Goal: Task Accomplishment & Management: Use online tool/utility

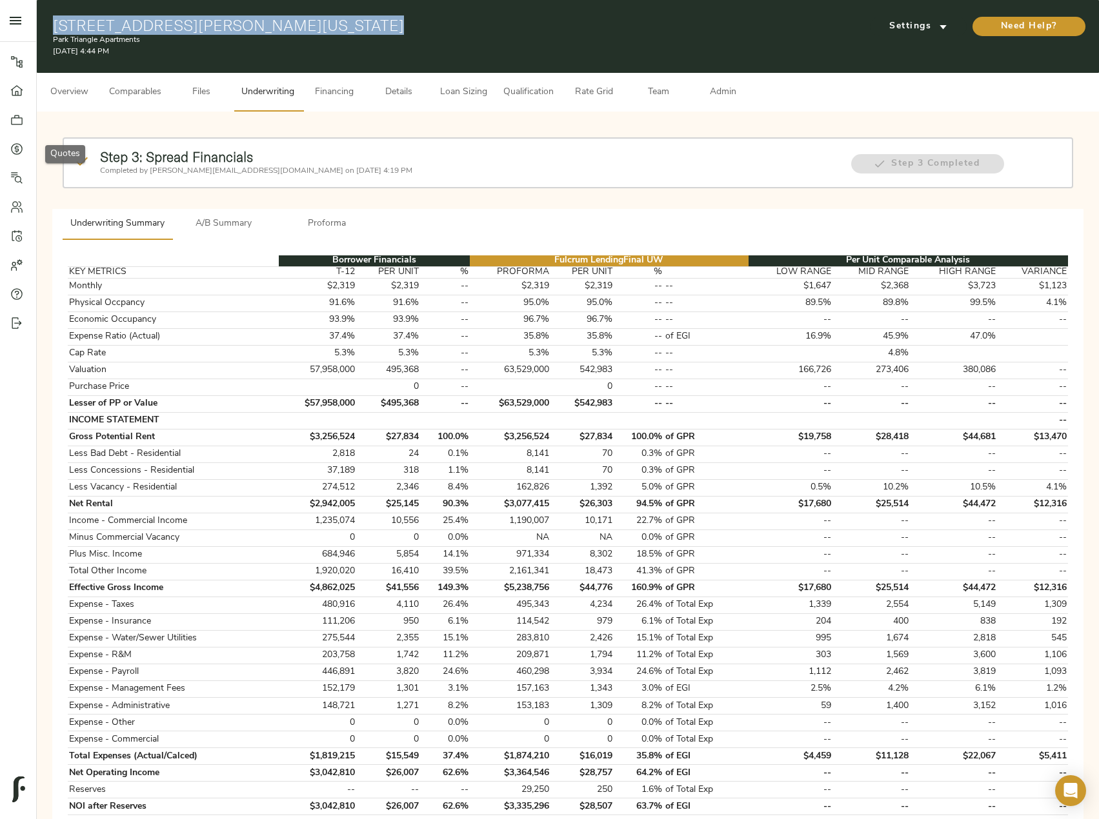
click at [19, 155] on icon at bounding box center [16, 149] width 13 height 13
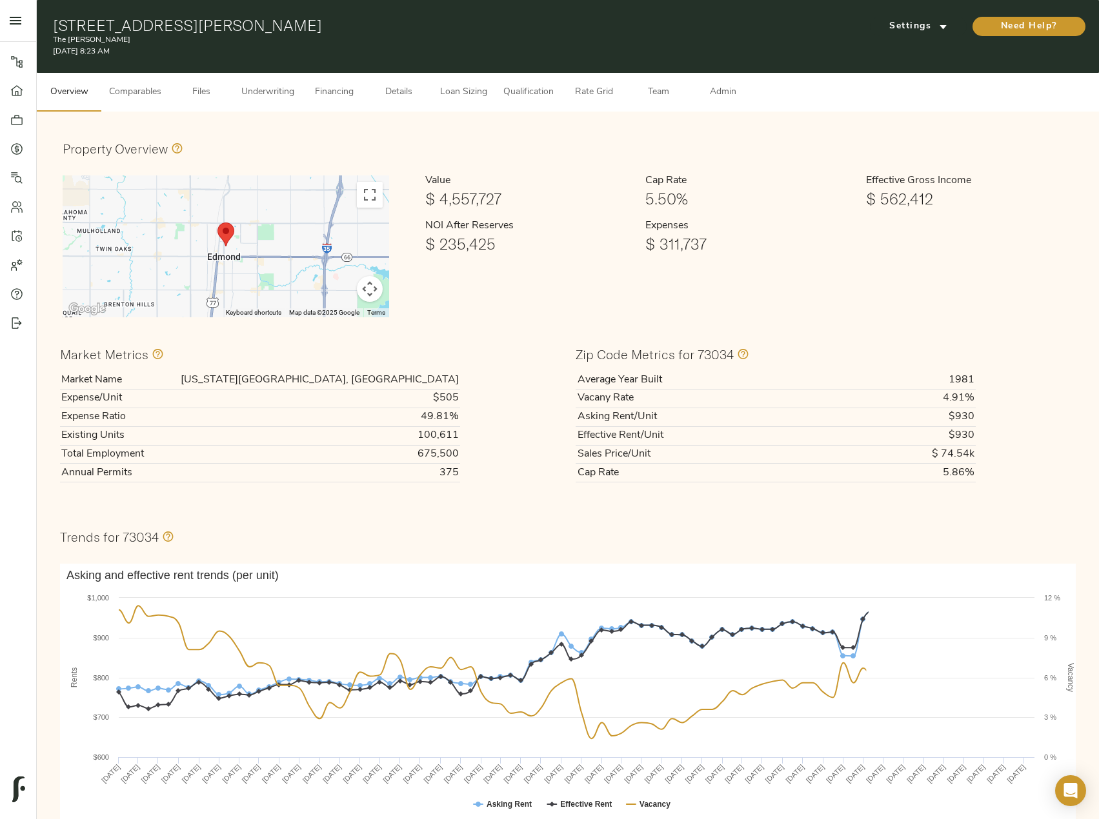
click at [201, 92] on span "Files" at bounding box center [201, 93] width 49 height 16
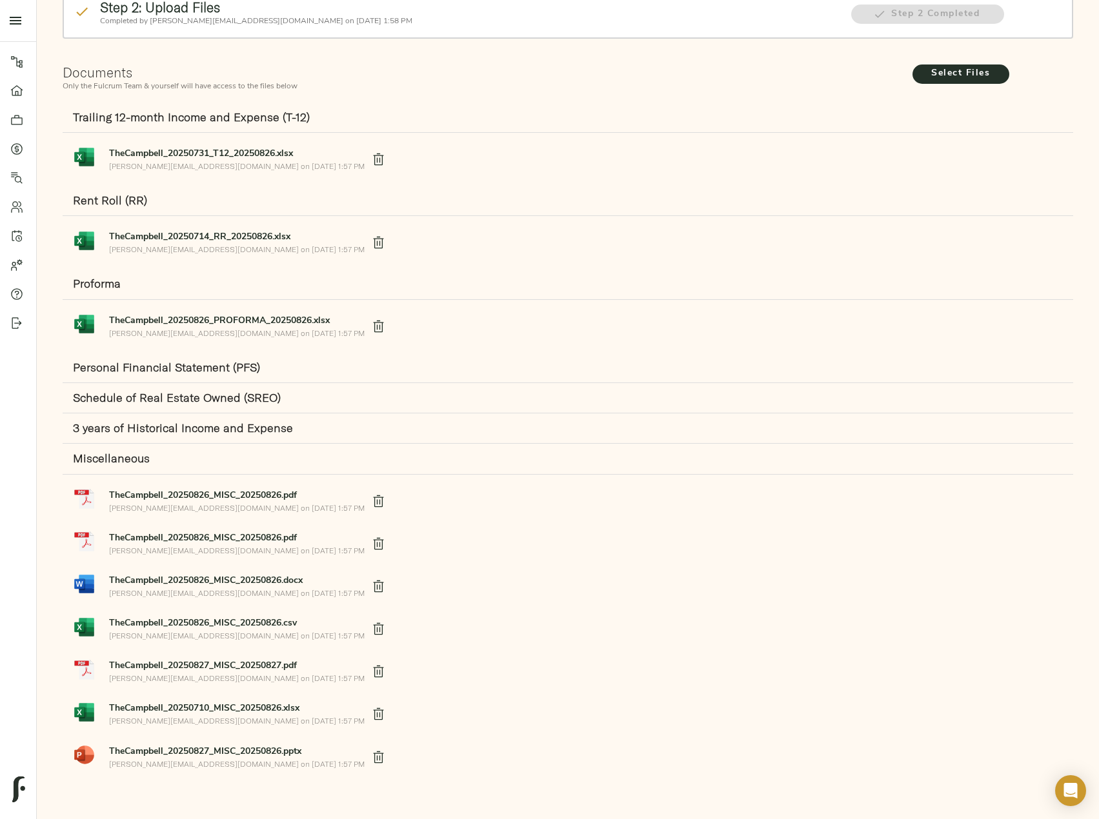
scroll to position [158, 0]
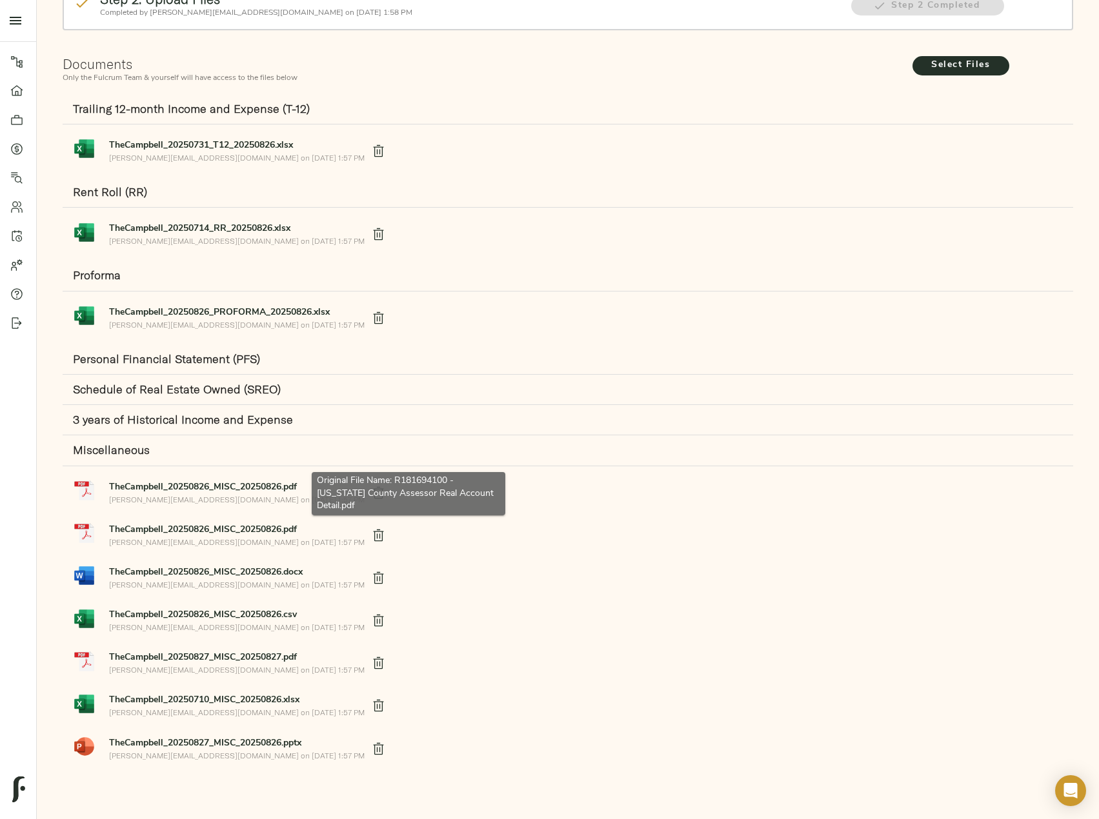
click at [230, 489] on strong "TheCampbell_20250826_MISC_20250826.pdf" at bounding box center [203, 488] width 188 height 10
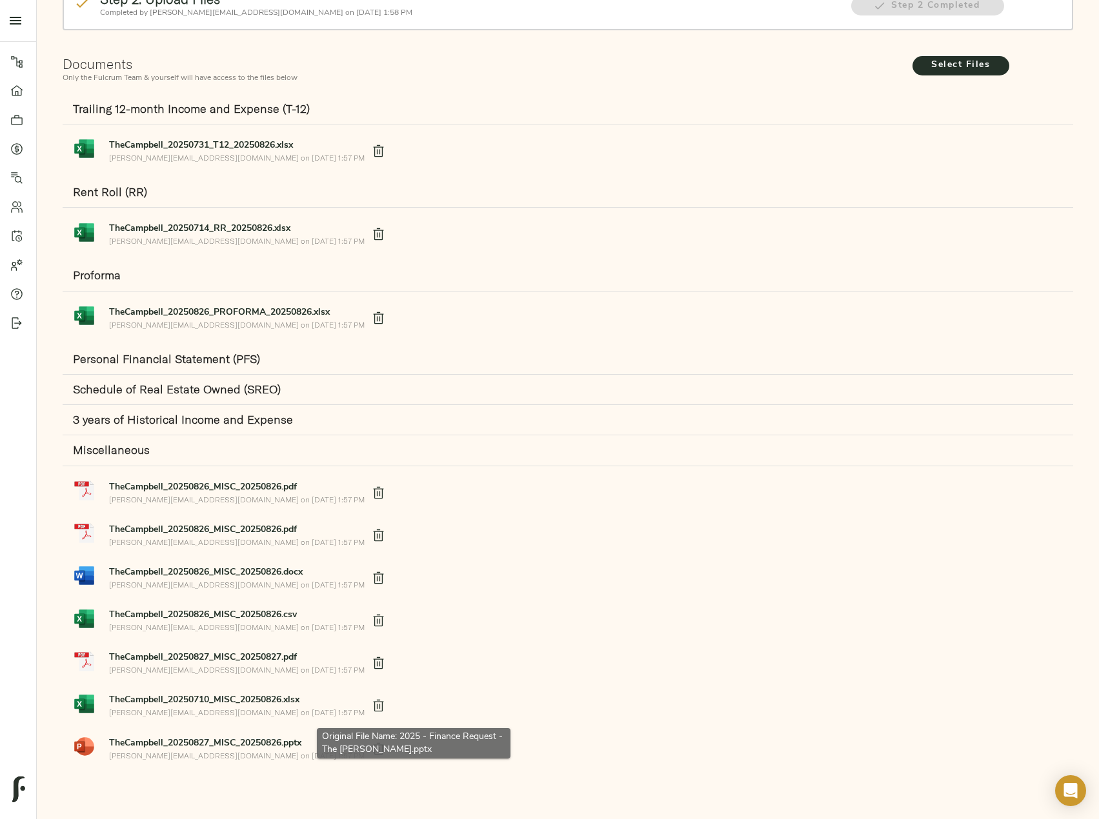
click at [164, 739] on strong "TheCampbell_20250827_MISC_20250826.pptx" at bounding box center [205, 744] width 192 height 10
click at [234, 578] on span "TheCampbell_20250826_MISC_20250826.docx" at bounding box center [237, 573] width 256 height 14
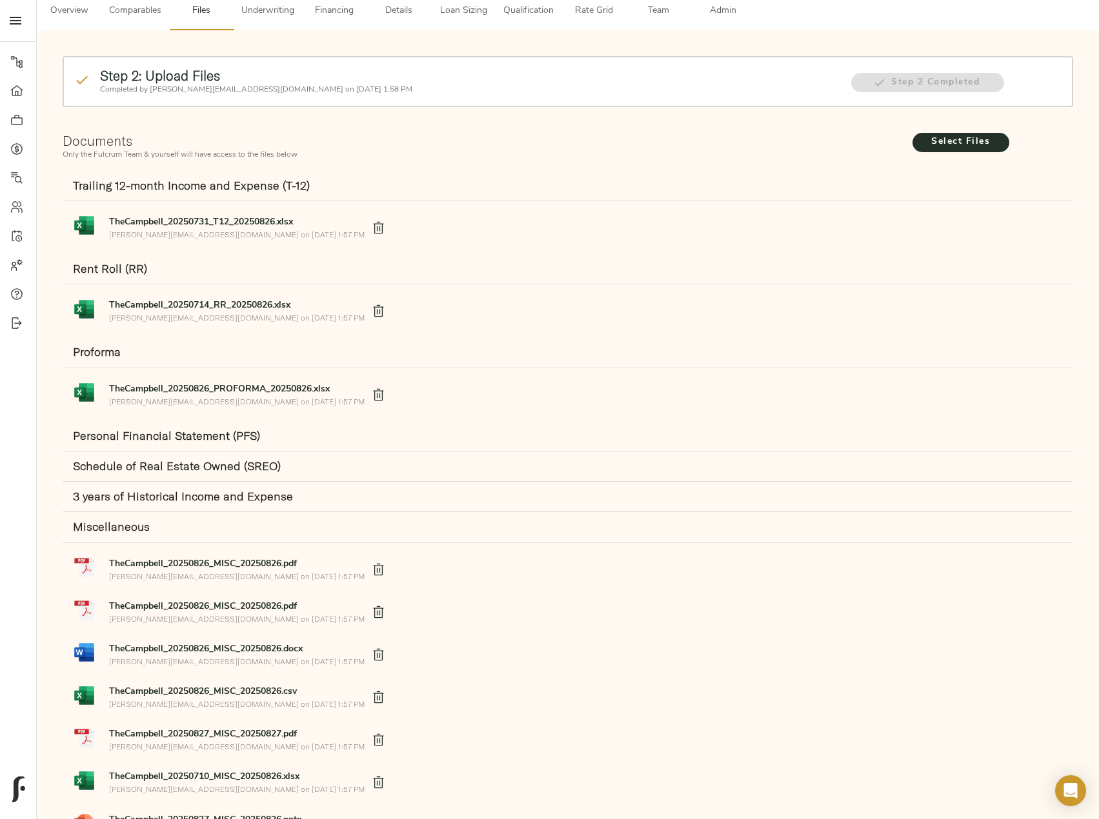
scroll to position [0, 0]
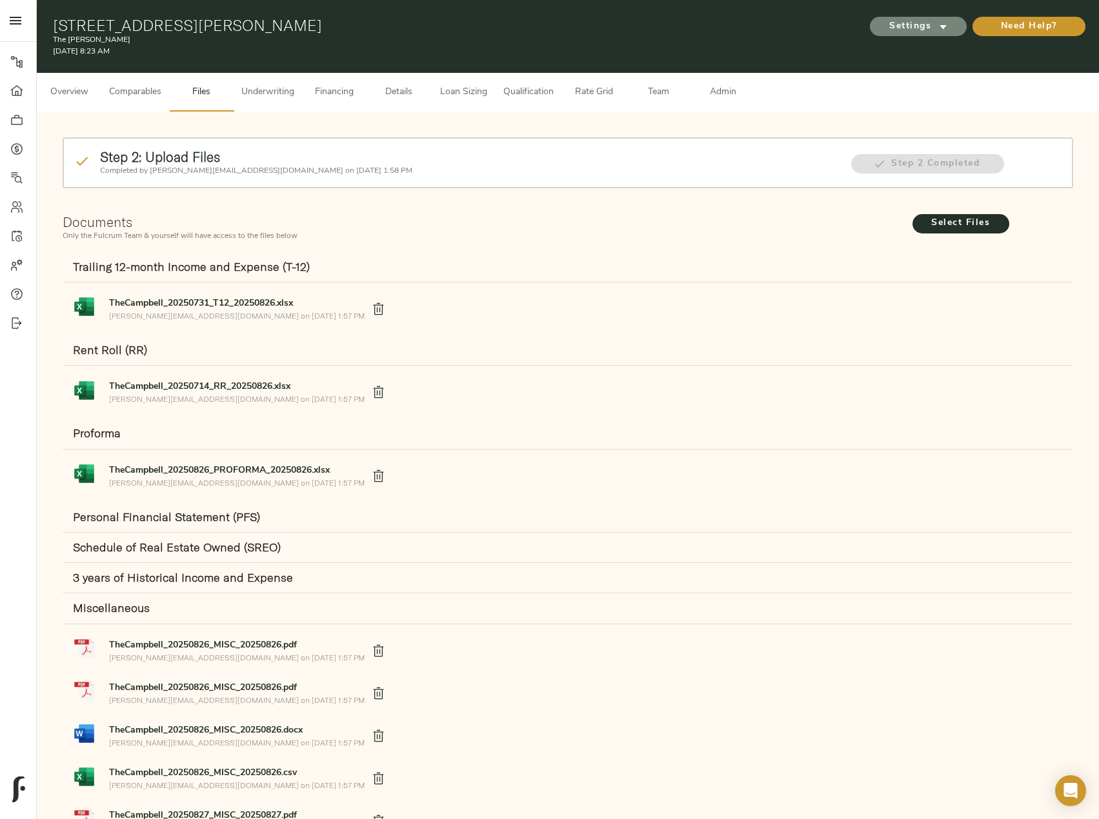
click at [911, 28] on span "Settings" at bounding box center [918, 27] width 71 height 16
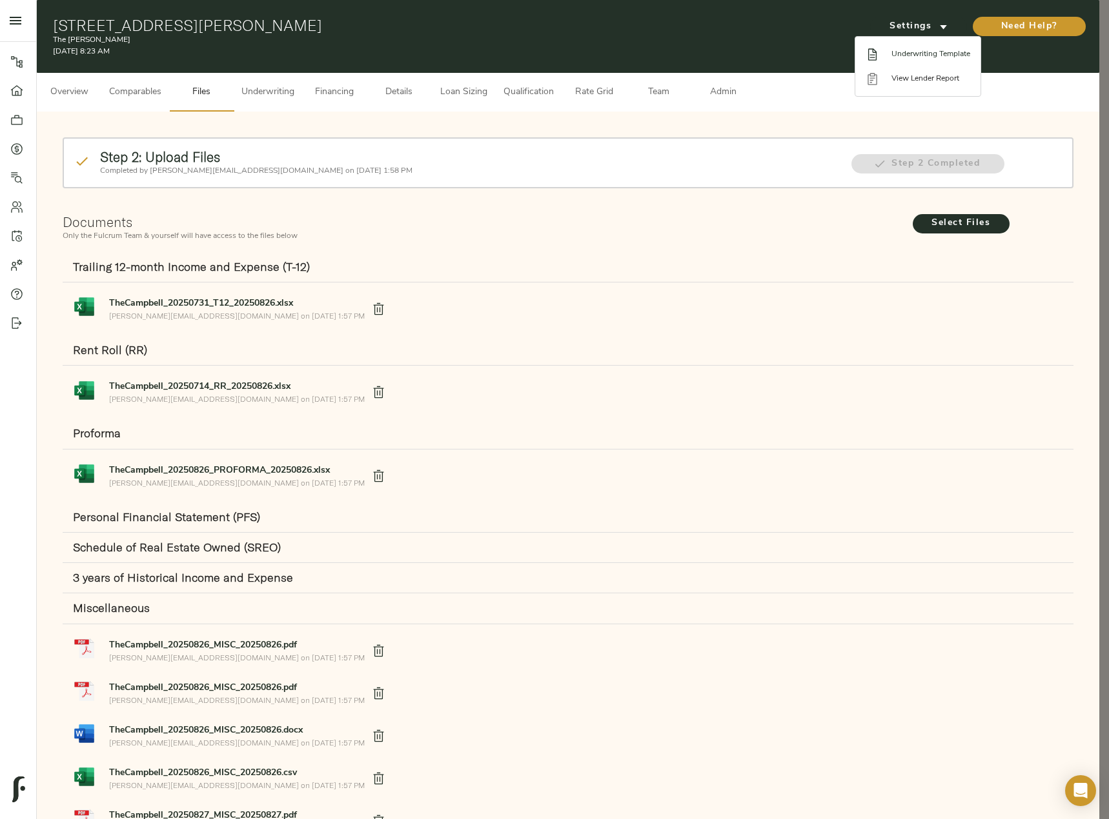
click at [911, 54] on span "Underwriting Template" at bounding box center [930, 54] width 79 height 12
click at [286, 96] on div at bounding box center [554, 409] width 1109 height 819
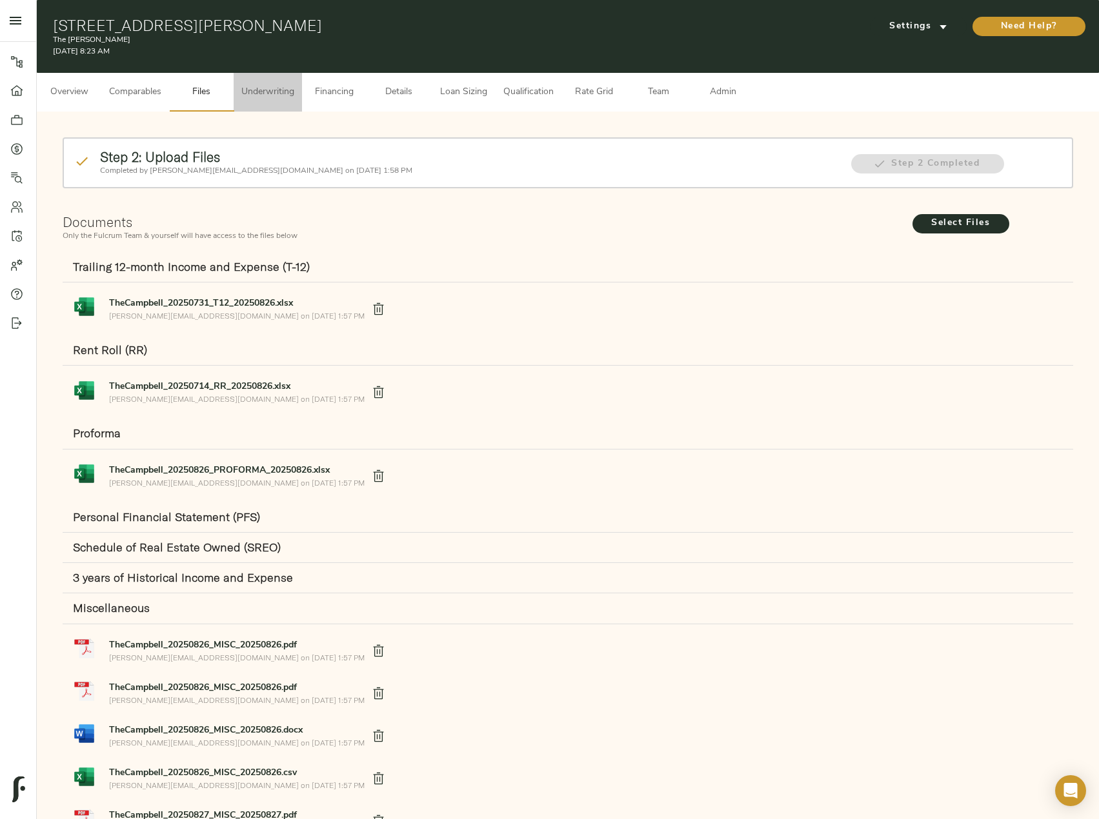
click at [286, 89] on span "Underwriting" at bounding box center [267, 93] width 53 height 16
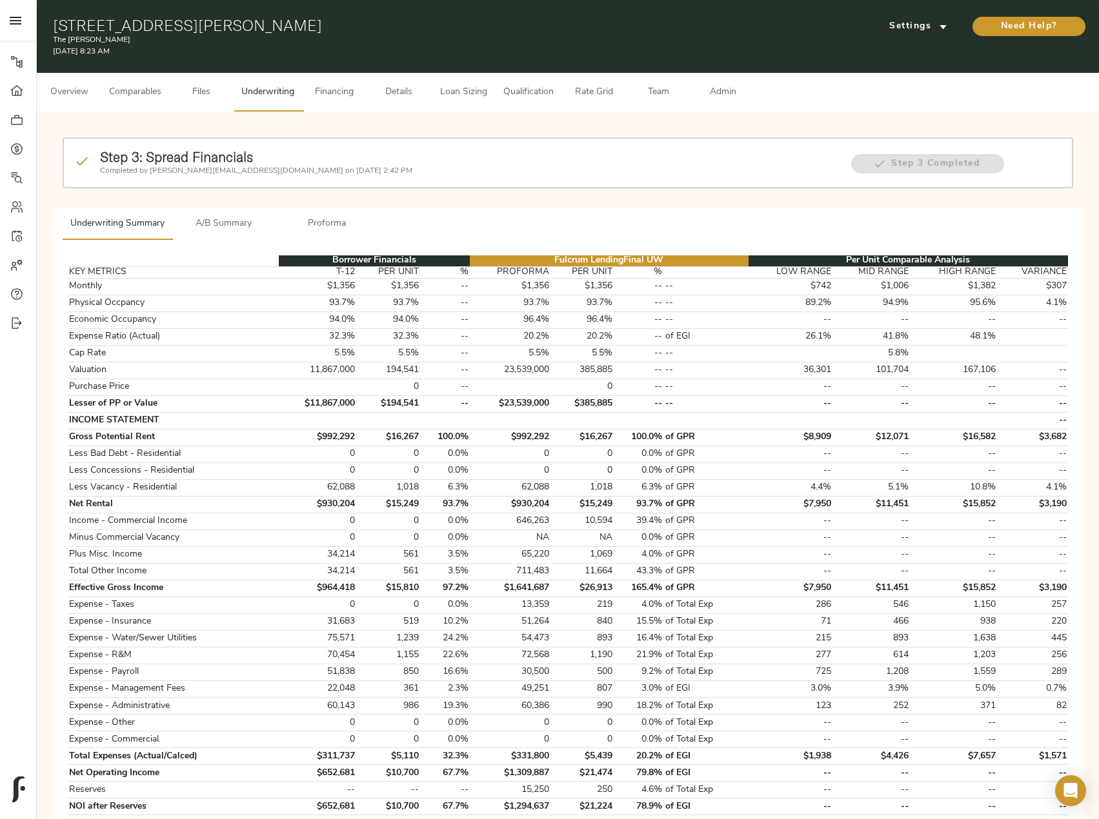
click at [732, 97] on span "Admin" at bounding box center [722, 93] width 49 height 16
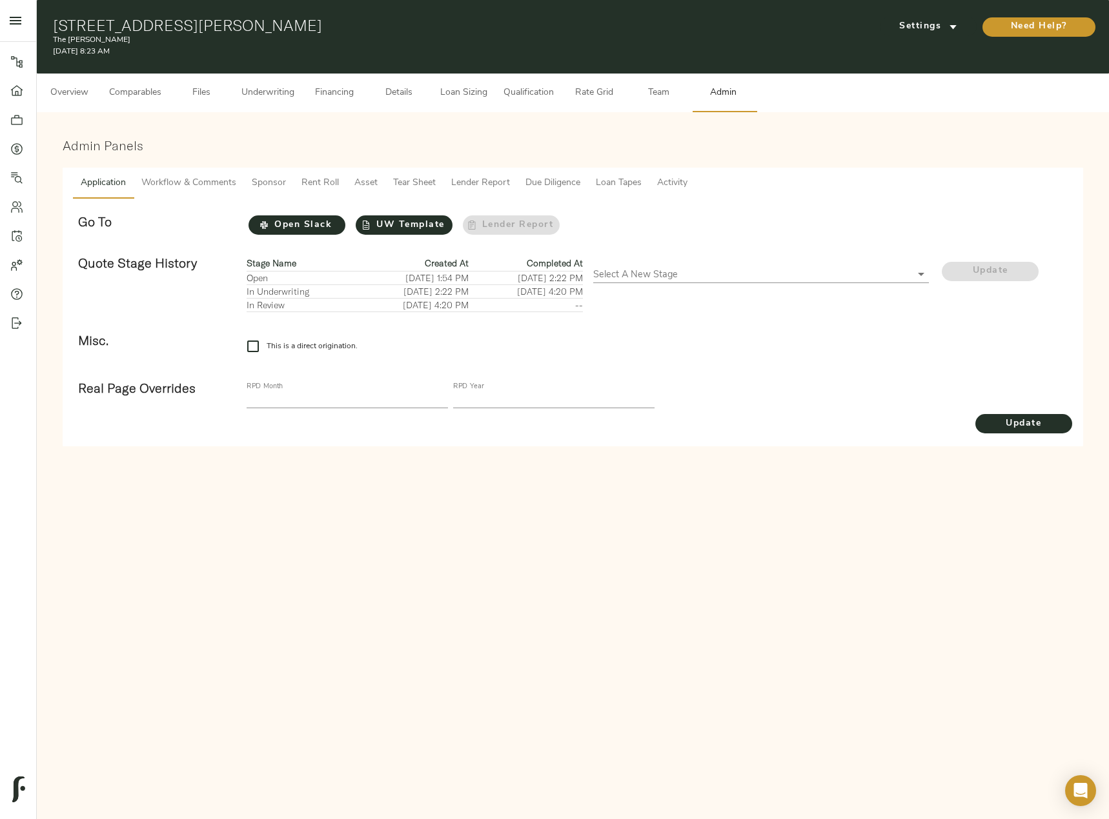
click at [213, 186] on span "Workflow & Comments" at bounding box center [188, 184] width 95 height 16
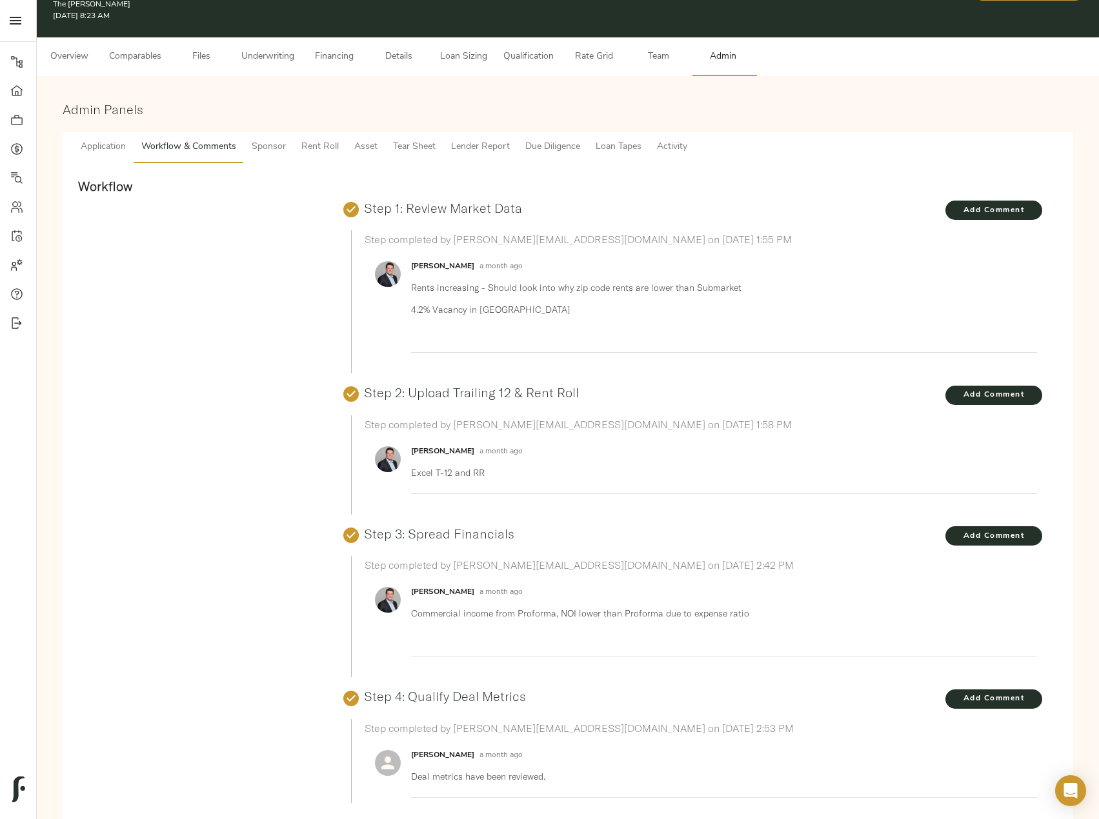
scroll to position [65, 0]
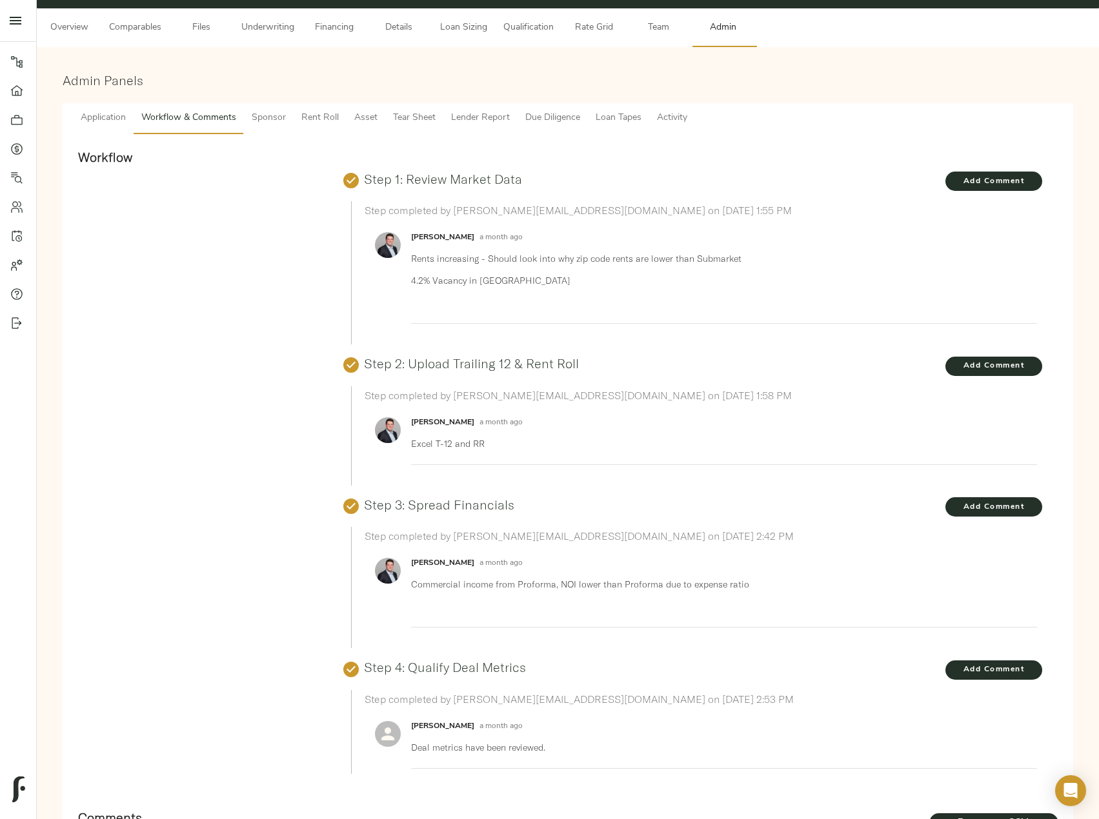
click at [158, 33] on span "Comparables" at bounding box center [135, 28] width 52 height 16
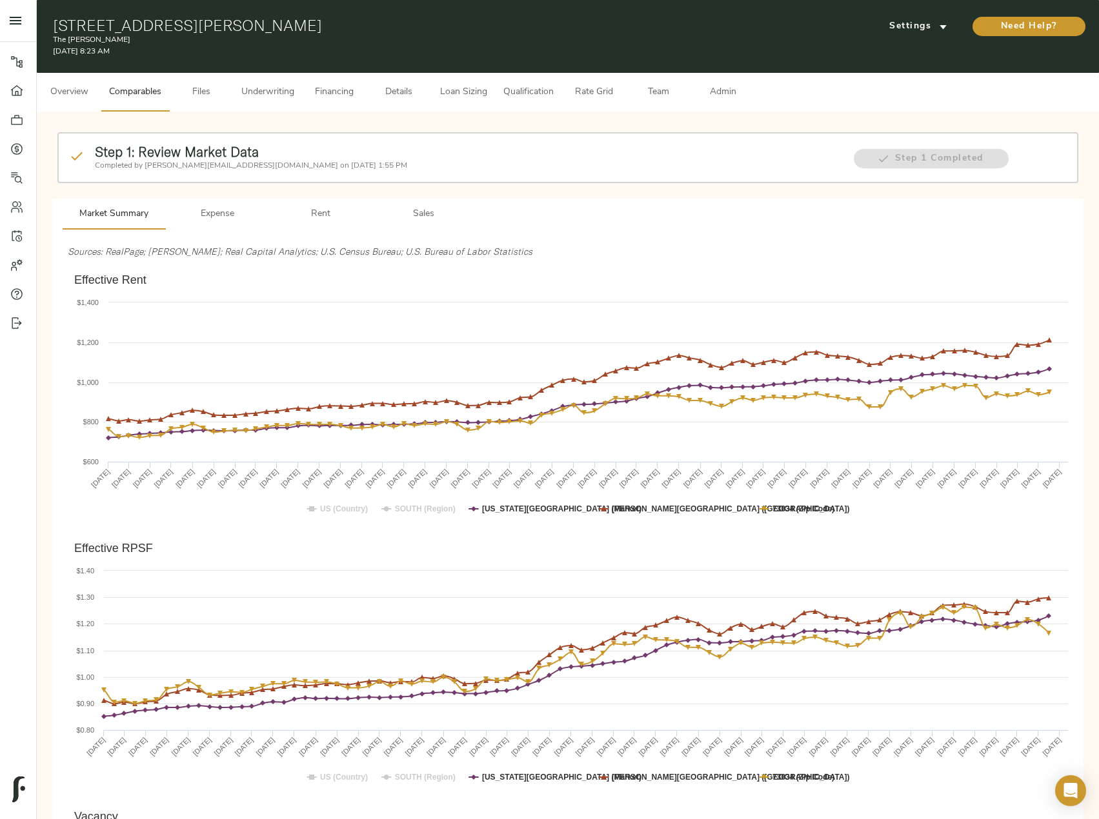
click at [408, 214] on span "Sales" at bounding box center [424, 214] width 88 height 16
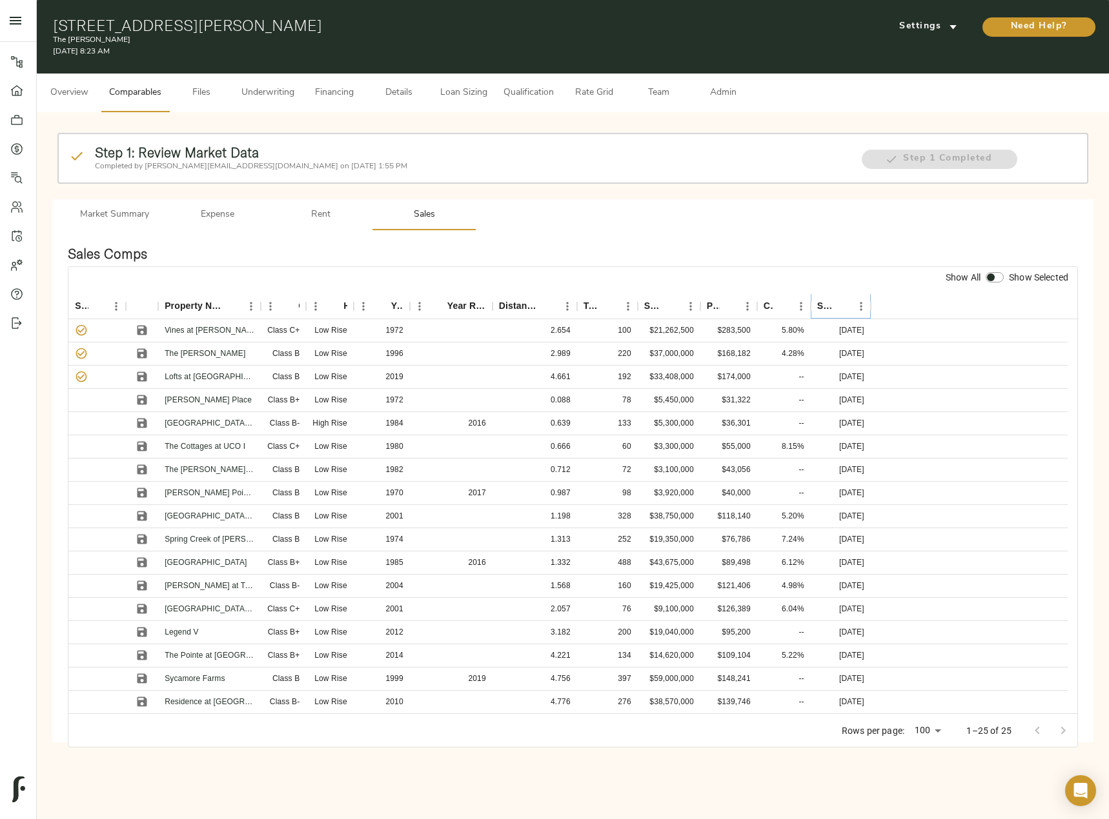
click at [843, 303] on icon "Sort" at bounding box center [842, 307] width 12 height 12
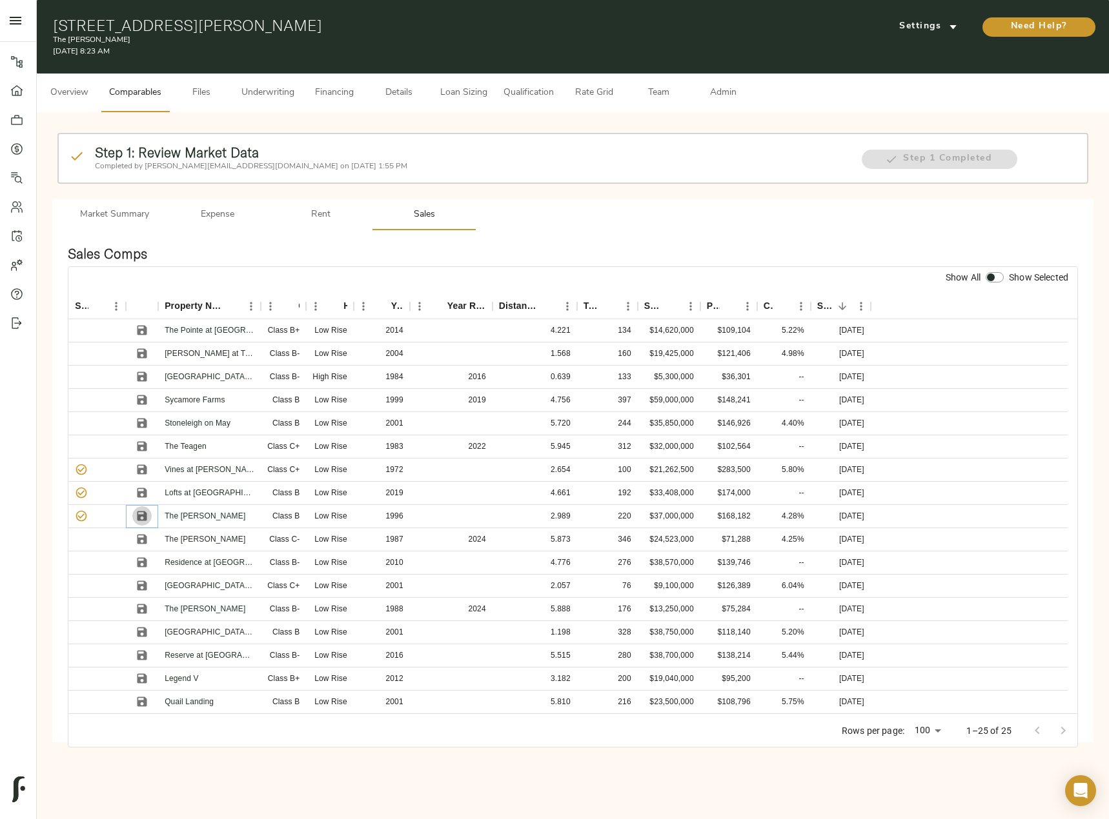
click at [145, 515] on icon "Save" at bounding box center [142, 517] width 10 height 10
click at [141, 490] on icon "Save" at bounding box center [142, 493] width 13 height 13
click at [140, 470] on icon "Save" at bounding box center [142, 470] width 10 height 10
click at [140, 352] on icon "Save" at bounding box center [142, 354] width 10 height 10
click at [140, 401] on icon "Save" at bounding box center [142, 401] width 10 height 10
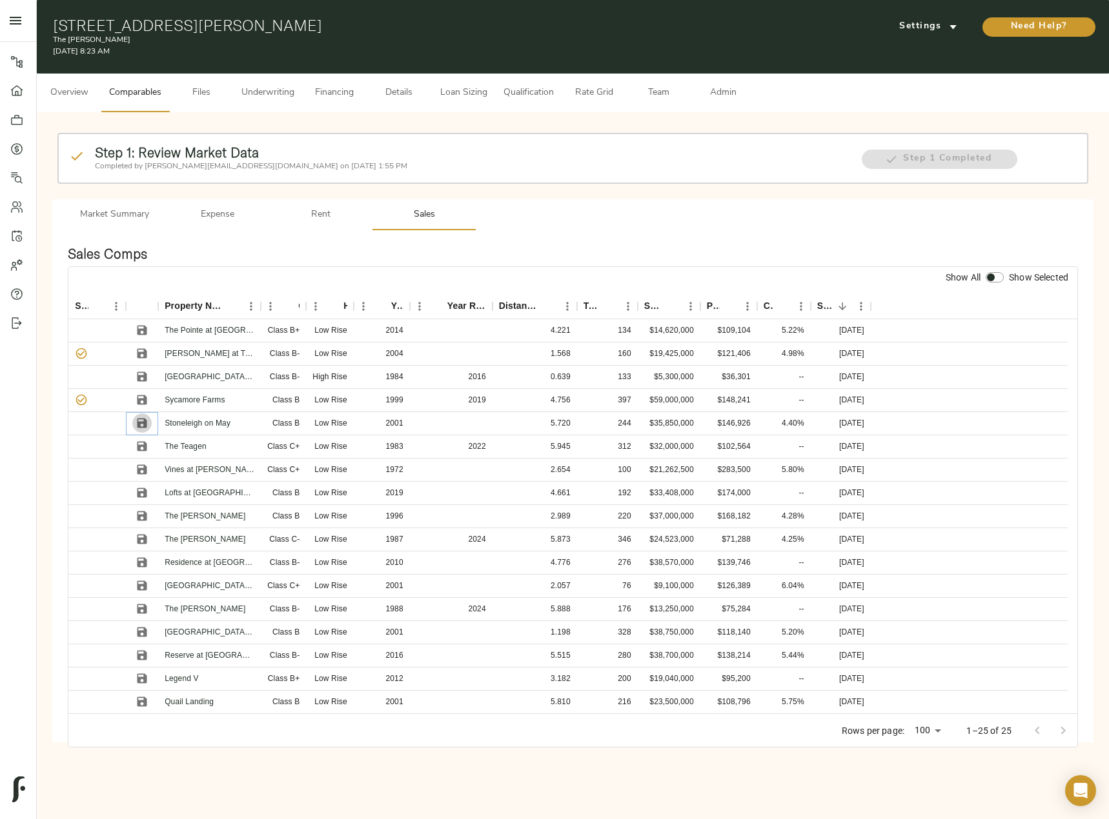
click at [141, 422] on icon "Save" at bounding box center [142, 424] width 10 height 10
click at [145, 466] on icon "Save" at bounding box center [142, 470] width 10 height 10
click at [148, 494] on icon "Save" at bounding box center [142, 493] width 13 height 13
click at [996, 279] on input "checkbox" at bounding box center [990, 277] width 31 height 10
checkbox input "true"
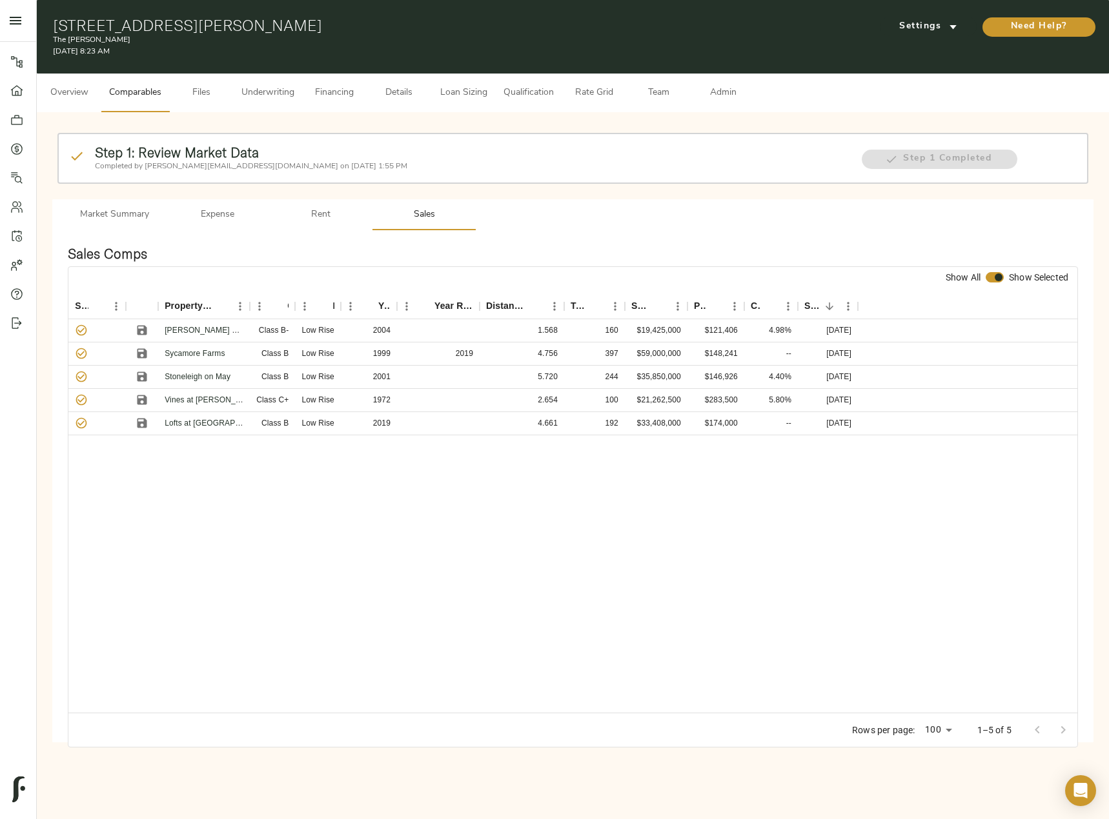
click at [706, 95] on span "Admin" at bounding box center [722, 93] width 49 height 16
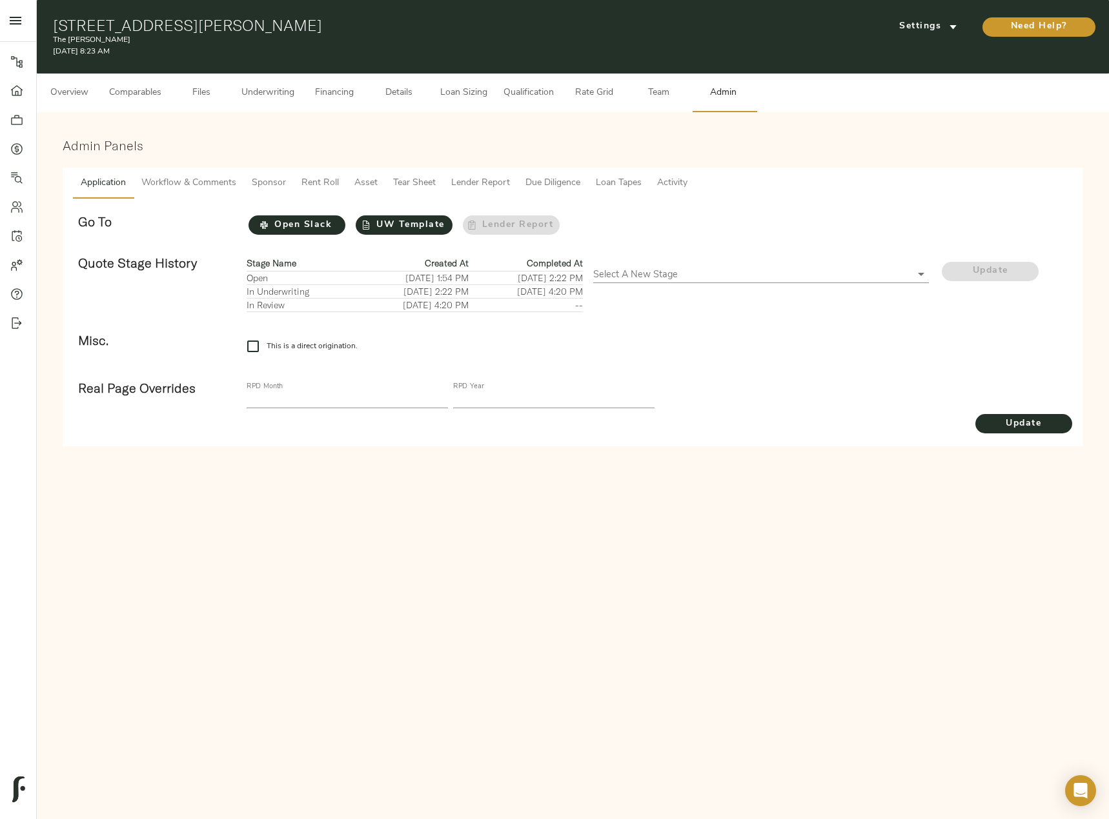
click at [418, 183] on span "Tear Sheet" at bounding box center [414, 184] width 43 height 16
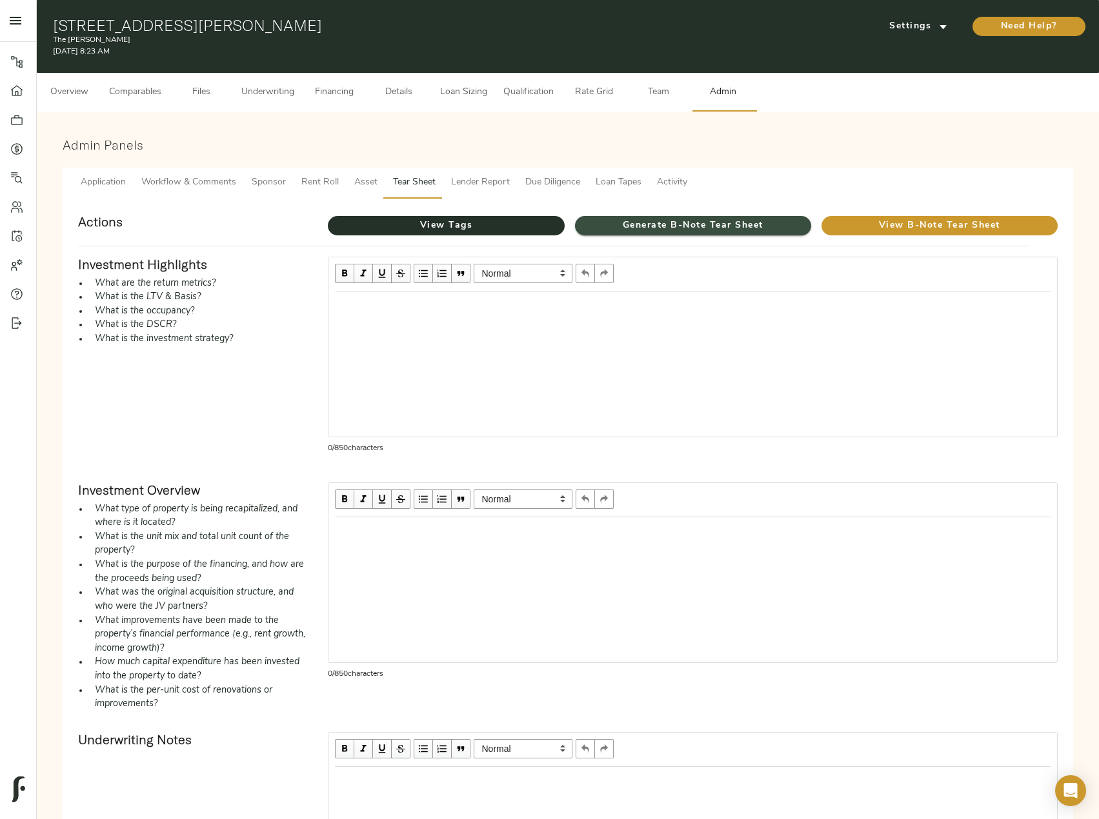
click at [621, 223] on span "Generate B-Note Tear Sheet" at bounding box center [693, 226] width 236 height 16
click at [167, 92] on button "Comparables" at bounding box center [135, 92] width 68 height 39
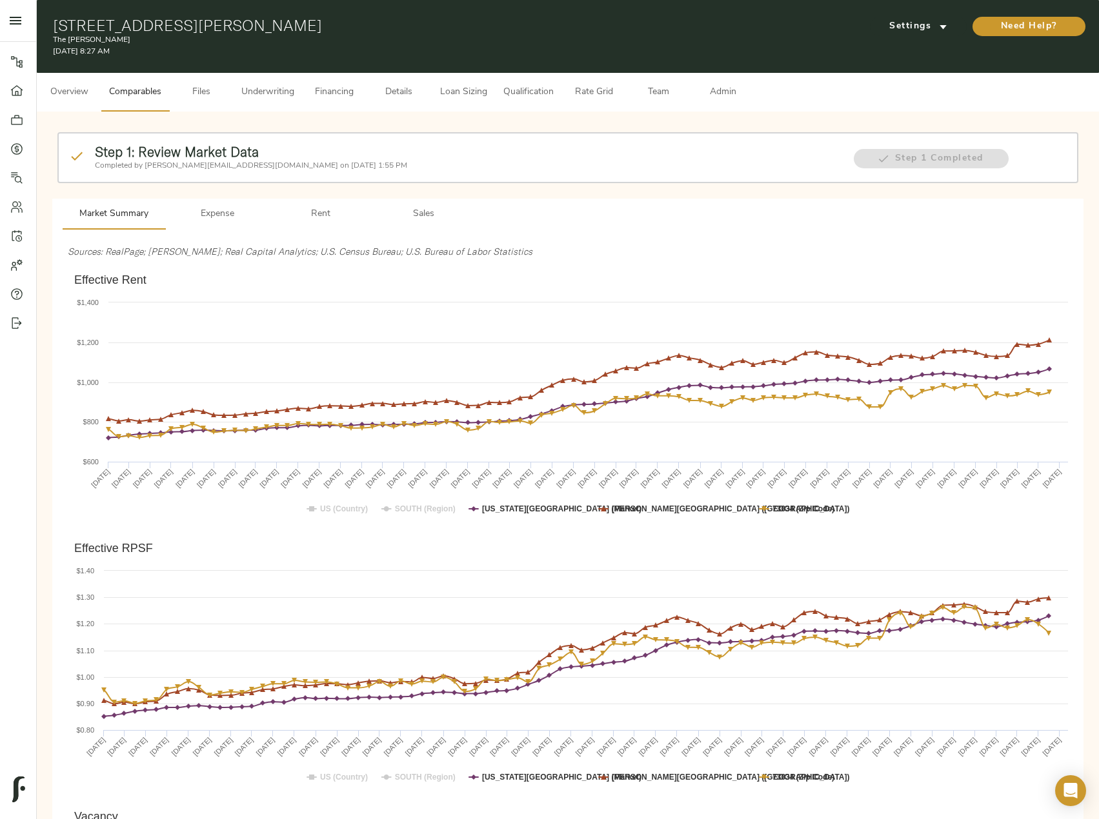
click at [423, 217] on span "Sales" at bounding box center [424, 214] width 88 height 16
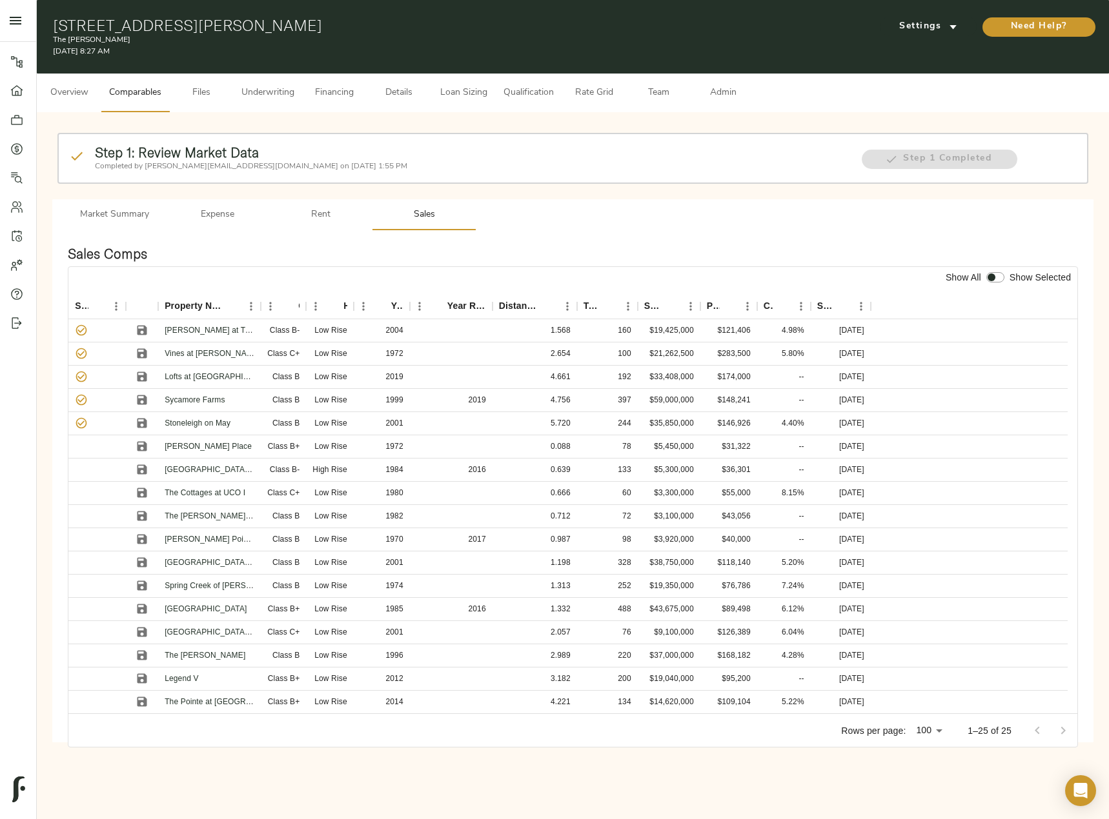
click at [654, 98] on span "Team" at bounding box center [658, 93] width 49 height 16
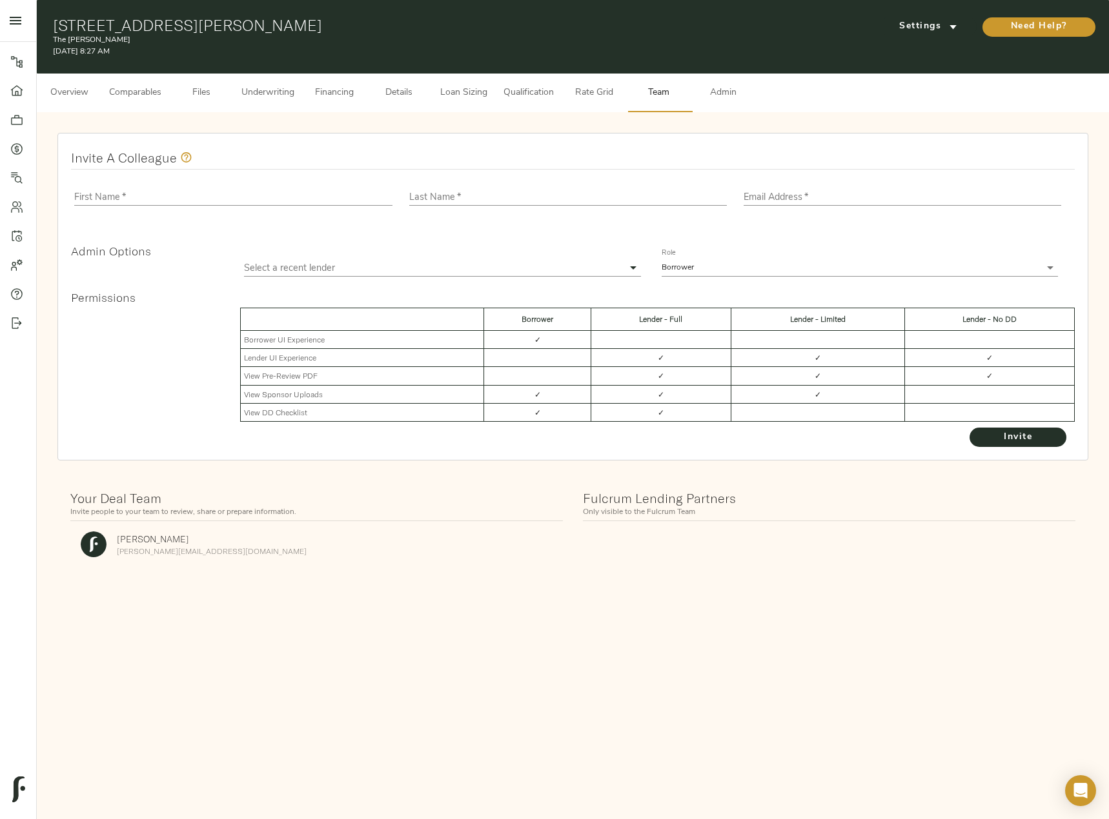
click at [746, 93] on span "Admin" at bounding box center [722, 93] width 49 height 16
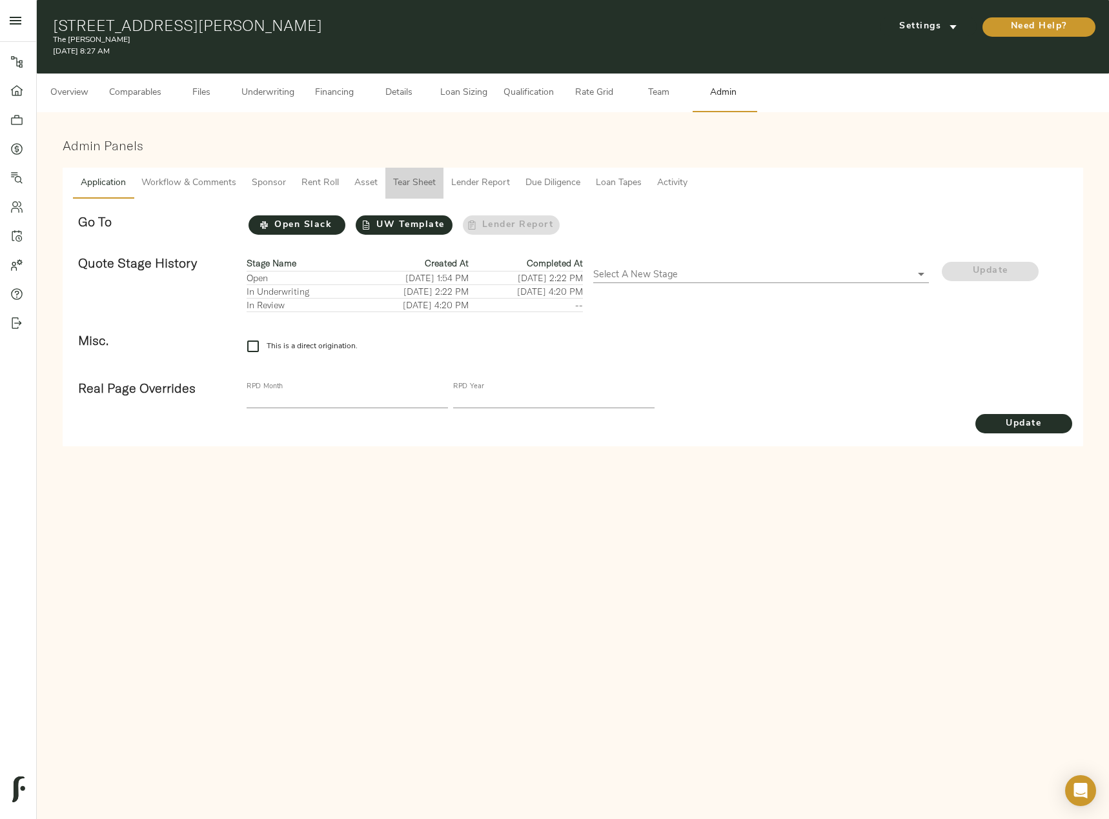
click at [421, 182] on span "Tear Sheet" at bounding box center [414, 184] width 43 height 16
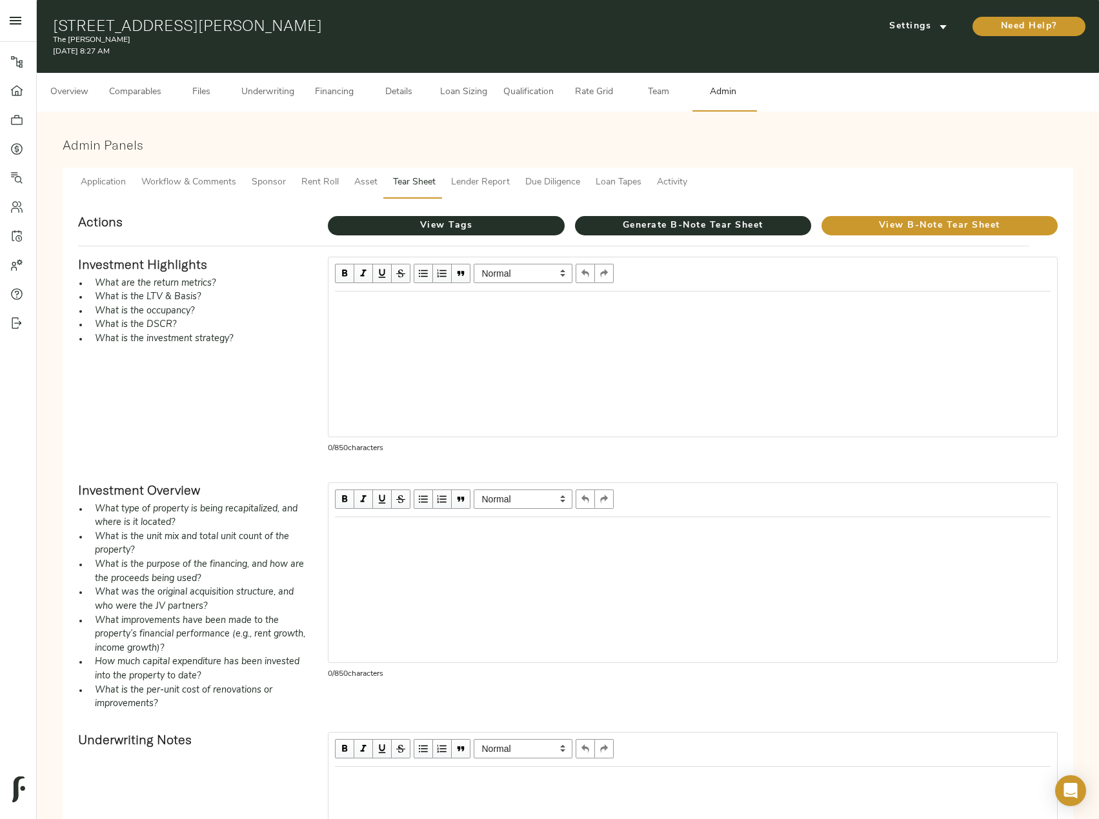
click at [614, 228] on span "Generate B-Note Tear Sheet" at bounding box center [693, 226] width 236 height 16
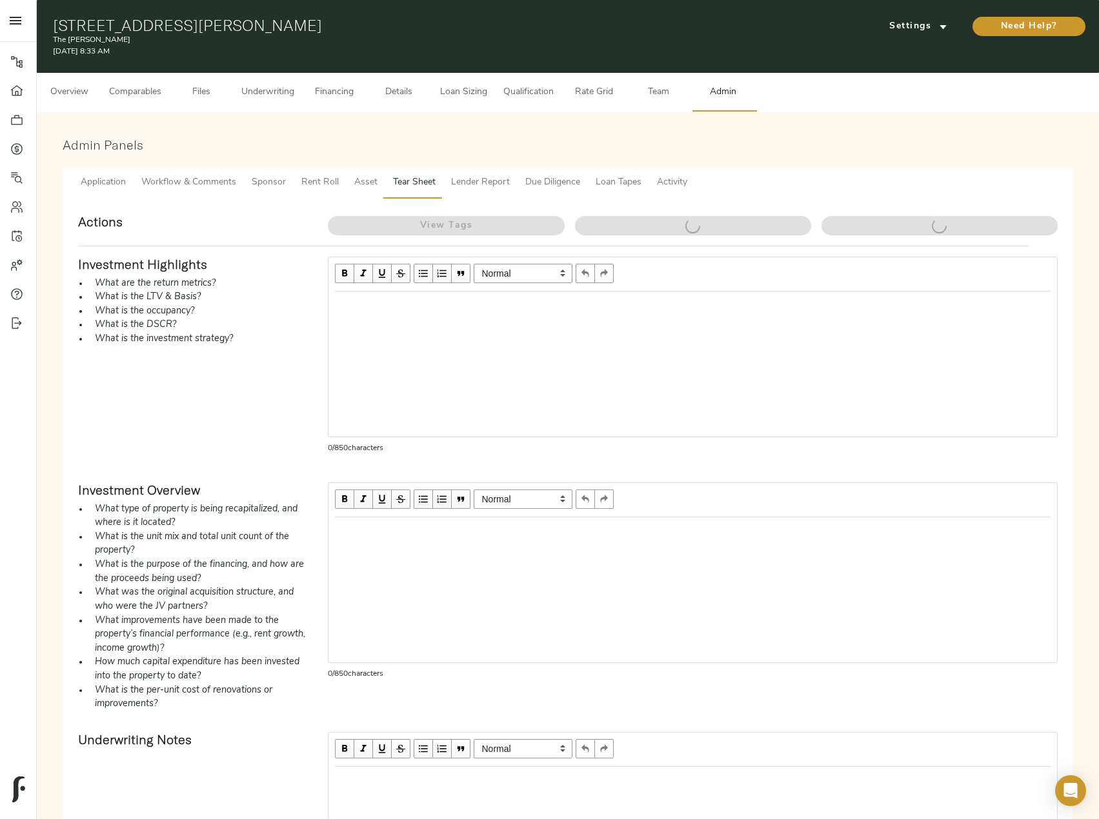
click at [330, 96] on span "Financing" at bounding box center [334, 93] width 49 height 16
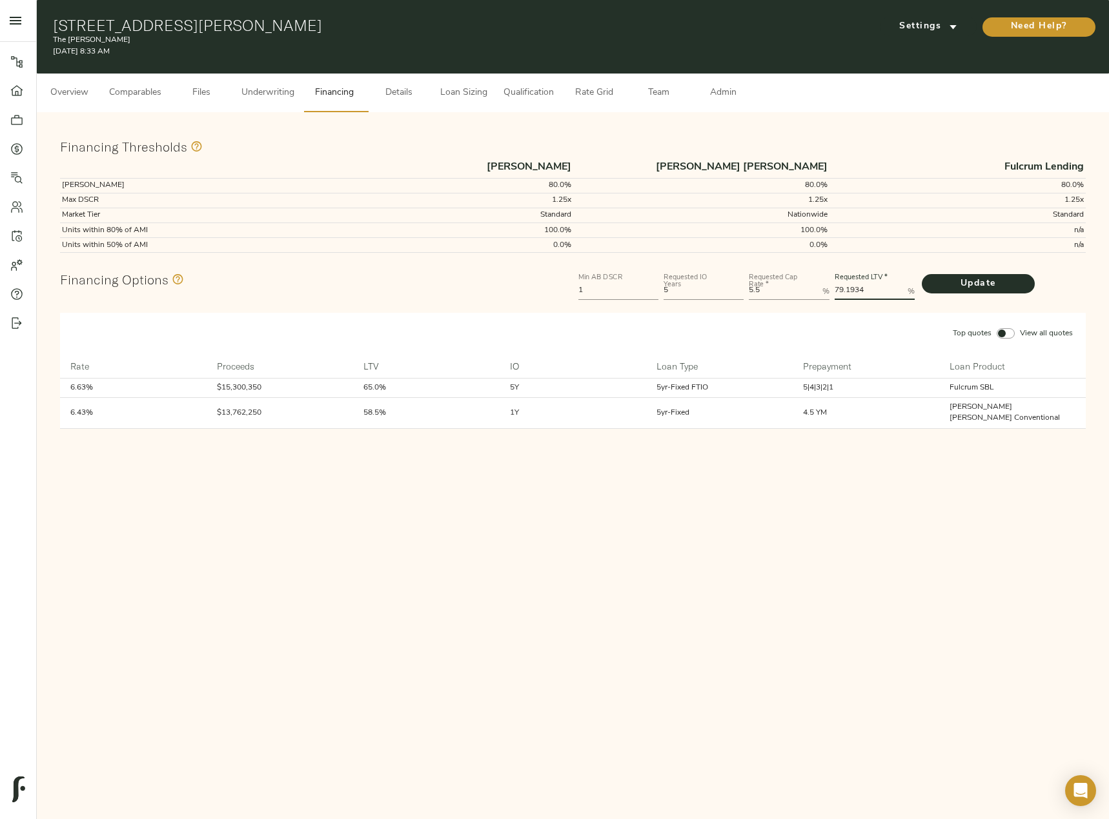
drag, startPoint x: 870, startPoint y: 288, endPoint x: 813, endPoint y: 288, distance: 56.8
click at [813, 288] on div "Min AB DSCR 1 Requested IO Years 5 Requested Cap Rate   * 5.5 % Requested LTV  …" at bounding box center [832, 285] width 512 height 39
type LTV "80"
click at [921, 274] on button "Update" at bounding box center [977, 283] width 113 height 19
click at [446, 95] on span "Loan Sizing" at bounding box center [463, 93] width 49 height 16
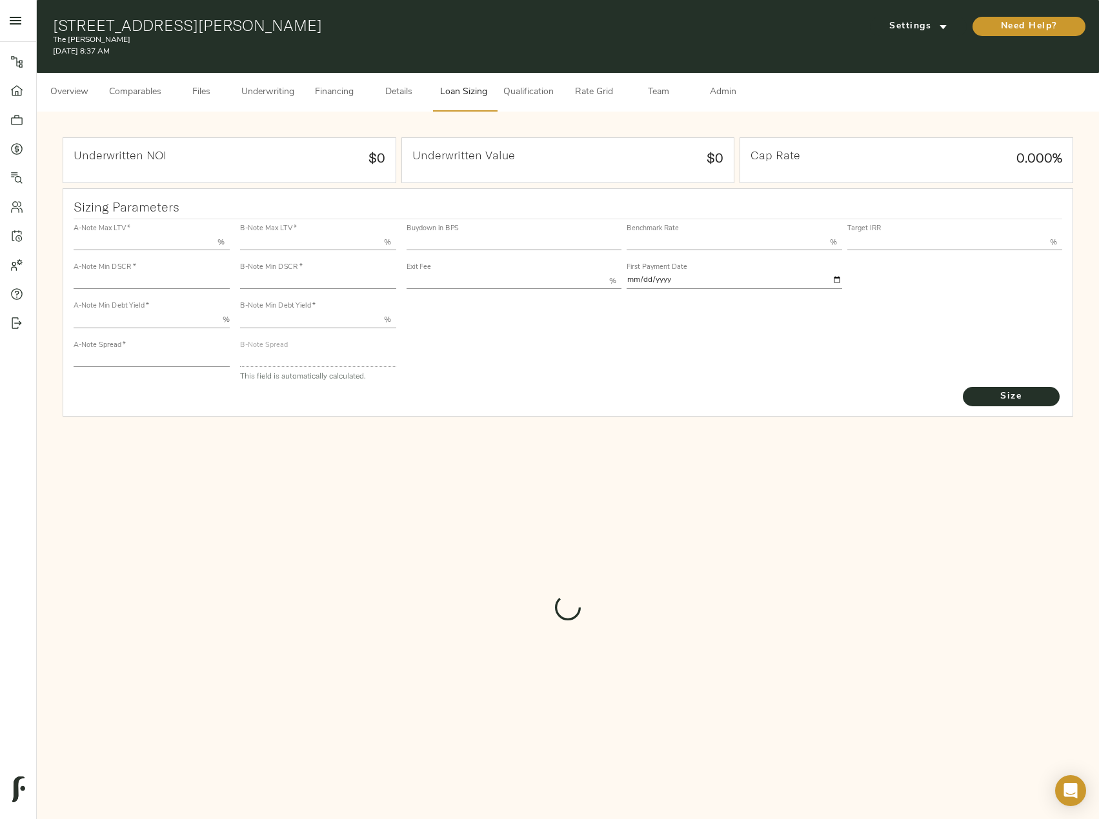
type input "55.000"
type input "1.4"
type input "10.00"
type input "245"
type input "80.000"
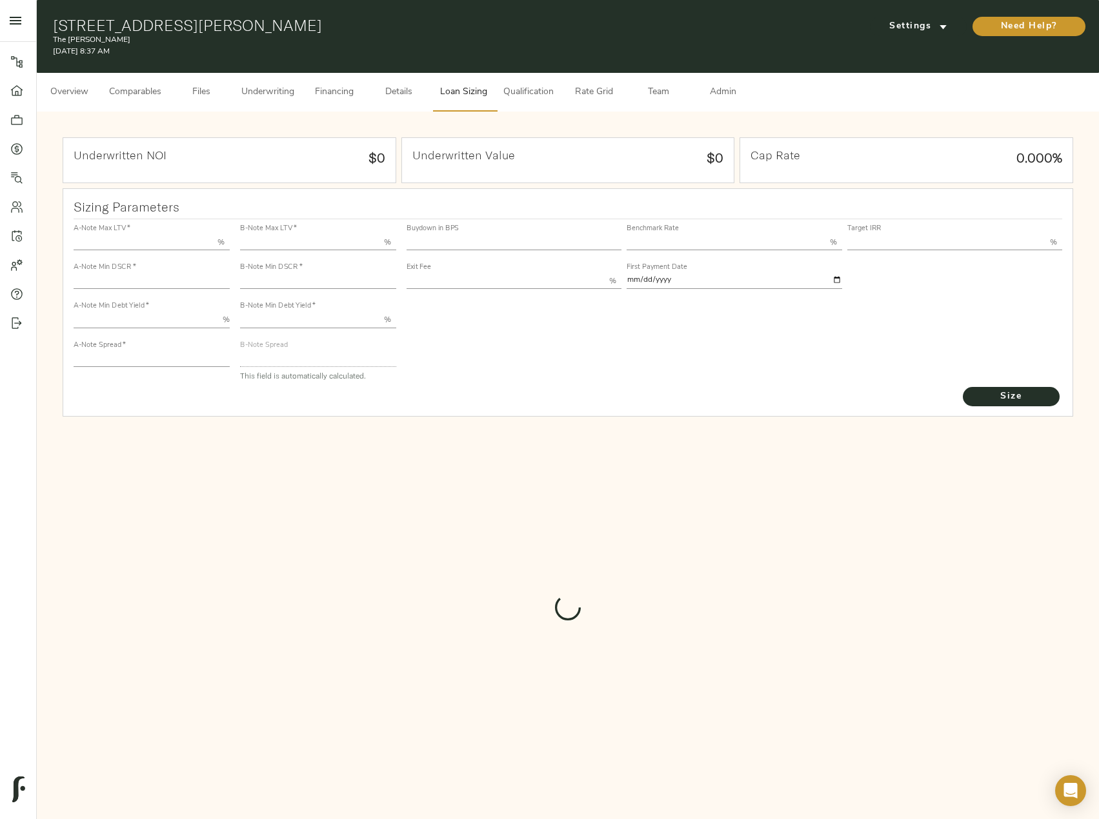
type input "1"
type input "2.00"
type input "820"
type input "0"
type input "3.76"
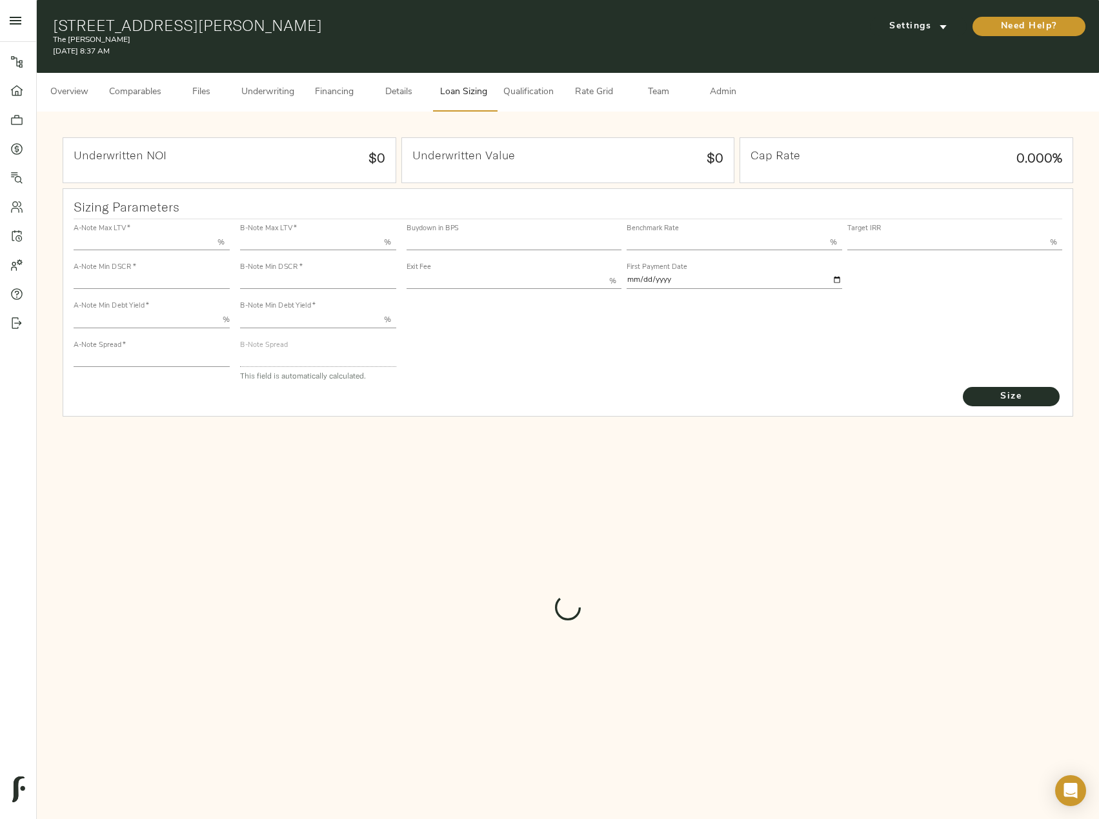
type input "13.00"
type input "1.00"
type input "2025-09-01"
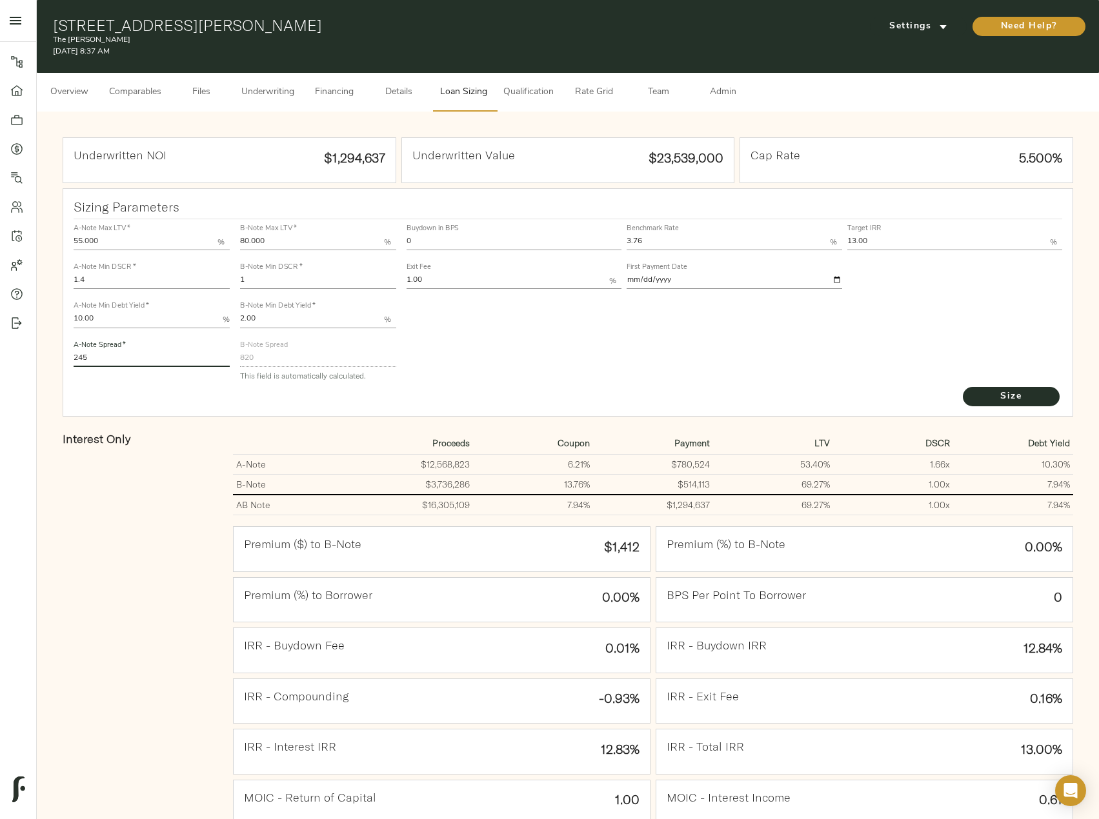
drag, startPoint x: 108, startPoint y: 353, endPoint x: 52, endPoint y: 359, distance: 55.9
click at [52, 359] on div "Underwritten NOI $1,294,637 Underwritten Value $23,539,000 Cap Rate 5.500% Sizi…" at bounding box center [568, 532] width 1036 height 815
type input "220"
drag, startPoint x: 650, startPoint y: 241, endPoint x: 625, endPoint y: 241, distance: 25.2
click at [625, 241] on div "Benchmark Rate 3.76 %" at bounding box center [734, 236] width 220 height 39
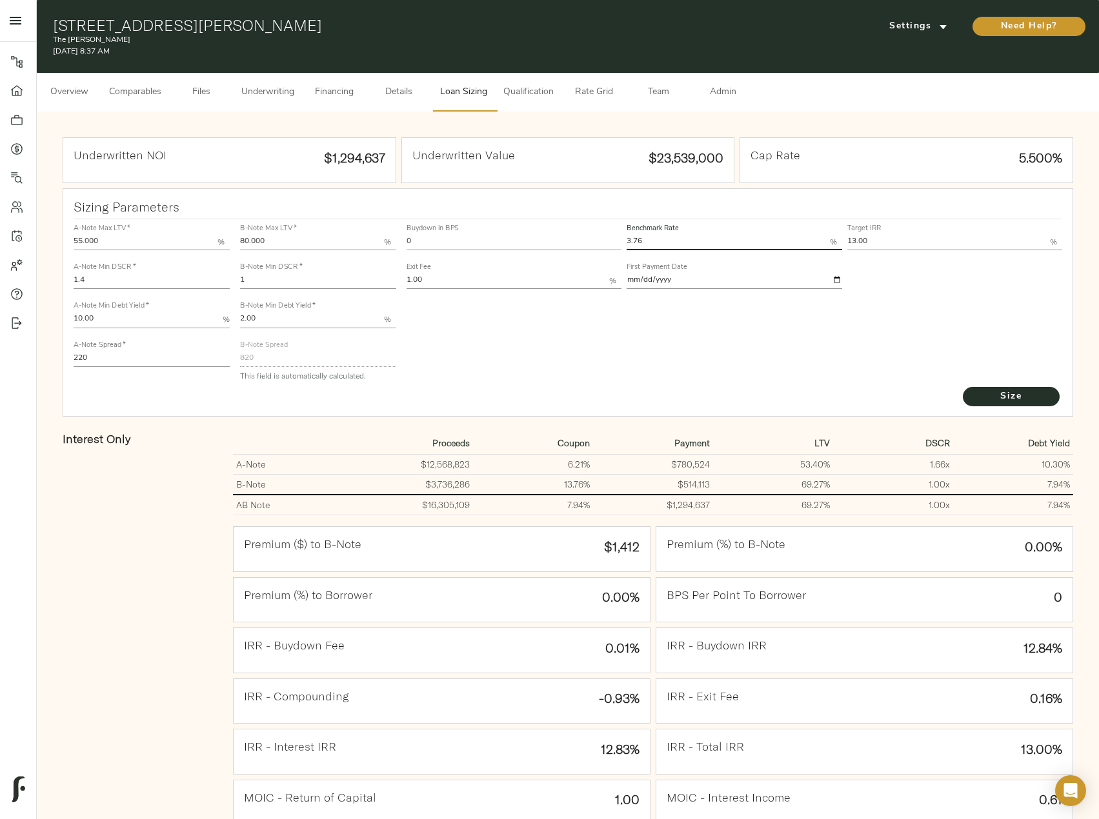
click at [690, 239] on input "3.76" at bounding box center [728, 242] width 203 height 15
type input "3.75"
click at [963, 387] on button "Size" at bounding box center [1011, 396] width 97 height 19
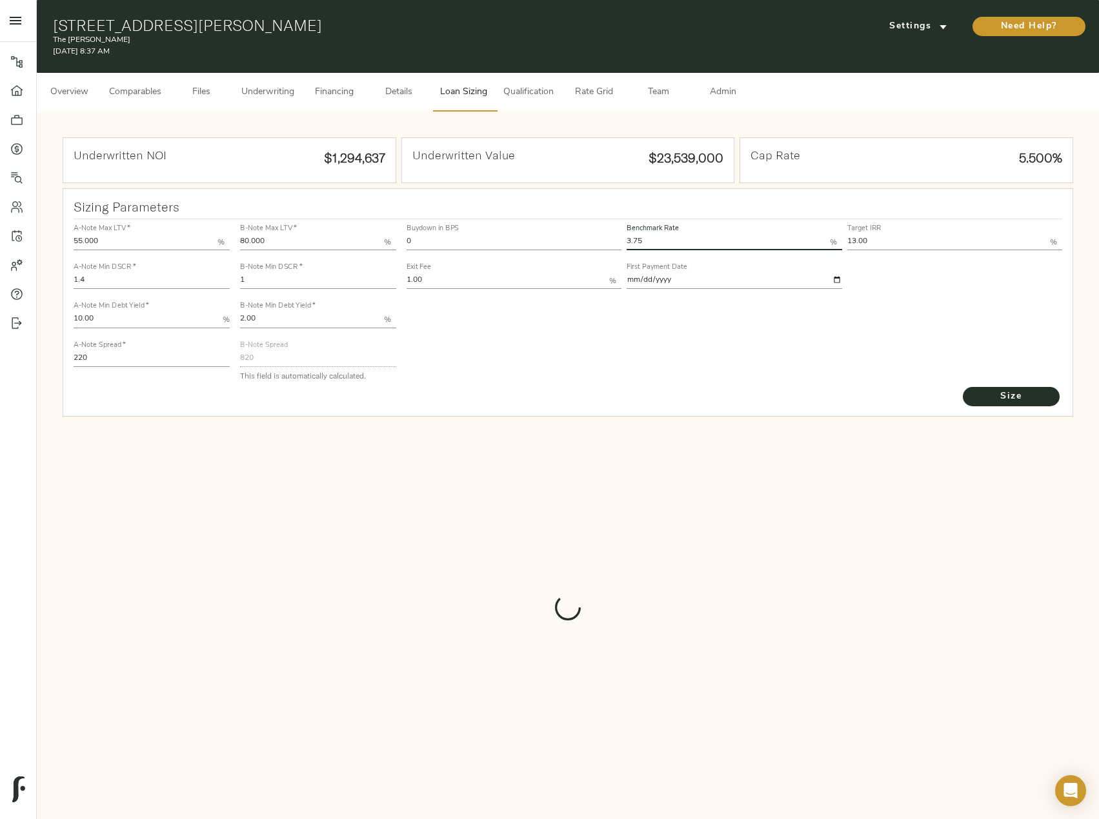
type input "821"
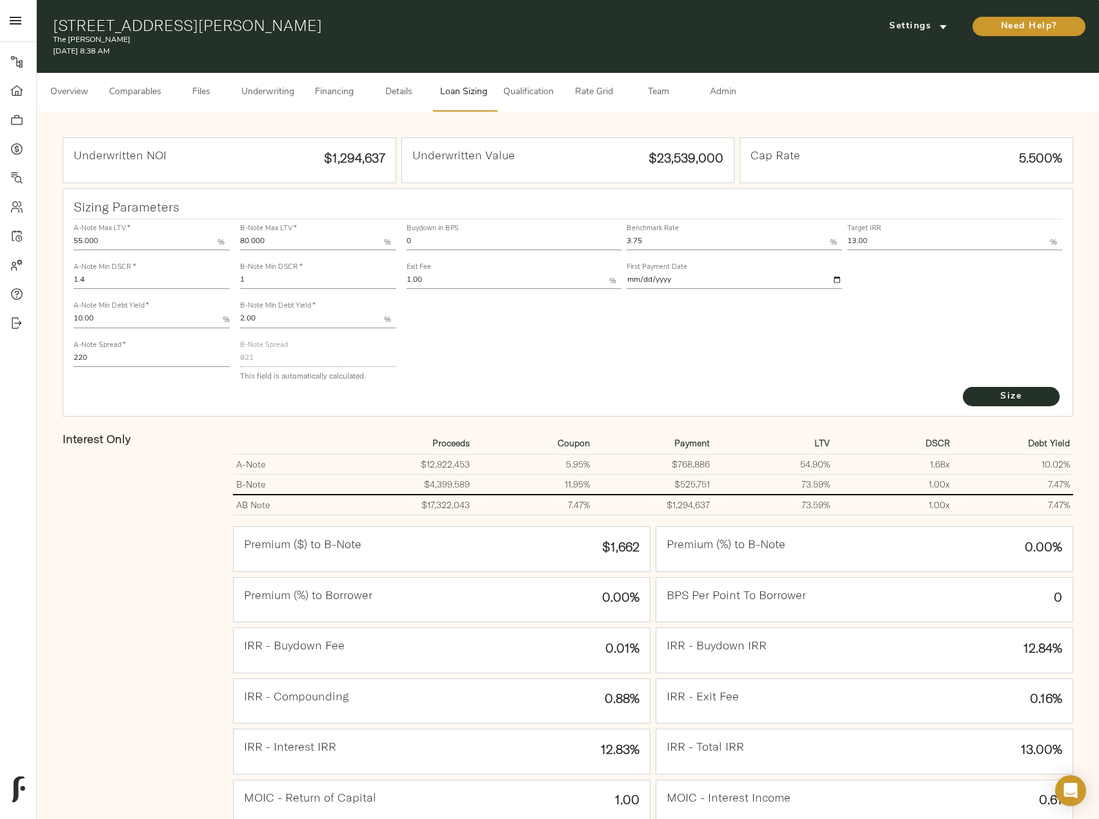
click at [282, 286] on input "1" at bounding box center [318, 281] width 156 height 15
type input "1.005"
click at [963, 387] on button "Size" at bounding box center [1011, 396] width 97 height 19
click at [485, 240] on input "0" at bounding box center [514, 242] width 215 height 15
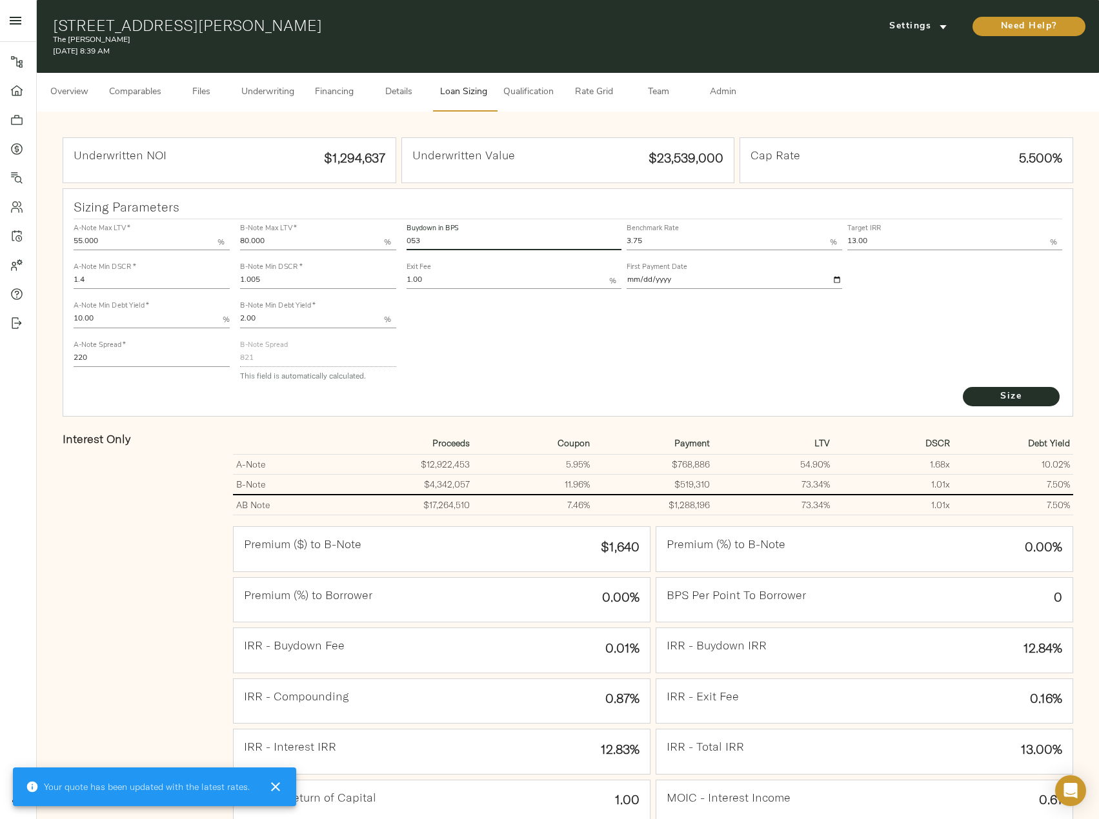
type input "053"
click at [963, 387] on button "Size" at bounding box center [1011, 396] width 97 height 19
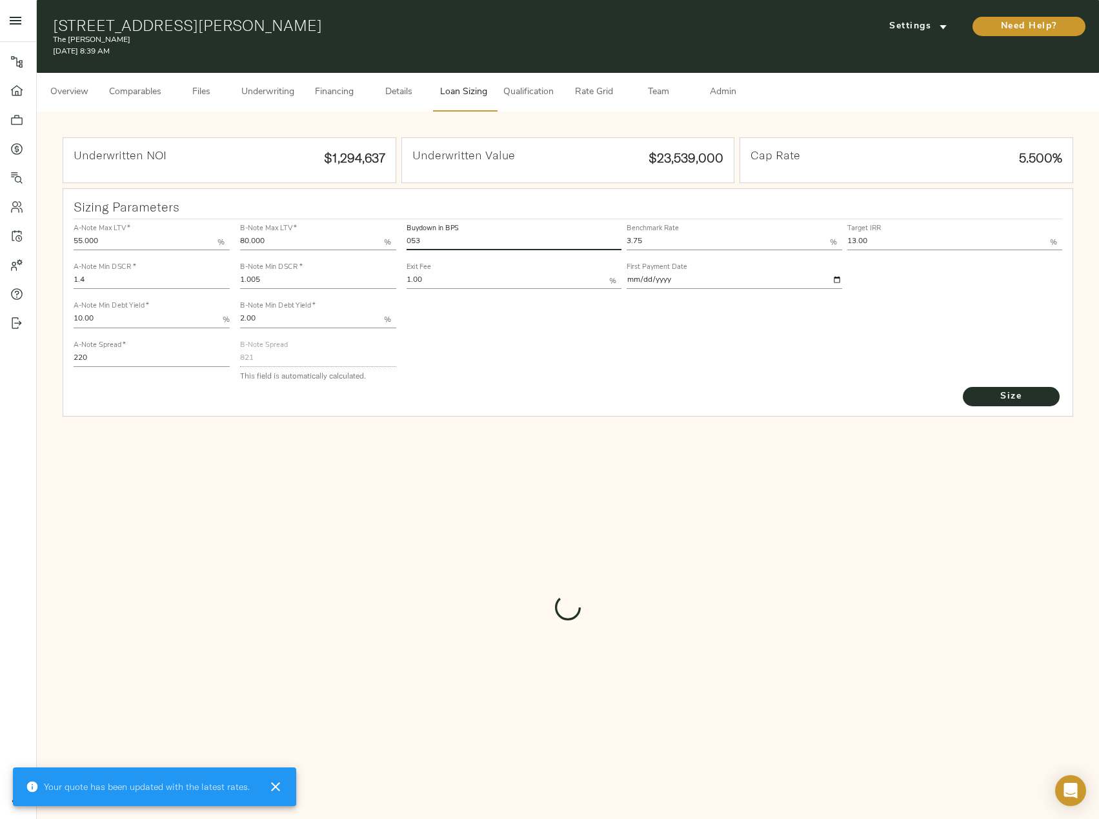
type input "542.1620662783075"
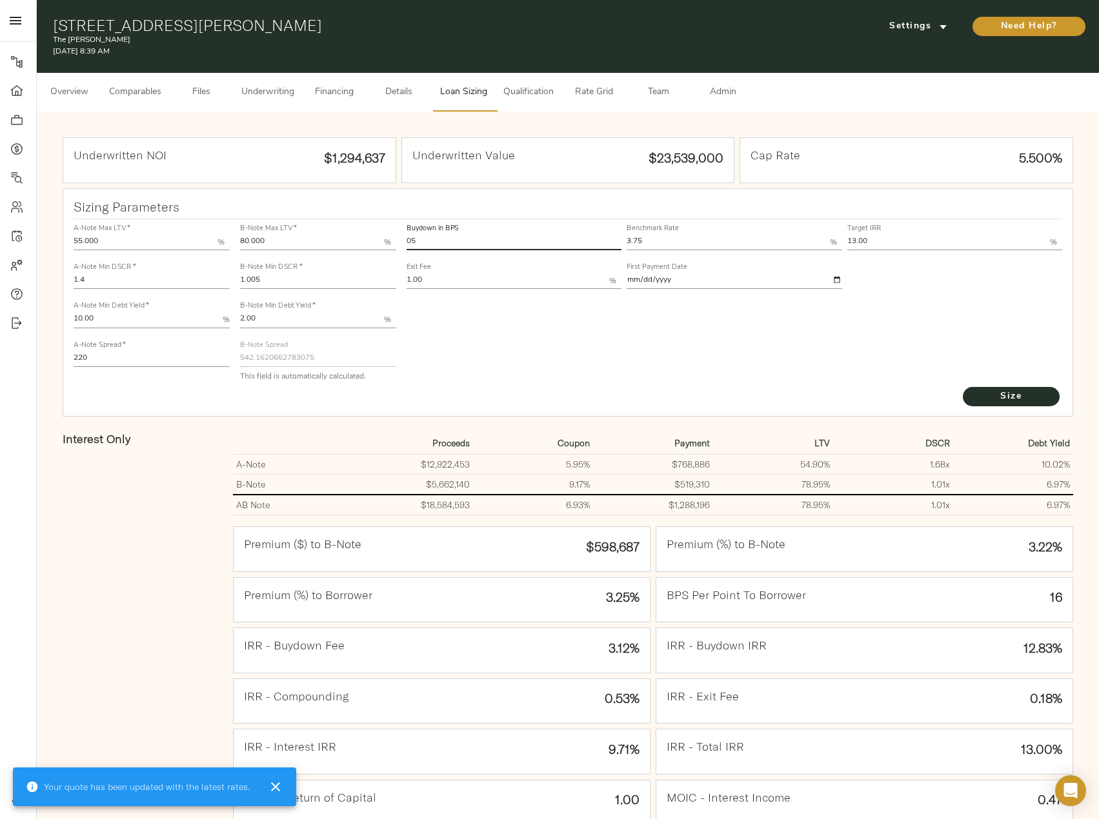
type input "0"
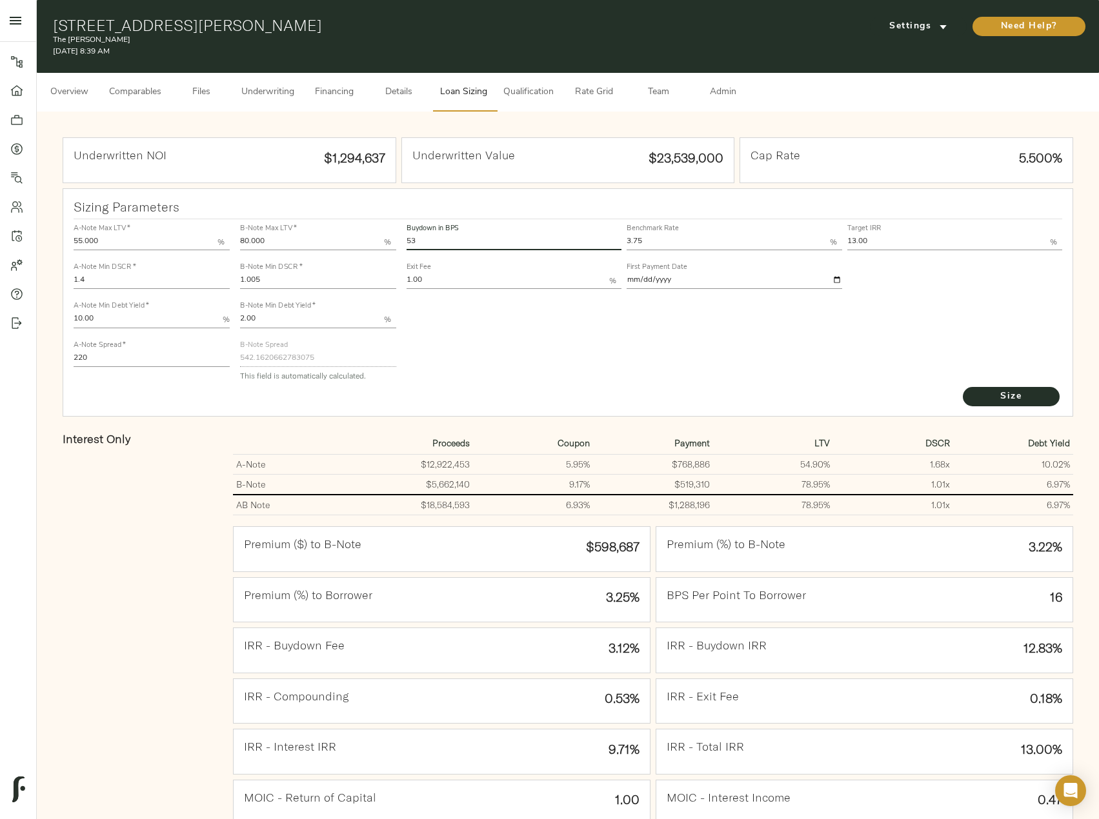
type input "53"
click at [963, 387] on button "Size" at bounding box center [1011, 396] width 97 height 19
click at [1020, 399] on span "Size" at bounding box center [1011, 397] width 71 height 16
click at [260, 94] on span "Underwriting" at bounding box center [267, 93] width 53 height 16
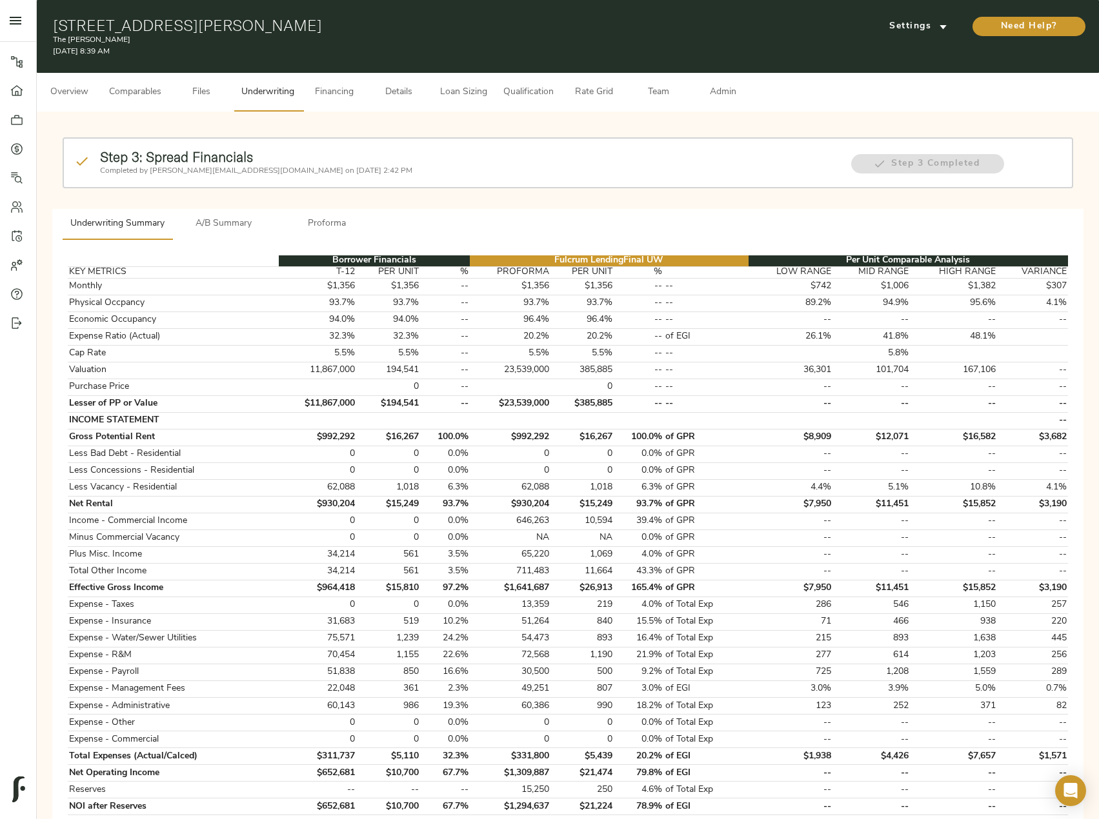
click at [241, 219] on span "A/B Summary" at bounding box center [224, 224] width 88 height 16
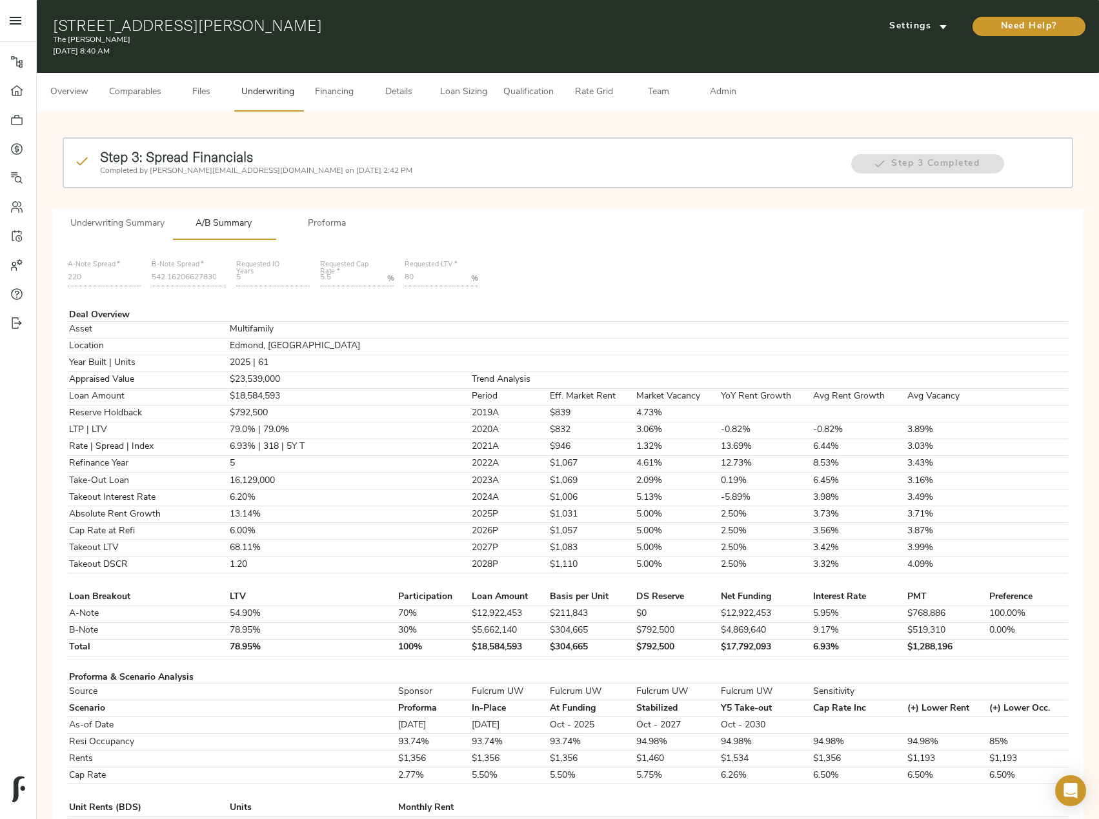
click at [520, 95] on span "Qualification" at bounding box center [528, 93] width 50 height 16
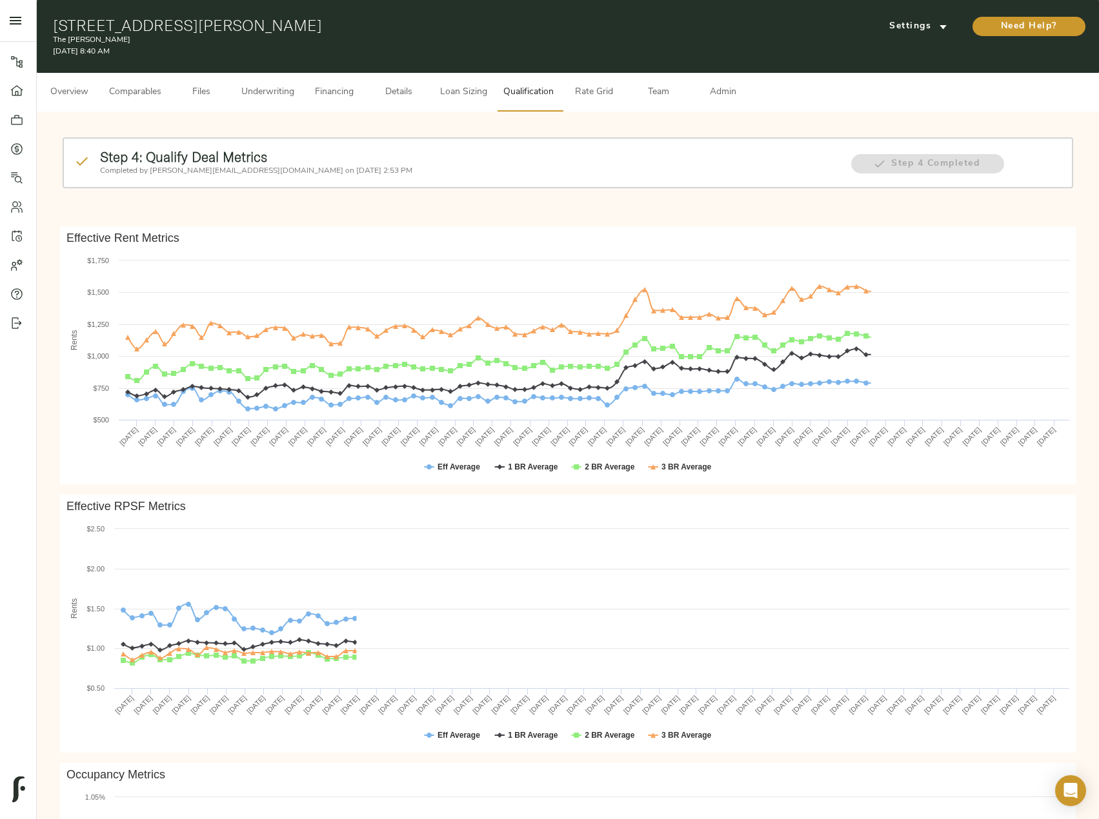
click at [471, 94] on span "Loan Sizing" at bounding box center [463, 93] width 49 height 16
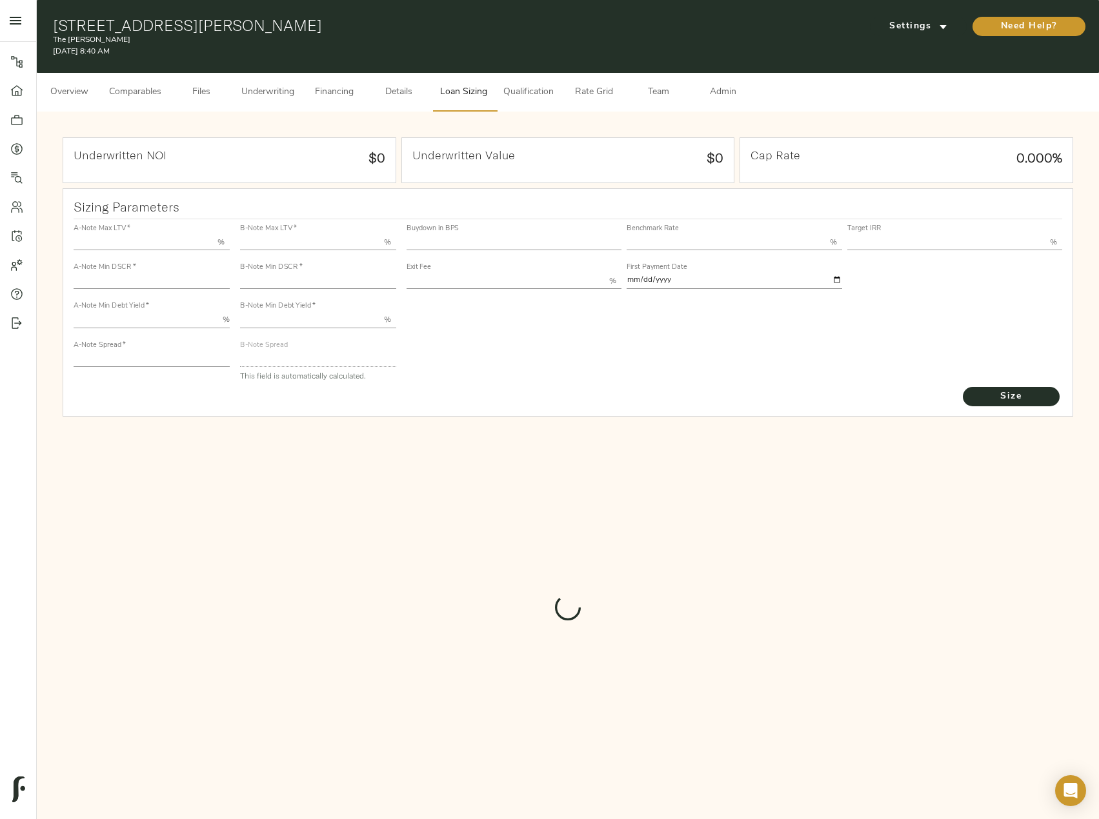
type input "55.000"
type input "1.4"
type input "10.00"
type input "220"
type input "80.000"
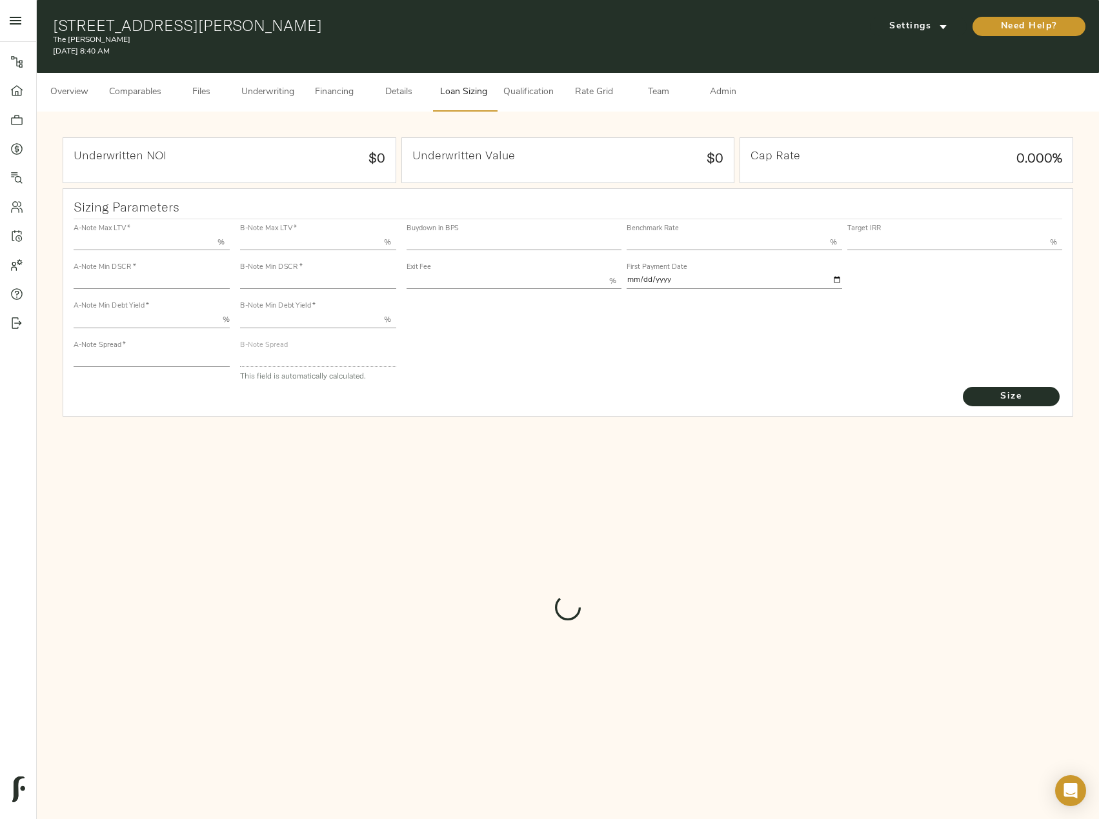
type input "1.005"
type input "2.00"
type input "542.1620662783075"
type input "53"
type input "3.75"
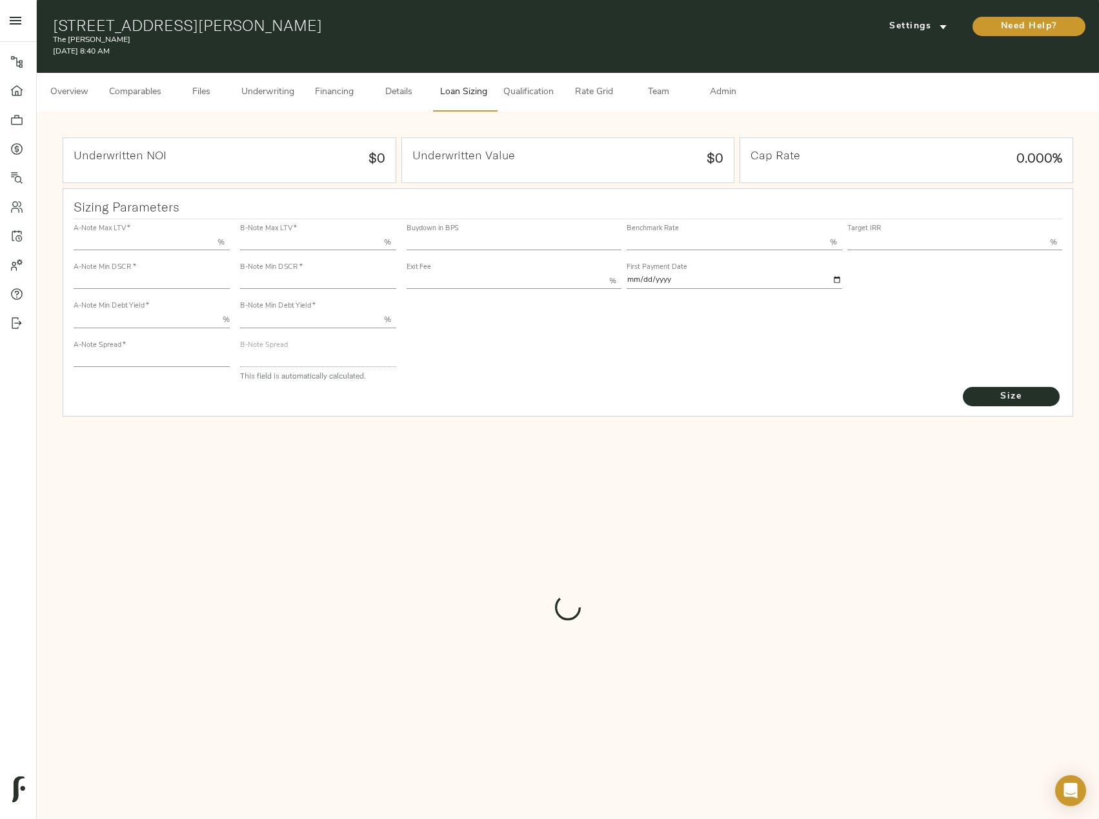
type input "13.00"
type input "1.00"
type input "[DATE]"
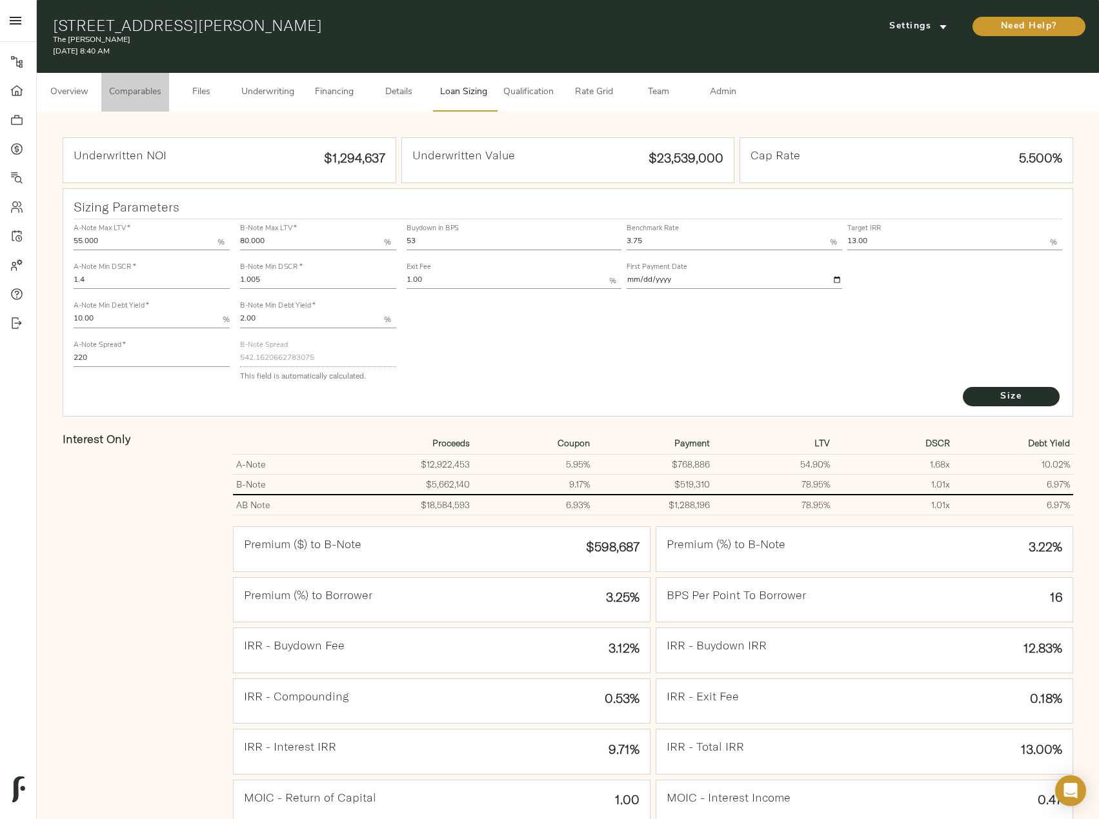
click at [116, 90] on span "Comparables" at bounding box center [135, 93] width 52 height 16
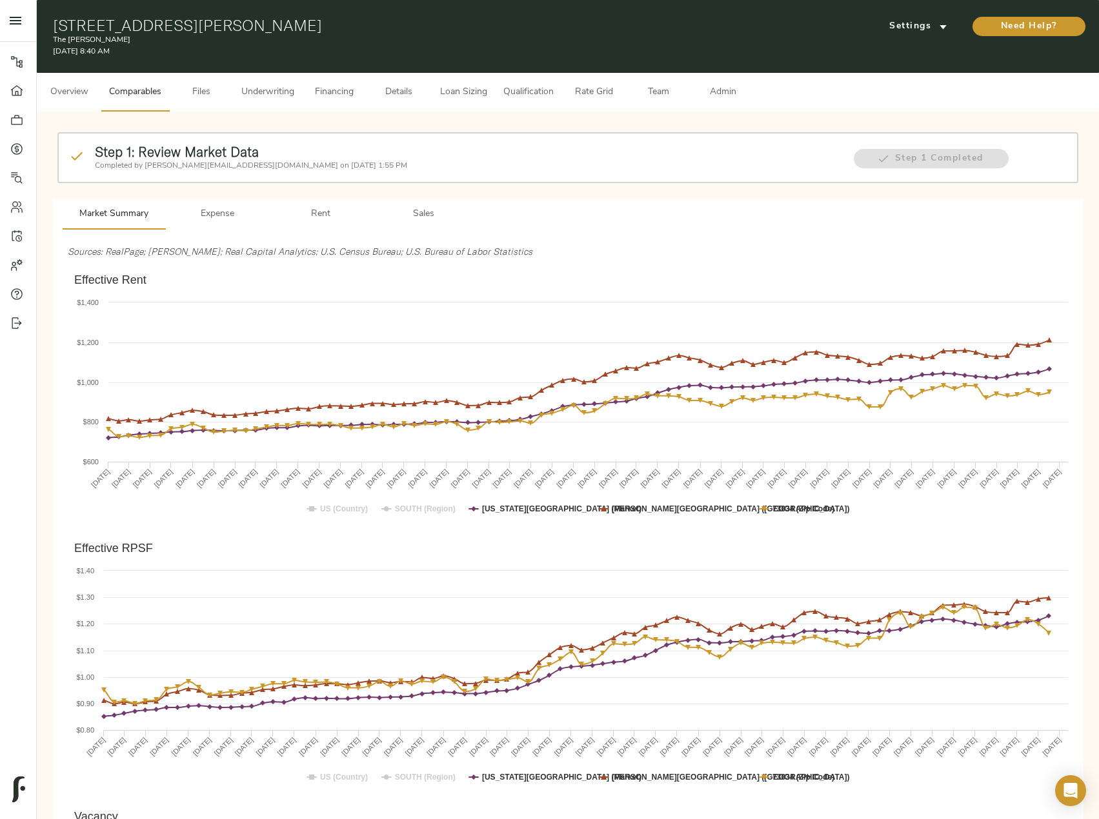
click at [313, 209] on span "Rent" at bounding box center [321, 214] width 88 height 16
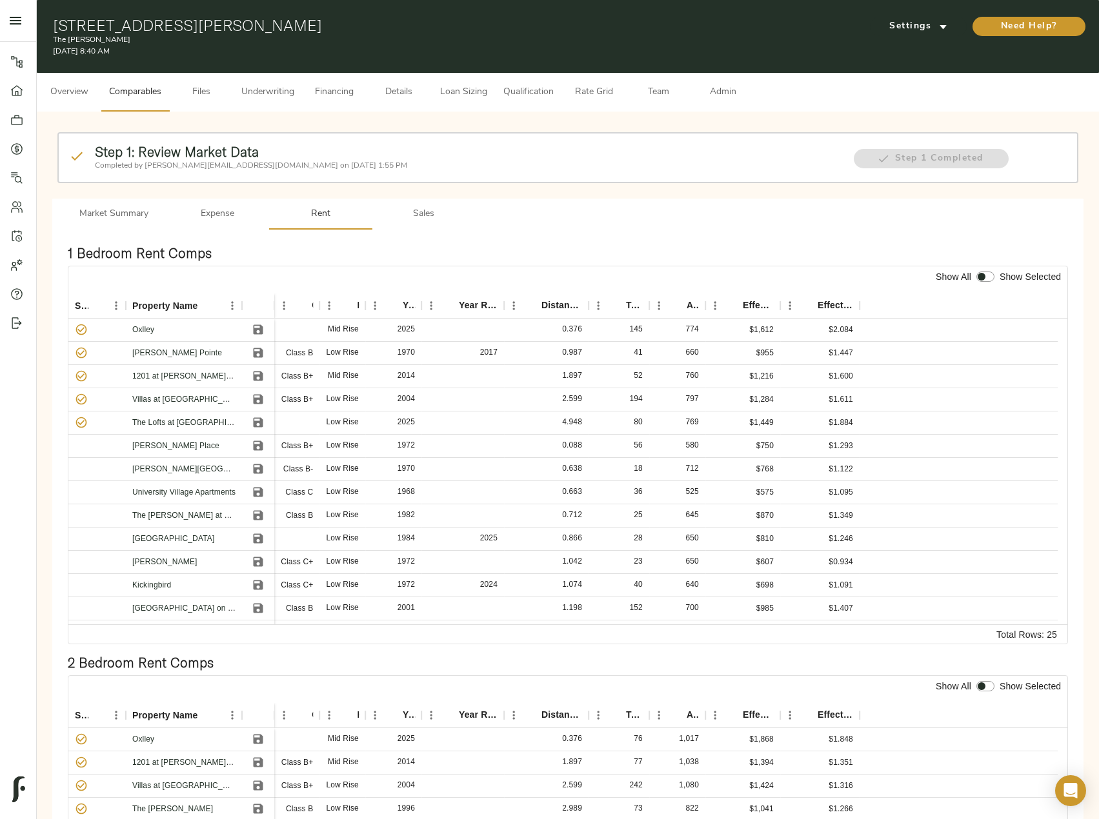
click at [424, 215] on span "Sales" at bounding box center [424, 214] width 88 height 16
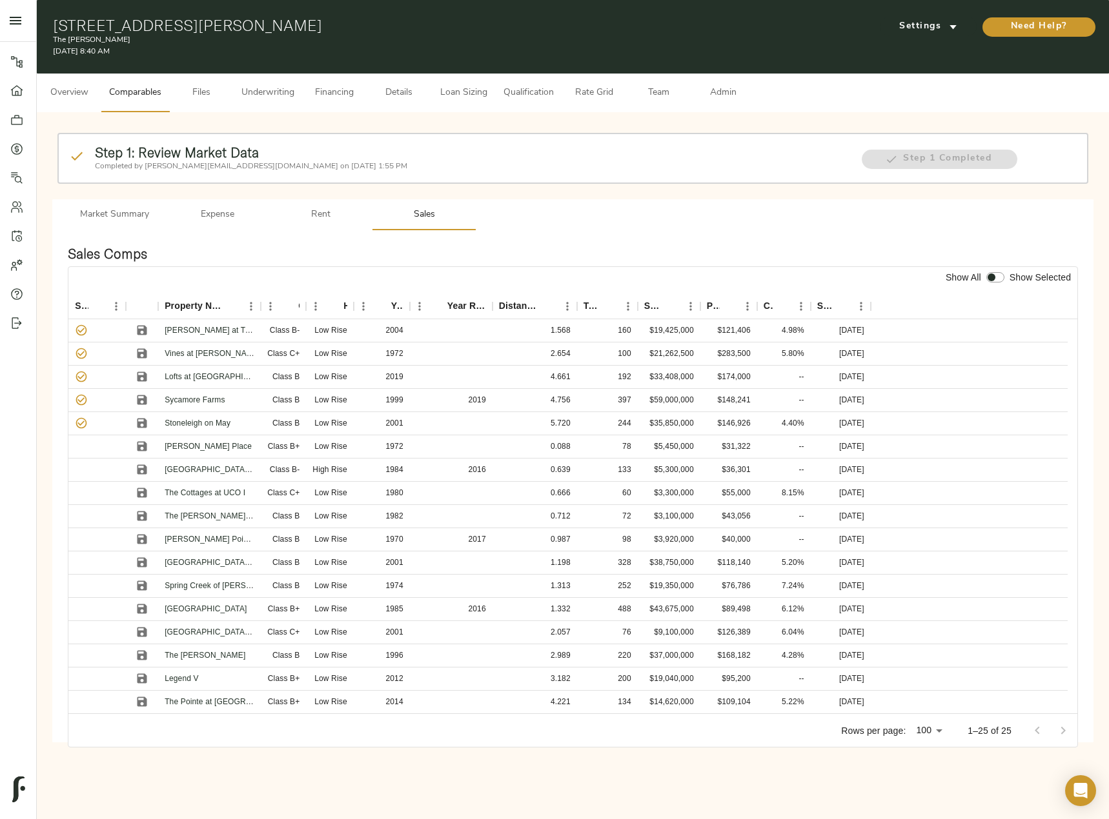
click at [661, 96] on span "Team" at bounding box center [658, 93] width 49 height 16
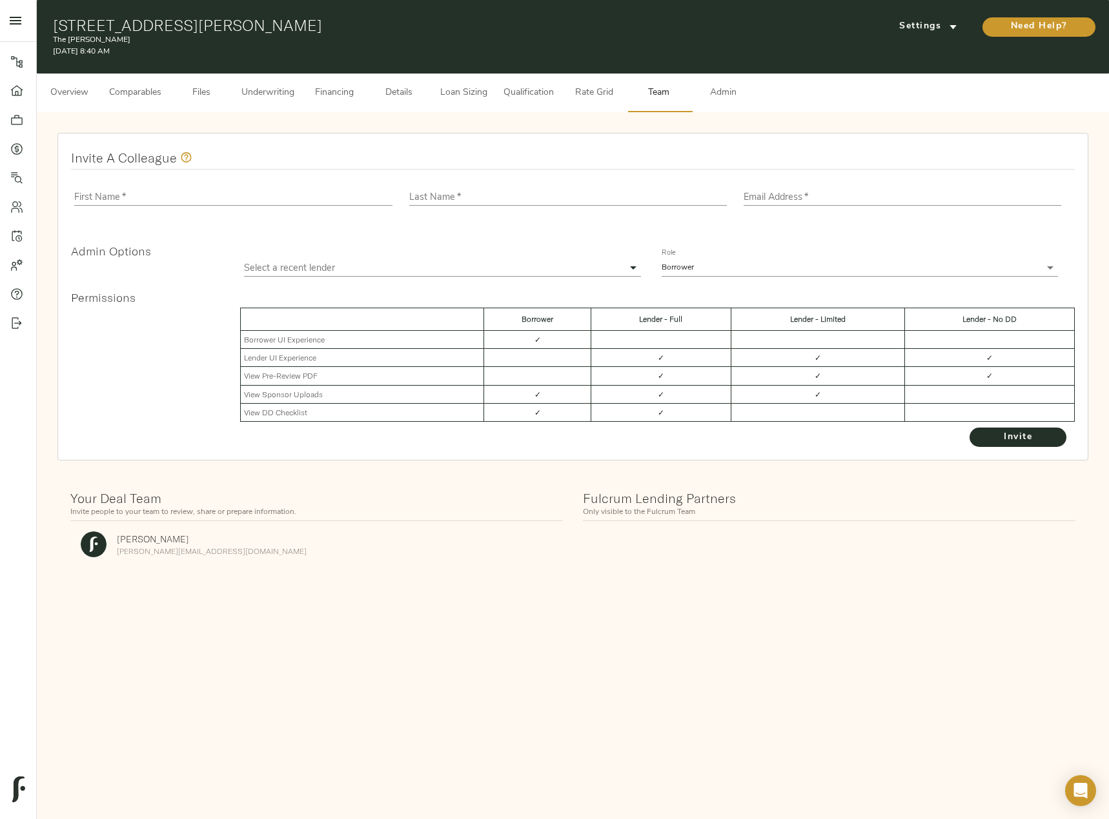
click at [734, 96] on span "Admin" at bounding box center [722, 93] width 49 height 16
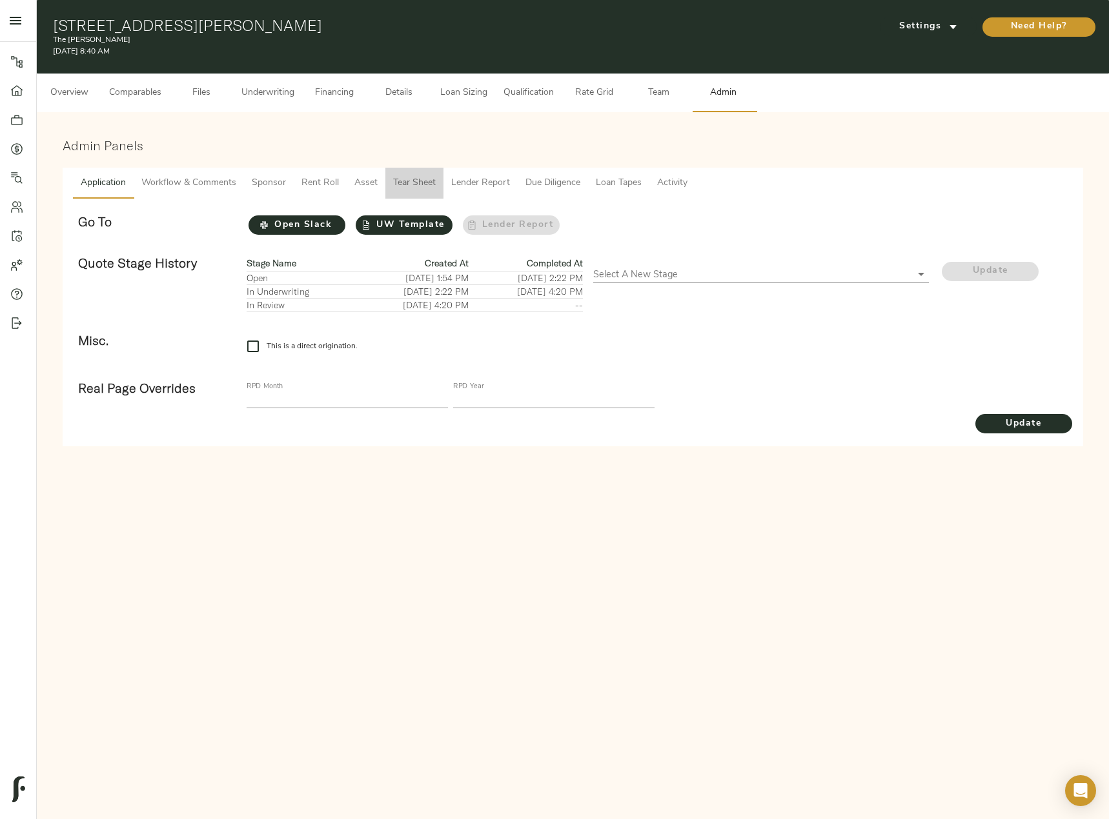
click at [427, 179] on span "Tear Sheet" at bounding box center [414, 184] width 43 height 16
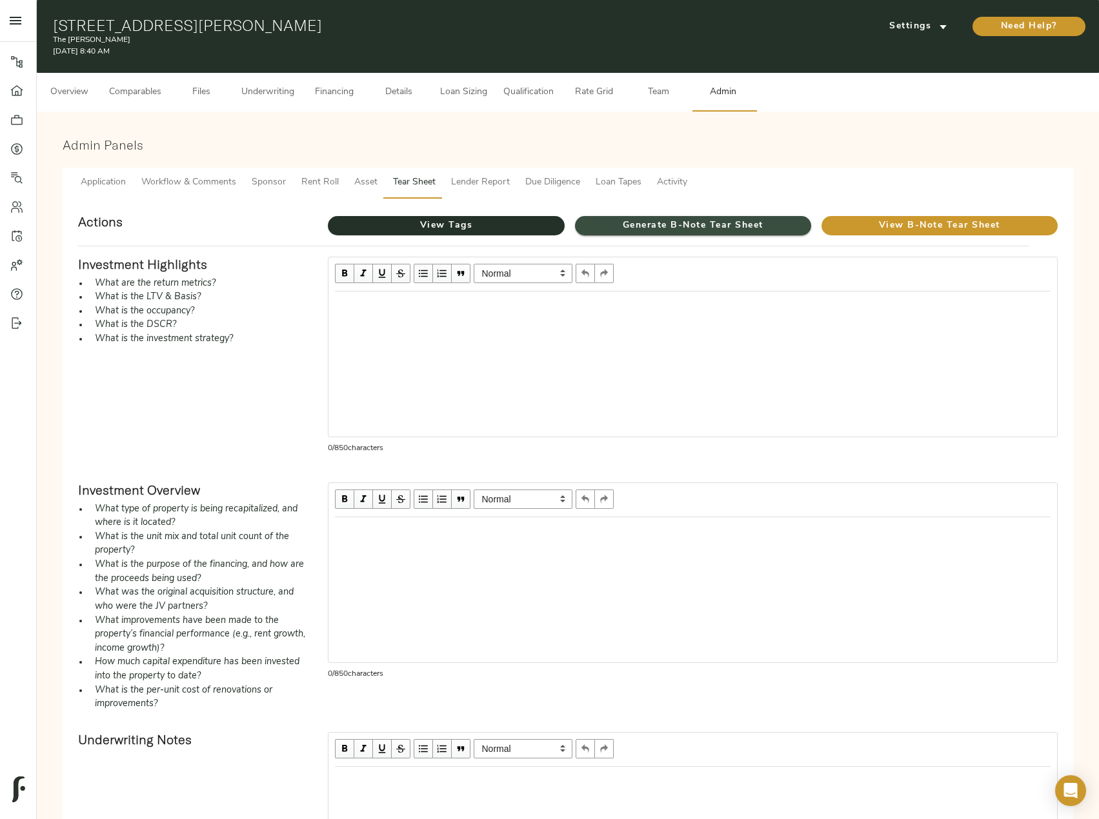
click at [652, 226] on span "Generate B-Note Tear Sheet" at bounding box center [693, 226] width 236 height 16
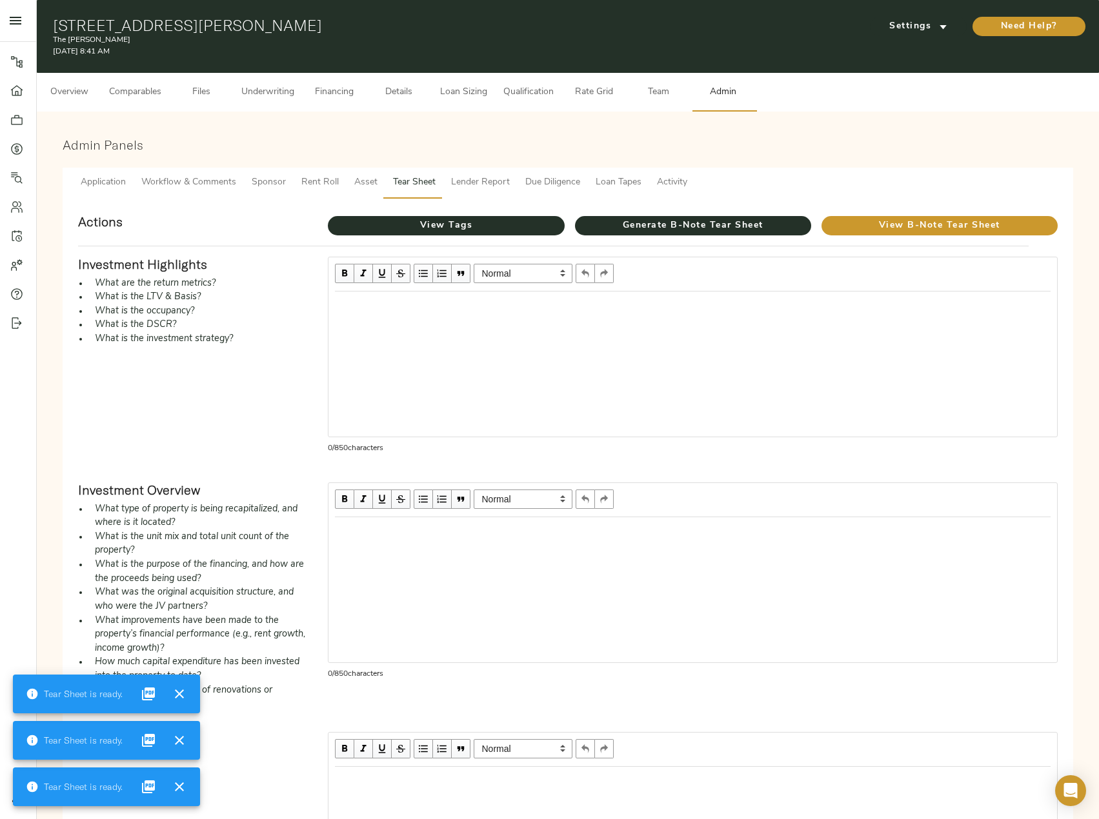
click at [297, 351] on div "Investment Highlights What are the return metrics? What is the LTV & Basis? Wha…" at bounding box center [193, 359] width 250 height 226
click at [331, 97] on span "Financing" at bounding box center [334, 93] width 49 height 16
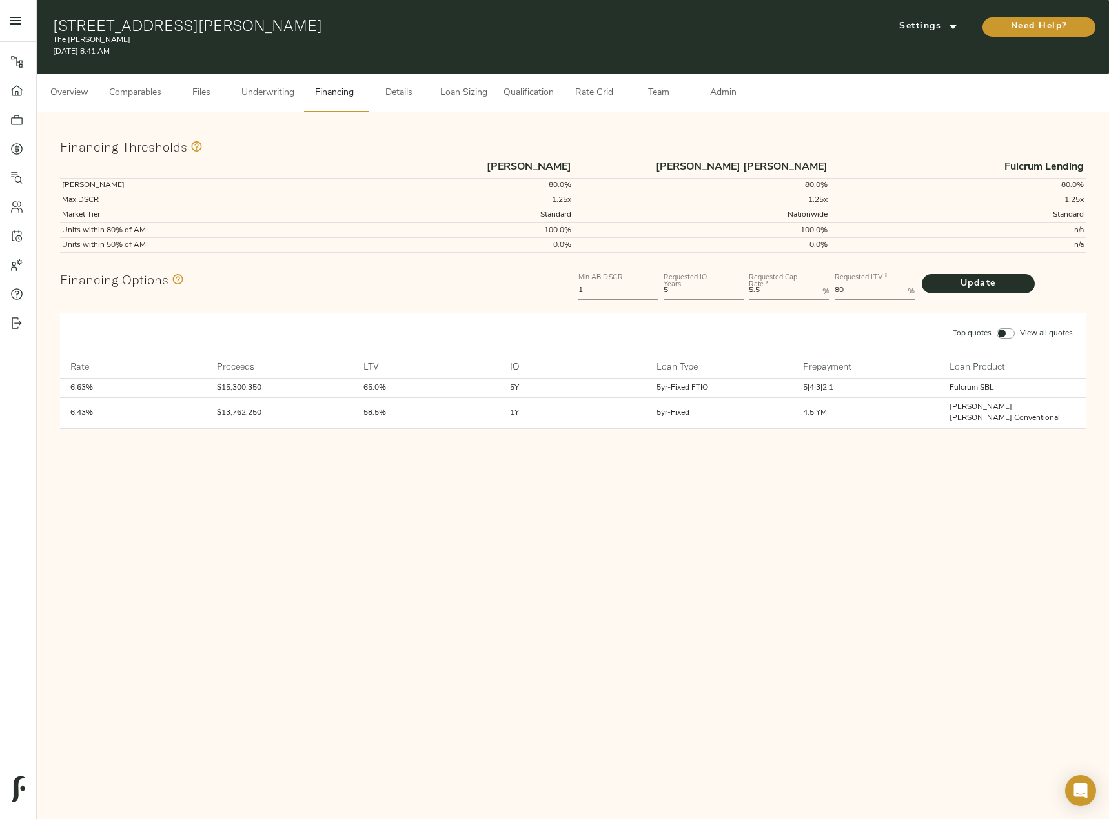
click at [464, 88] on span "Loan Sizing" at bounding box center [463, 93] width 49 height 16
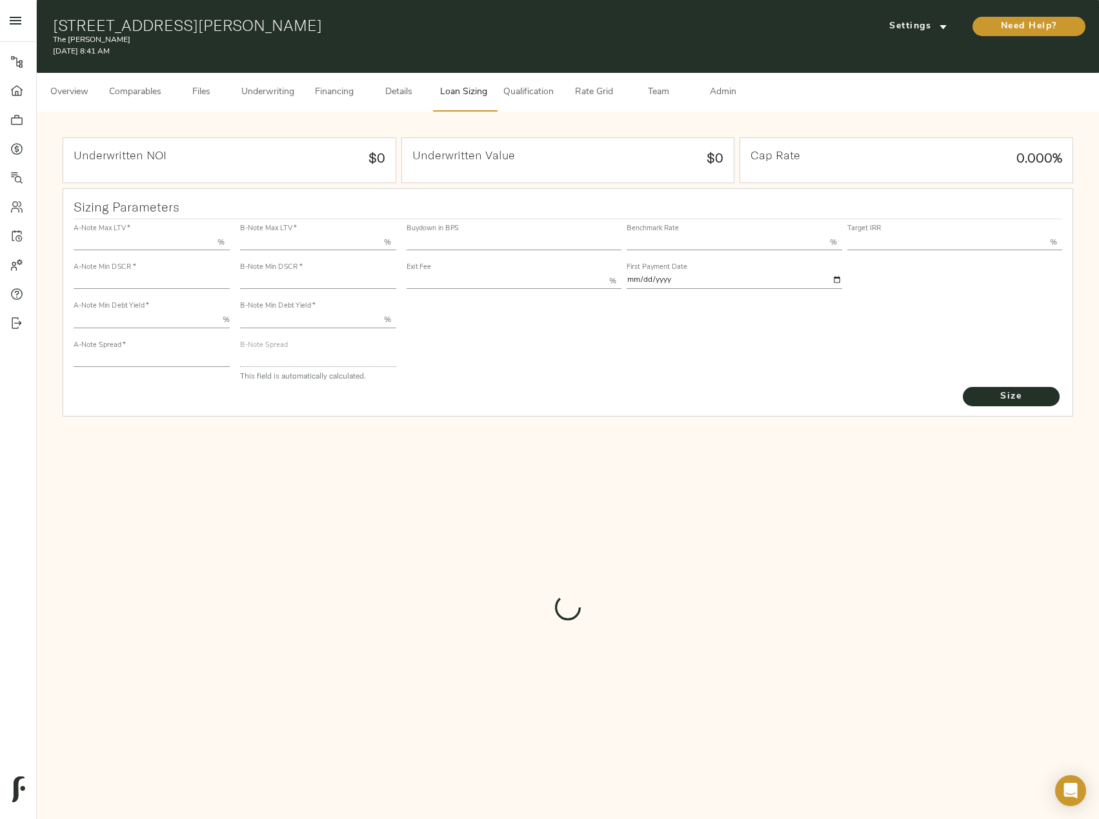
type input "55.000"
type input "1.4"
type input "10.00"
type input "220"
type input "80.000"
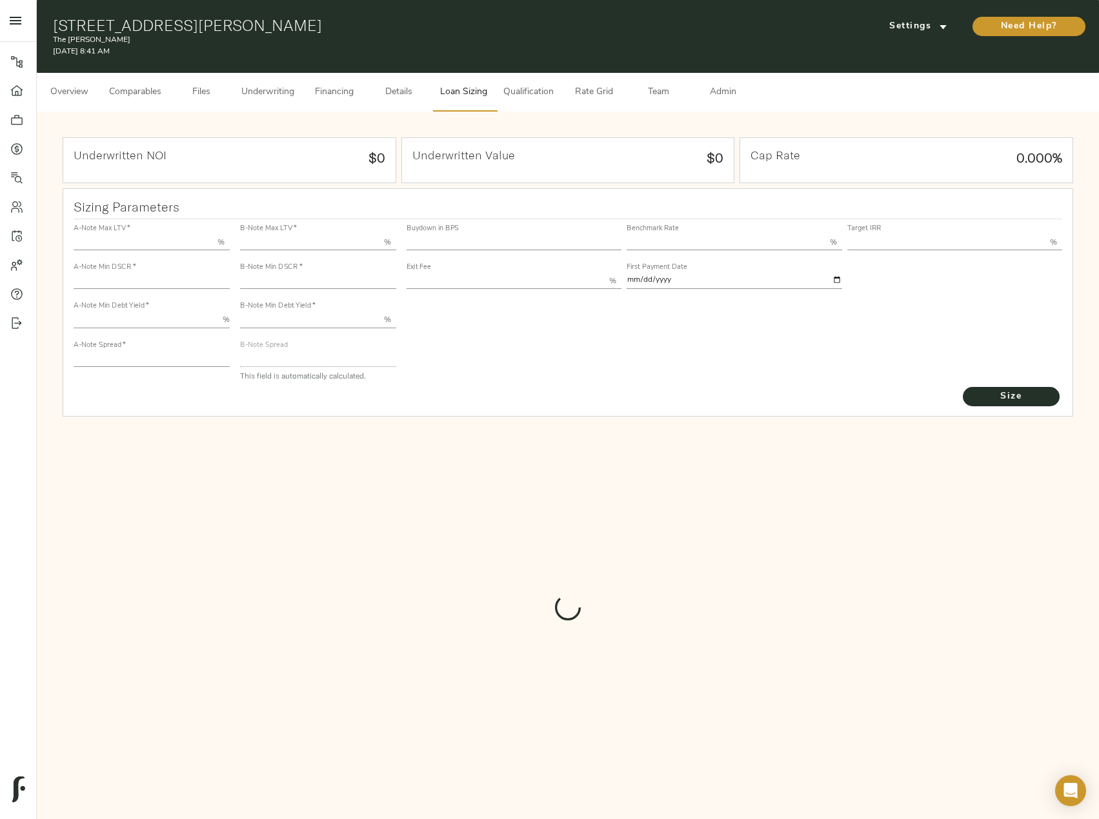
type input "1.005"
type input "2.00"
type input "542.1620662783075"
type input "53"
type input "3.75"
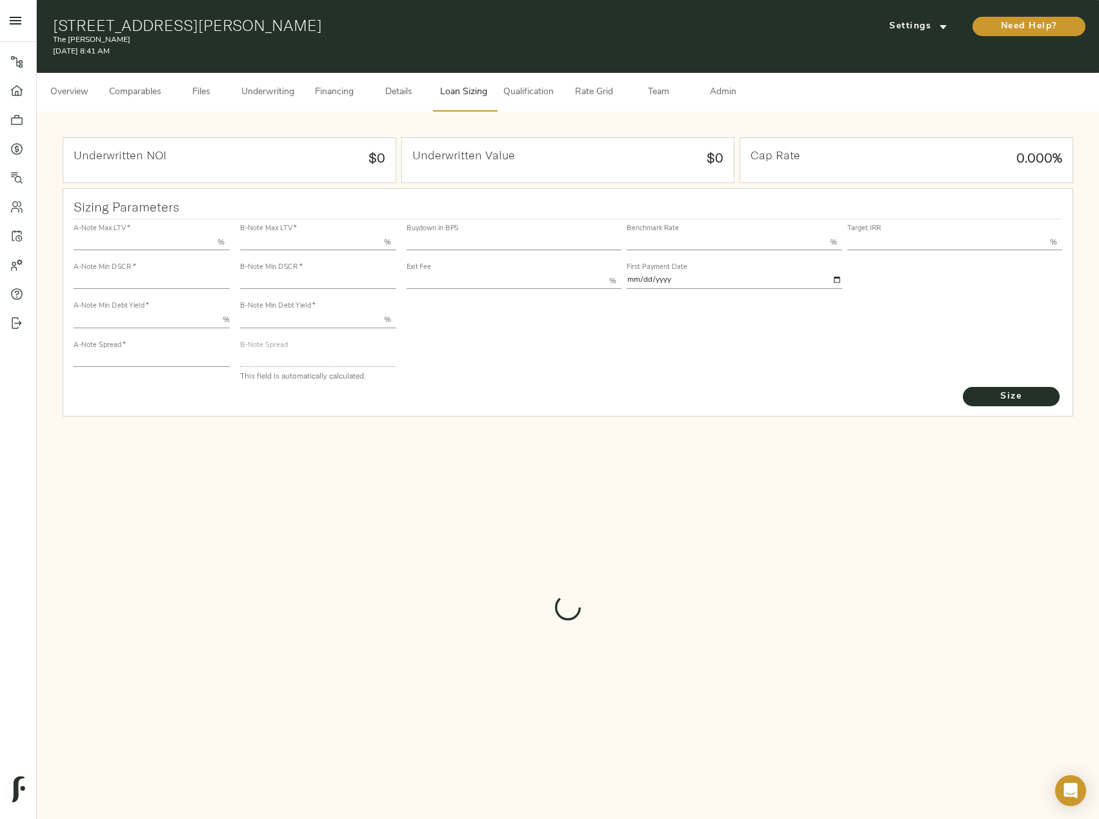
type input "13.00"
type input "1.00"
type input "[DATE]"
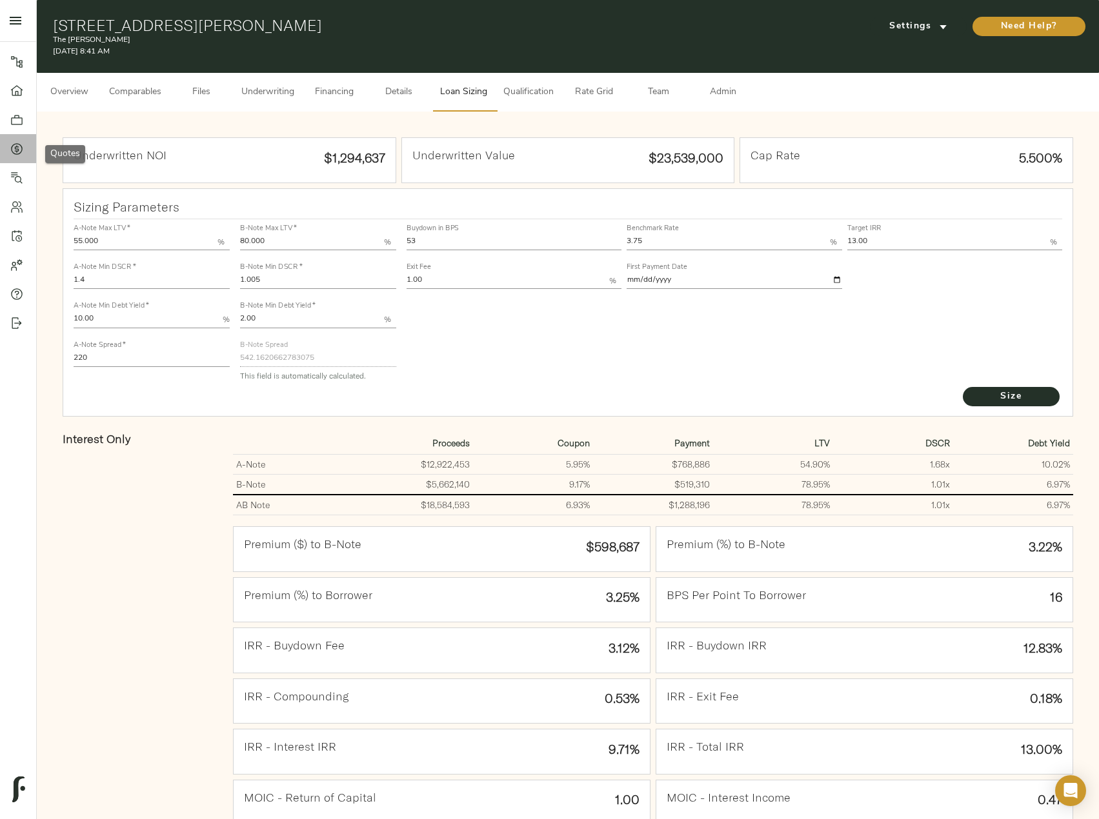
click at [22, 154] on icon at bounding box center [16, 149] width 13 height 13
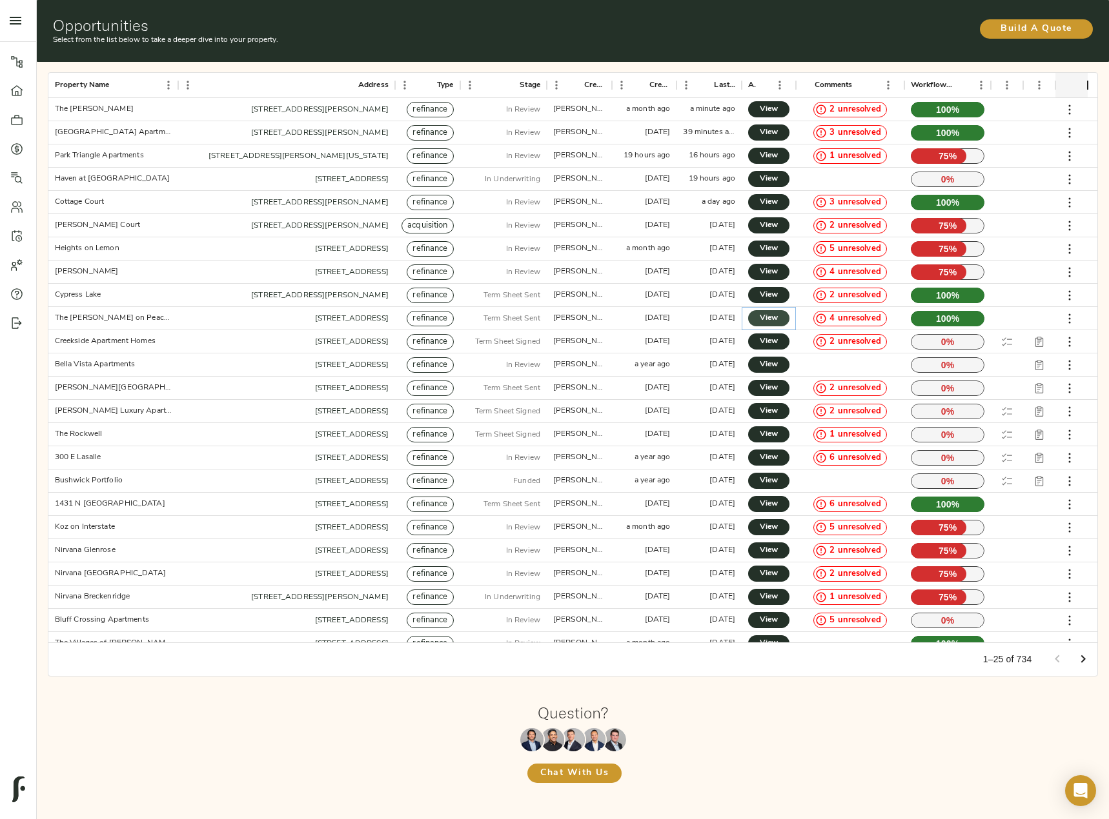
click at [776, 319] on span "View" at bounding box center [768, 319] width 15 height 14
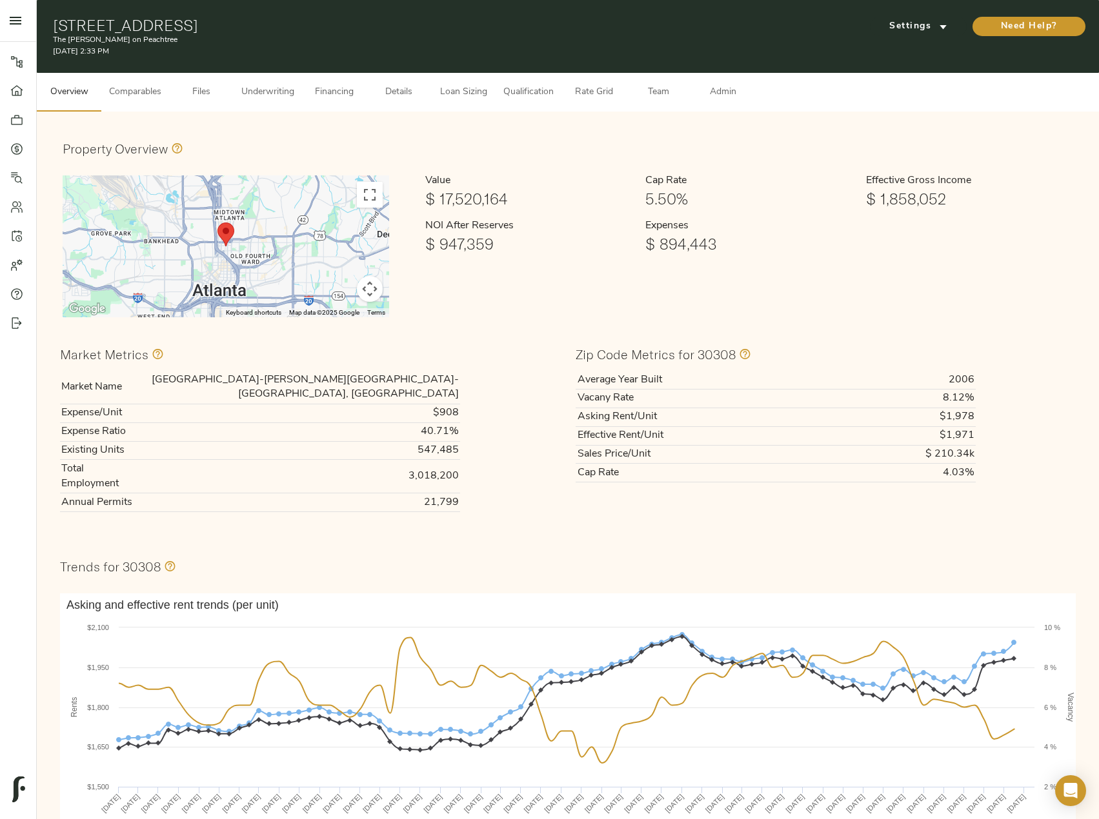
click at [471, 95] on span "Loan Sizing" at bounding box center [463, 93] width 49 height 16
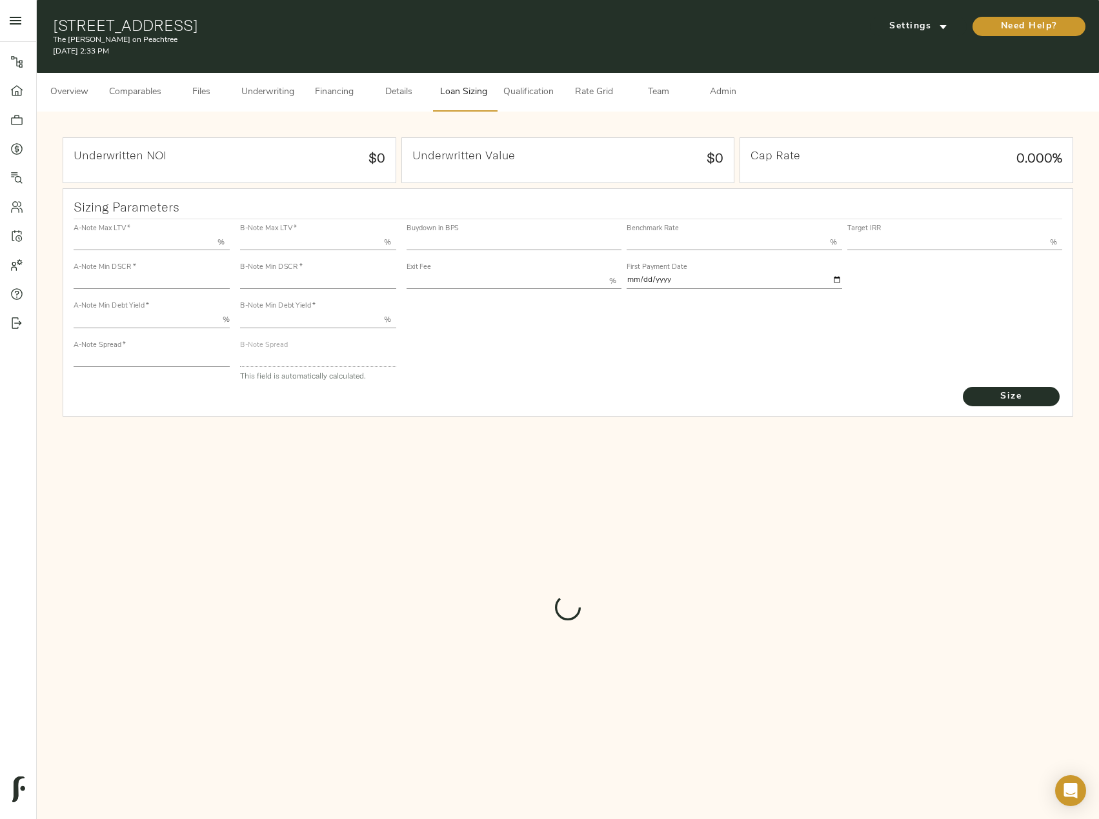
type input "55.000"
type input "1.4"
type input "10.00"
type input "220"
type input "80.000"
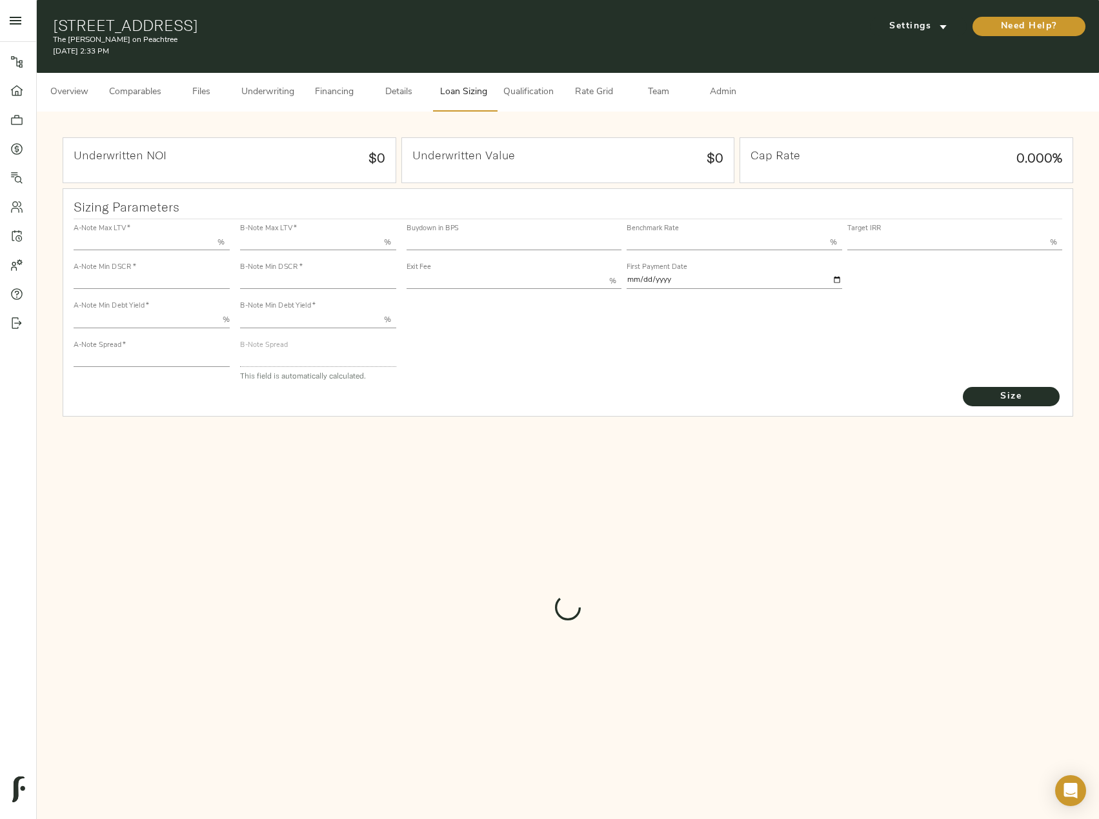
type input "1"
type input "2.00"
type input "552.4139703561457"
type input "52"
type input "3.67"
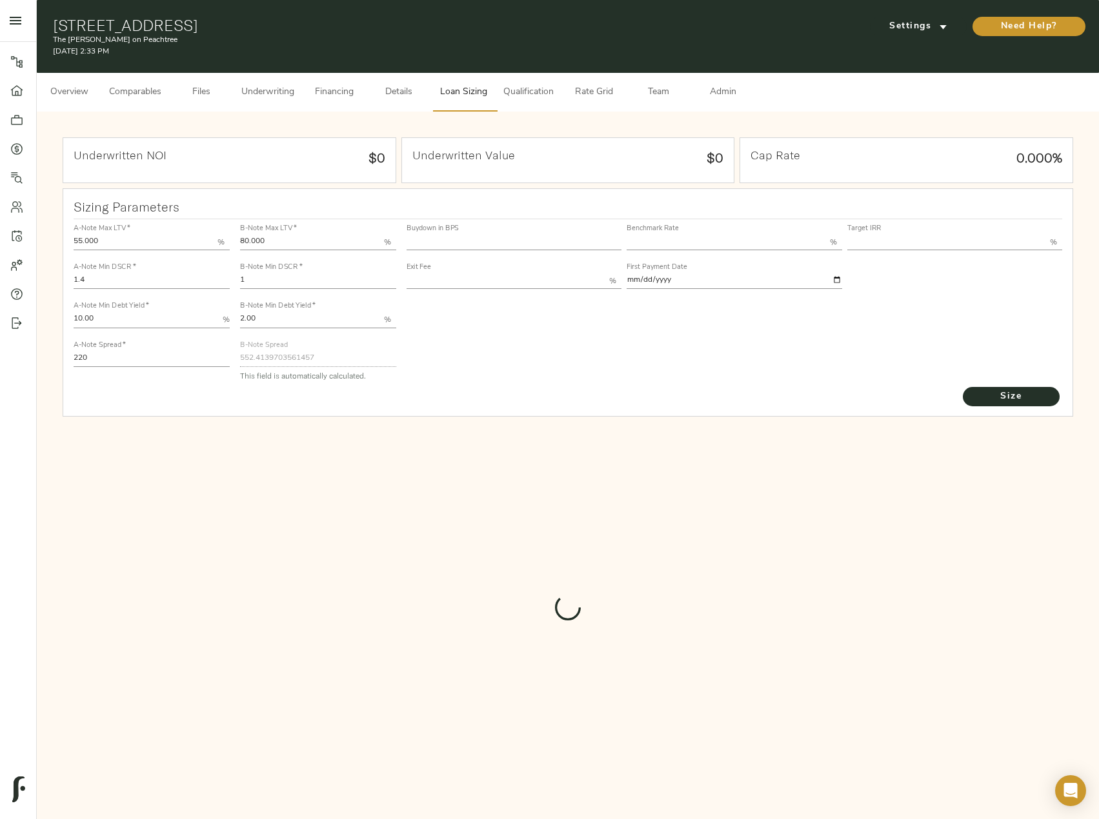
type input "13.00"
type input "1.00"
type input "[DATE]"
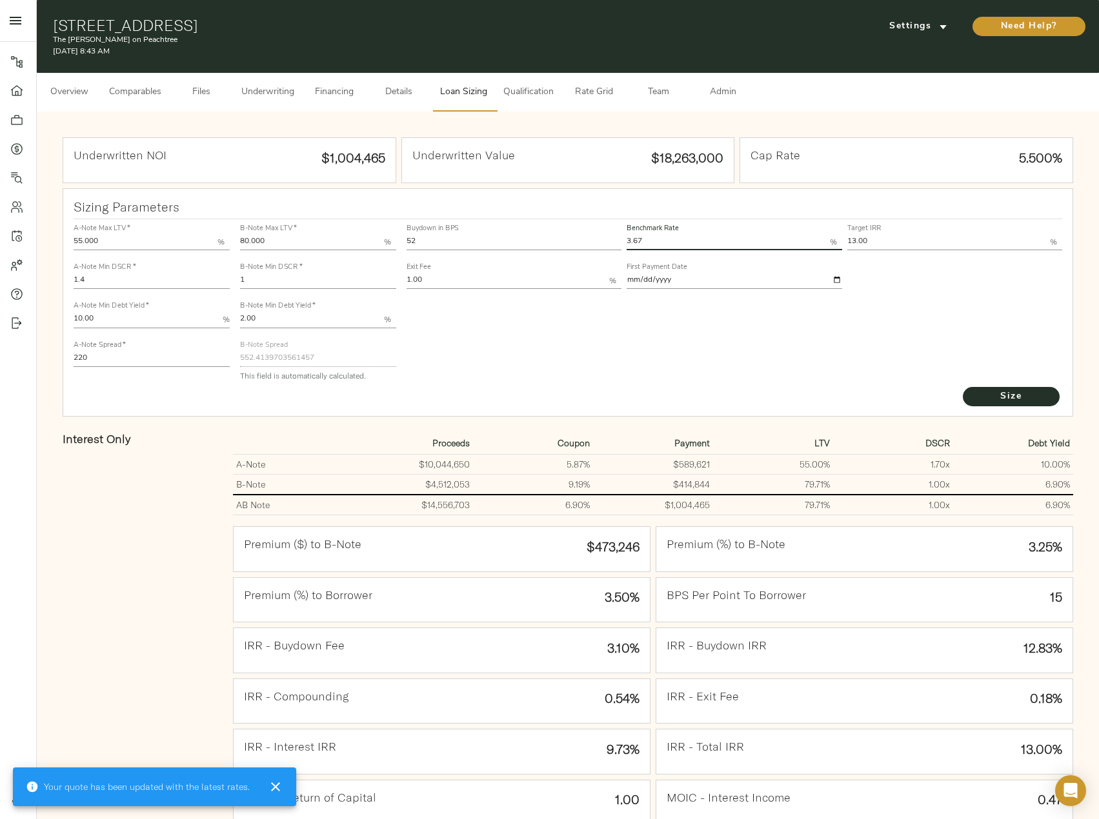
drag, startPoint x: 656, startPoint y: 243, endPoint x: 621, endPoint y: 241, distance: 34.9
click at [621, 241] on div "Buydown in BPS 52 Benchmark Rate 3.67 % Target IRR 13.00 % Exit Fee 1.00 % Firs…" at bounding box center [734, 256] width 661 height 78
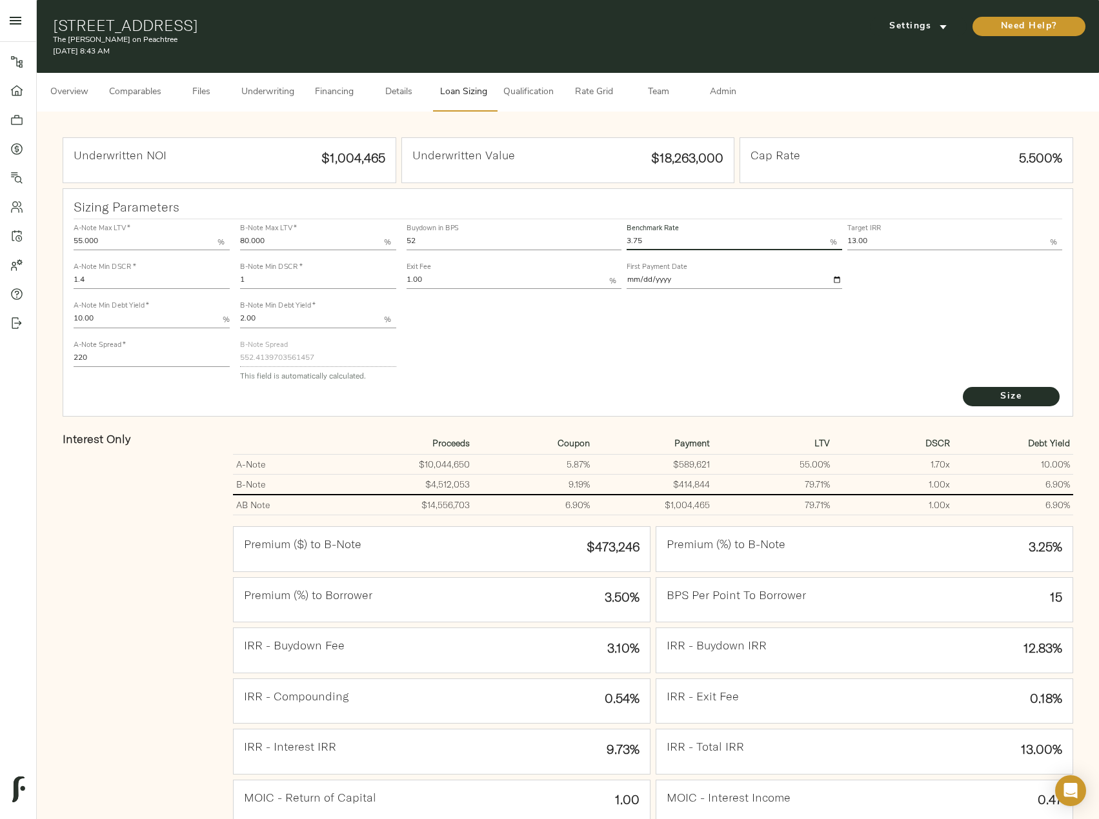
type input "3.75"
click at [963, 387] on button "Size" at bounding box center [1011, 396] width 97 height 19
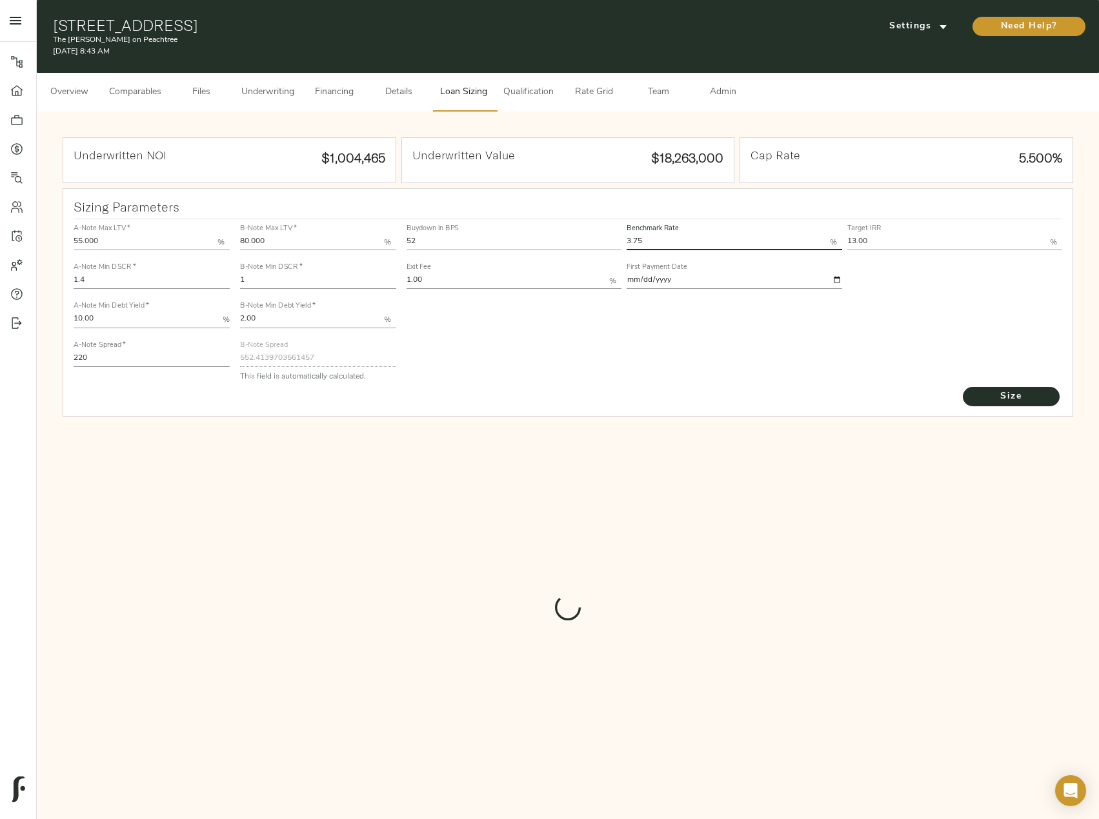
type input "548.886224597945"
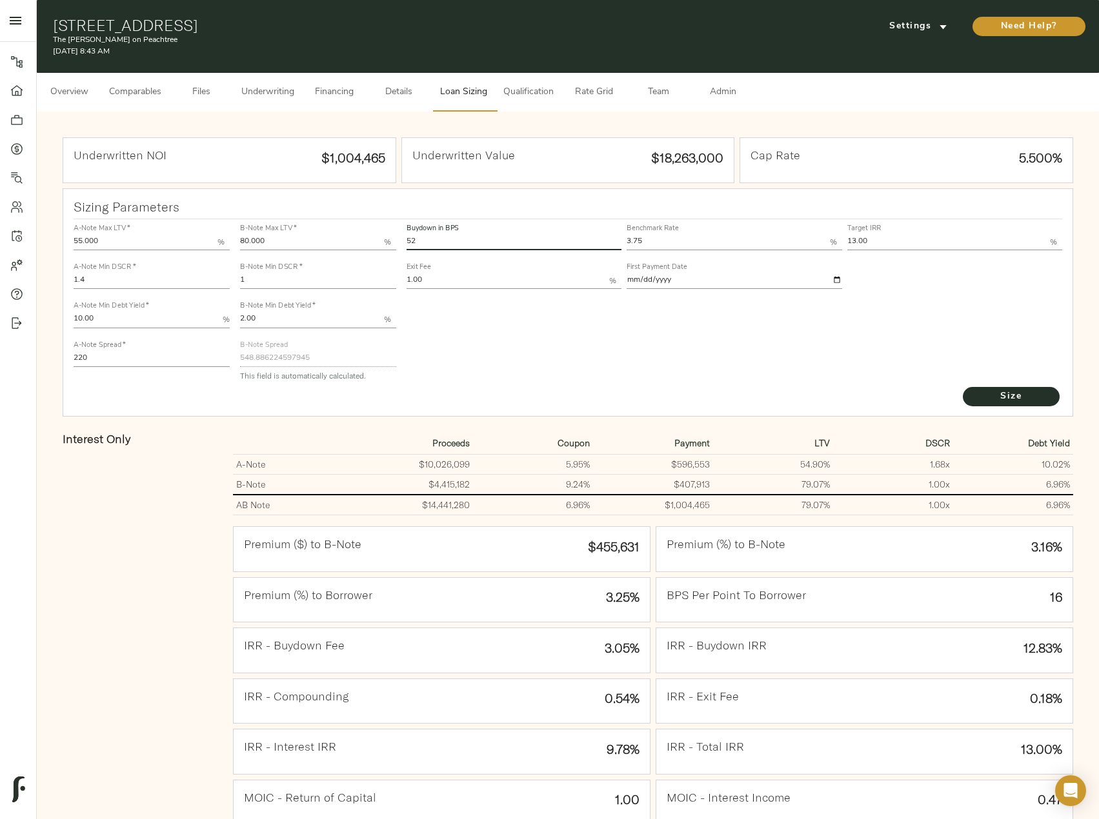
drag, startPoint x: 416, startPoint y: 243, endPoint x: 400, endPoint y: 243, distance: 16.1
click at [400, 243] on div "A-Note Max LTV   * 55.000 % A-Note Min DSCR   * 1.4 A-Note Min Debt Yield   * 1…" at bounding box center [568, 302] width 1000 height 176
type input "0"
click at [963, 387] on button "Size" at bounding box center [1011, 396] width 97 height 19
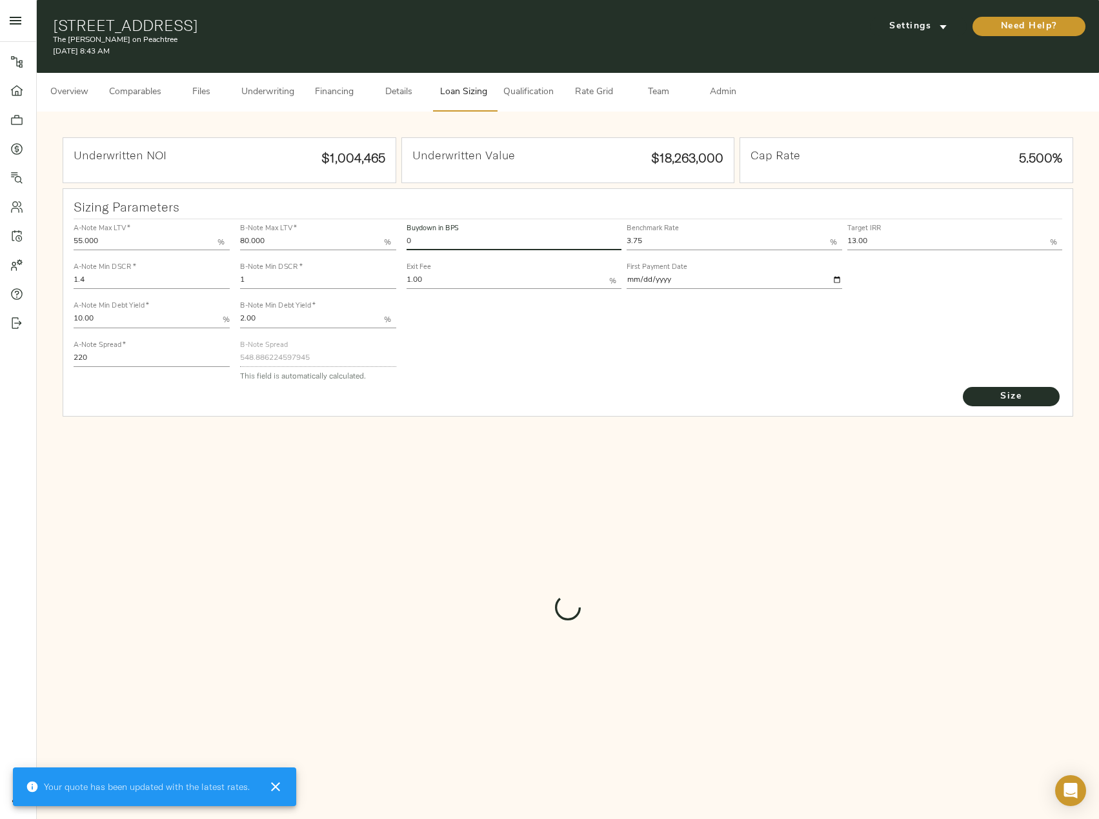
type input "821"
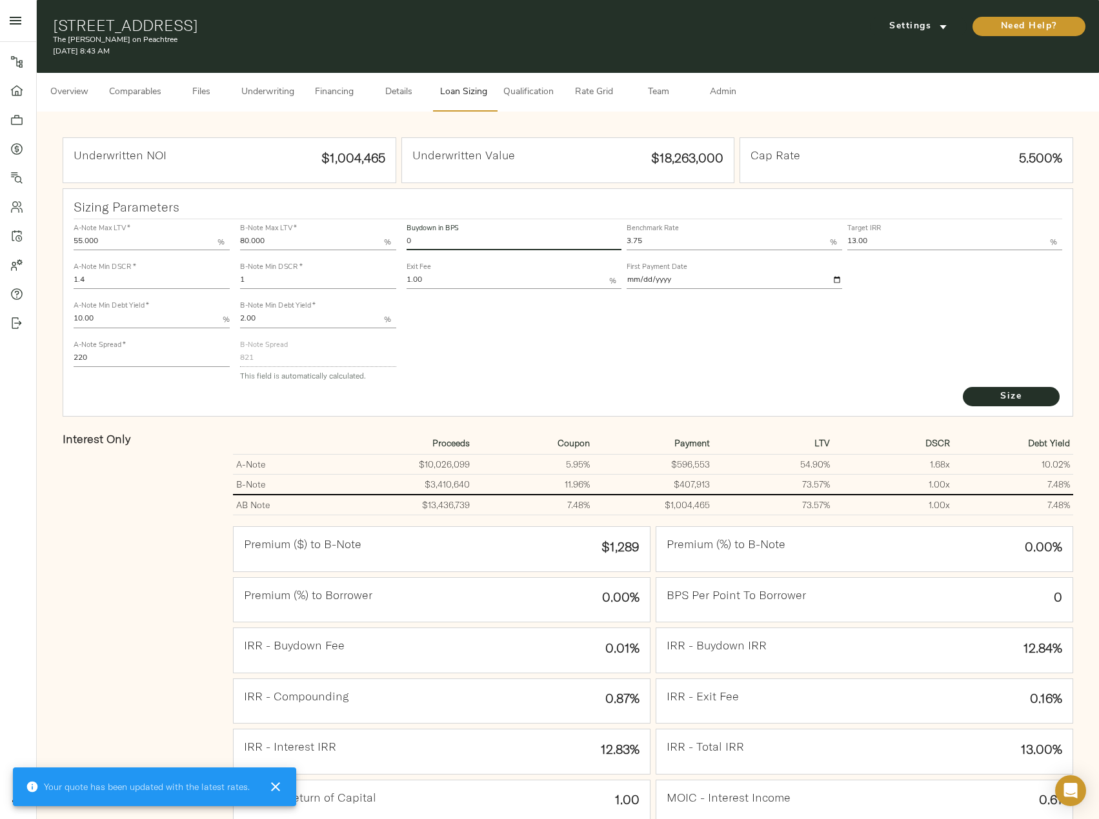
drag, startPoint x: 474, startPoint y: 247, endPoint x: 413, endPoint y: 246, distance: 60.7
click at [413, 246] on input "0" at bounding box center [514, 242] width 215 height 15
drag, startPoint x: 420, startPoint y: 240, endPoint x: 392, endPoint y: 239, distance: 28.4
click at [392, 239] on div "A-Note Max LTV   * 55.000 % A-Note Min DSCR   * 1.4 A-Note Min Debt Yield   * 1…" at bounding box center [568, 302] width 1000 height 176
type input "53"
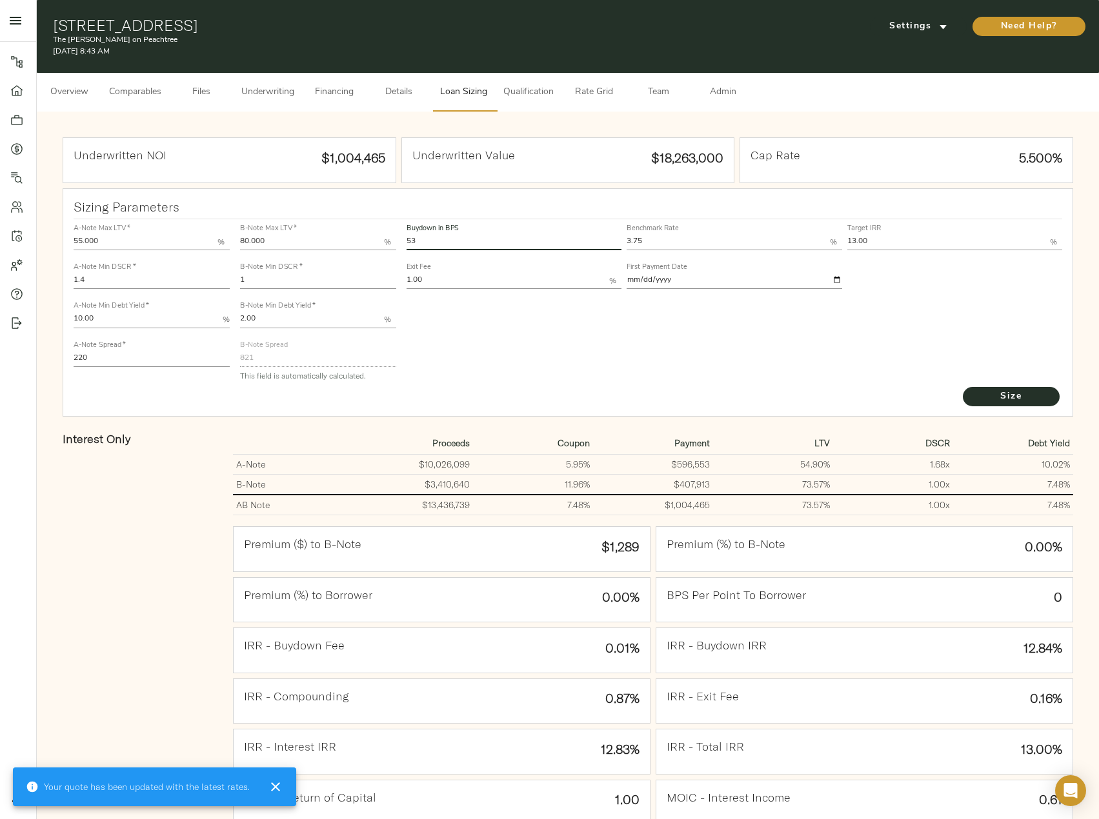
click at [963, 387] on button "Size" at bounding box center [1011, 396] width 97 height 19
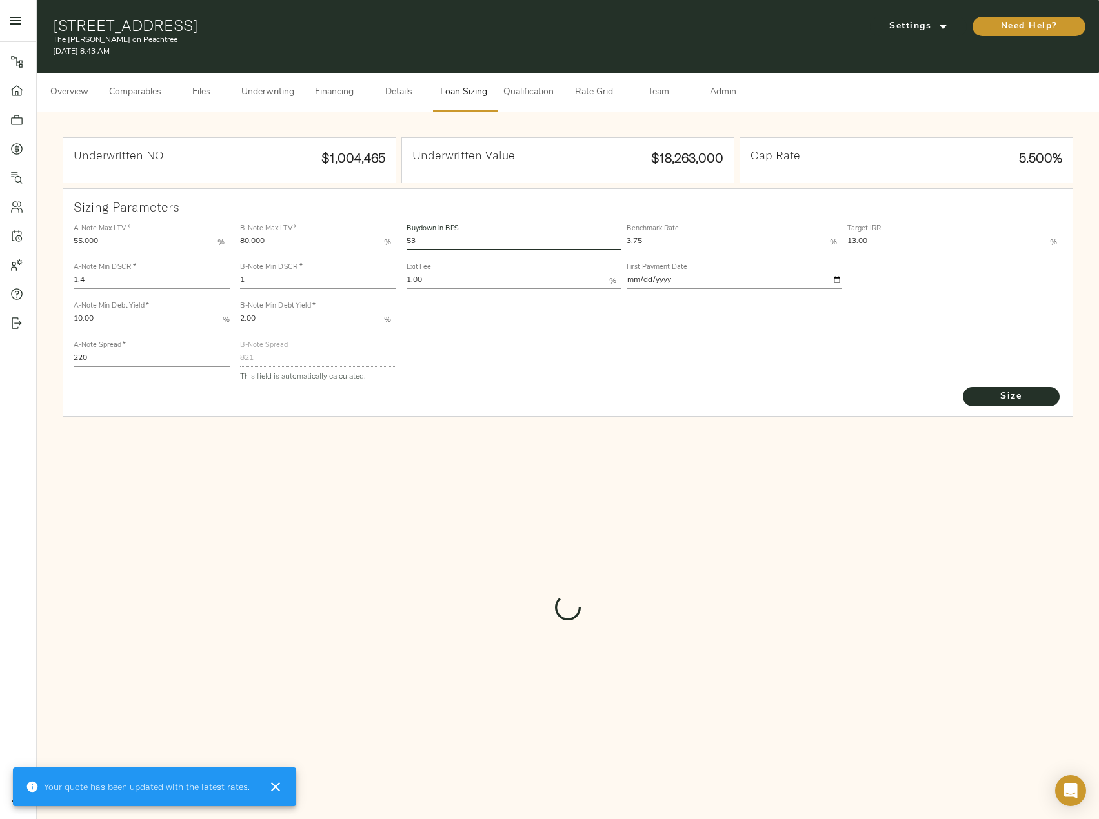
type input "544.5557972683306"
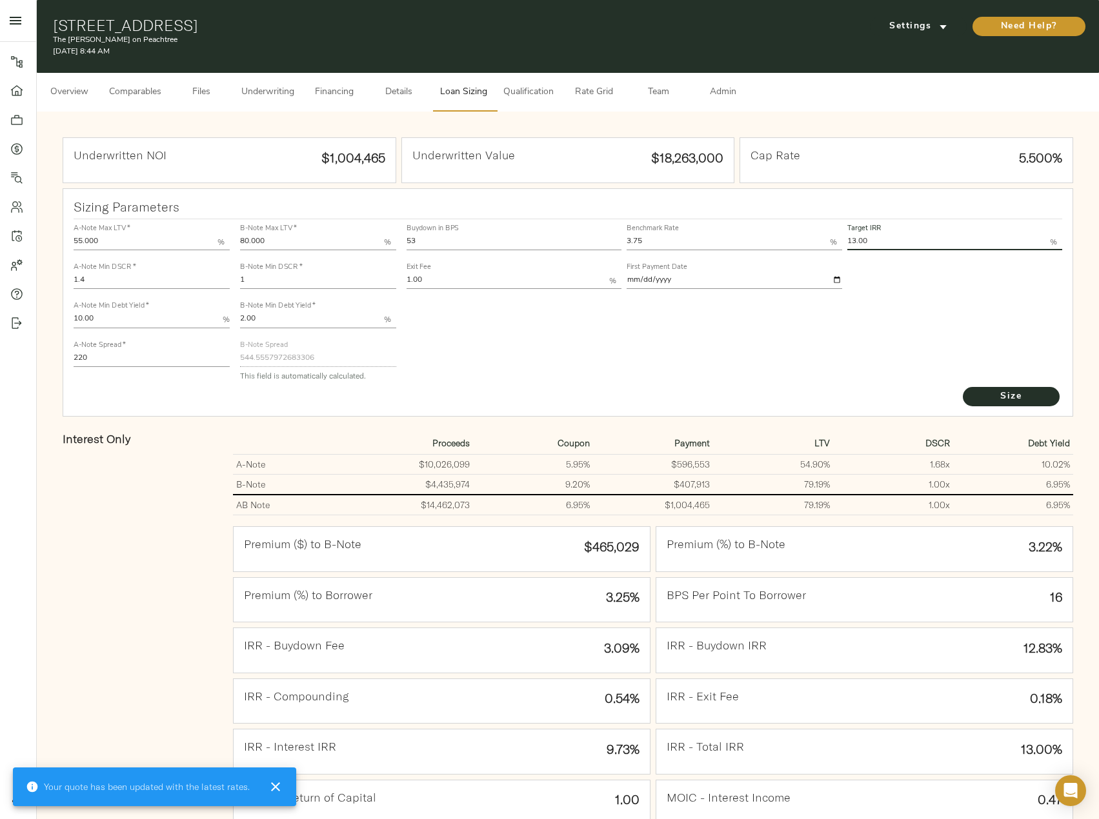
drag, startPoint x: 889, startPoint y: 236, endPoint x: 832, endPoint y: 239, distance: 56.9
click at [832, 239] on div "Buydown in BPS 53 Benchmark Rate 3.75 % Target IRR 13.00 % Exit Fee 1.00 % Firs…" at bounding box center [734, 256] width 661 height 78
type input "12.00"
click at [963, 387] on button "Size" at bounding box center [1011, 396] width 97 height 19
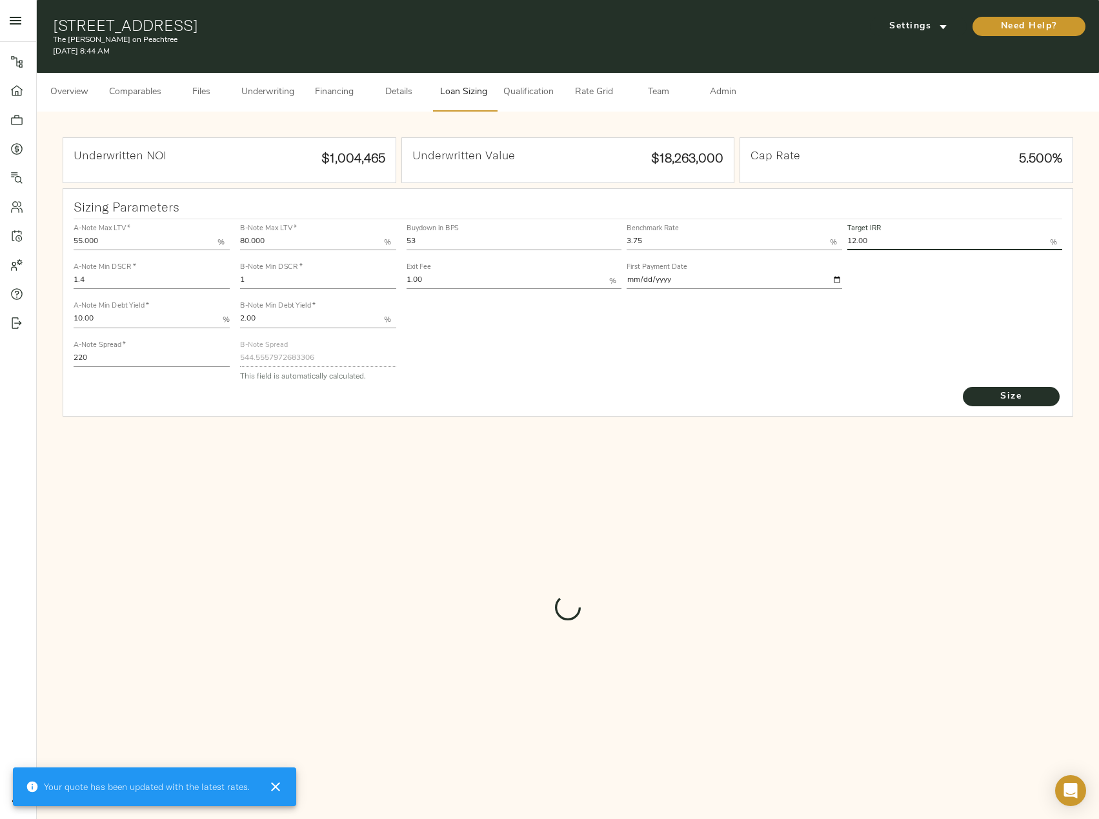
type input "732"
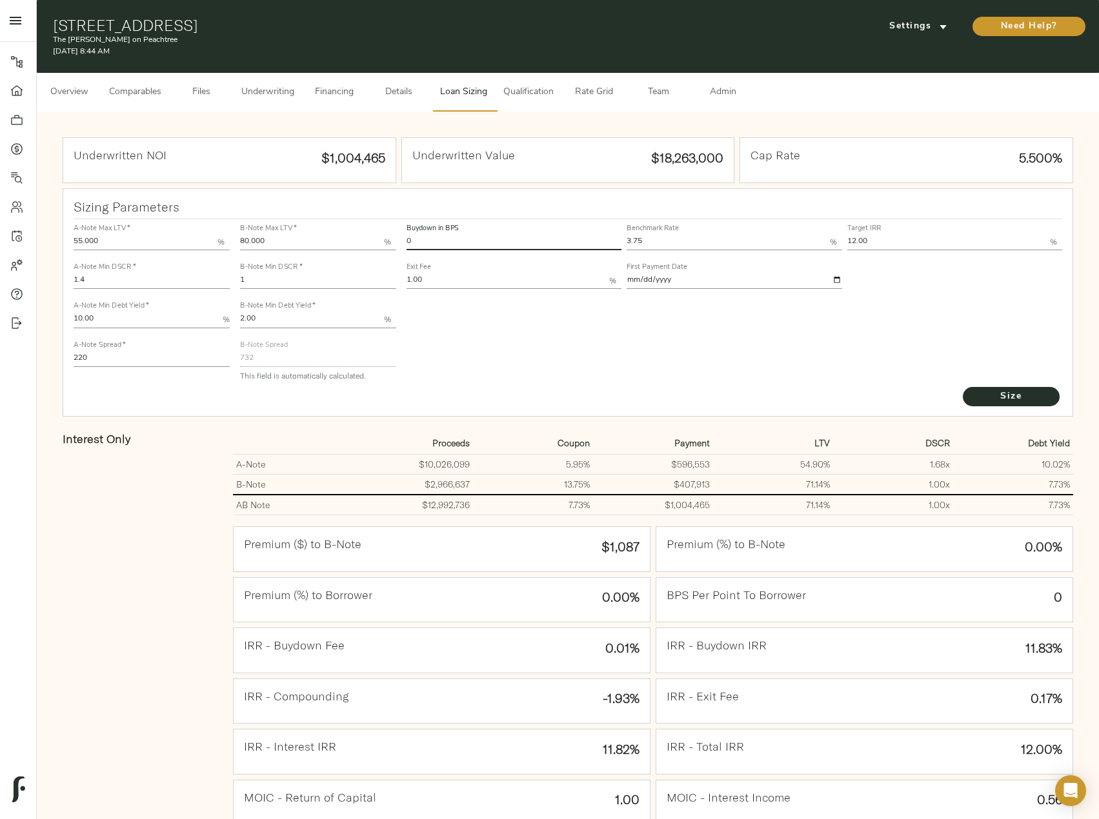
drag, startPoint x: 425, startPoint y: 240, endPoint x: 394, endPoint y: 240, distance: 31.0
click at [394, 240] on div "A-Note Max LTV   * 55.000 % A-Note Min DSCR   * 1.4 A-Note Min Debt Yield   * 1…" at bounding box center [568, 302] width 1000 height 176
type input "53"
click at [963, 387] on button "Size" at bounding box center [1011, 396] width 97 height 19
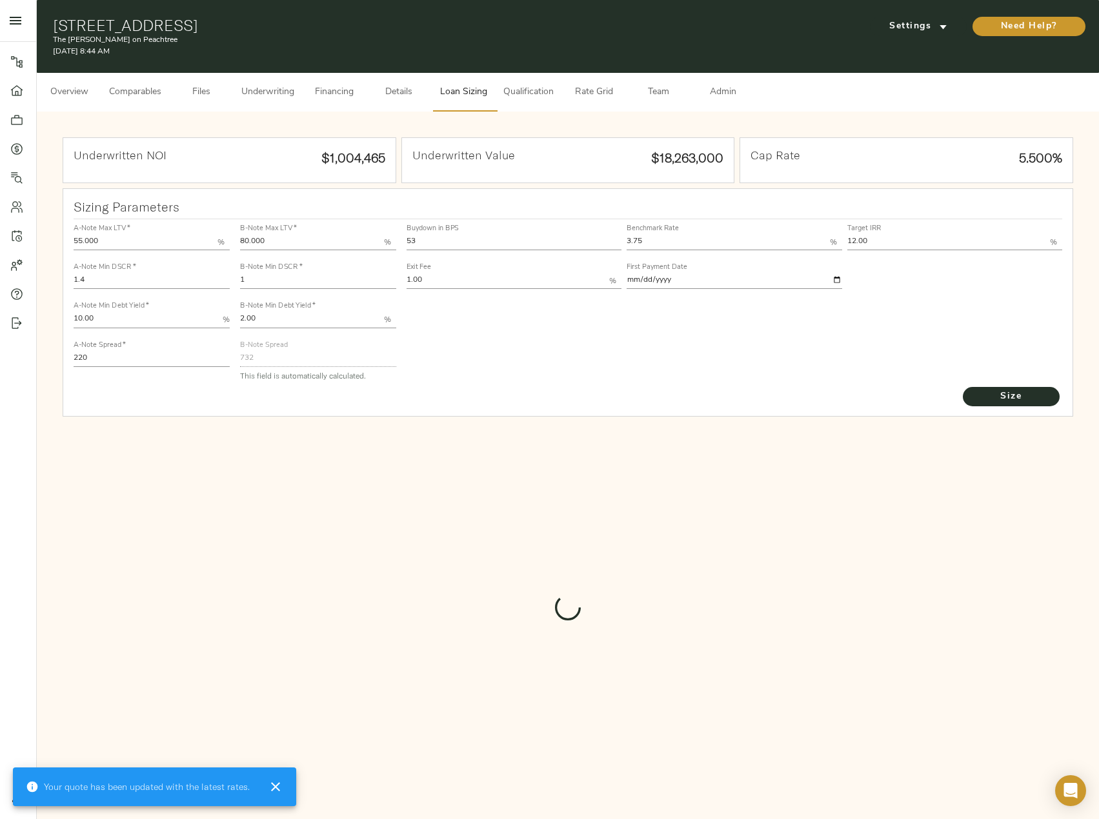
type input "489.6280836108893"
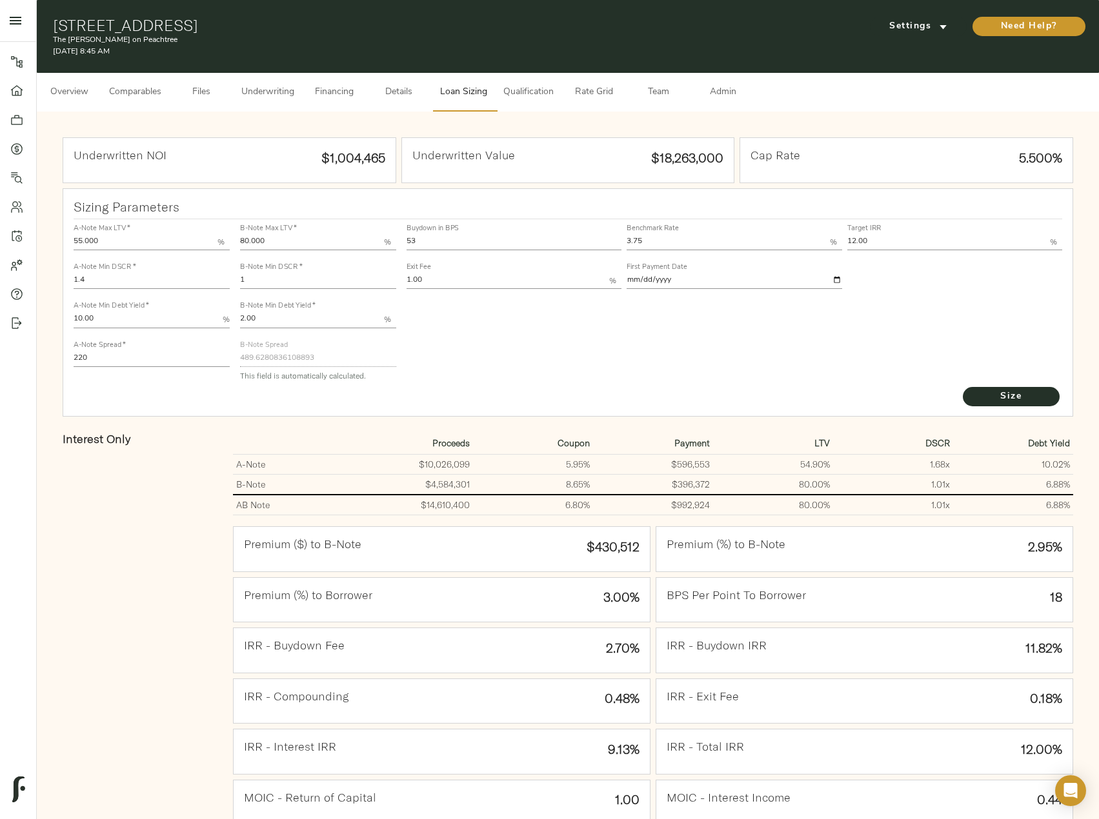
drag, startPoint x: 283, startPoint y: 283, endPoint x: 234, endPoint y: 287, distance: 49.2
click at [234, 287] on div "A-Note Max LTV   * 55.000 % A-Note Min DSCR   * 1.4 A-Note Min Debt Yield   * 1…" at bounding box center [568, 302] width 1000 height 176
type input "1.033"
click at [963, 387] on button "Size" at bounding box center [1011, 396] width 97 height 19
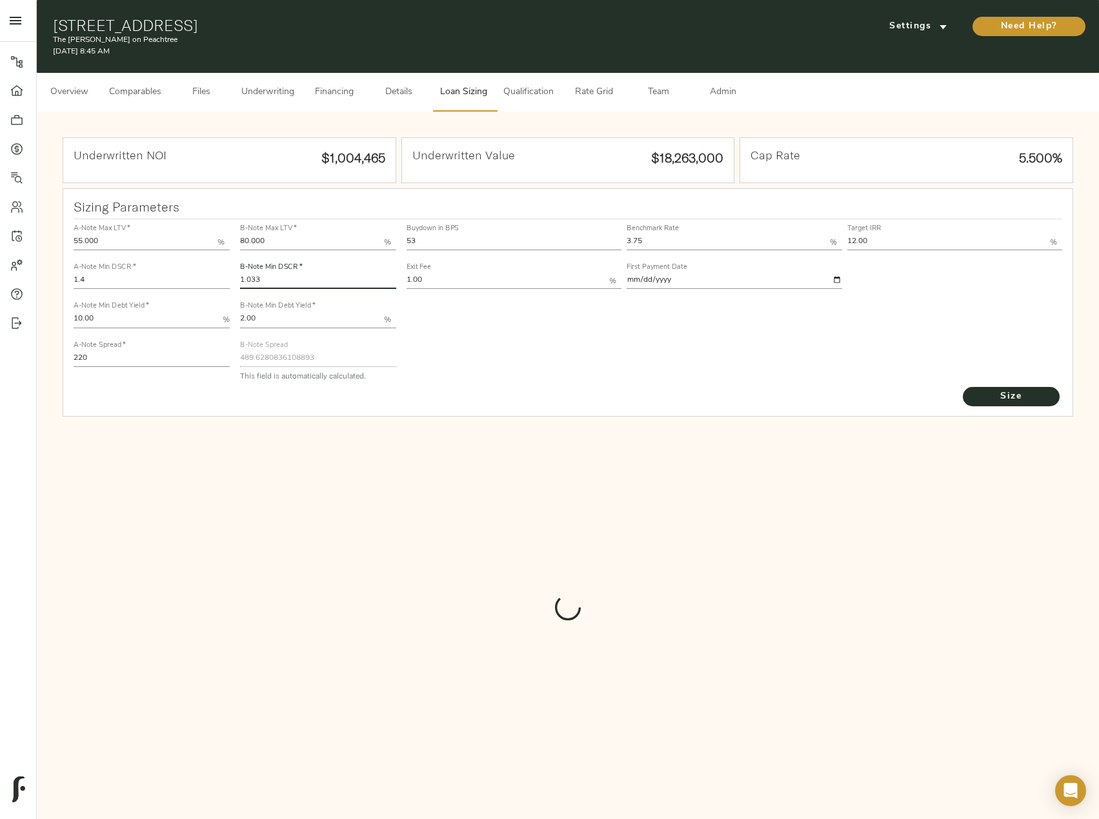
type input "468.74260719543423"
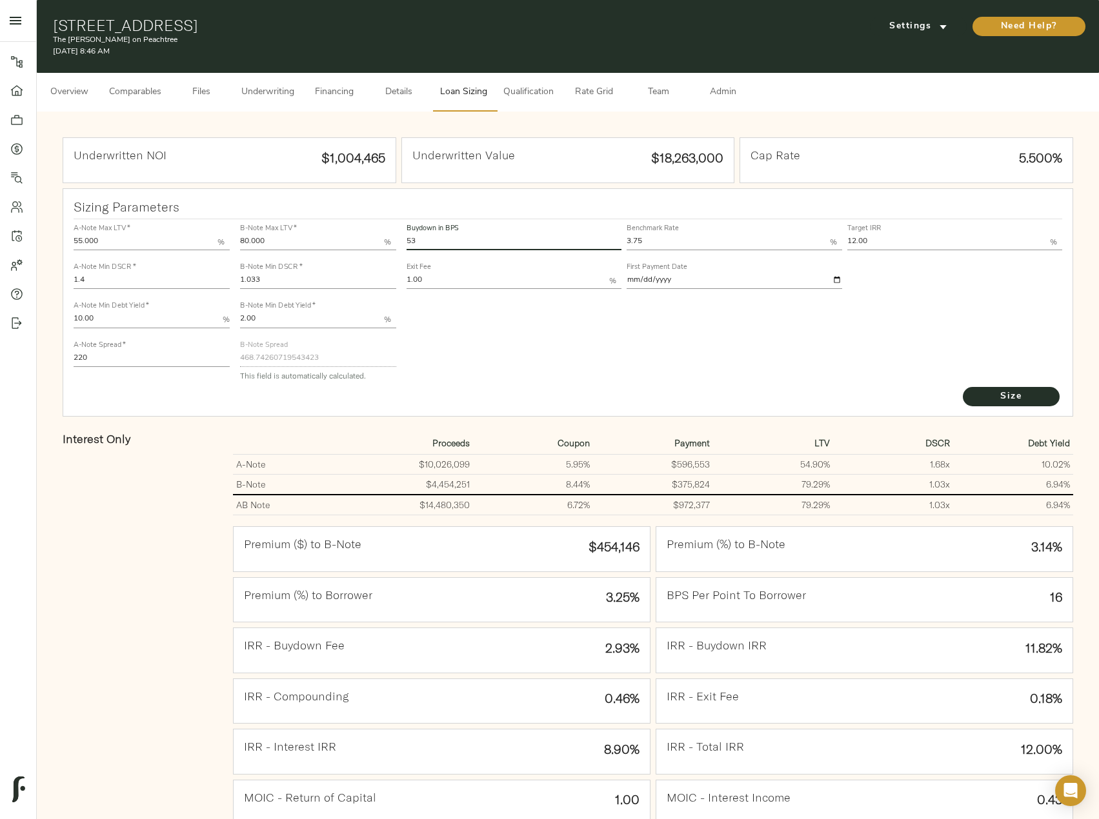
drag, startPoint x: 419, startPoint y: 245, endPoint x: 392, endPoint y: 241, distance: 27.5
click at [392, 241] on div "A-Note Max LTV   * 55.000 % A-Note Min DSCR   * 1.4 A-Note Min Debt Yield   * 1…" at bounding box center [568, 302] width 1000 height 176
type input "0"
click at [963, 387] on button "Size" at bounding box center [1011, 396] width 97 height 19
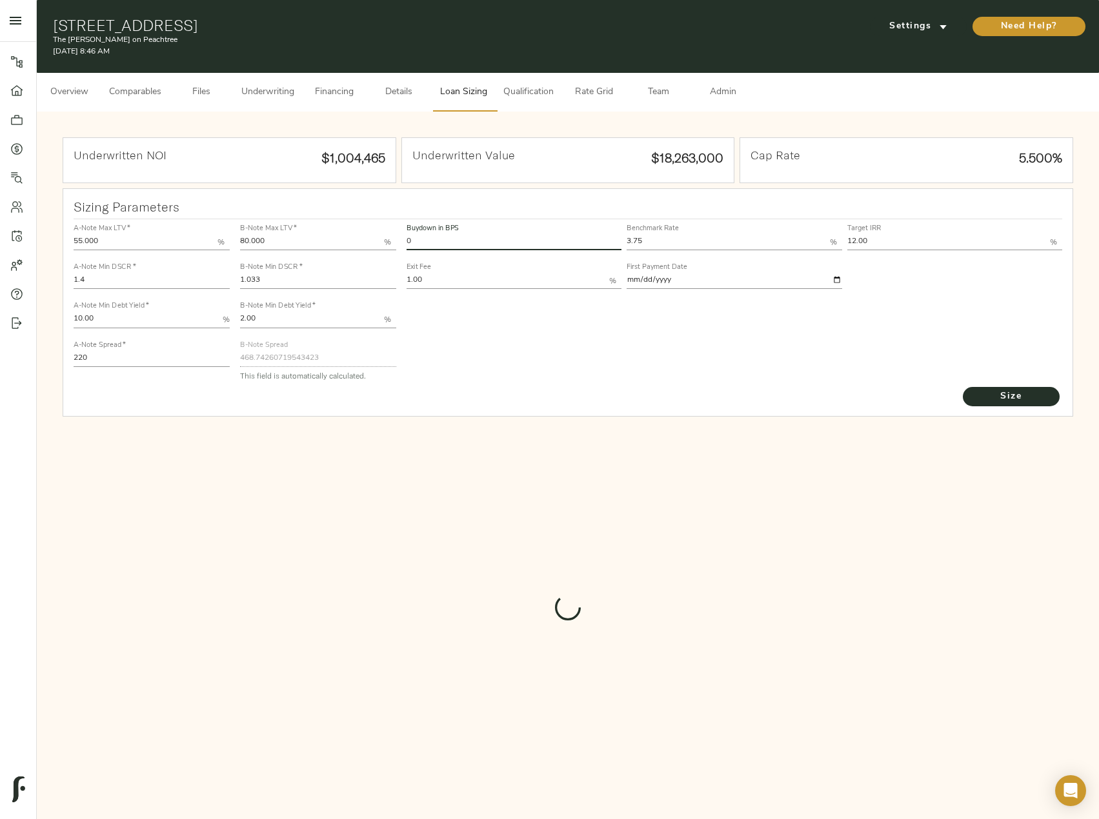
type input "732"
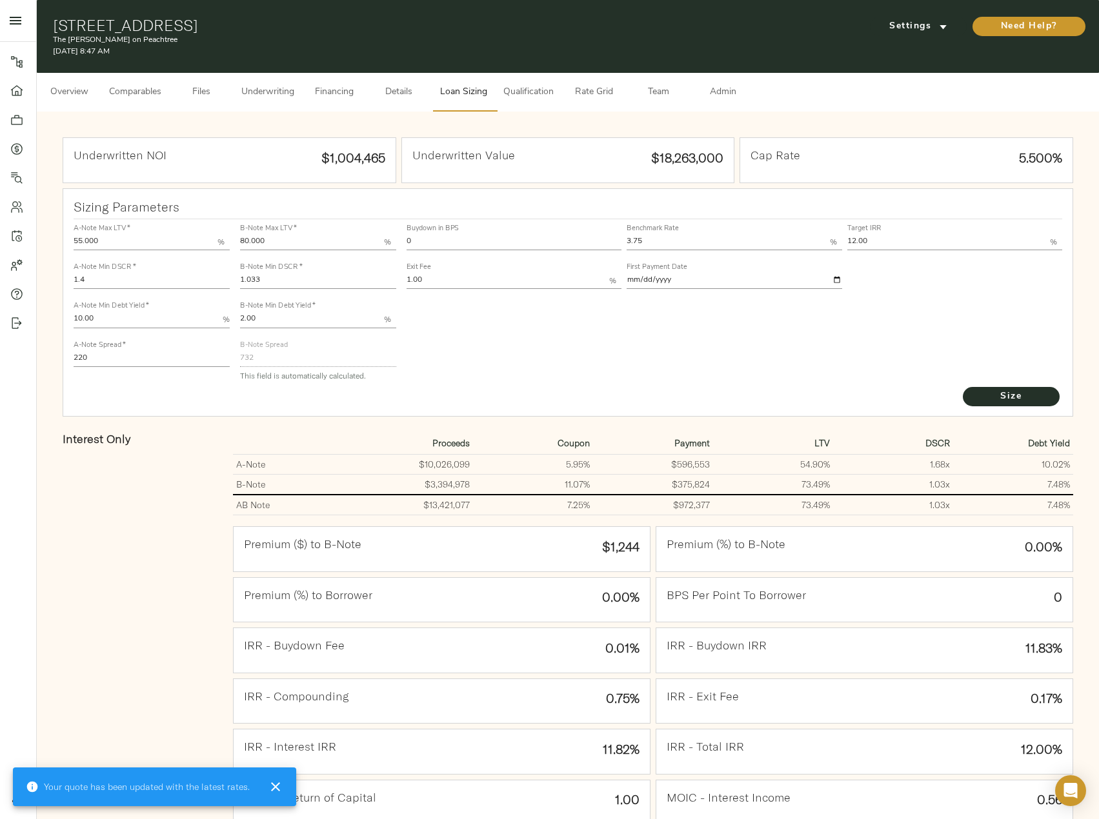
drag, startPoint x: 427, startPoint y: 242, endPoint x: 408, endPoint y: 239, distance: 18.9
click at [408, 239] on input "0" at bounding box center [514, 242] width 215 height 15
type input "53"
click at [963, 387] on button "Size" at bounding box center [1011, 396] width 97 height 19
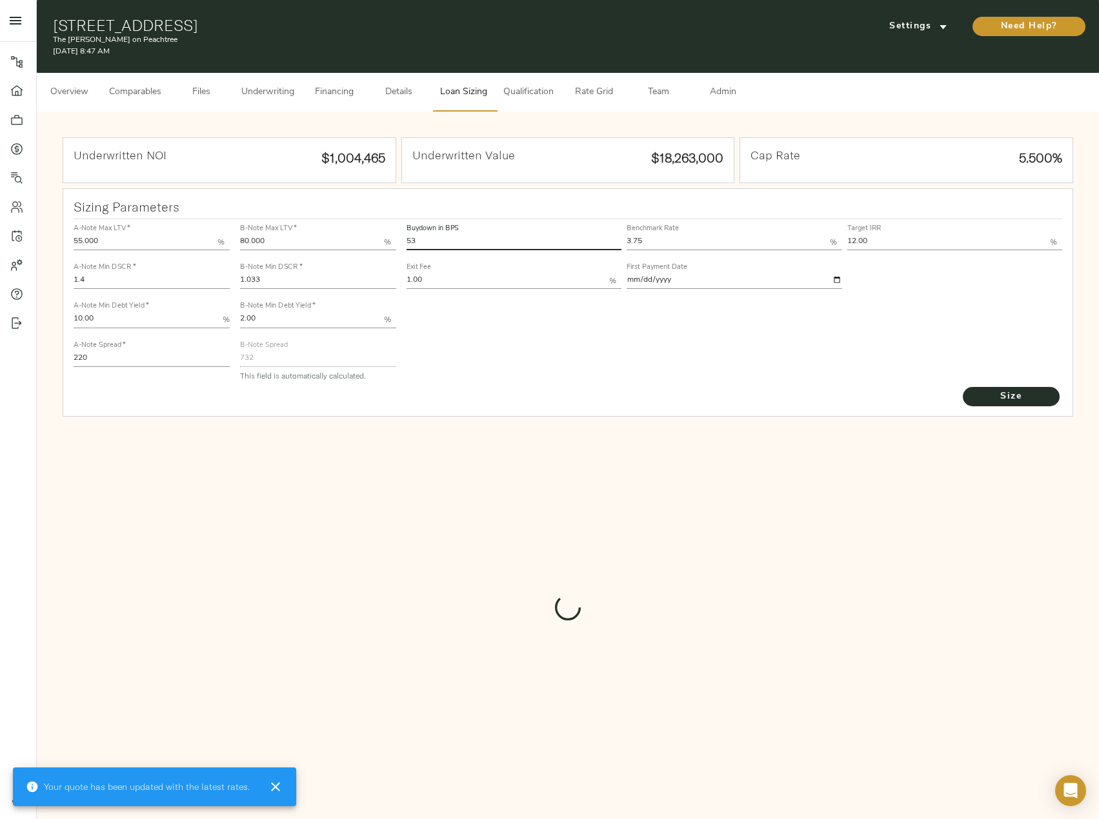
type input "468.74260719543423"
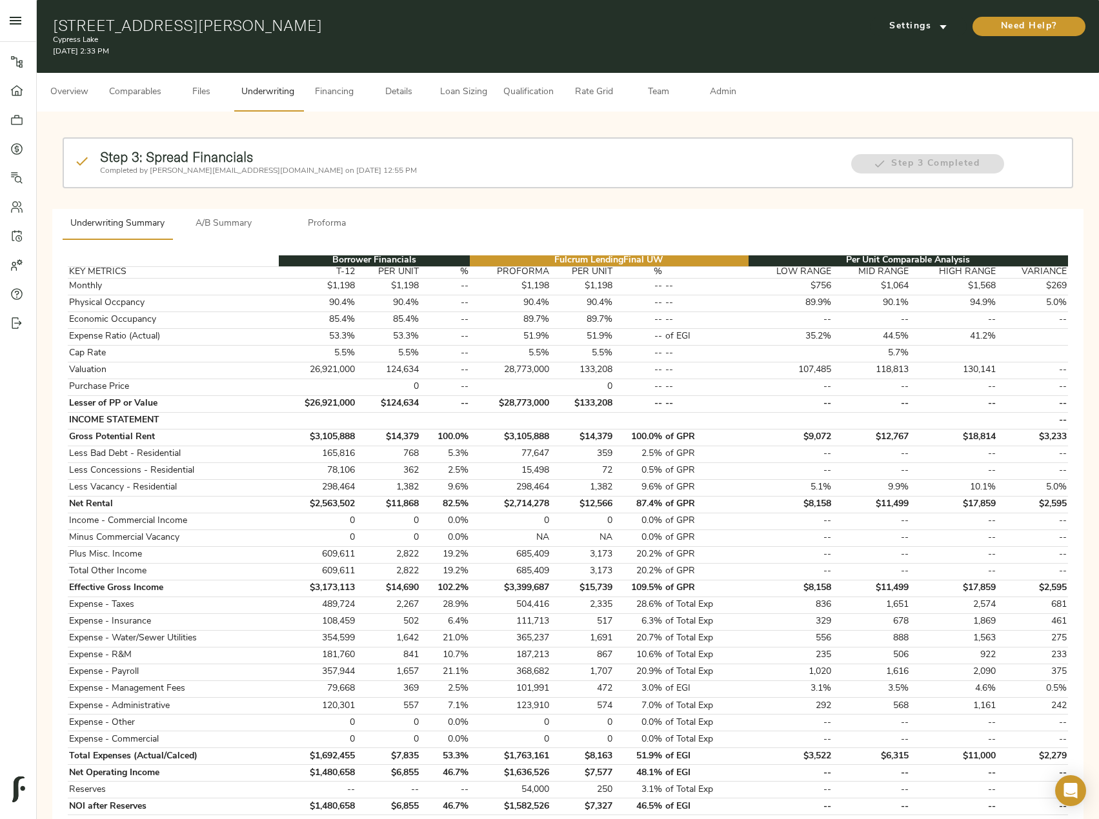
click at [470, 89] on span "Loan Sizing" at bounding box center [463, 93] width 49 height 16
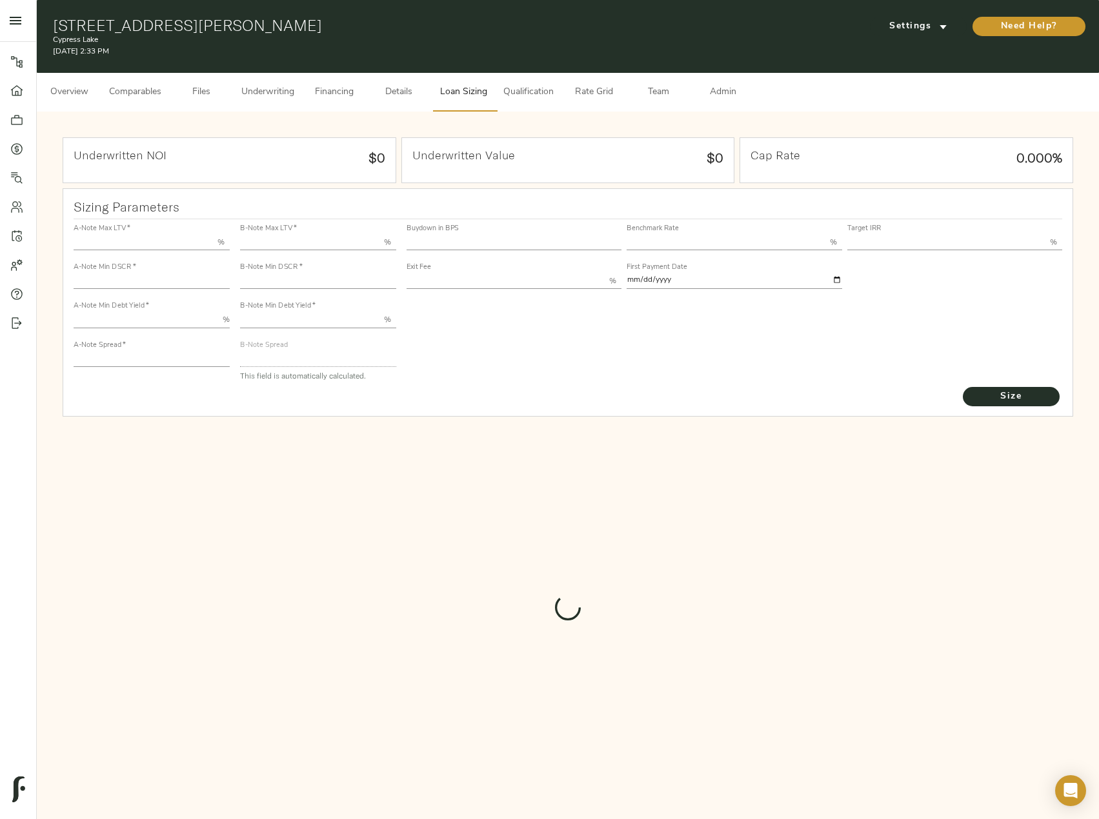
type input "55.000"
type input "1.4"
type input "10.00"
type input "245"
type input "80.000"
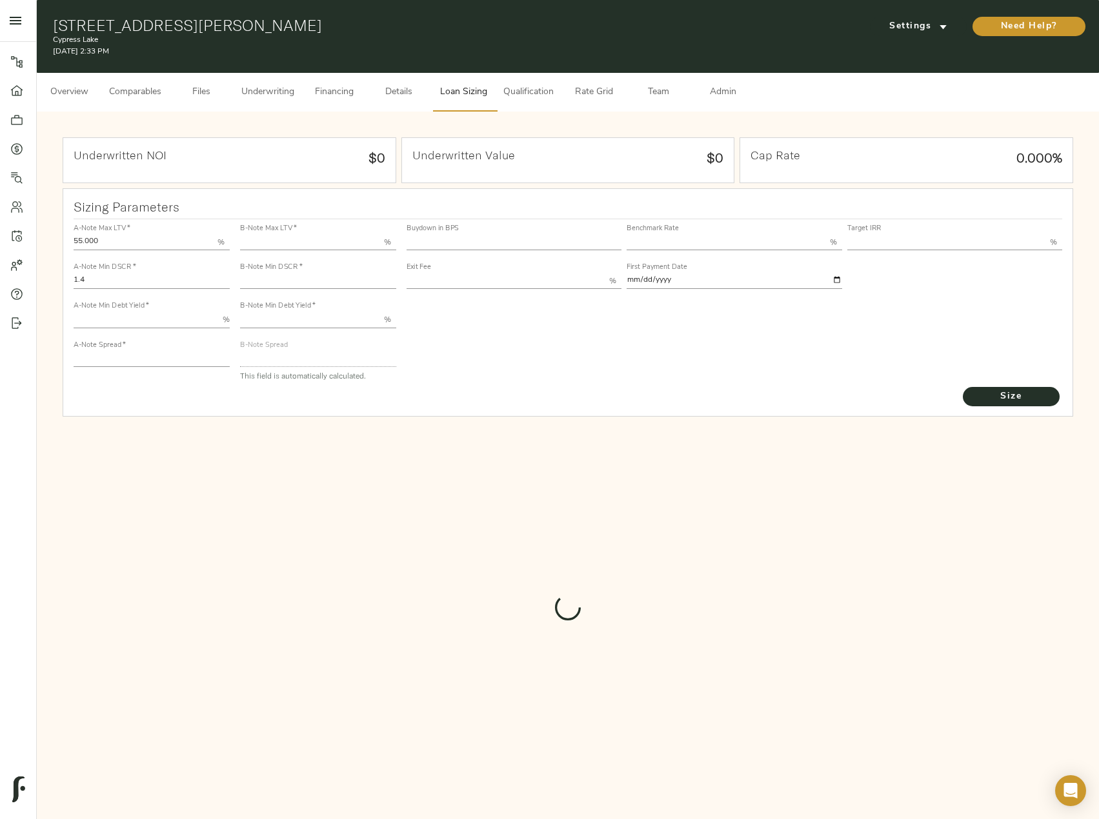
type input "1"
type input "2.00"
type input "820"
type input "0"
type input "3.76"
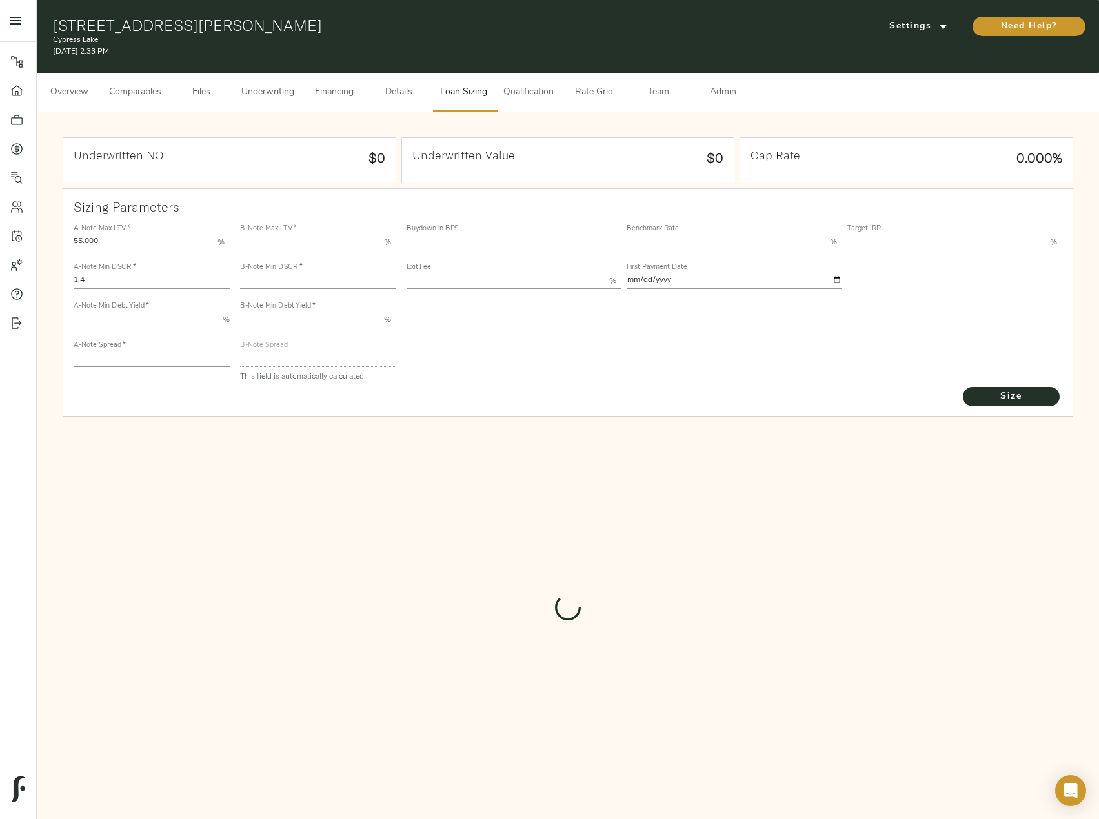
type input "13.00"
type input "1.00"
type input "[DATE]"
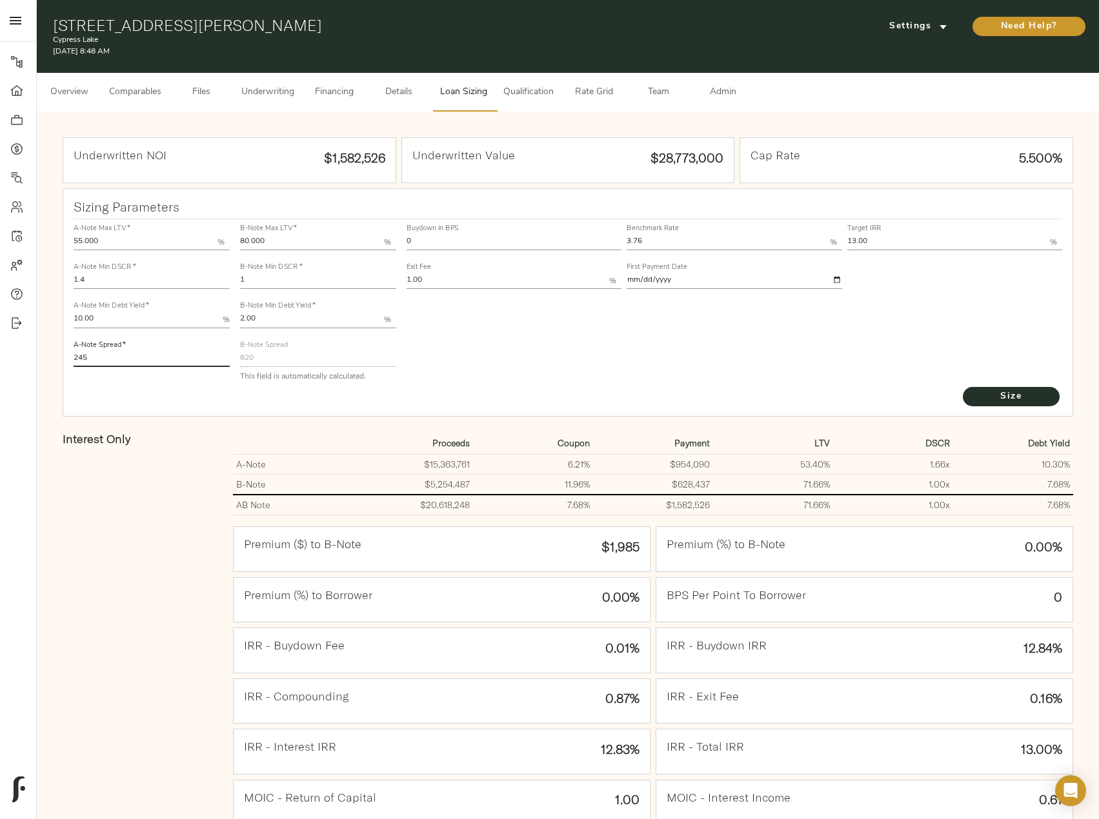
drag, startPoint x: 108, startPoint y: 363, endPoint x: 2, endPoint y: 366, distance: 105.9
click at [2, 366] on div "Pipeline Dashboard Portfolio Quotes Search Users Activity Account Help Sign Out…" at bounding box center [549, 476] width 1099 height 952
type input "220"
drag, startPoint x: 254, startPoint y: 285, endPoint x: 212, endPoint y: 283, distance: 42.0
click at [212, 283] on div "A-Note Max LTV   * 55.000 % A-Note Min DSCR   * 1.4 A-Note Min Debt Yield   * 1…" at bounding box center [568, 302] width 1000 height 176
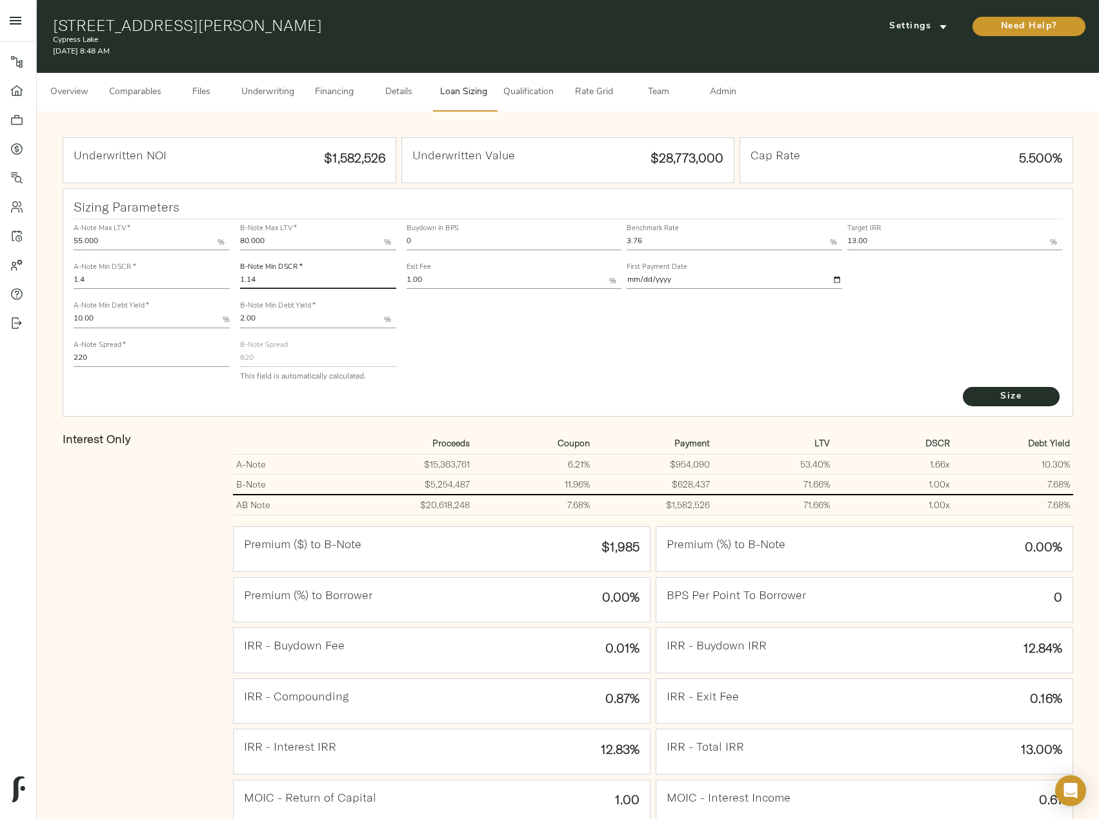
type input "1.14"
drag, startPoint x: 463, startPoint y: 242, endPoint x: 358, endPoint y: 245, distance: 105.2
click at [358, 245] on div "A-Note Max LTV   * 55.000 % A-Note Min DSCR   * 1.4 A-Note Min Debt Yield   * 1…" at bounding box center [568, 302] width 1000 height 176
type input "30"
click at [963, 387] on button "Size" at bounding box center [1011, 396] width 97 height 19
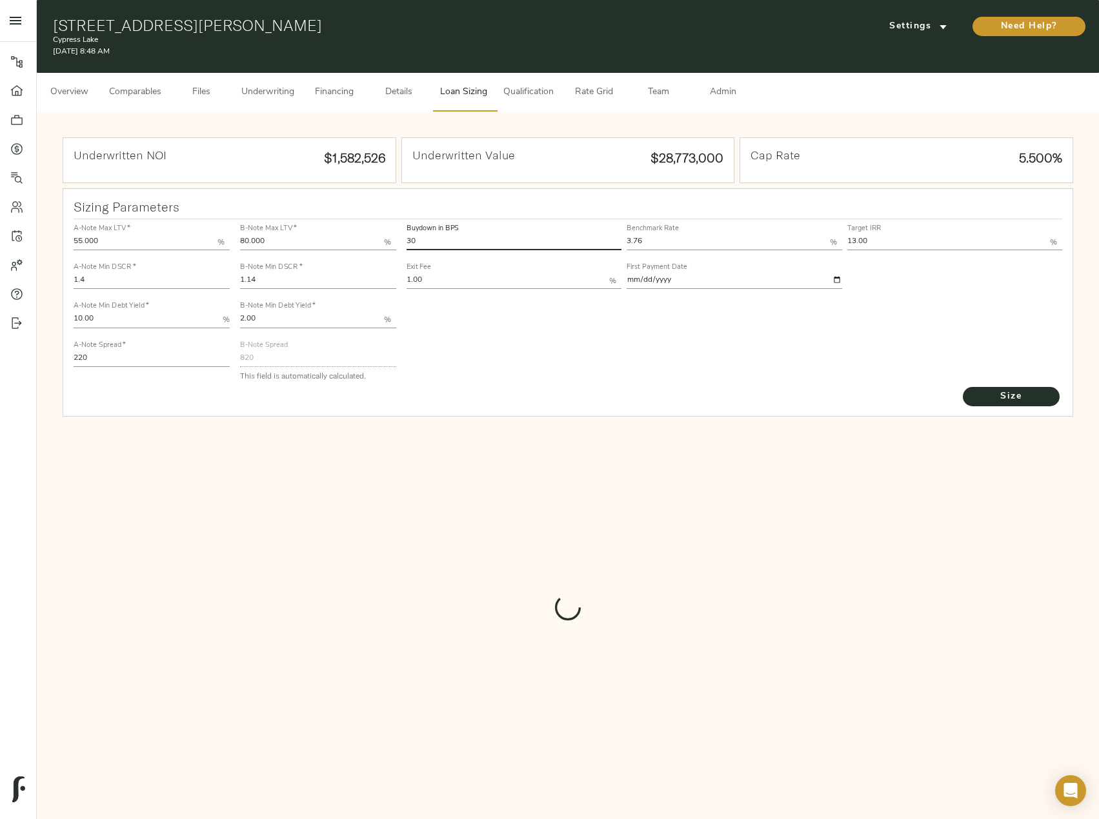
type input "596.5888681508676"
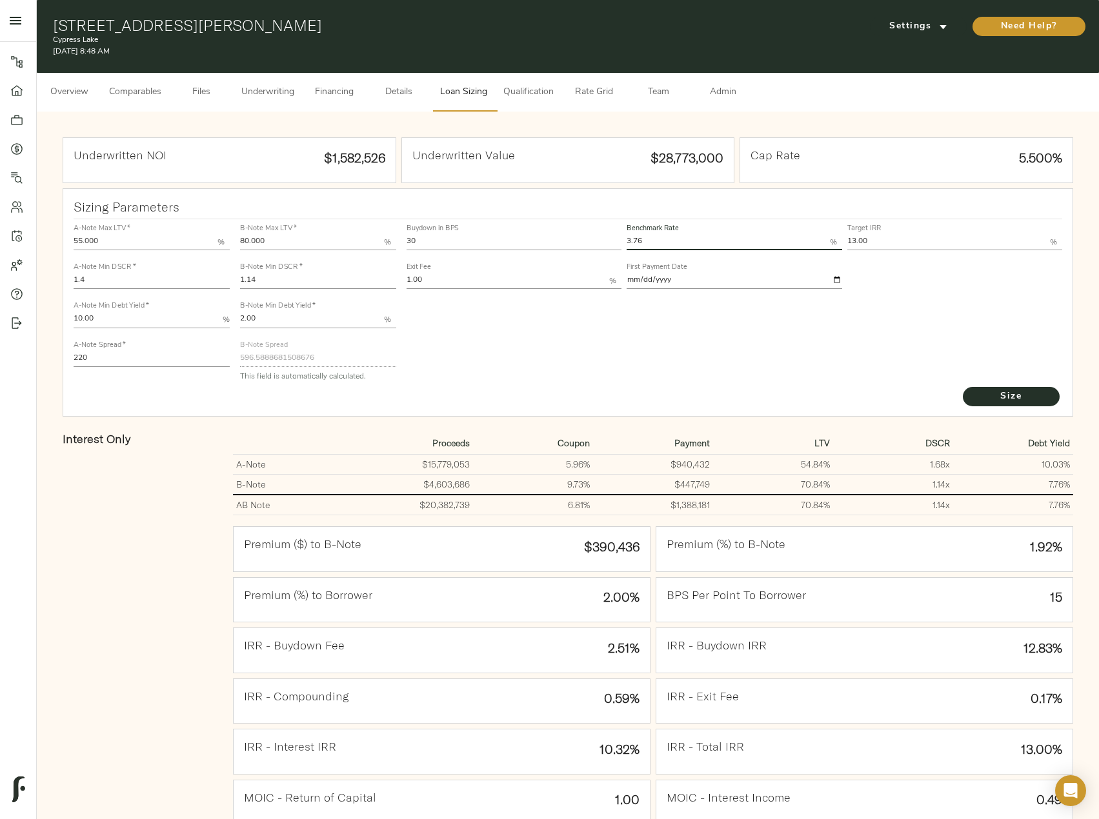
drag, startPoint x: 671, startPoint y: 239, endPoint x: 545, endPoint y: 245, distance: 126.6
click at [545, 245] on div "Buydown in BPS 30 Benchmark Rate 3.76 % Target IRR 13.00 % Exit Fee 1.00 % Firs…" at bounding box center [734, 256] width 661 height 78
type input "3.75"
click at [963, 387] on button "Size" at bounding box center [1011, 396] width 97 height 19
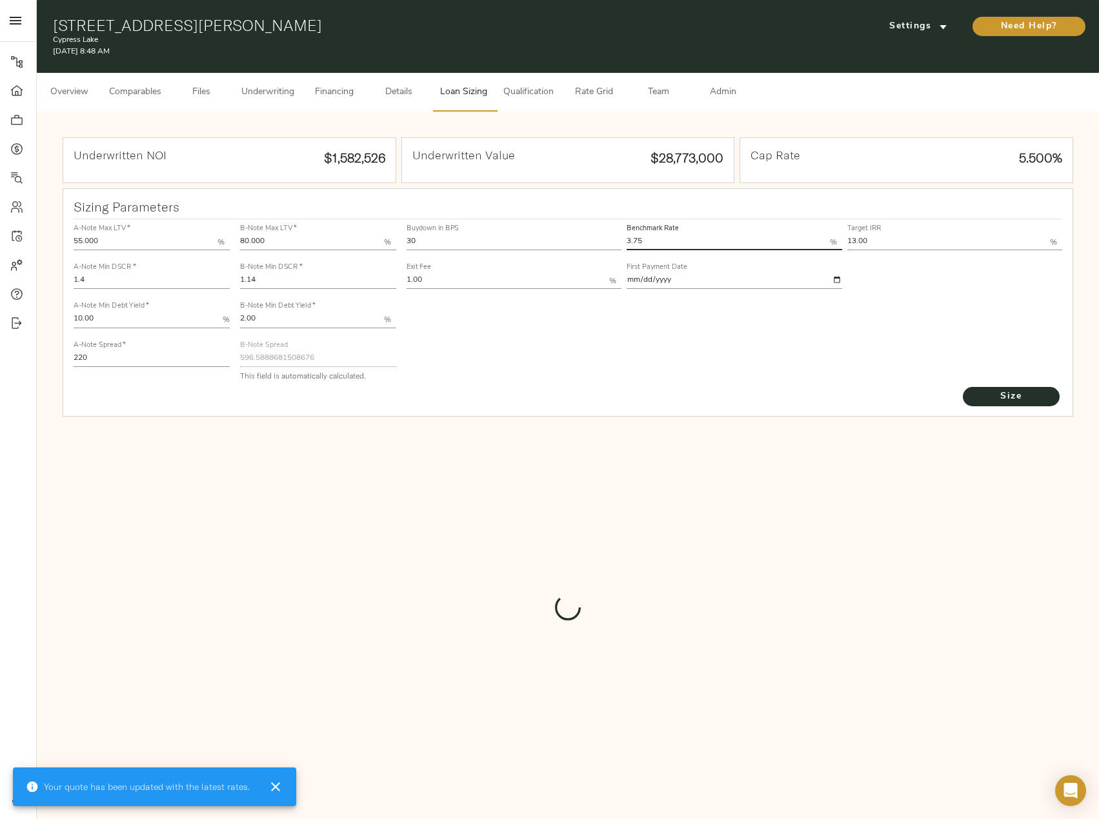
type input "596.6853729332552"
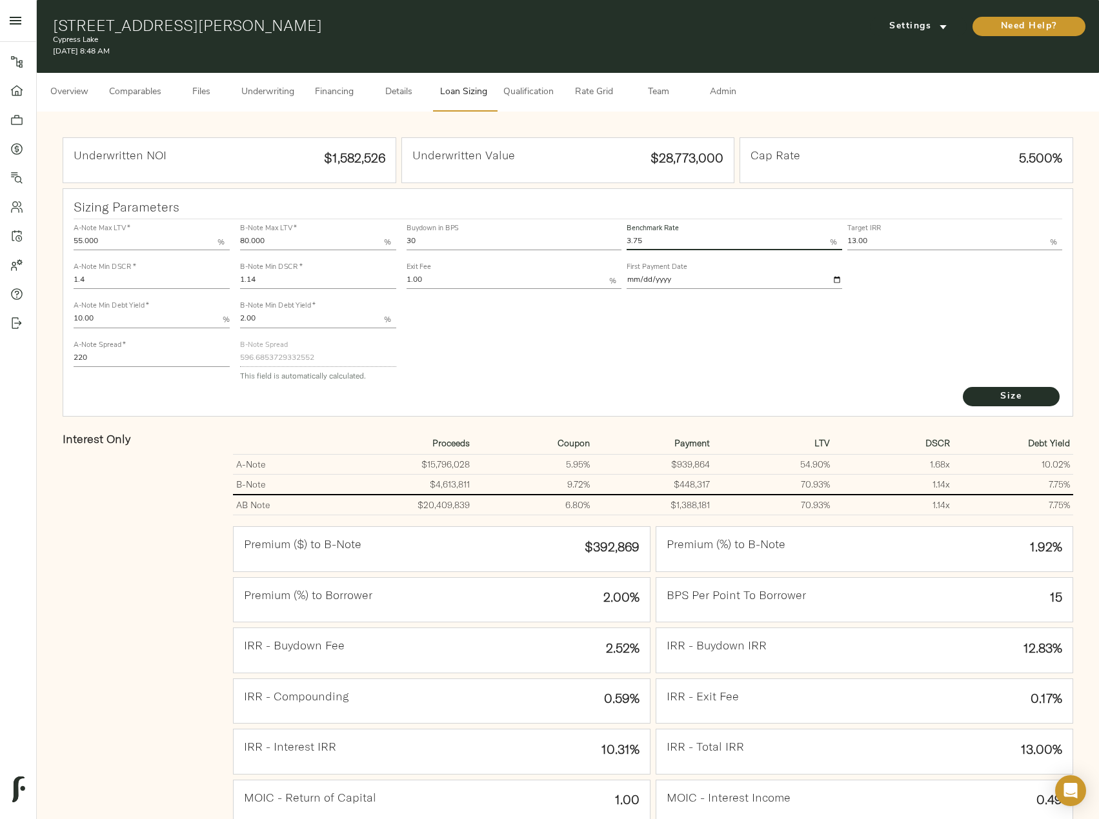
drag, startPoint x: 457, startPoint y: 241, endPoint x: 333, endPoint y: 237, distance: 124.6
click at [333, 237] on div "A-Note Max LTV   * 55.000 % A-Note Min DSCR   * 1.4 A-Note Min Debt Yield   * 1…" at bounding box center [568, 302] width 1000 height 176
type input "0"
click at [963, 387] on button "Size" at bounding box center [1011, 396] width 97 height 19
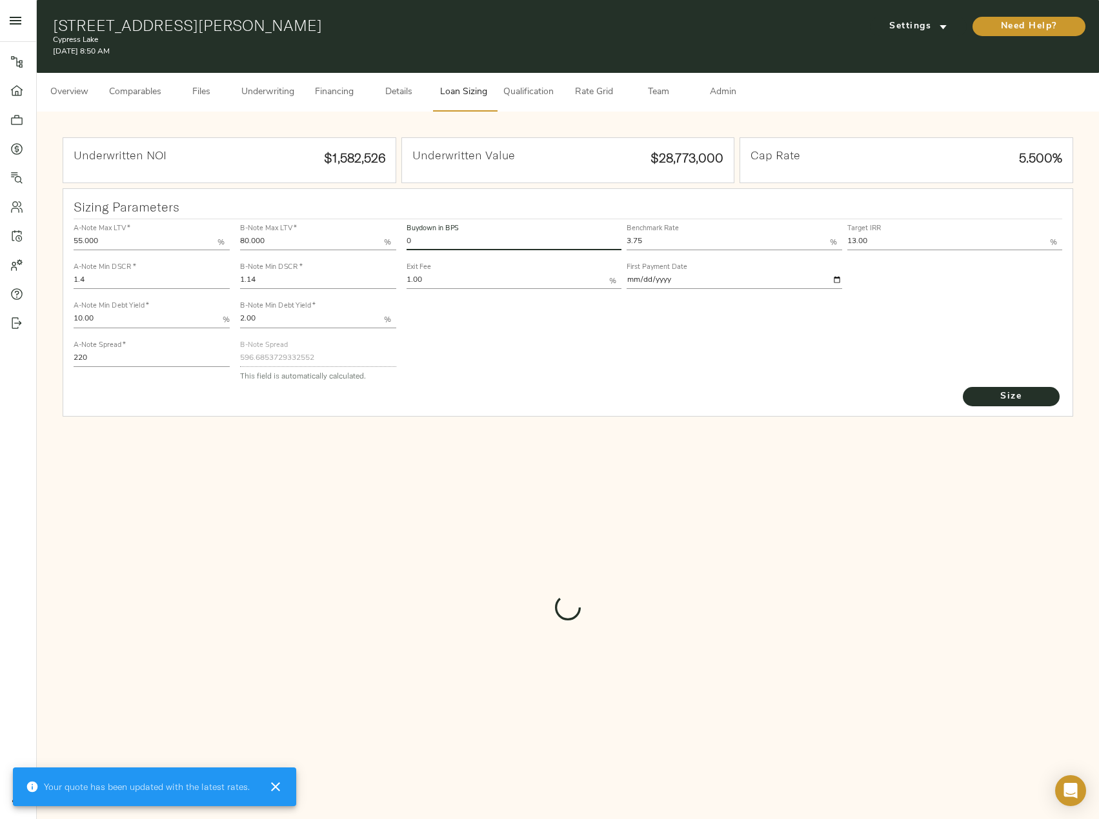
type input "821"
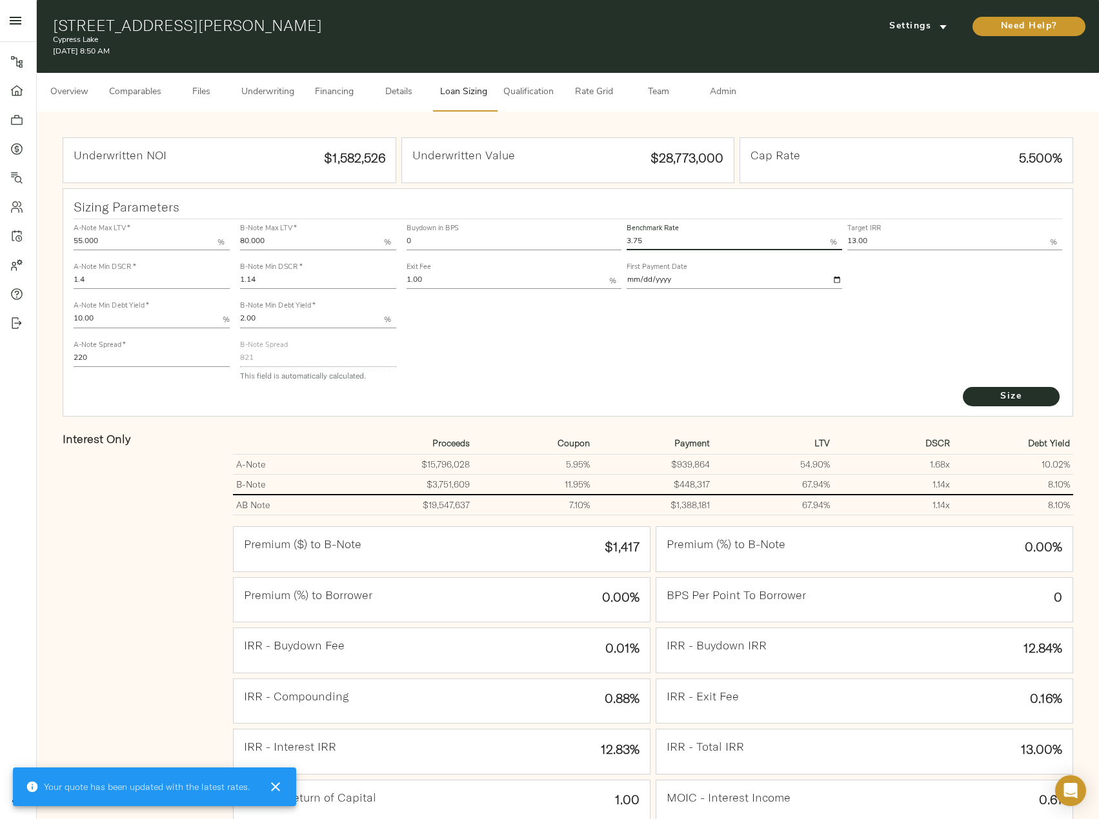
drag, startPoint x: 662, startPoint y: 237, endPoint x: 619, endPoint y: 237, distance: 43.2
click at [619, 237] on div "Buydown in BPS 0 Benchmark Rate 3.75 % Target IRR 13.00 % Exit Fee 1.00 % First…" at bounding box center [734, 256] width 661 height 78
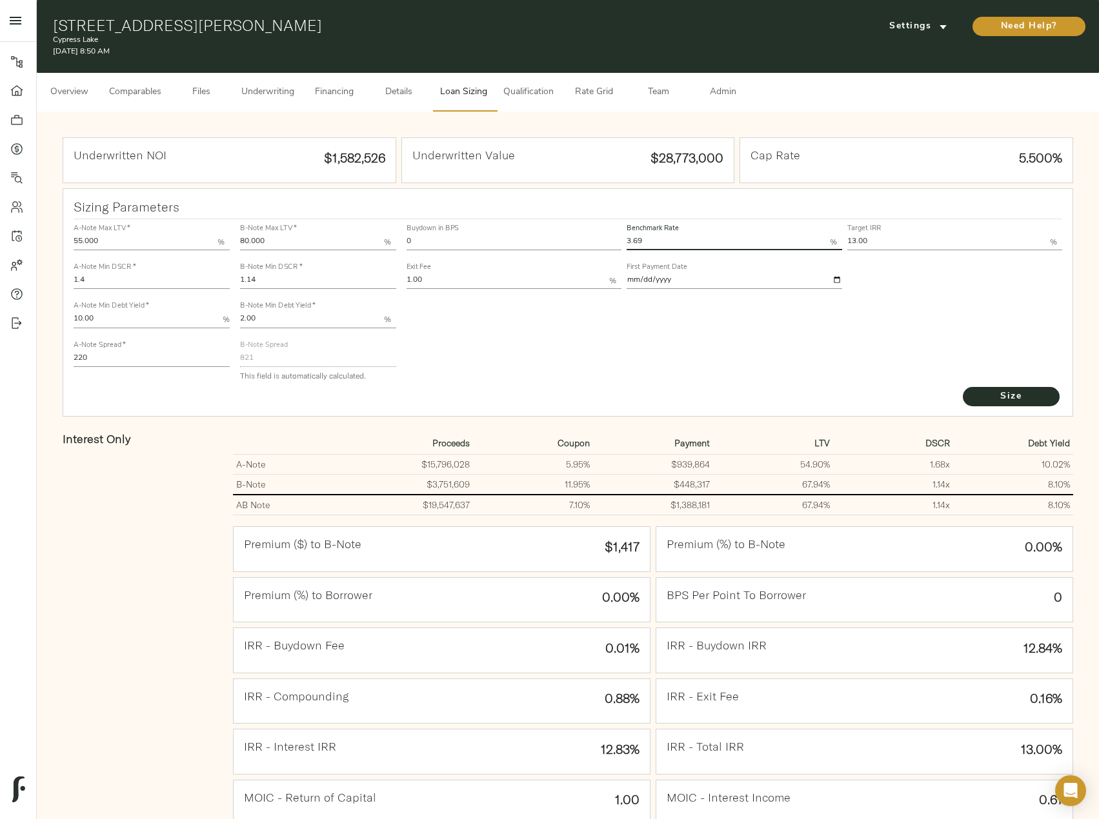
type input "3.69"
click at [963, 387] on button "Size" at bounding box center [1011, 396] width 97 height 19
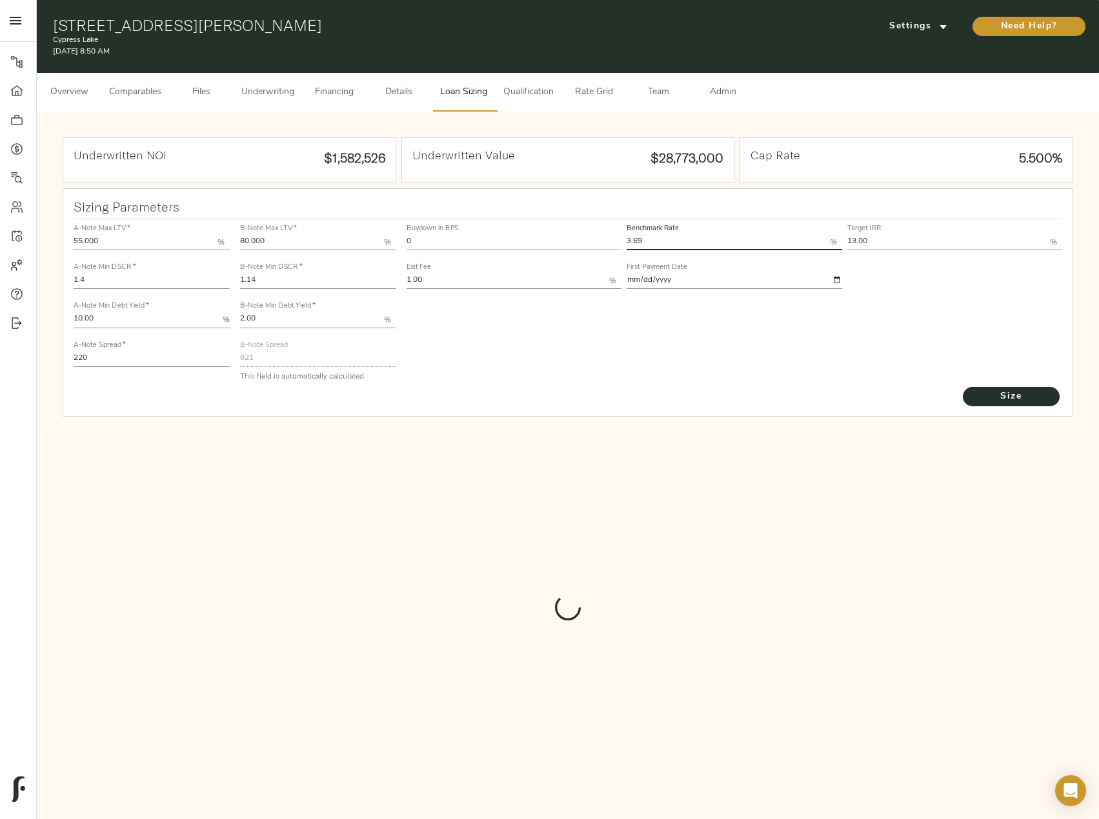
type input "827"
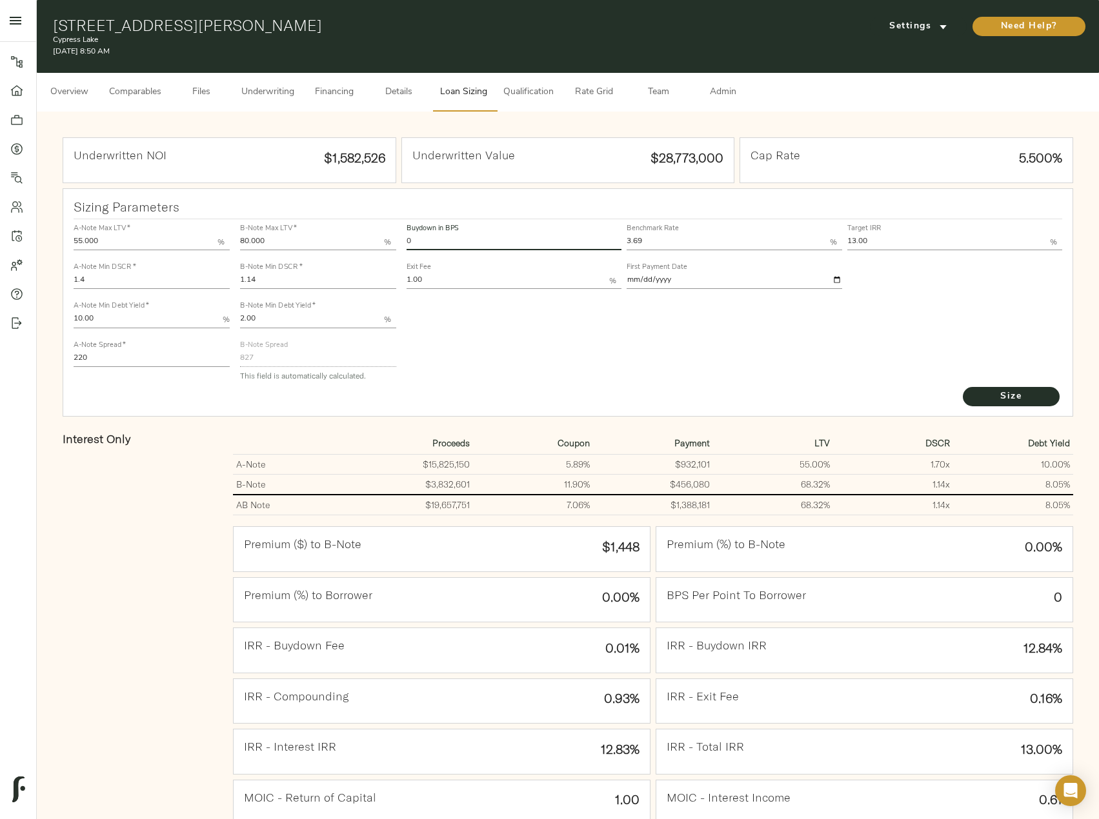
drag, startPoint x: 441, startPoint y: 237, endPoint x: 383, endPoint y: 237, distance: 58.1
click at [383, 237] on div "A-Note Max LTV   * 55.000 % A-Note Min DSCR   * 1.4 A-Note Min Debt Yield   * 1…" at bounding box center [568, 302] width 1000 height 176
type input "30"
click at [963, 387] on button "Size" at bounding box center [1011, 396] width 97 height 19
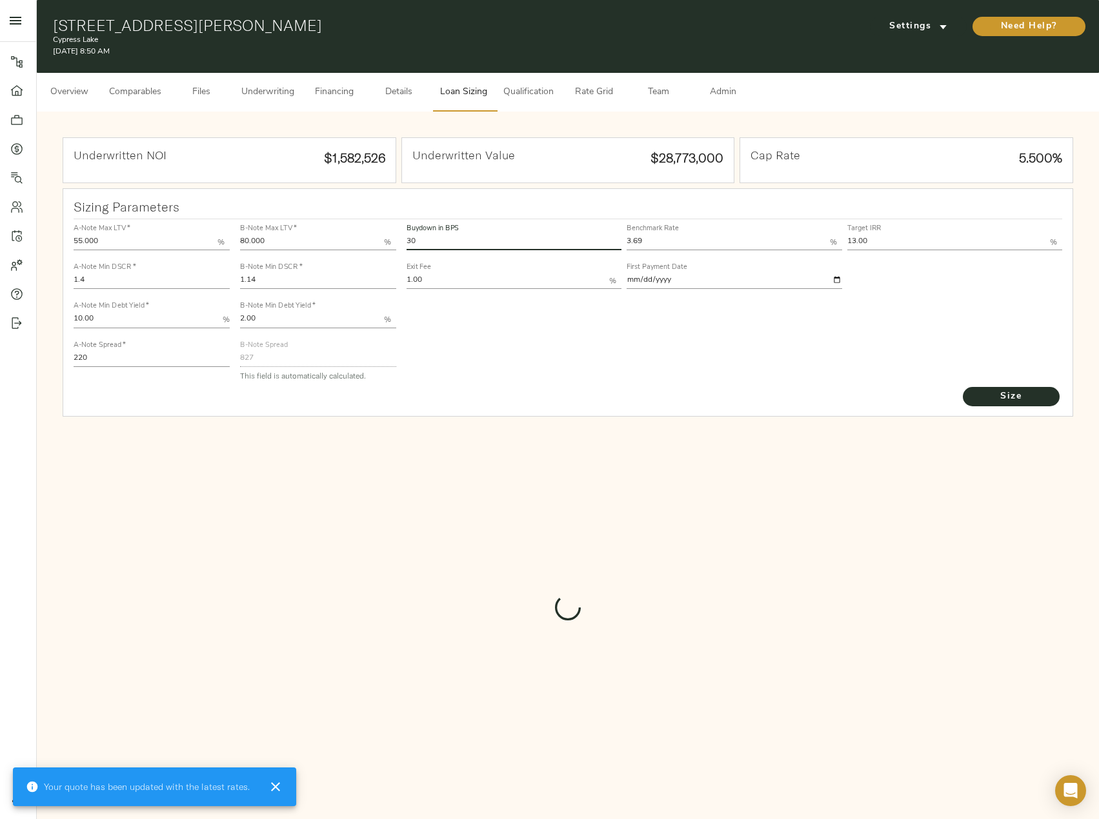
type input "604.7401892713127"
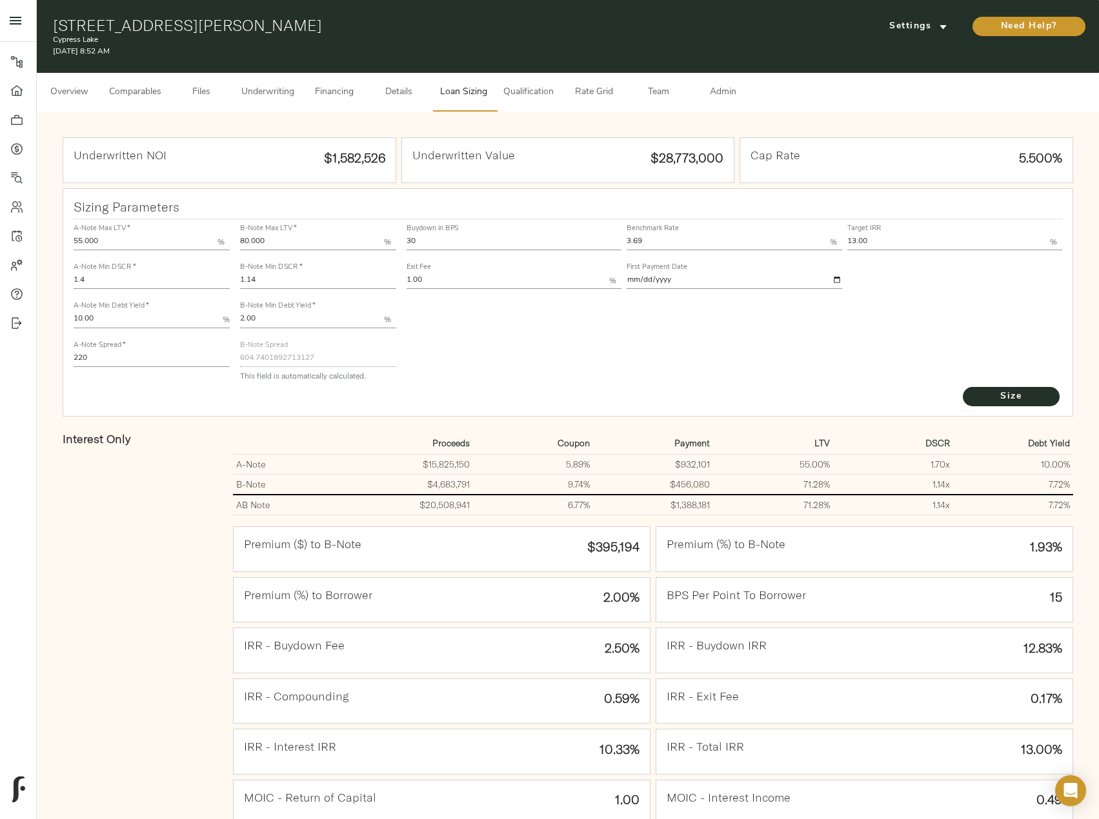
click at [285, 90] on span "Underwriting" at bounding box center [267, 93] width 53 height 16
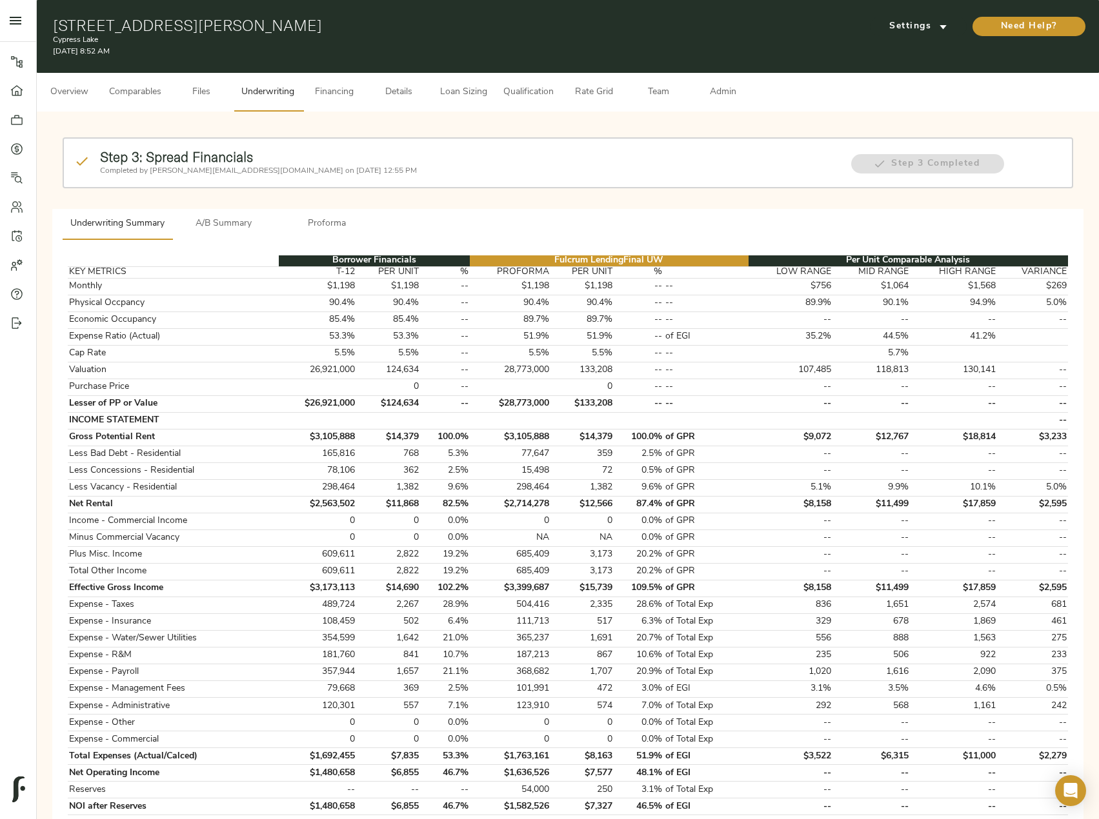
click at [212, 228] on span "A/B Summary" at bounding box center [224, 224] width 88 height 16
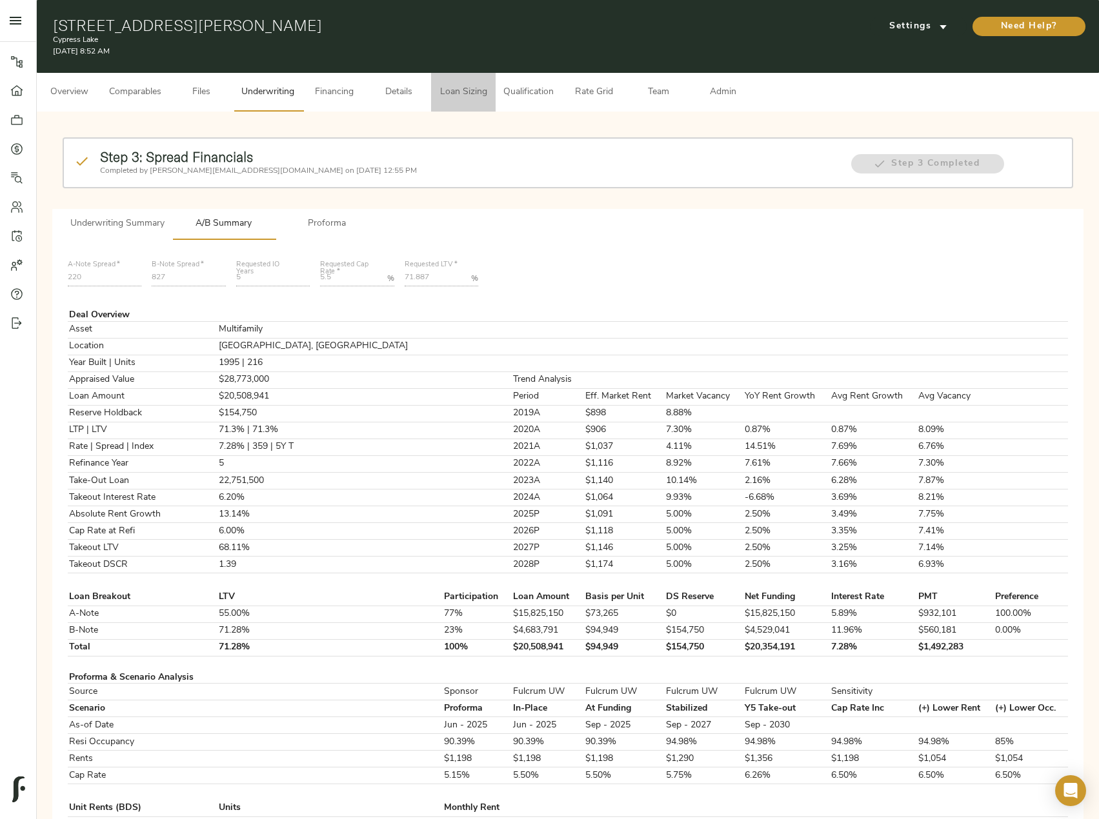
click at [450, 86] on span "Loan Sizing" at bounding box center [463, 93] width 49 height 16
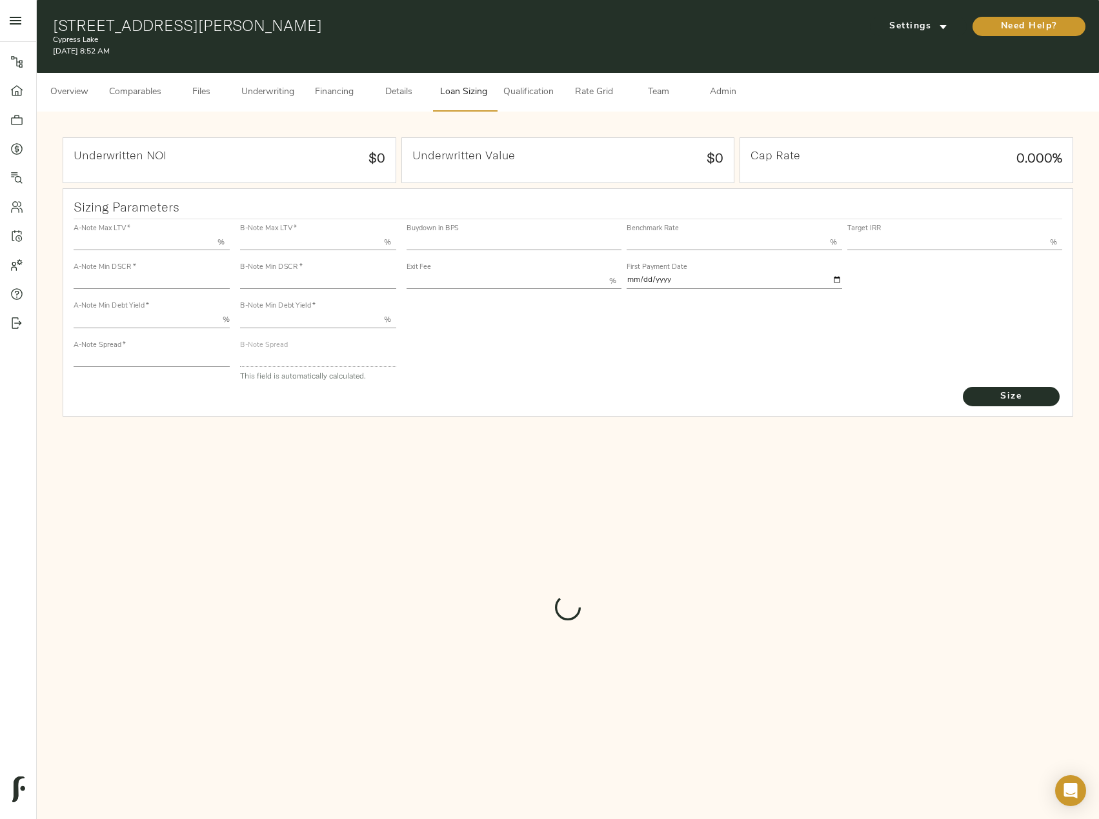
type input "55.000"
type input "1.4"
type input "10.00"
type input "220"
type input "80.000"
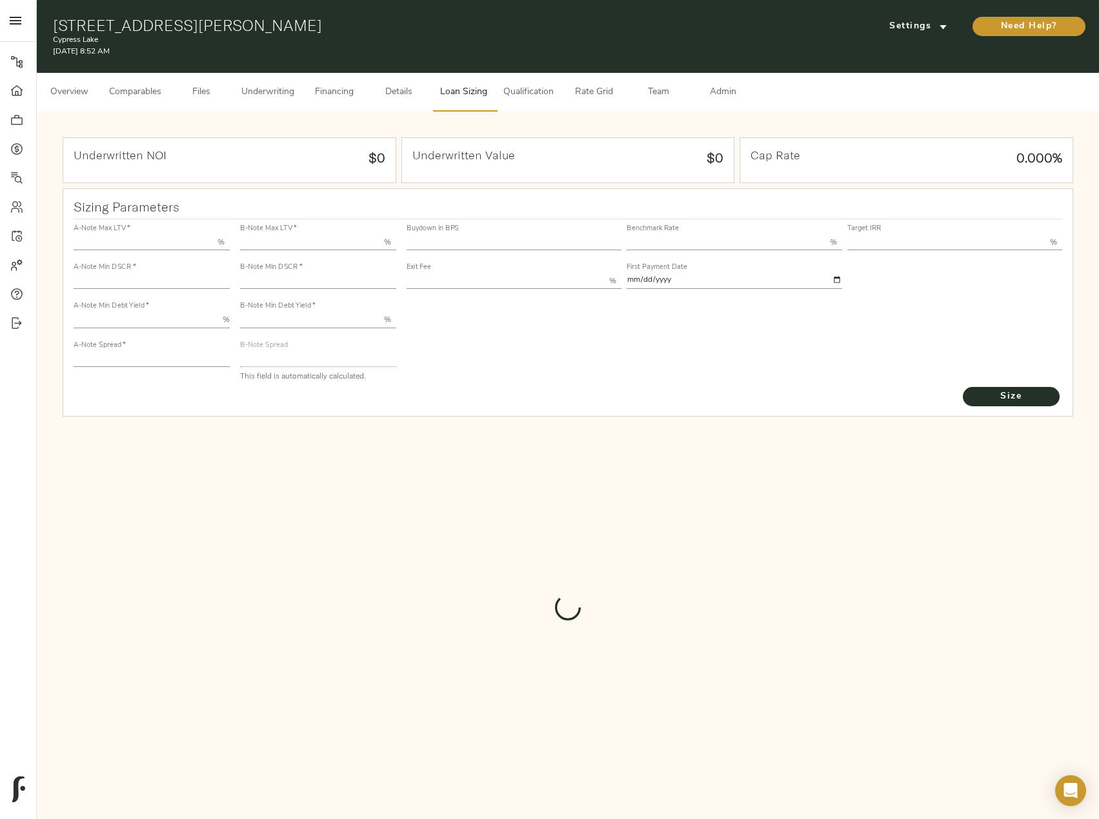
type input "1.14"
type input "2.00"
type input "604.7401892713127"
type input "30"
type input "3.69"
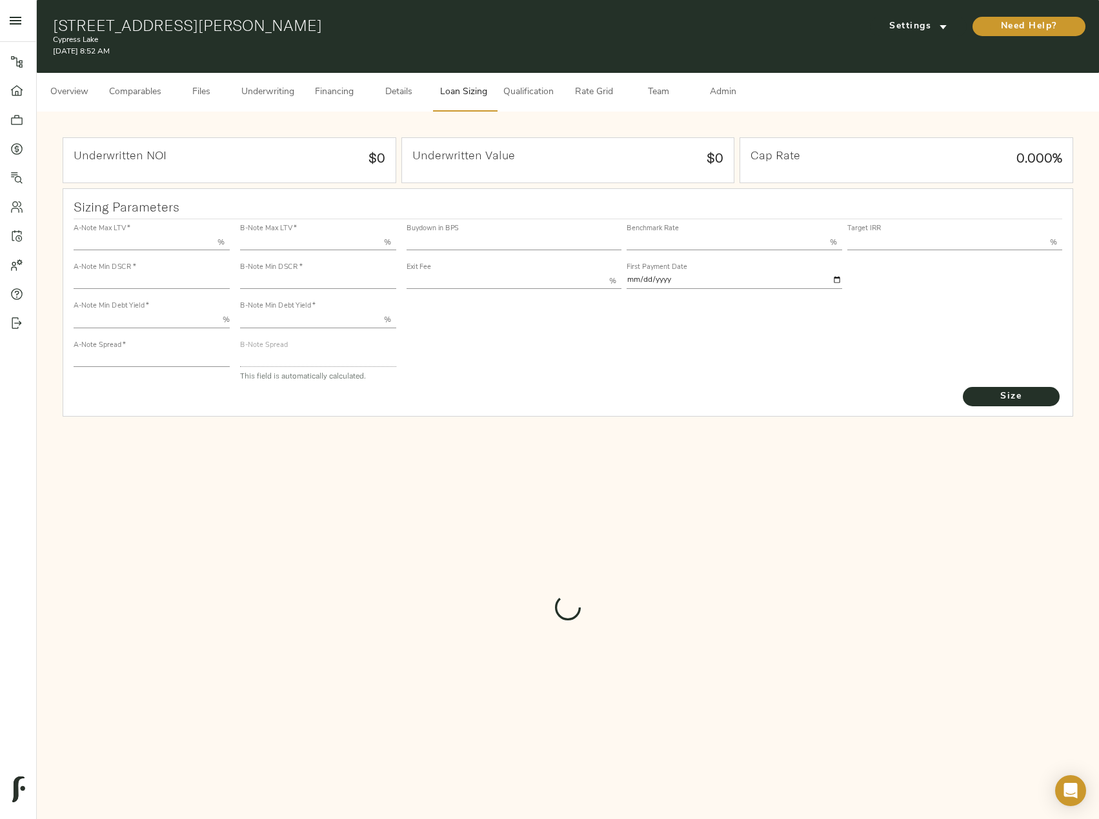
type input "13.00"
type input "1.00"
type input "[DATE]"
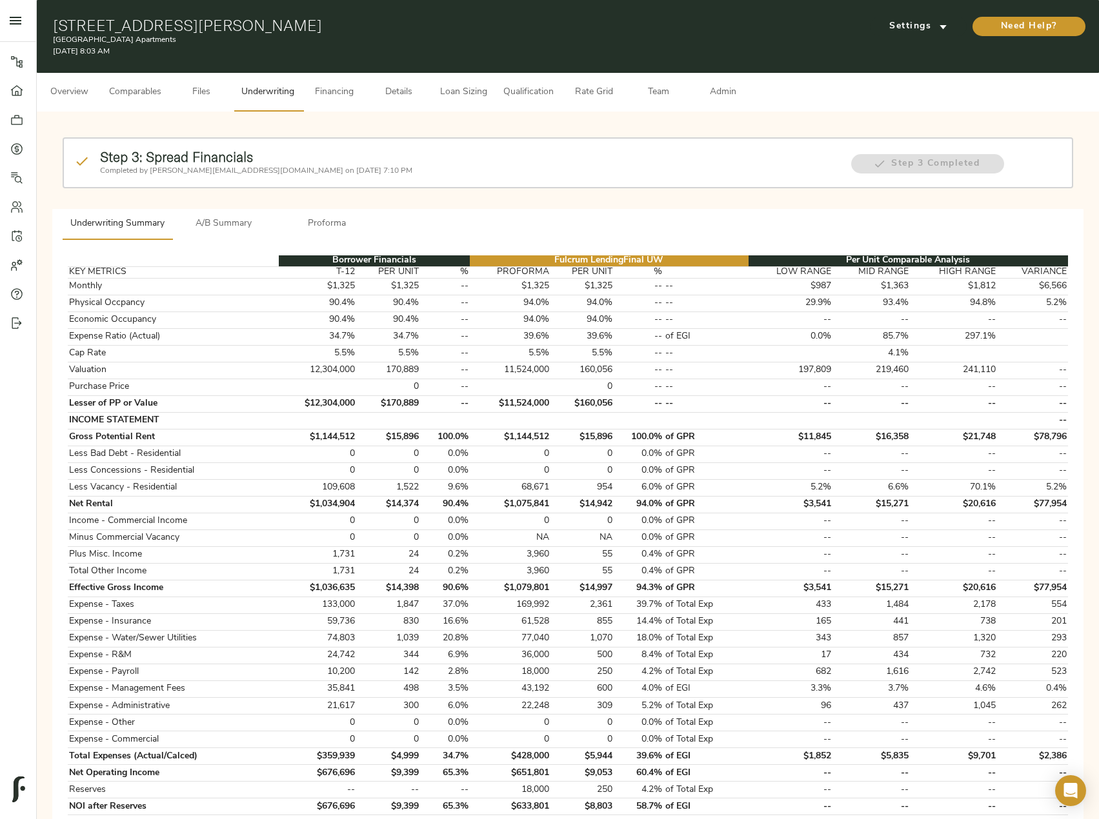
click at [469, 92] on span "Loan Sizing" at bounding box center [463, 93] width 49 height 16
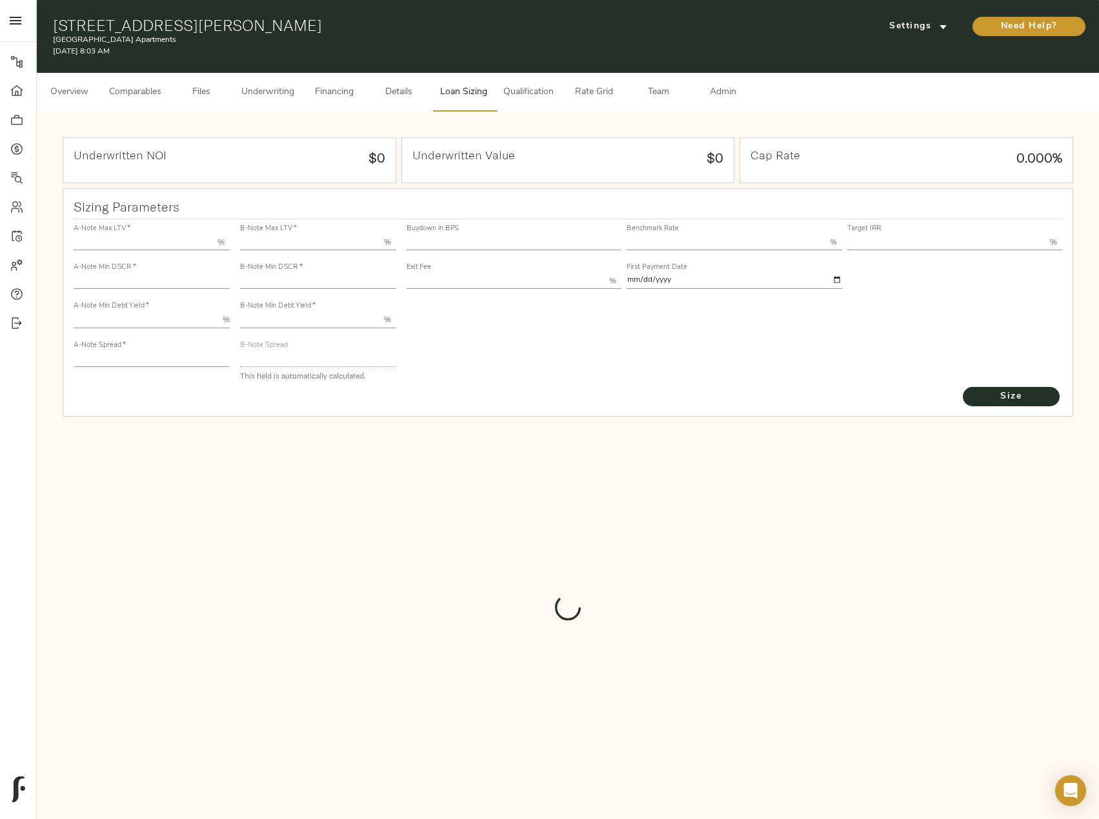
type input "55.000"
type input "1.4"
type input "10.00"
type input "220"
type input "80.000"
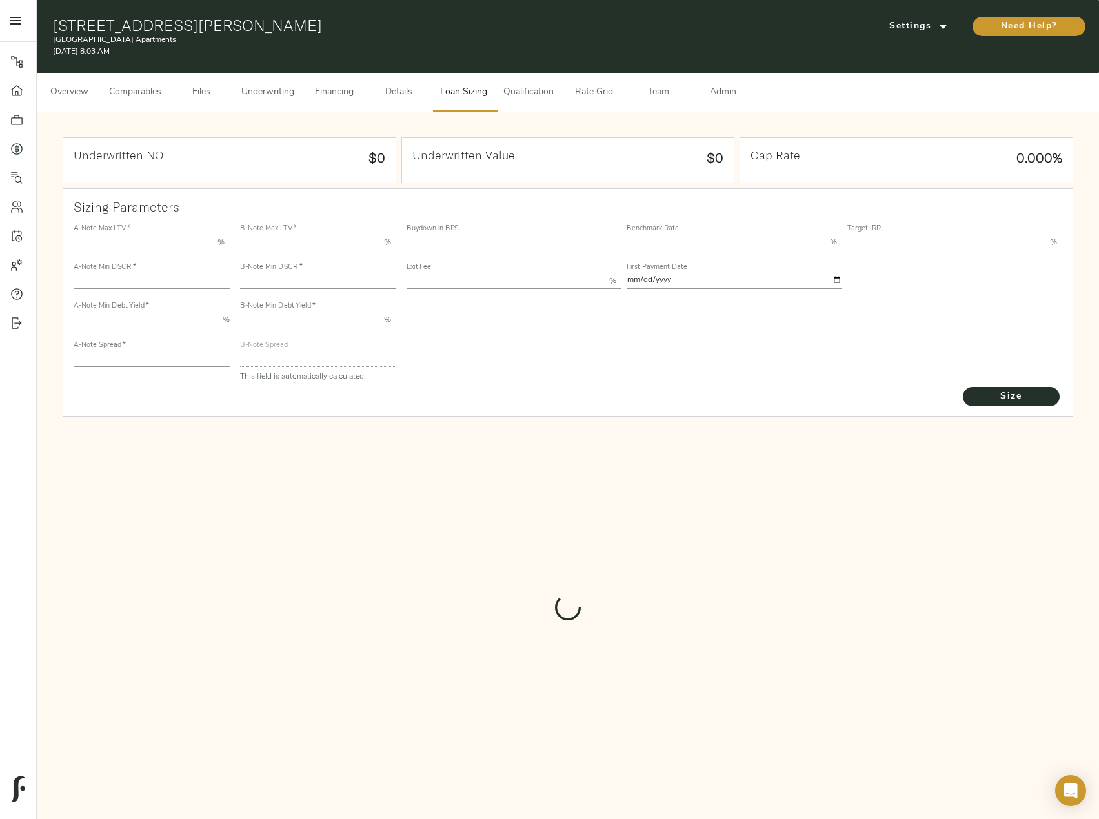
type input "1.0475"
type input "2.00"
type input "721.5115643046692"
type input "15"
type input "3.76"
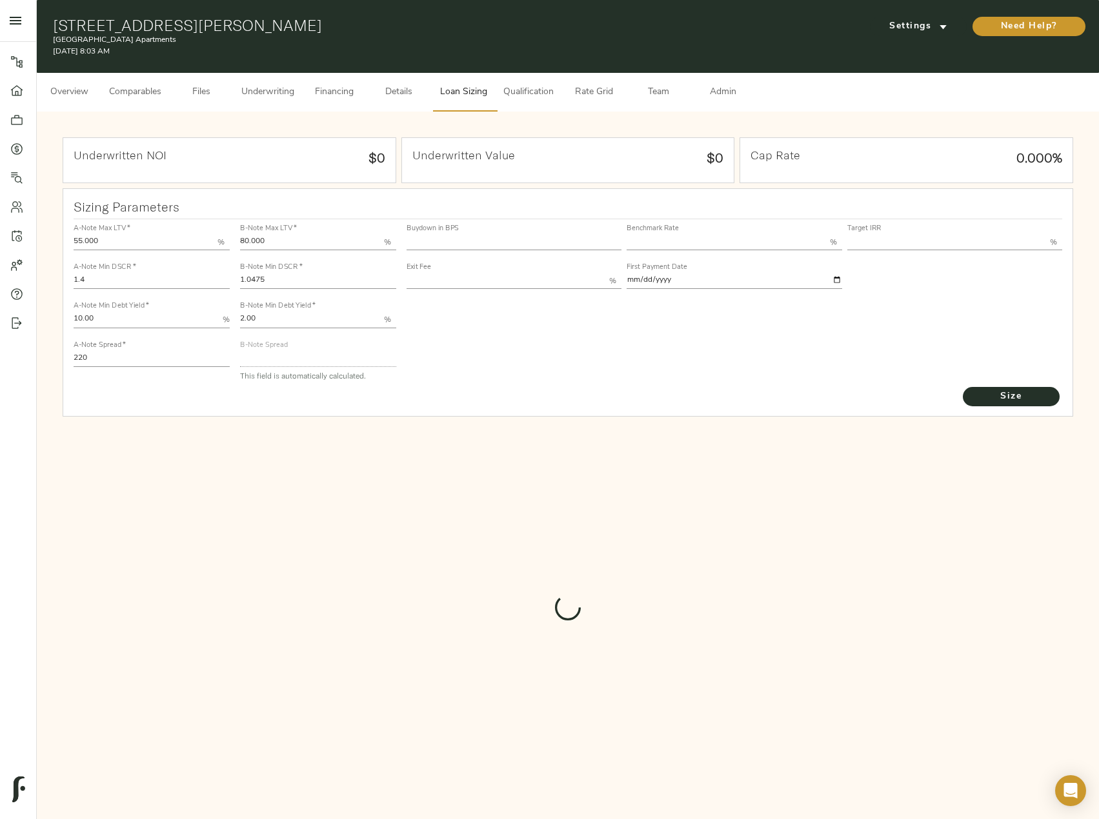
type input "13.00"
type input "1.00"
type input "[DATE]"
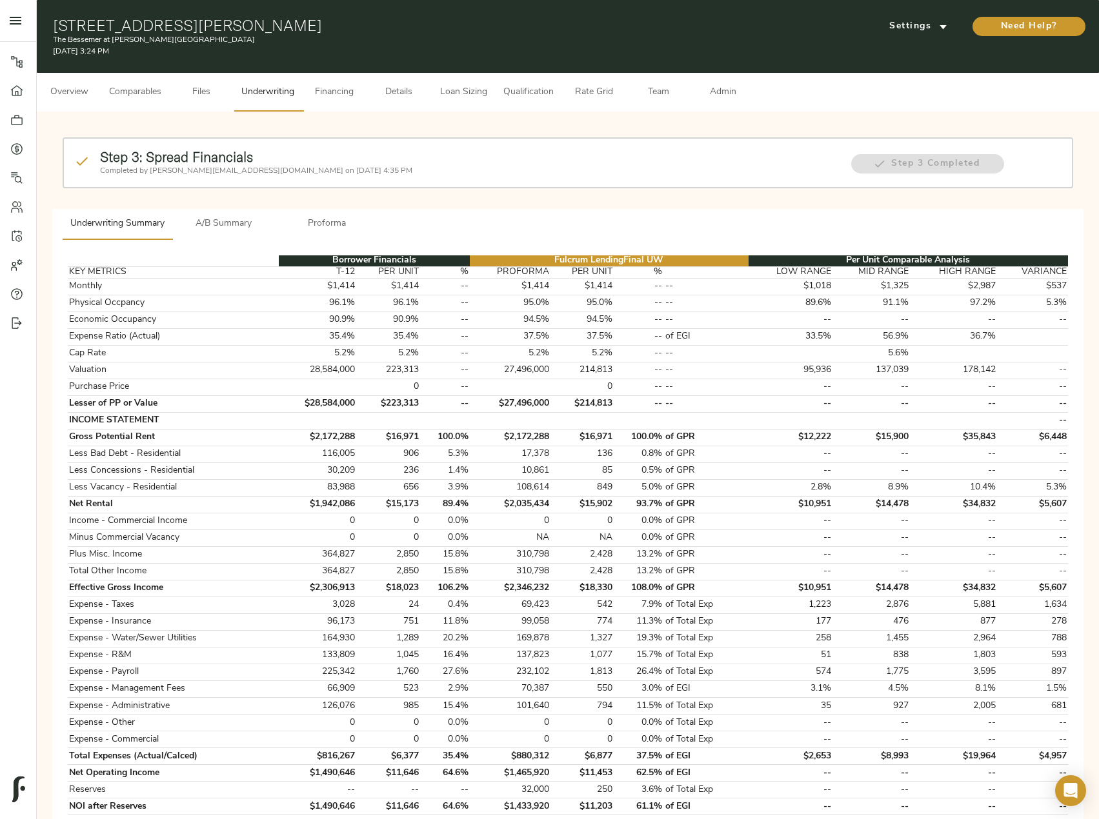
click at [439, 88] on button "Loan Sizing" at bounding box center [463, 92] width 65 height 39
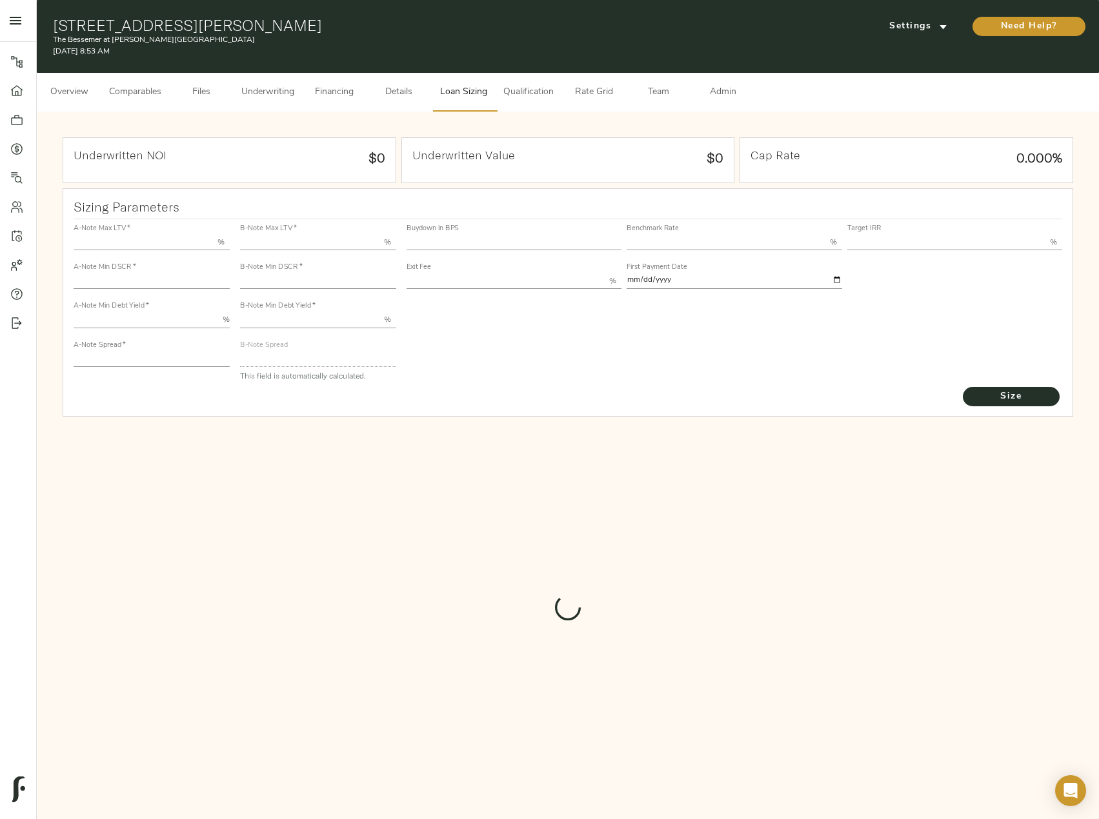
type input "55.000"
type input "1.4"
type input "10.00"
type input "245"
type input "80.000"
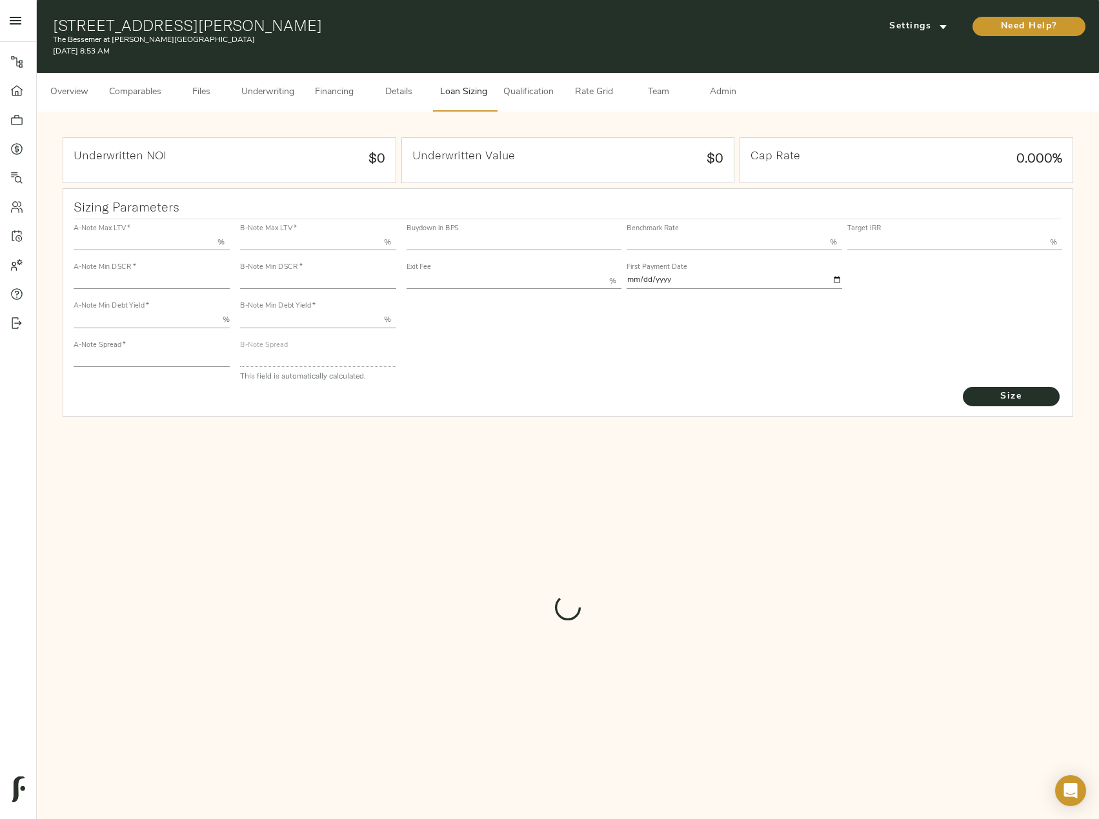
type input "1"
type input "2.00"
type input "820"
type input "0"
type input "3.76"
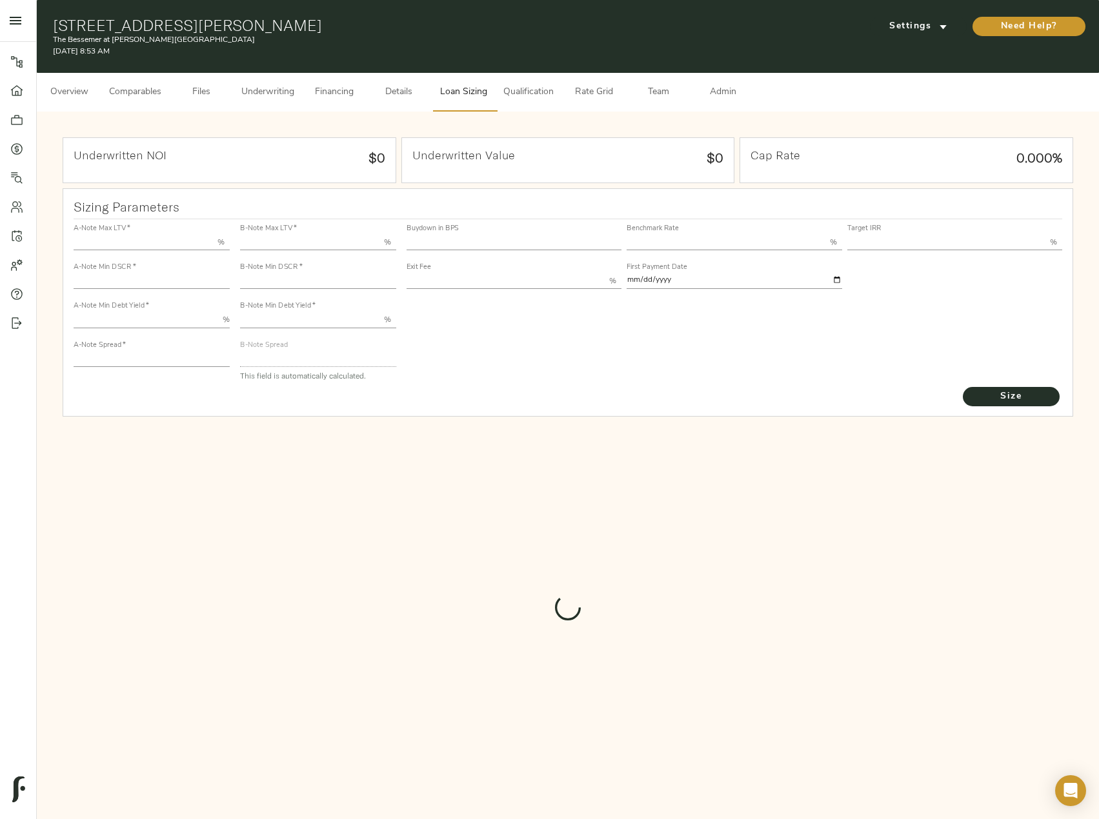
type input "13.00"
type input "1.00"
type input "2025-09-01"
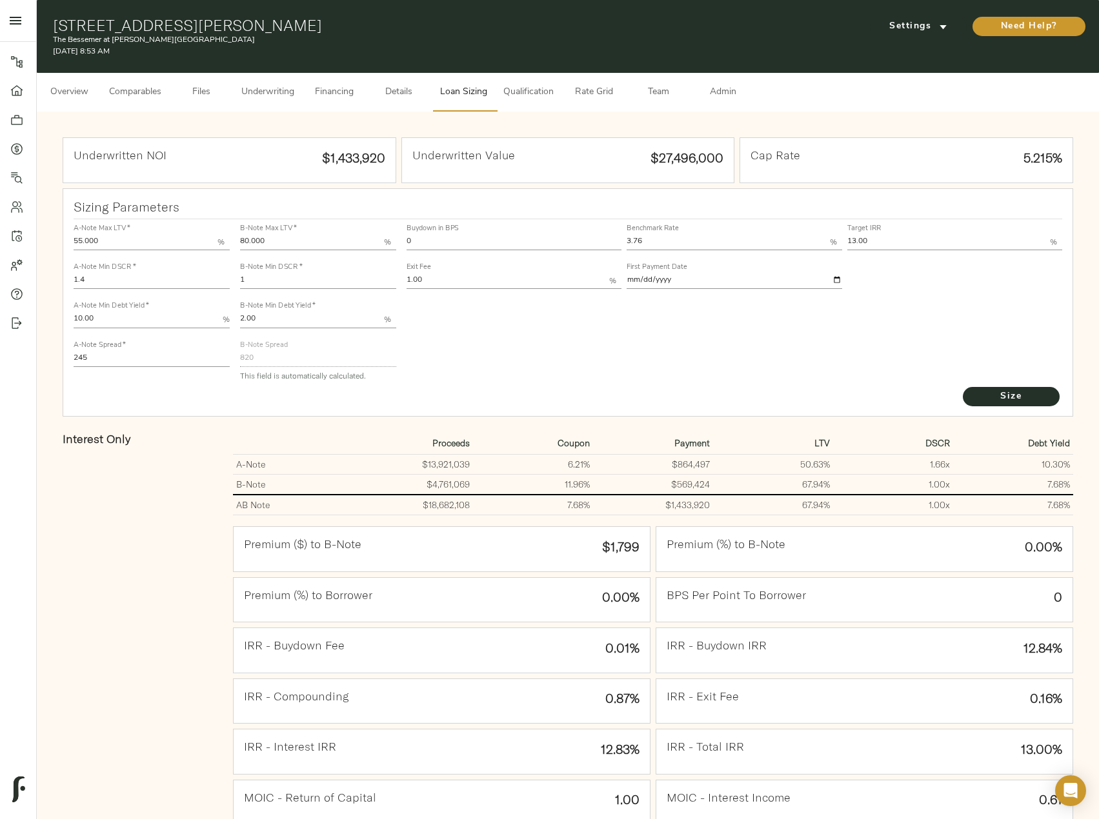
click at [859, 239] on input "13.00" at bounding box center [948, 242] width 203 height 15
drag, startPoint x: 865, startPoint y: 243, endPoint x: 838, endPoint y: 243, distance: 26.5
click at [838, 243] on div "Buydown in BPS 0 Benchmark Rate 3.76 % Target IRR 13.00 % Exit Fee 1.00 % First…" at bounding box center [734, 256] width 661 height 78
drag, startPoint x: 869, startPoint y: 242, endPoint x: 817, endPoint y: 246, distance: 52.5
click at [817, 246] on div "Buydown in BPS 0 Benchmark Rate 3.76 % Target IRR 13.00 % Exit Fee 1.00 % First…" at bounding box center [734, 256] width 661 height 78
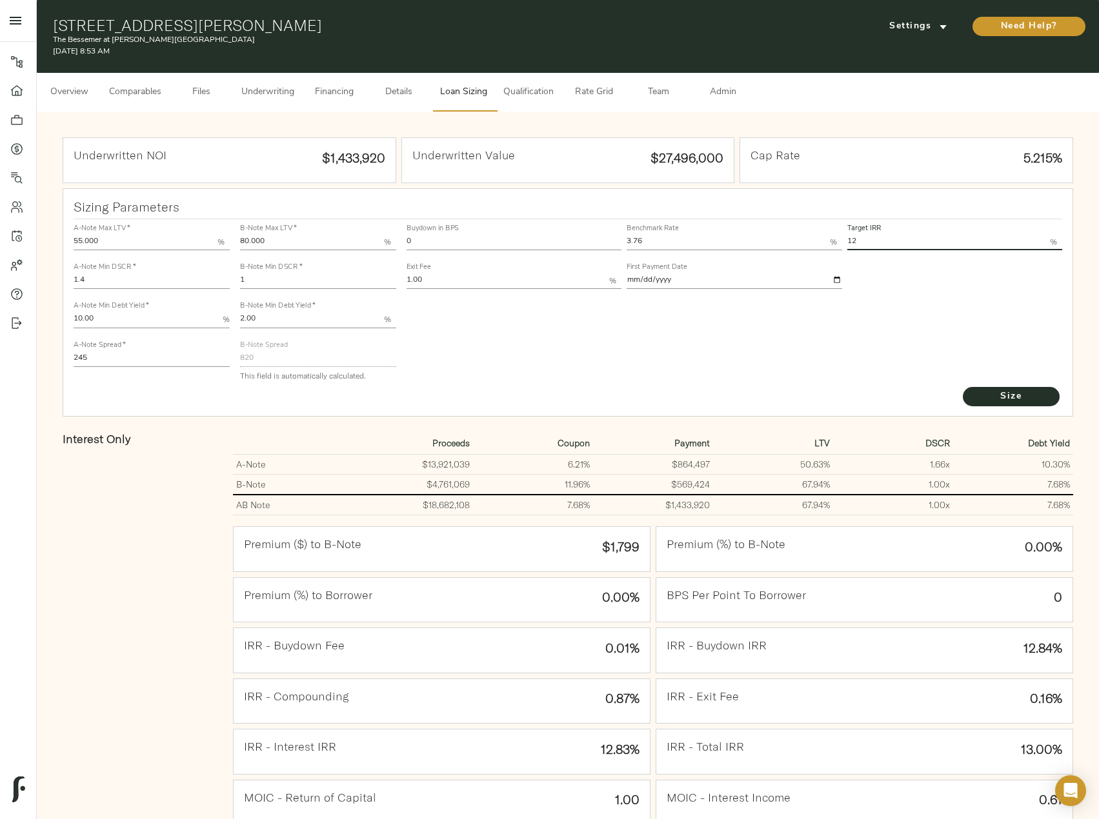
type input "12.00"
click at [963, 387] on button "Size" at bounding box center [1011, 396] width 97 height 19
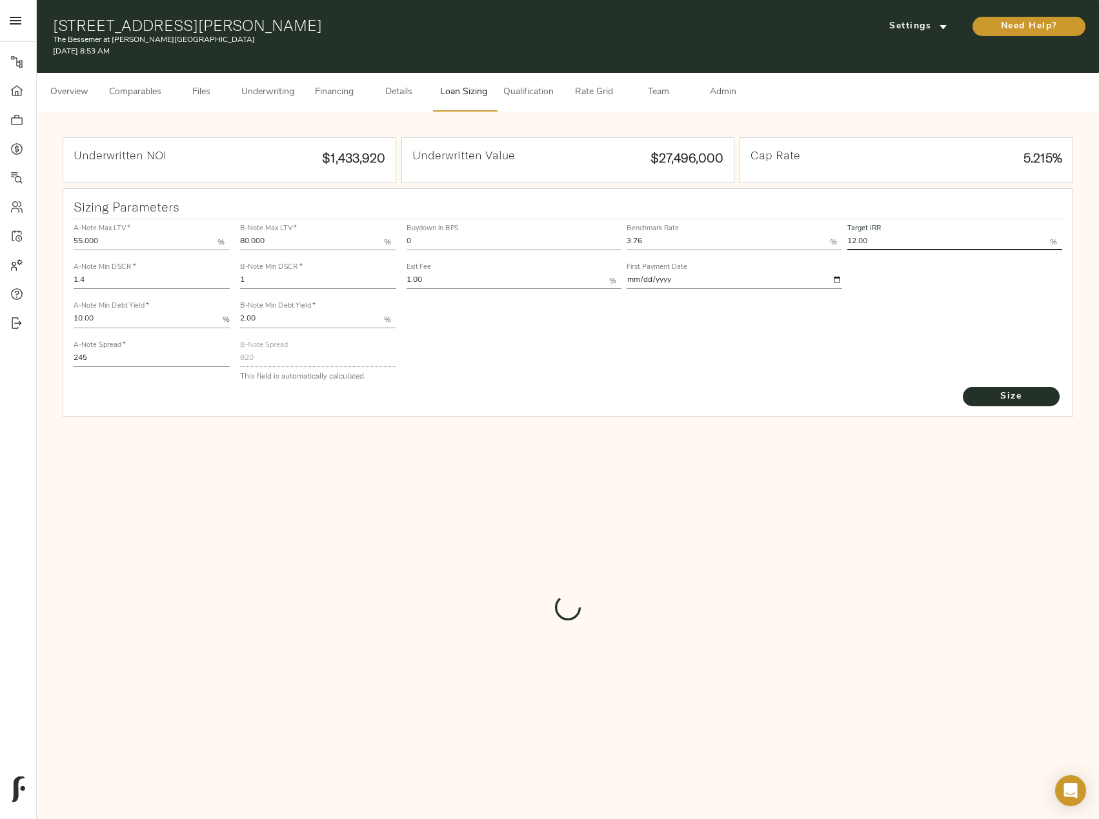
type input "731"
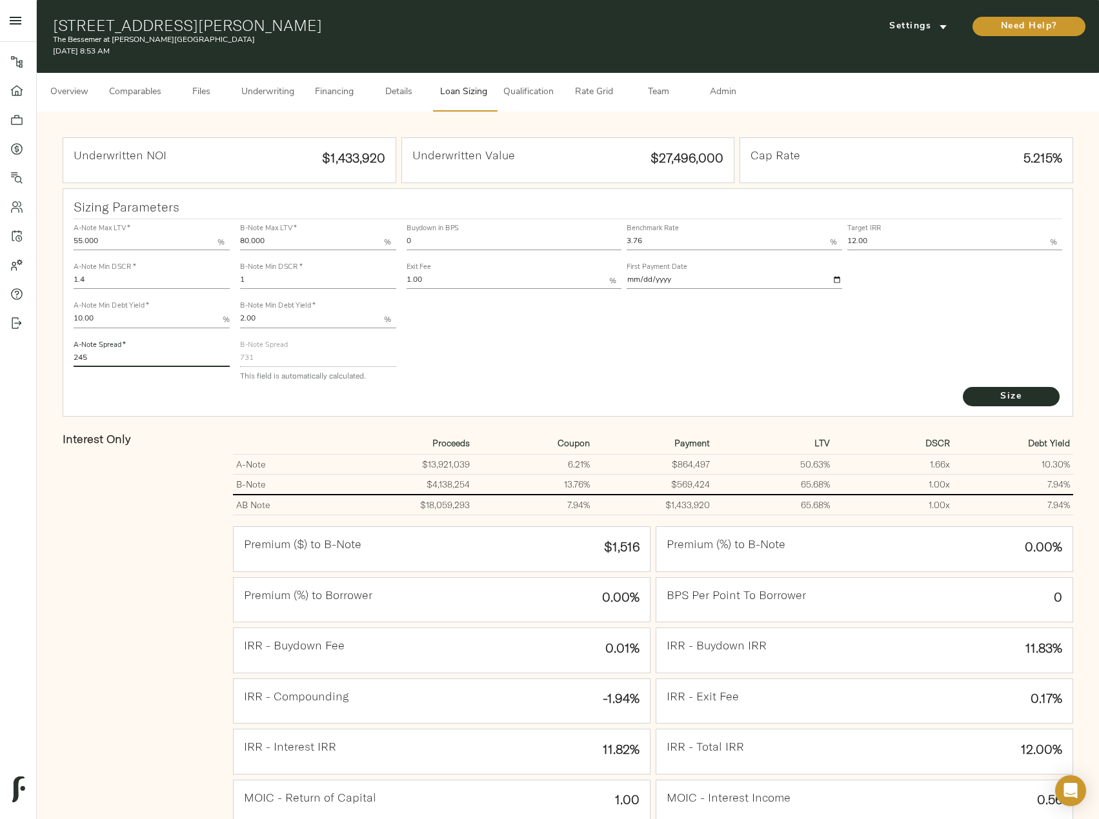
drag, startPoint x: 112, startPoint y: 354, endPoint x: 61, endPoint y: 354, distance: 50.3
click at [61, 354] on div "Sizing Parameters A-Note Max LTV   * 55.000 % A-Note Min DSCR   * 1.4 A-Note Mi…" at bounding box center [568, 557] width 1016 height 743
type input "220"
click at [963, 387] on button "Size" at bounding box center [1011, 396] width 97 height 19
drag, startPoint x: 643, startPoint y: 243, endPoint x: 614, endPoint y: 243, distance: 29.7
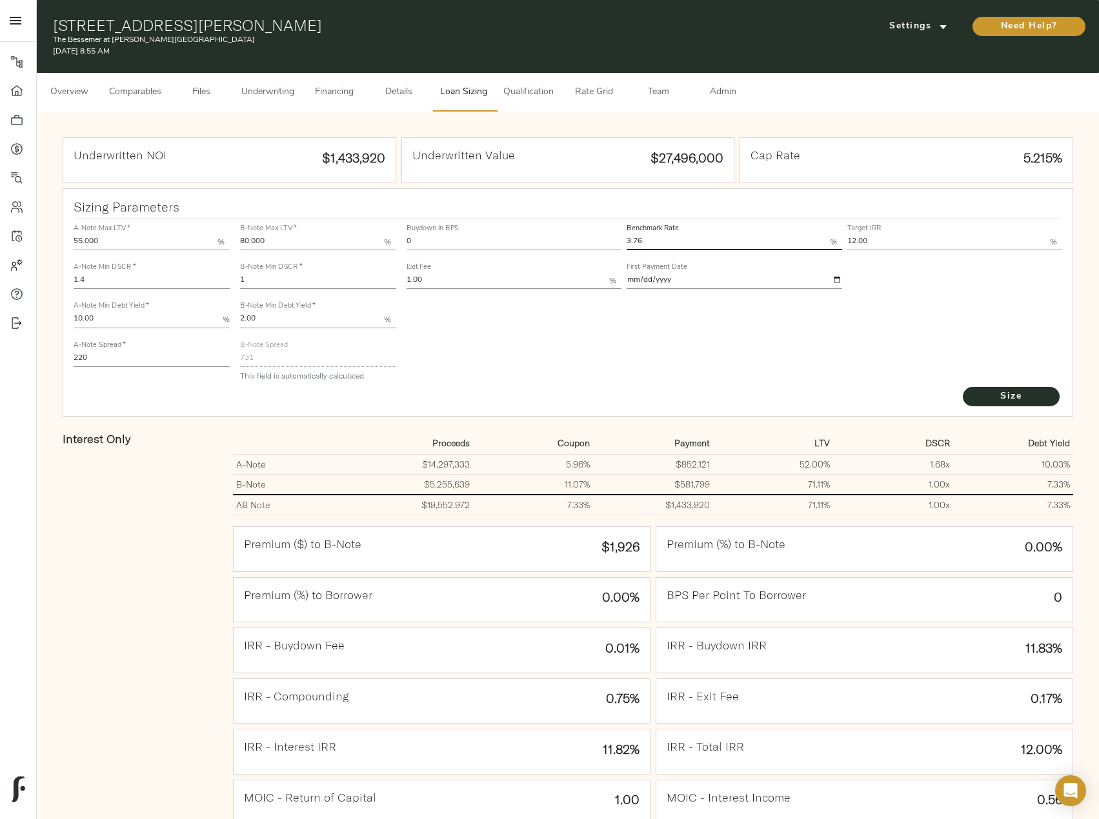
click at [614, 243] on div "Buydown in BPS 0 Benchmark Rate 3.76 % Target IRR 12.00 % Exit Fee 1.00 % First…" at bounding box center [734, 256] width 661 height 78
type input "3.55"
click at [963, 387] on button "Size" at bounding box center [1011, 396] width 97 height 19
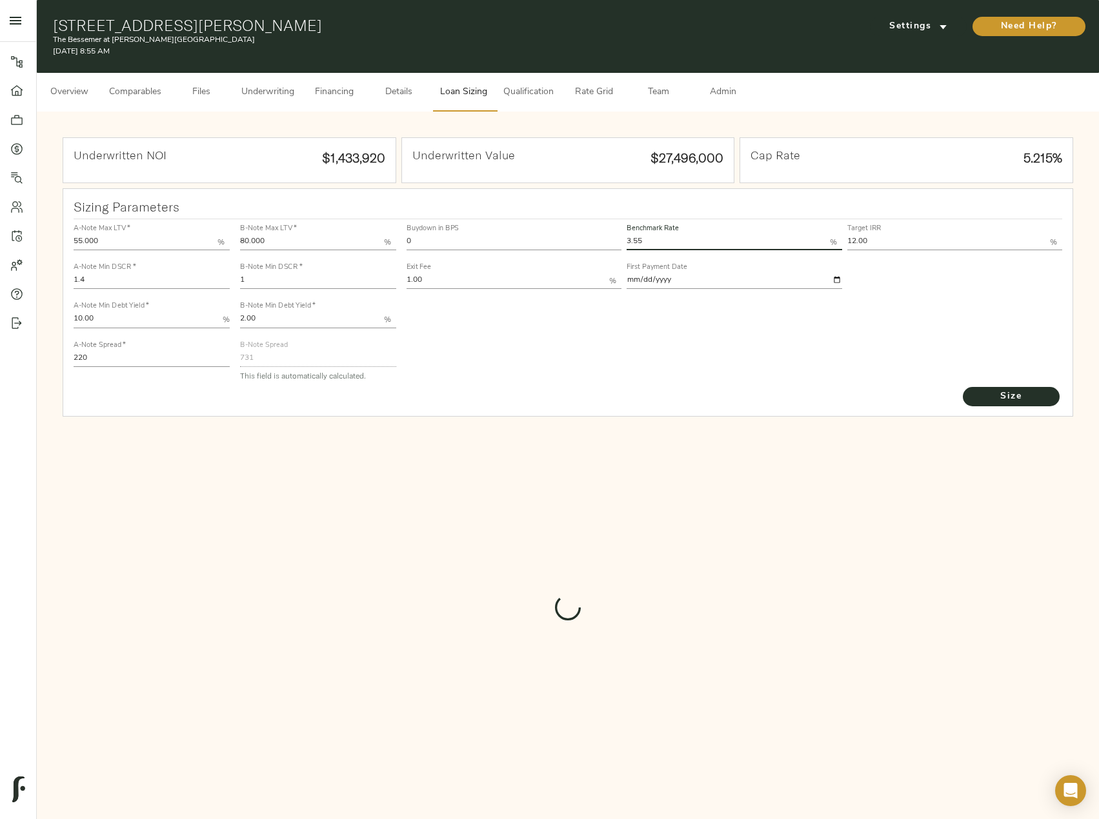
type input "752"
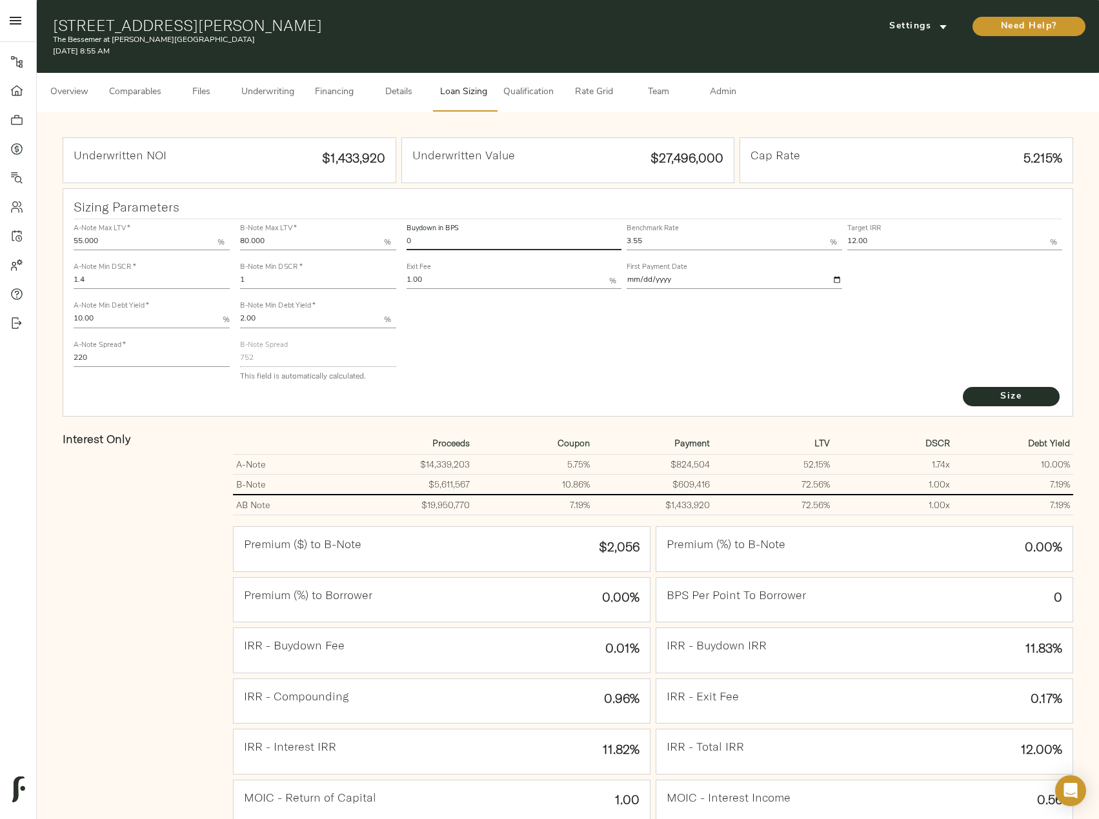
drag, startPoint x: 467, startPoint y: 240, endPoint x: 392, endPoint y: 257, distance: 77.3
click at [392, 257] on div "A-Note Max LTV   * 55.000 % A-Note Min DSCR   * 1.4 A-Note Min Debt Yield   * 1…" at bounding box center [568, 302] width 1000 height 176
type input "30"
click at [963, 387] on button "Size" at bounding box center [1011, 396] width 97 height 19
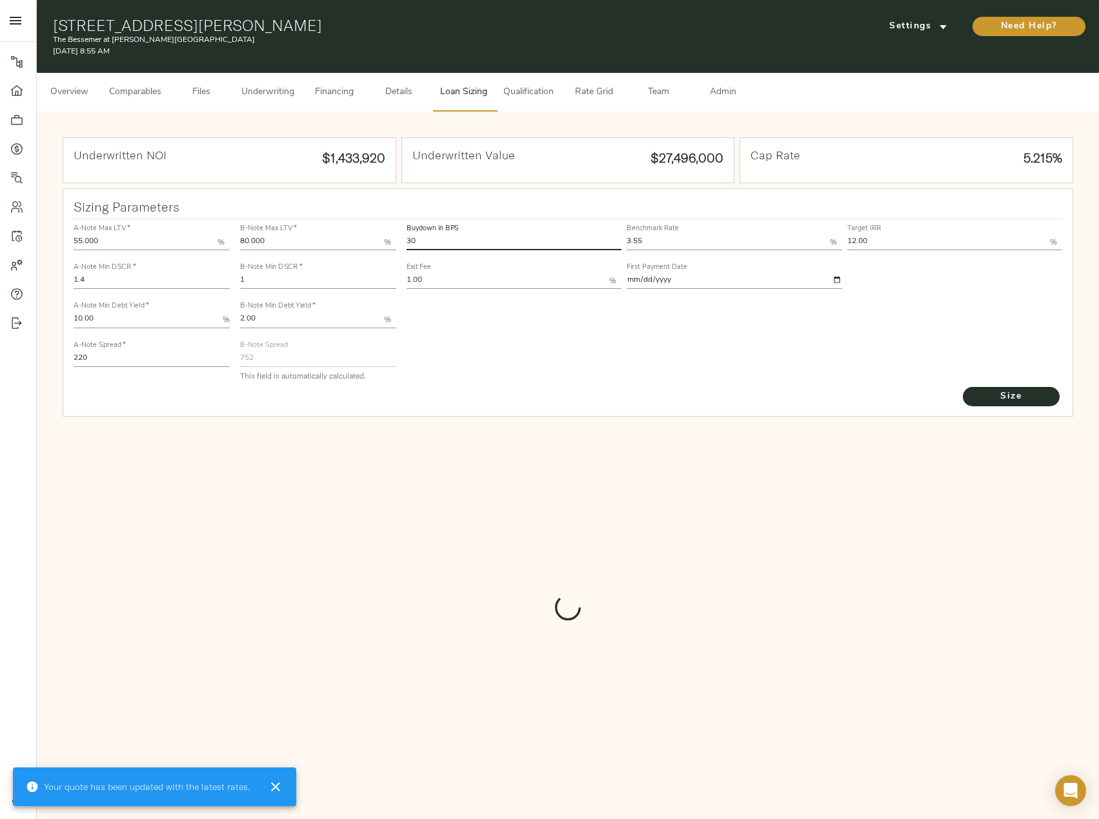
type input "602.4953286903346"
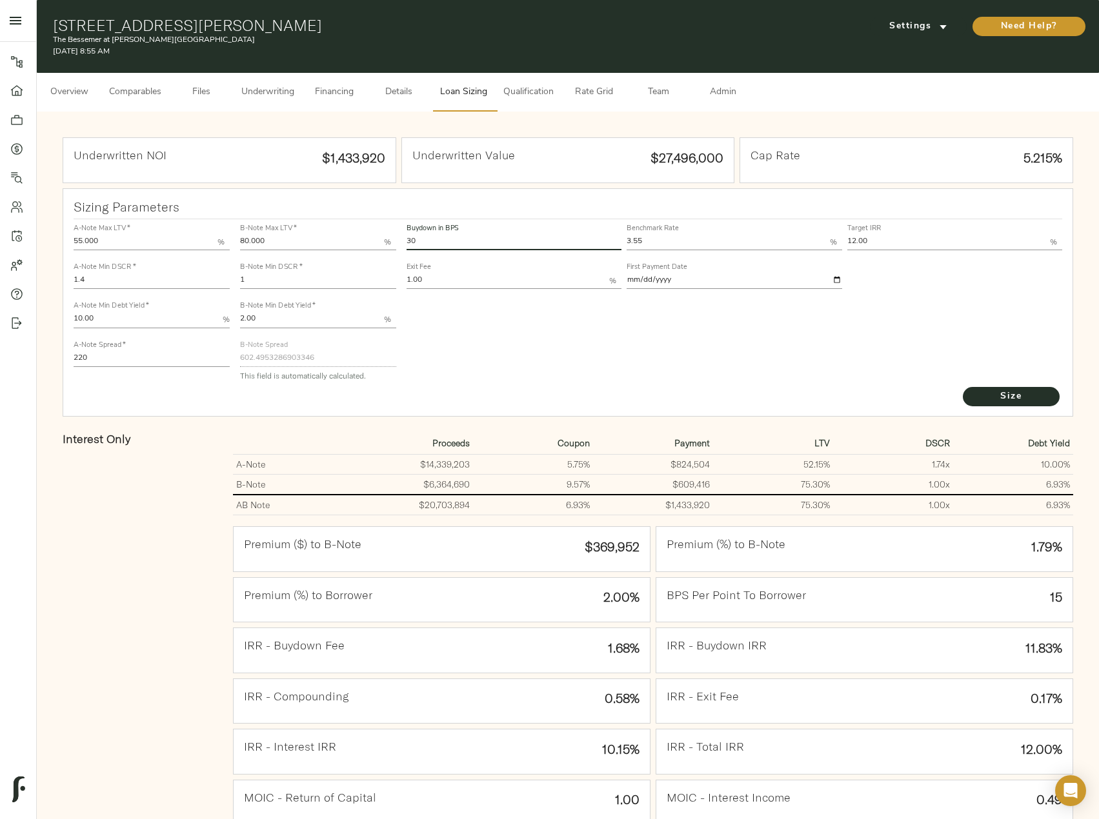
drag, startPoint x: 450, startPoint y: 238, endPoint x: 394, endPoint y: 239, distance: 55.5
click at [394, 239] on div "A-Note Max LTV   * 55.000 % A-Note Min DSCR   * 1.4 A-Note Min Debt Yield   * 1…" at bounding box center [568, 302] width 1000 height 176
type input "0"
click at [963, 387] on button "Size" at bounding box center [1011, 396] width 97 height 19
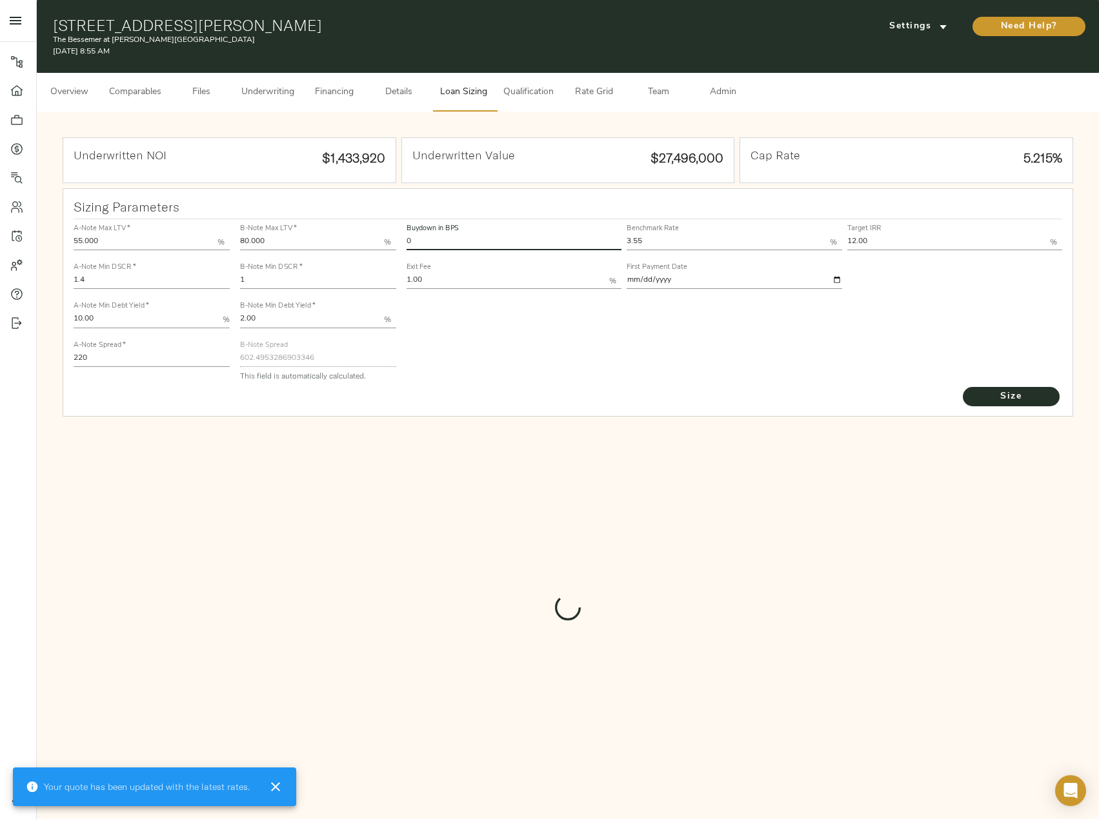
type input "752"
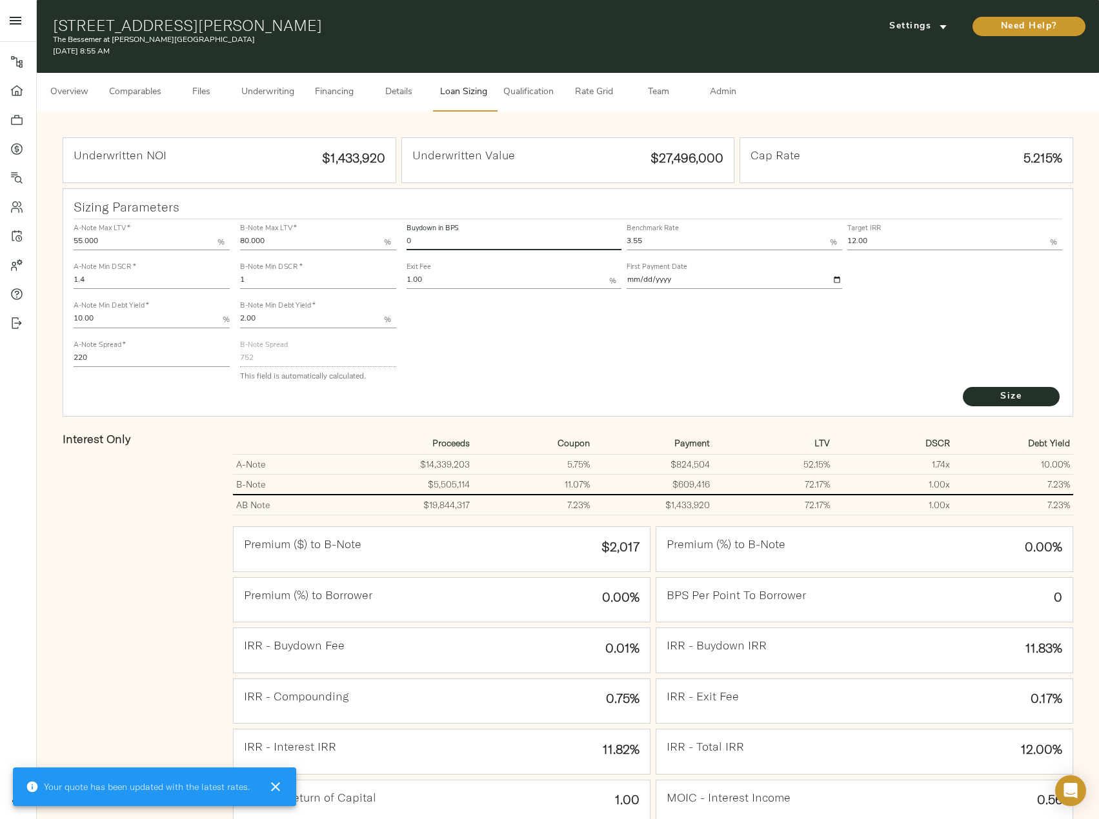
drag, startPoint x: 457, startPoint y: 243, endPoint x: 399, endPoint y: 249, distance: 58.4
click at [399, 249] on div "A-Note Max LTV   * 55.000 % A-Note Min DSCR   * 1.4 A-Note Min Debt Yield   * 1…" at bounding box center [568, 302] width 1000 height 176
type input "30"
click at [963, 387] on button "Size" at bounding box center [1011, 396] width 97 height 19
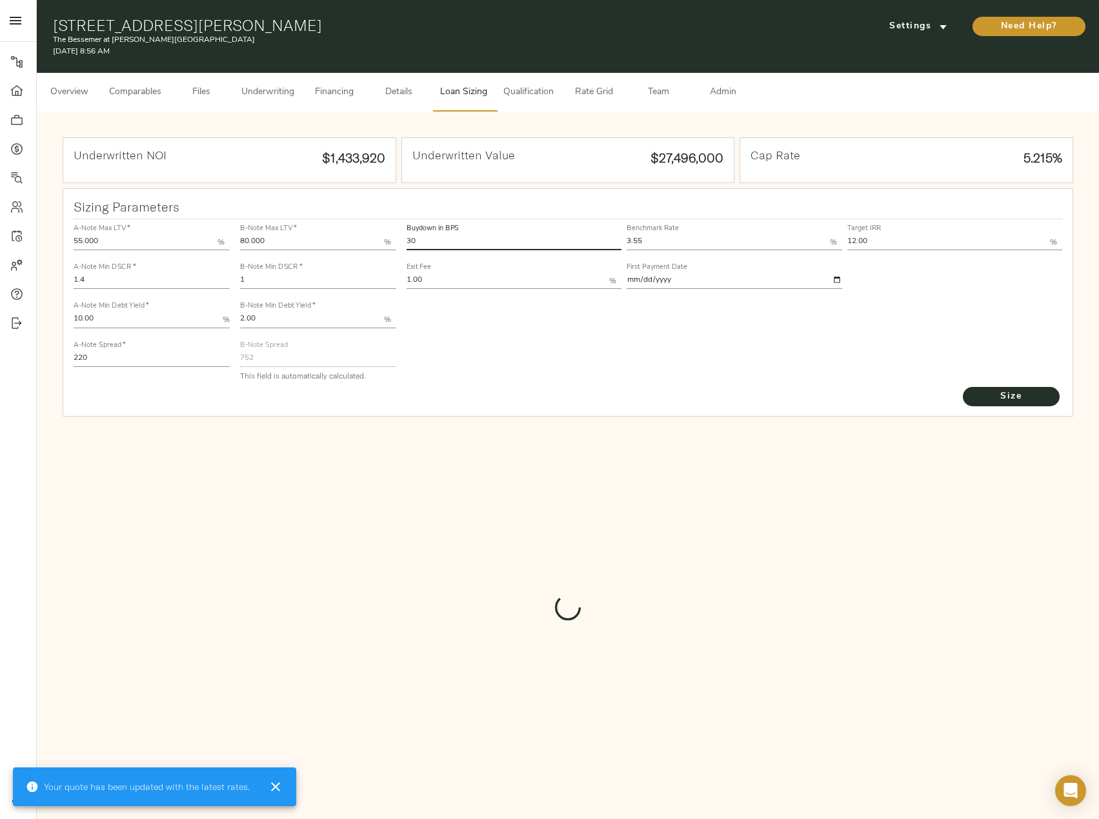
type input "602.4953286903346"
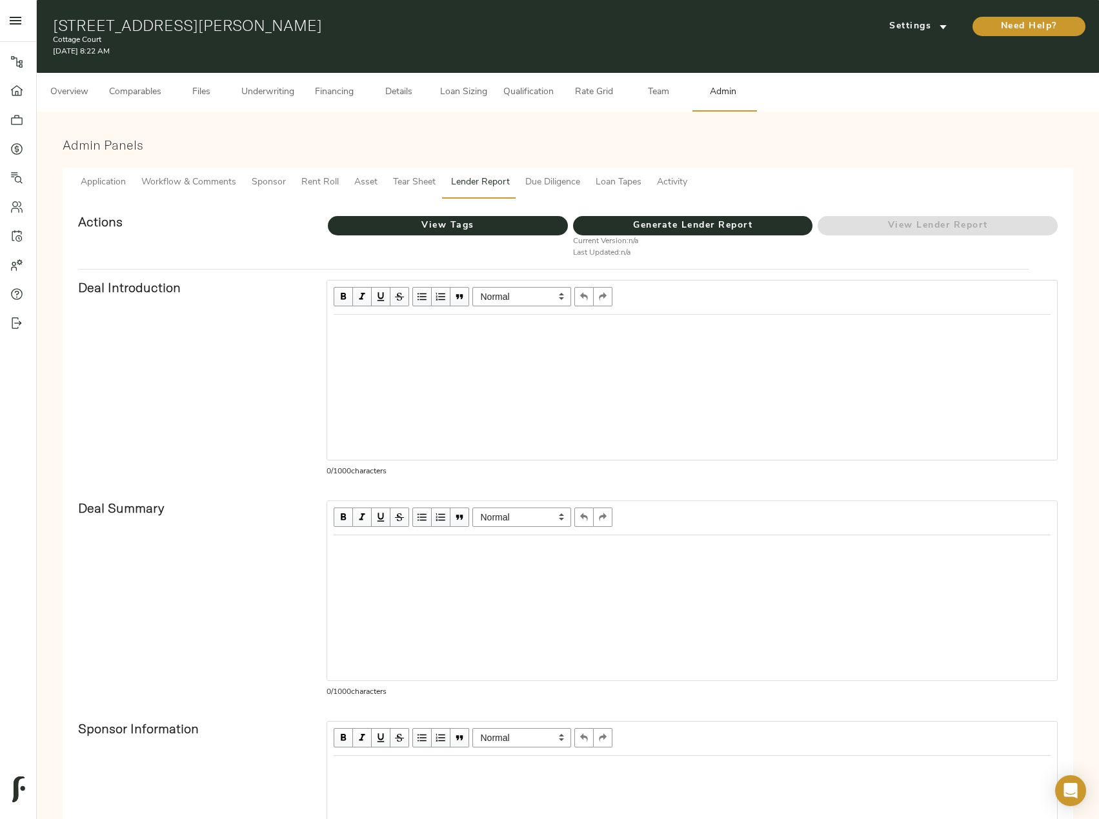
click at [345, 88] on span "Financing" at bounding box center [334, 93] width 49 height 16
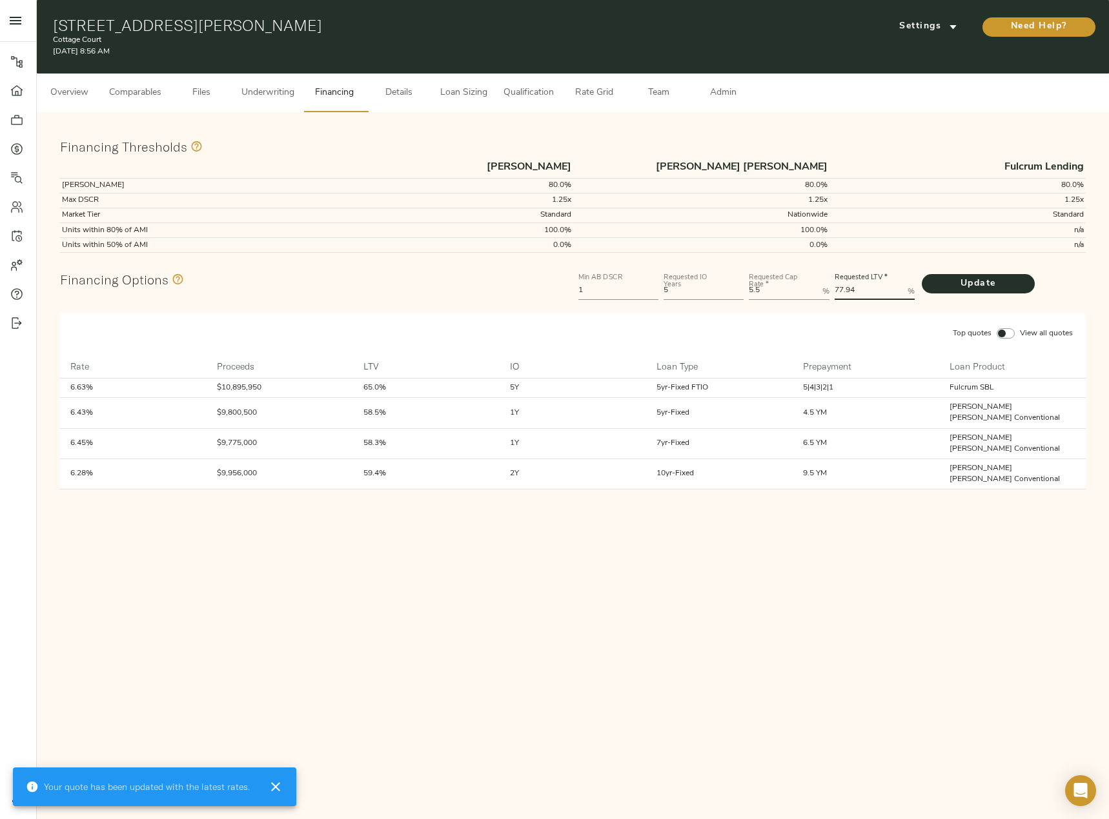
drag, startPoint x: 861, startPoint y: 292, endPoint x: 814, endPoint y: 292, distance: 47.1
click at [814, 292] on div "Min AB DSCR 1 Requested IO Years 5 Requested Cap Rate   * 5.5 % Requested LTV  …" at bounding box center [832, 285] width 512 height 39
type LTV "80"
click at [921, 274] on button "Update" at bounding box center [977, 283] width 113 height 19
click at [454, 91] on span "Loan Sizing" at bounding box center [463, 93] width 49 height 16
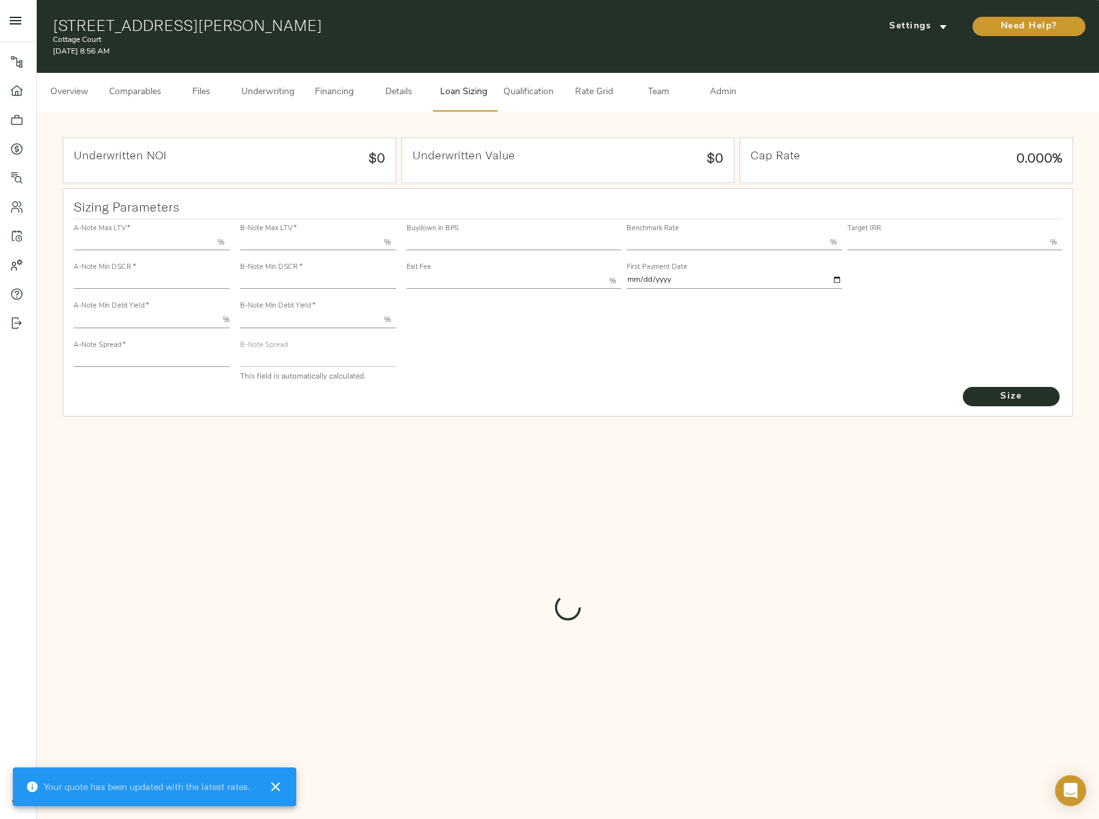
type input "55.000"
type input "1.4"
type input "10.00"
type input "235"
type input "80.000"
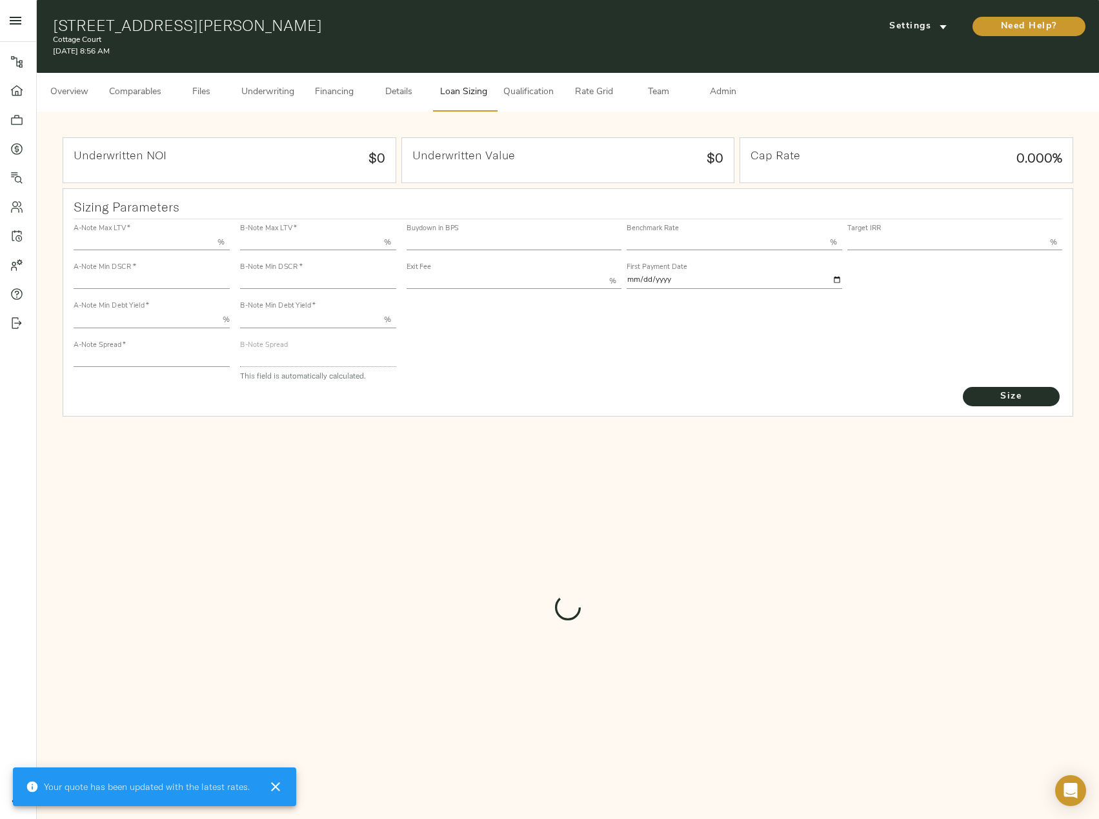
type input "1.05"
type input "2.00"
type input "705.3593716205312"
type input "30"
type input "3.75"
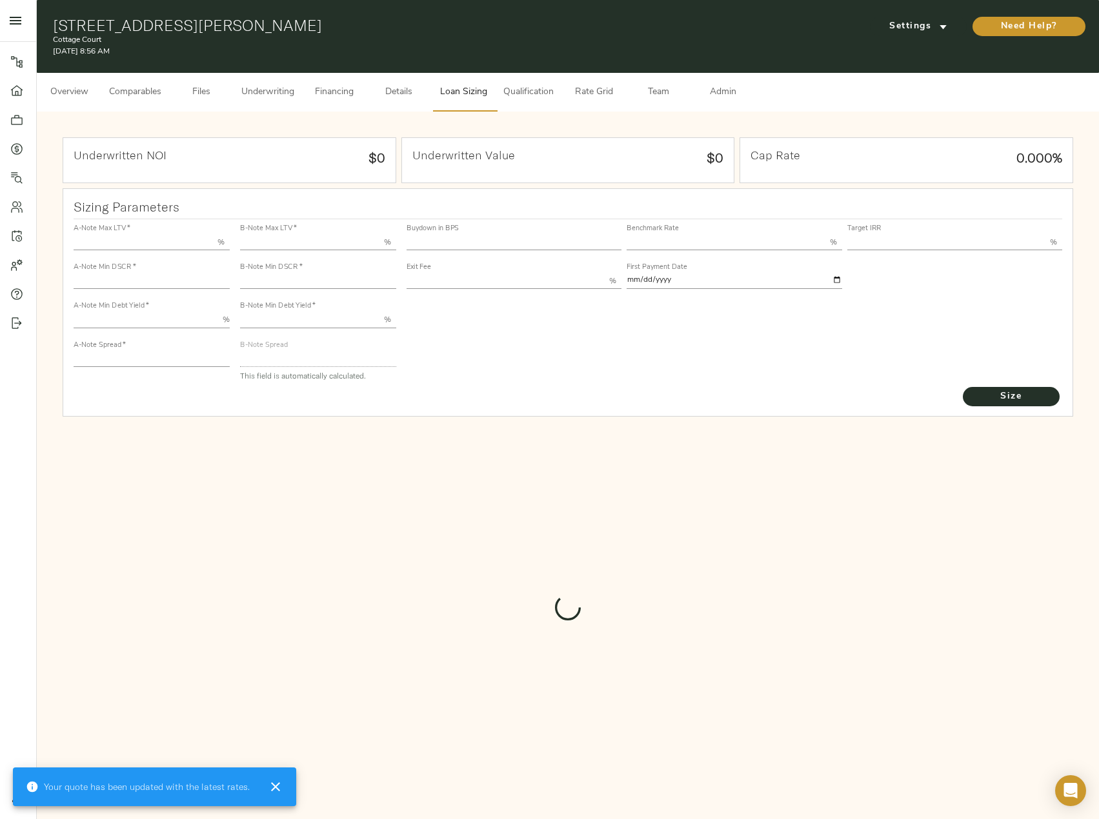
type input "14.00"
type input "1.00"
type input "2025-09-01"
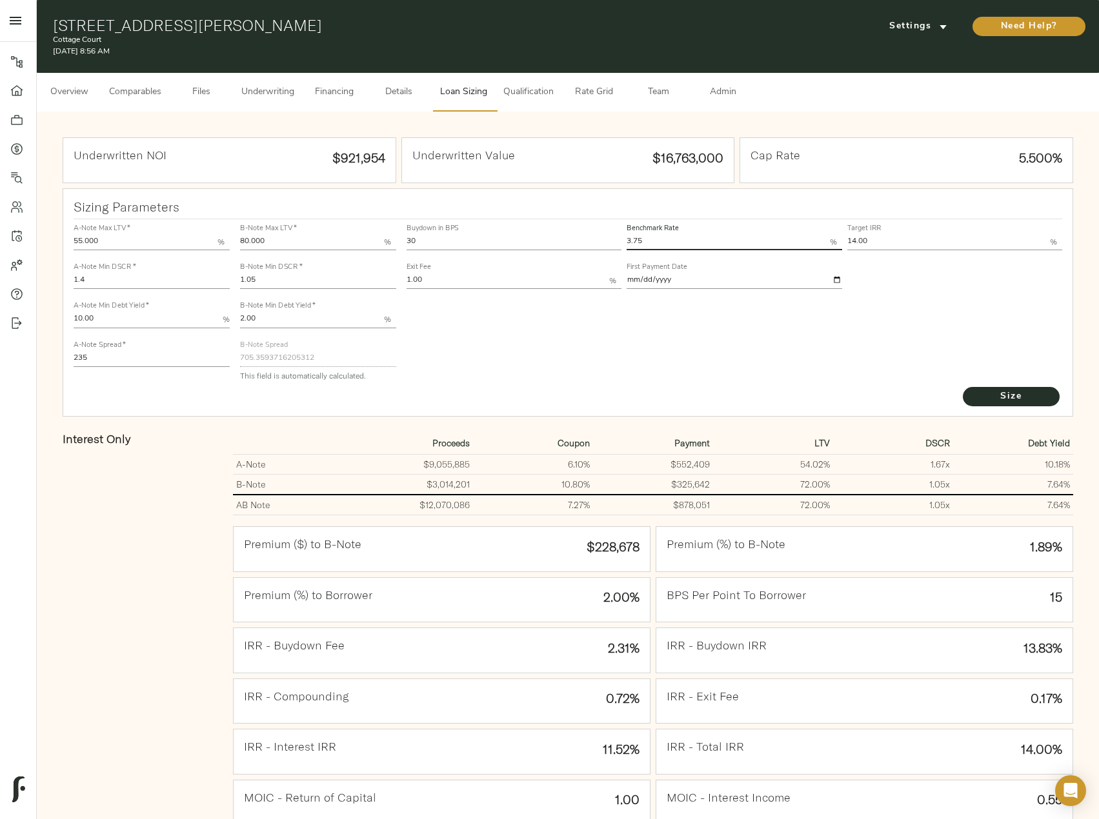
drag, startPoint x: 648, startPoint y: 241, endPoint x: 618, endPoint y: 242, distance: 29.7
click at [618, 242] on div "Buydown in BPS 30 Benchmark Rate 3.75 % Target IRR 14.00 % Exit Fee 1.00 % Firs…" at bounding box center [734, 256] width 661 height 78
type input "3.66"
drag, startPoint x: 448, startPoint y: 246, endPoint x: 407, endPoint y: 248, distance: 41.4
click at [407, 248] on input "30" at bounding box center [514, 242] width 215 height 15
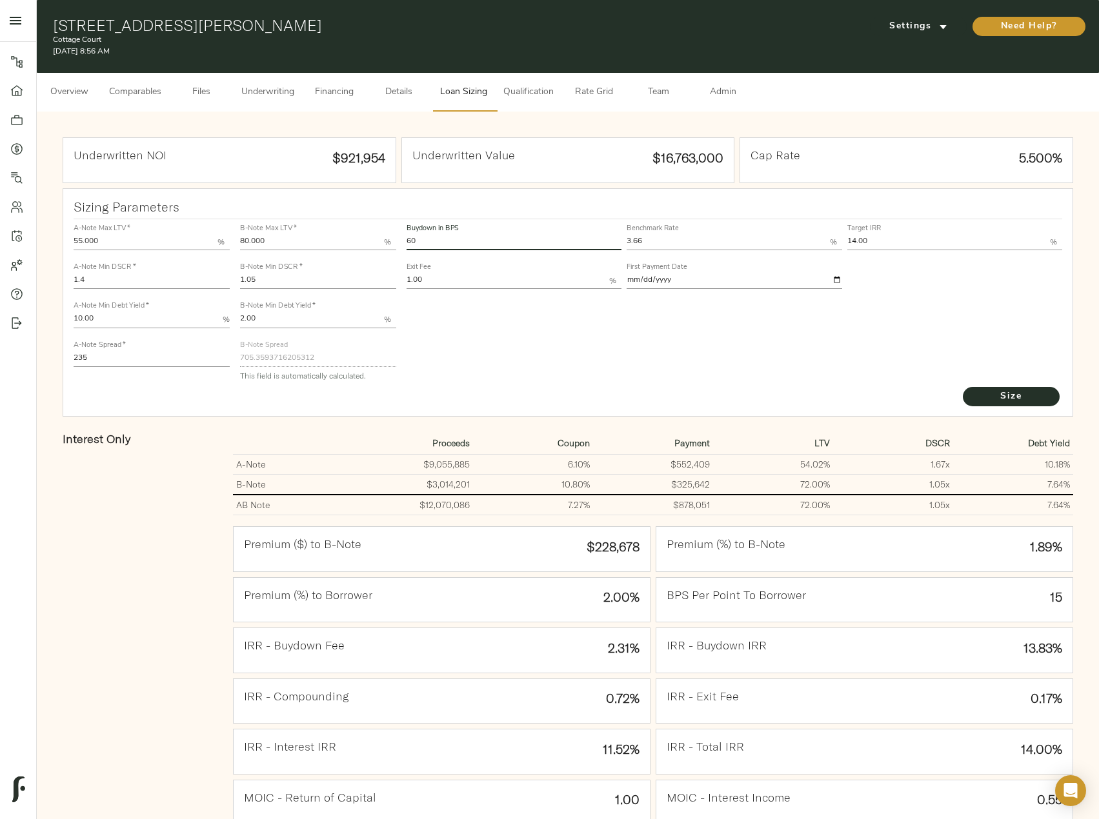
type input "60"
click at [1004, 392] on span "Size" at bounding box center [1011, 397] width 71 height 16
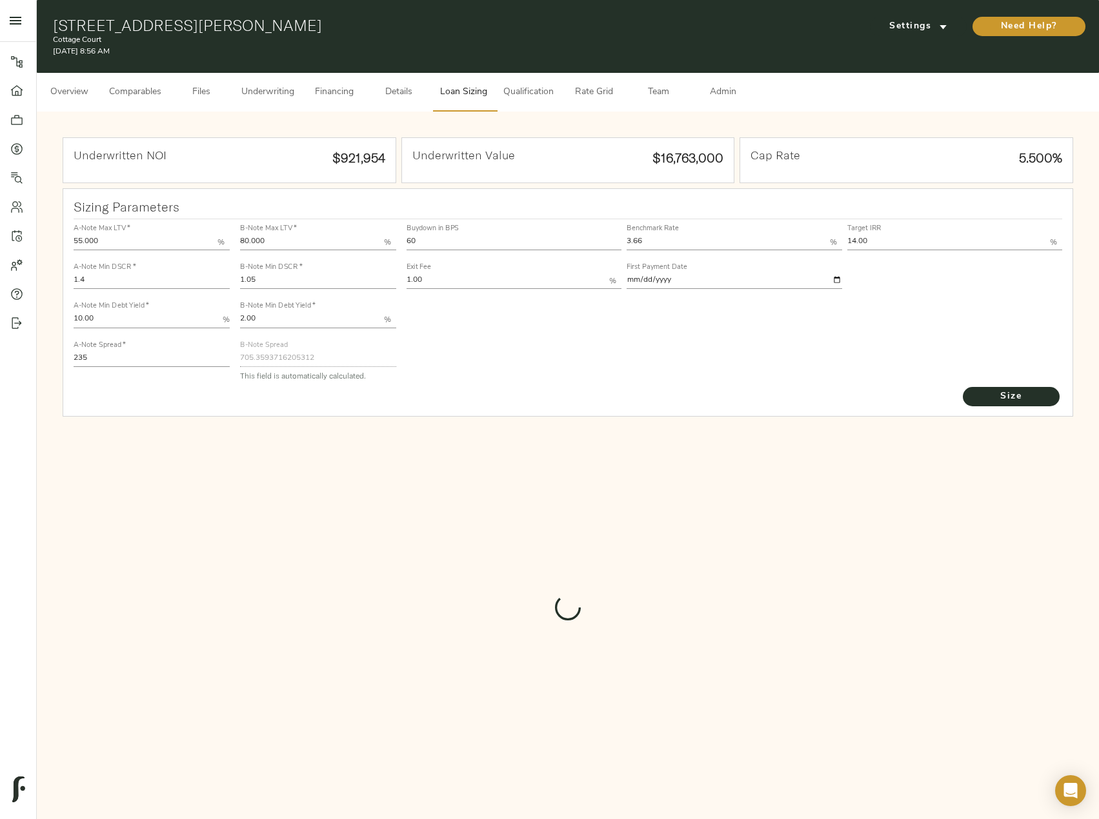
type input "547.3311175589905"
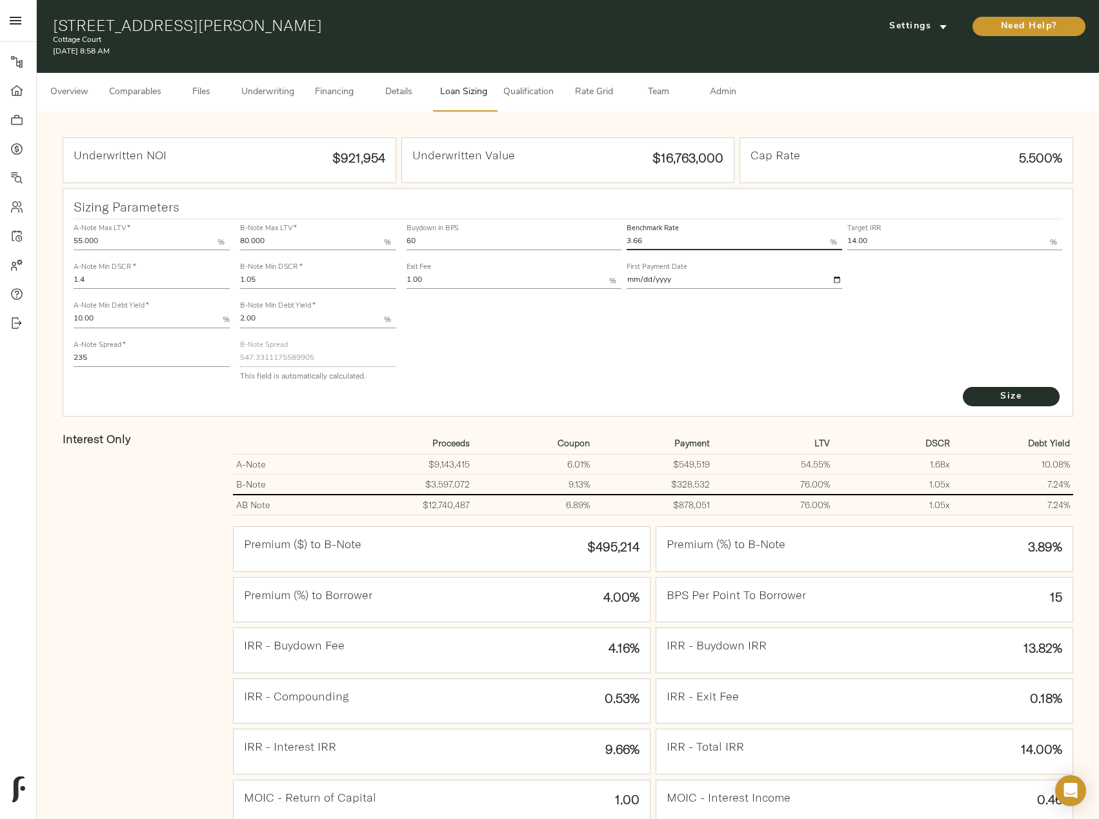
drag, startPoint x: 678, startPoint y: 240, endPoint x: 622, endPoint y: 234, distance: 56.4
click at [622, 234] on div "Buydown in BPS 60 Benchmark Rate 3.66 % Target IRR 14.00 % Exit Fee 1.00 % Firs…" at bounding box center [734, 256] width 661 height 78
type input "3.75"
click at [963, 387] on button "Size" at bounding box center [1011, 396] width 97 height 19
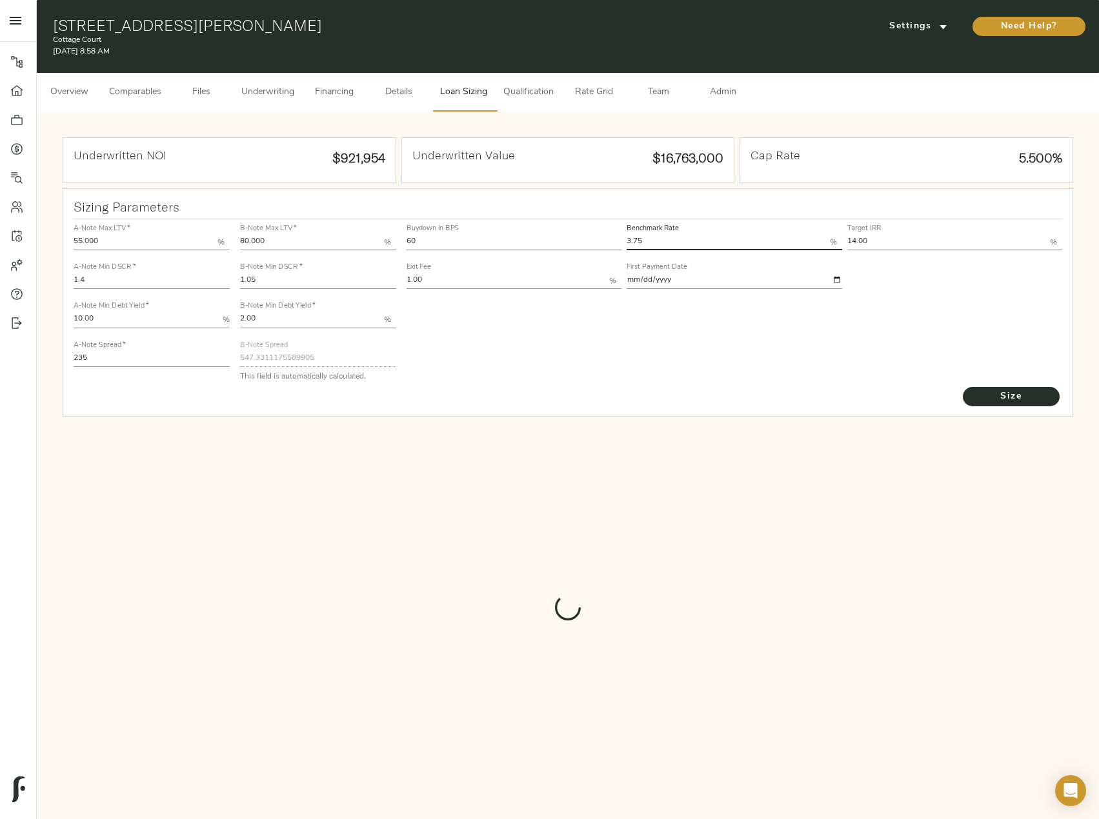
type input "546.6178129009718"
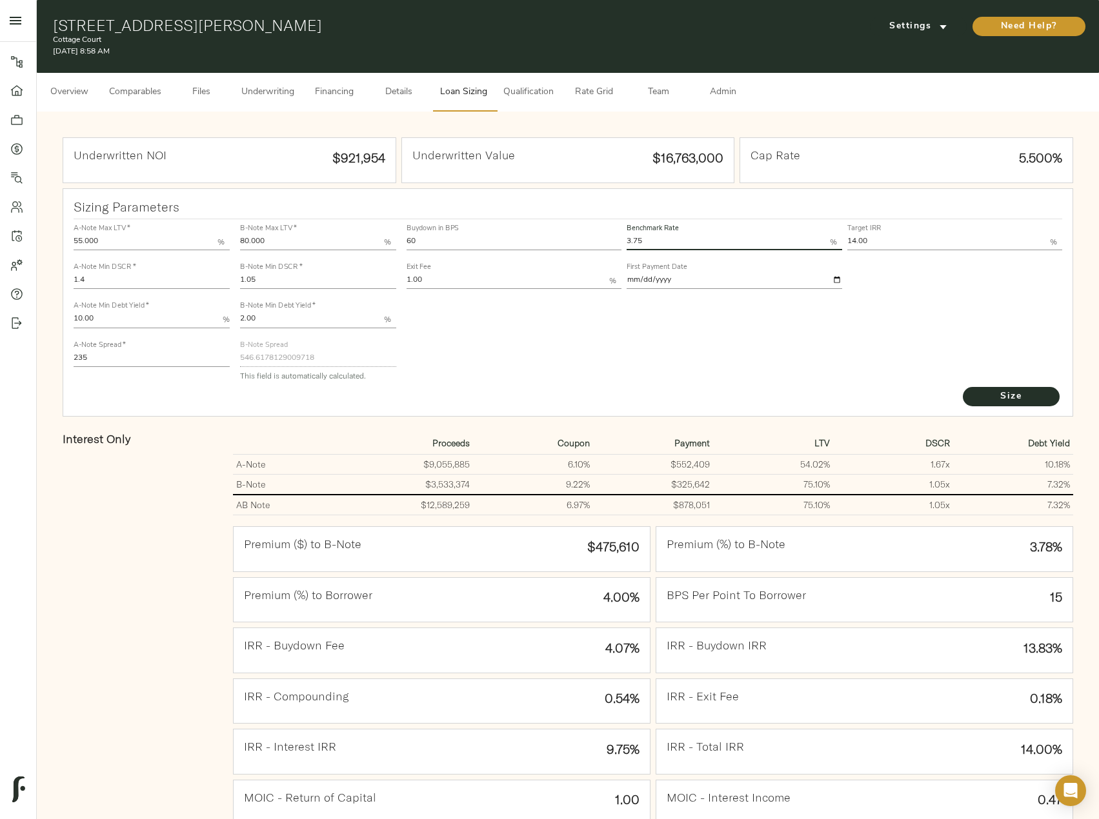
drag, startPoint x: 279, startPoint y: 284, endPoint x: 221, endPoint y: 280, distance: 58.8
click at [221, 280] on div "A-Note Max LTV   * 55.000 % A-Note Min DSCR   * 1.4 A-Note Min Debt Yield   * 1…" at bounding box center [568, 302] width 1000 height 176
type input "1"
click at [963, 387] on button "Size" at bounding box center [1011, 396] width 97 height 19
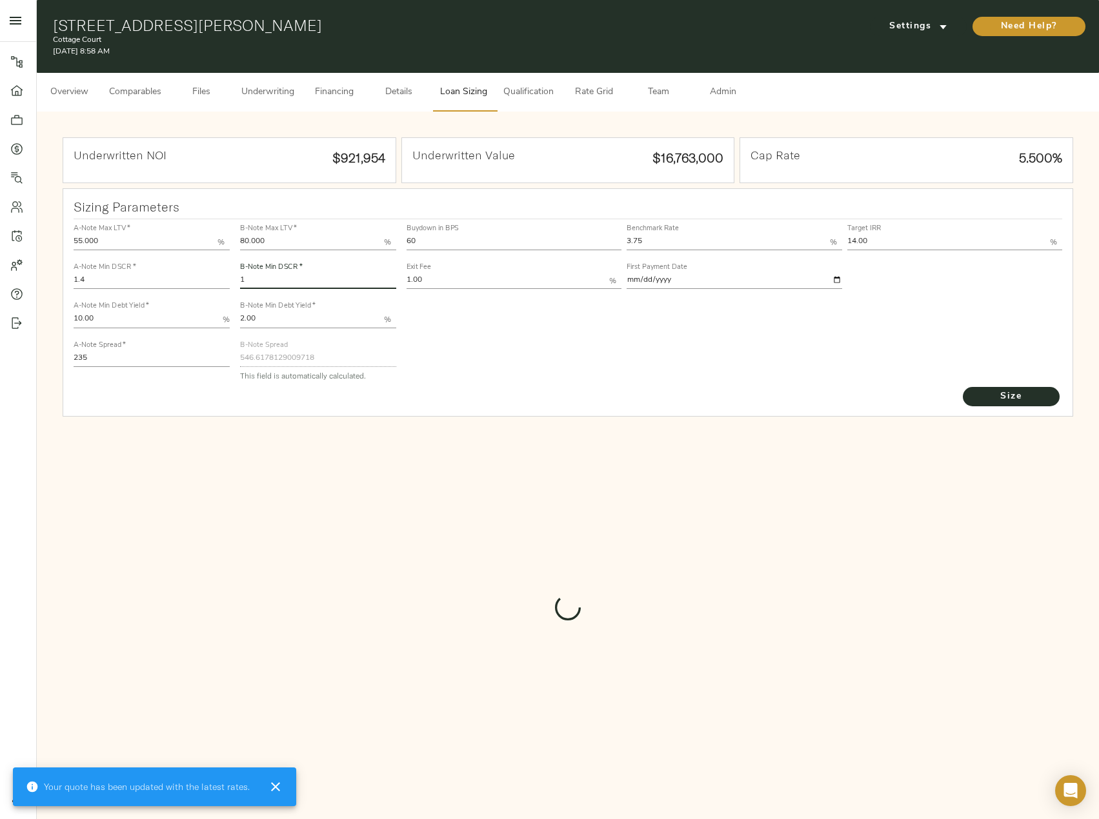
type input "576.7053815228188"
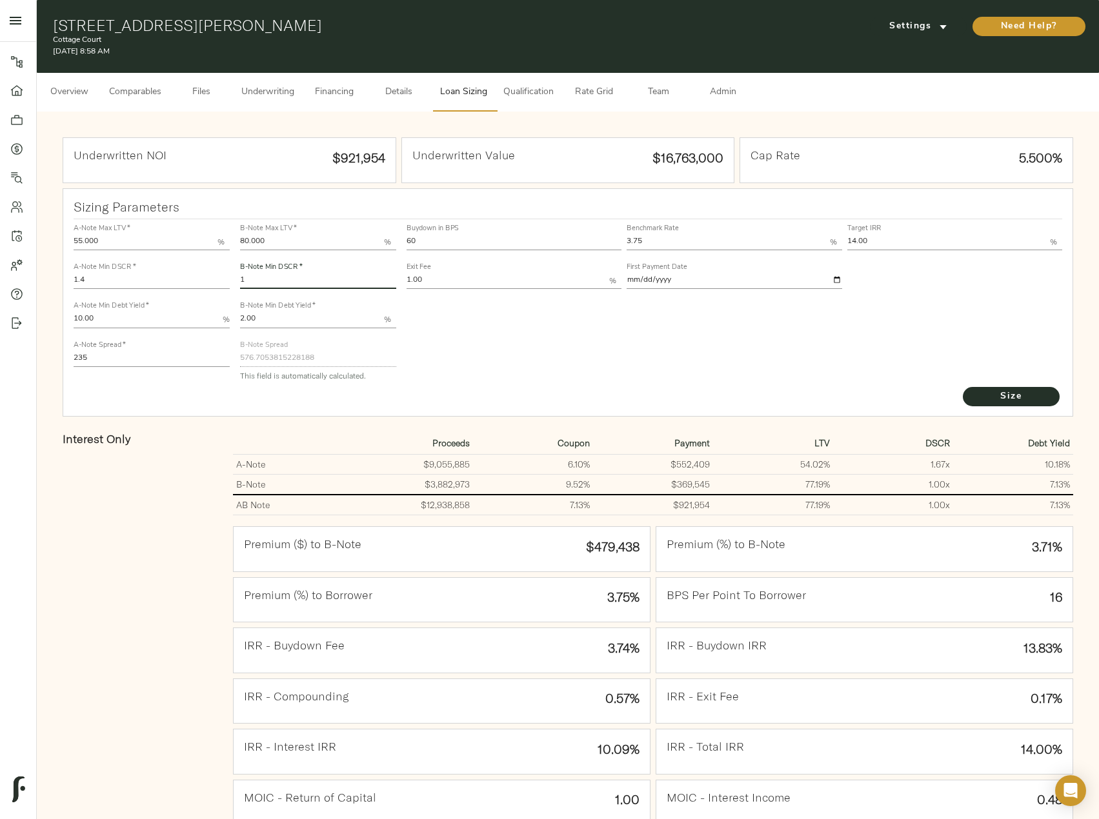
click at [301, 282] on input "1" at bounding box center [318, 281] width 156 height 15
type input "1.05"
click at [963, 387] on button "Size" at bounding box center [1011, 396] width 97 height 19
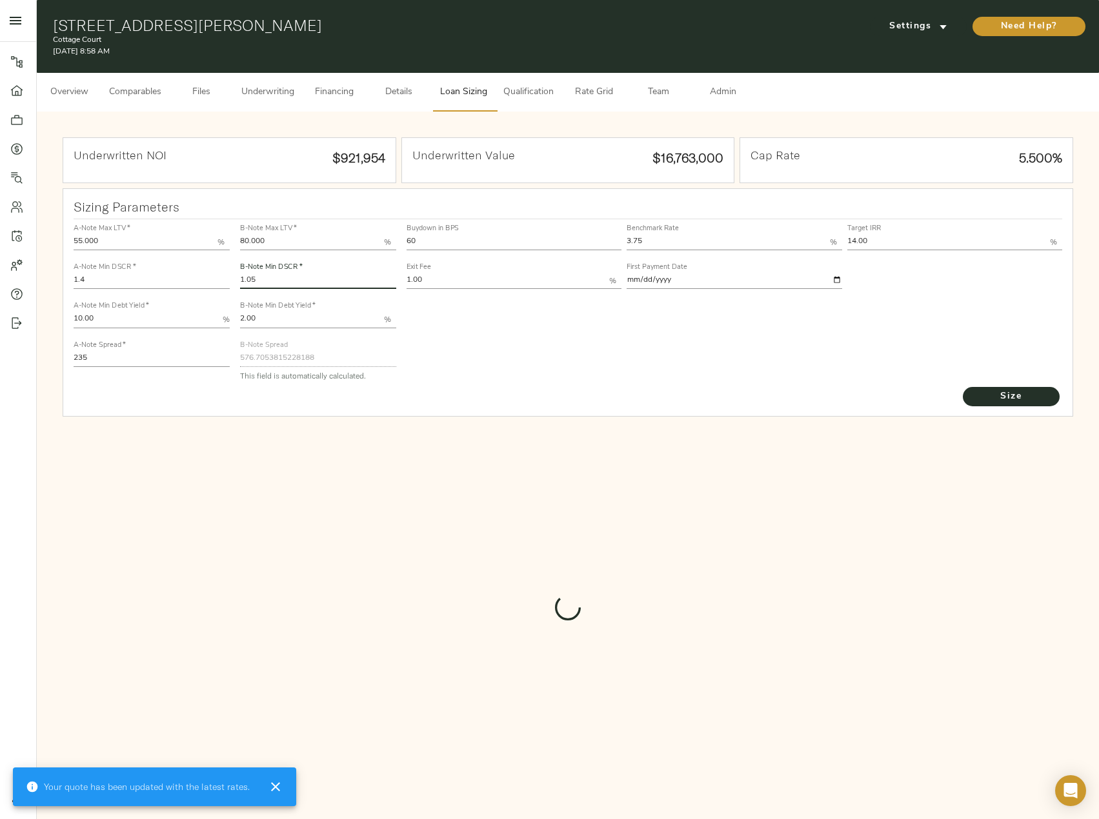
type input "546.6178129009718"
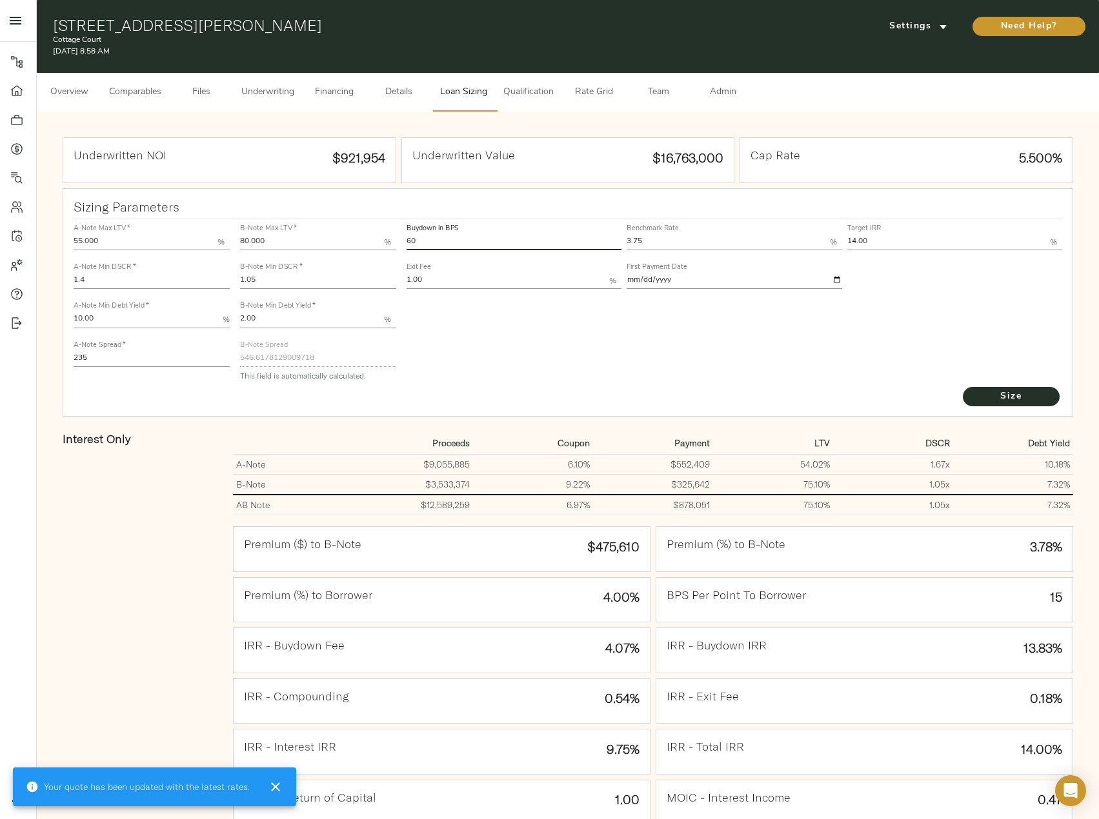
drag, startPoint x: 438, startPoint y: 243, endPoint x: 410, endPoint y: 240, distance: 28.6
click at [410, 240] on input "60" at bounding box center [514, 242] width 215 height 15
type input "6"
type input "30"
click at [963, 387] on button "Size" at bounding box center [1011, 396] width 97 height 19
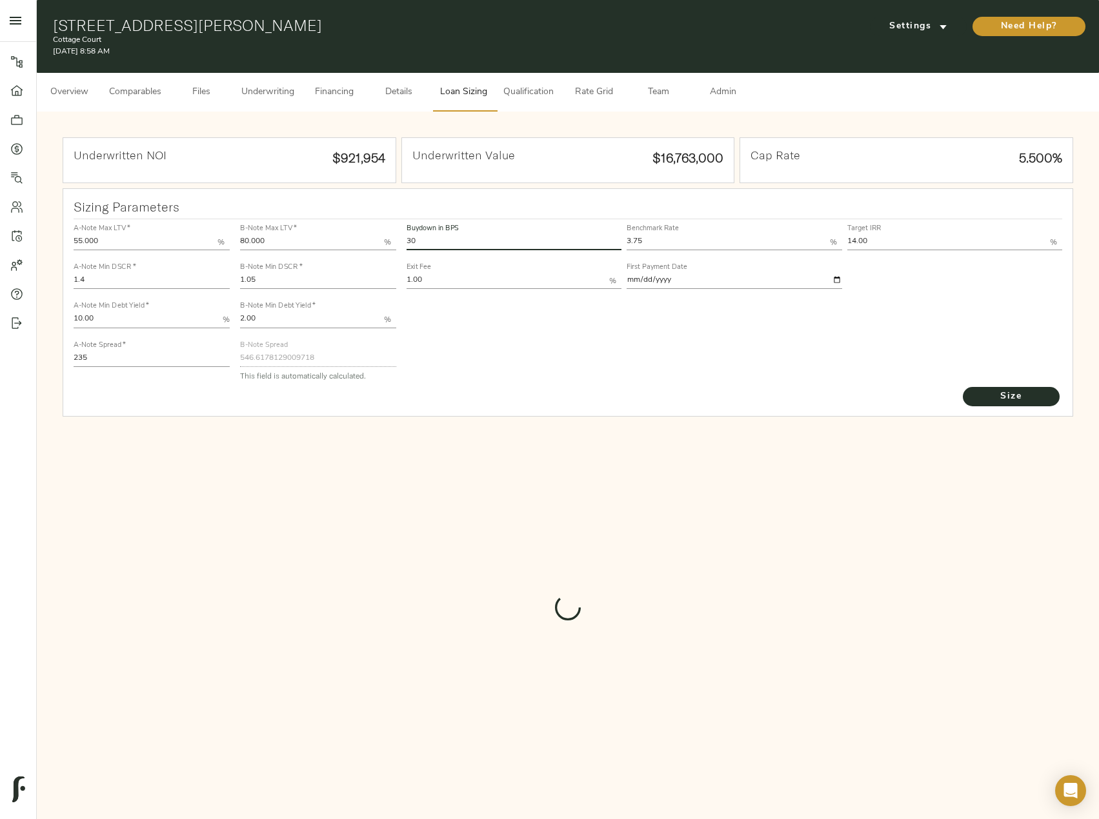
type input "705.3593716205312"
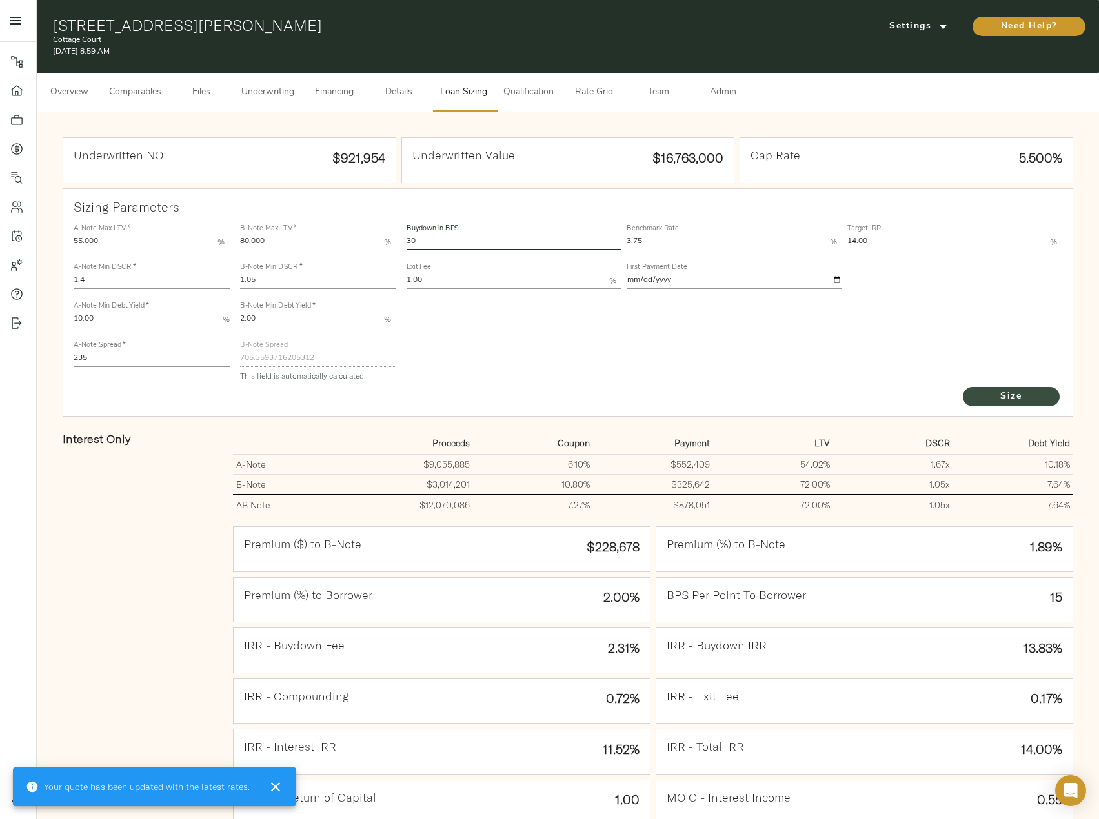
click at [969, 399] on button "Size" at bounding box center [1011, 396] width 97 height 19
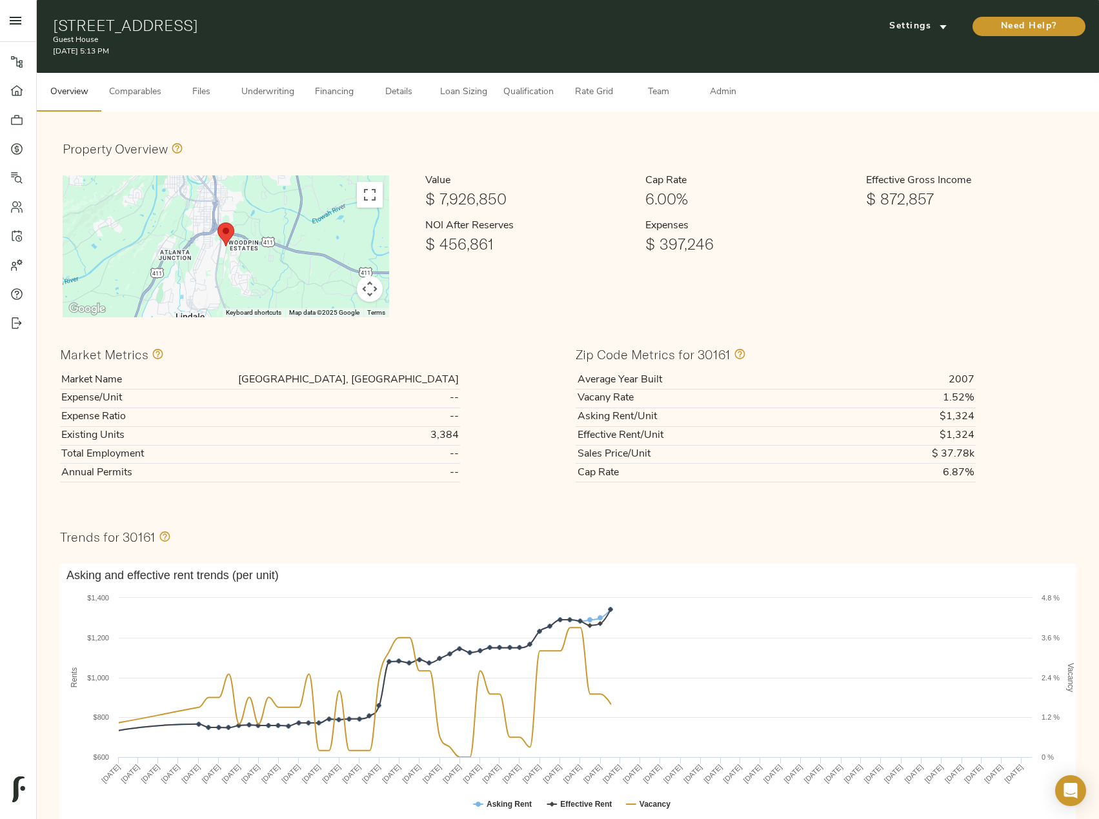
click at [267, 94] on span "Underwriting" at bounding box center [267, 93] width 53 height 16
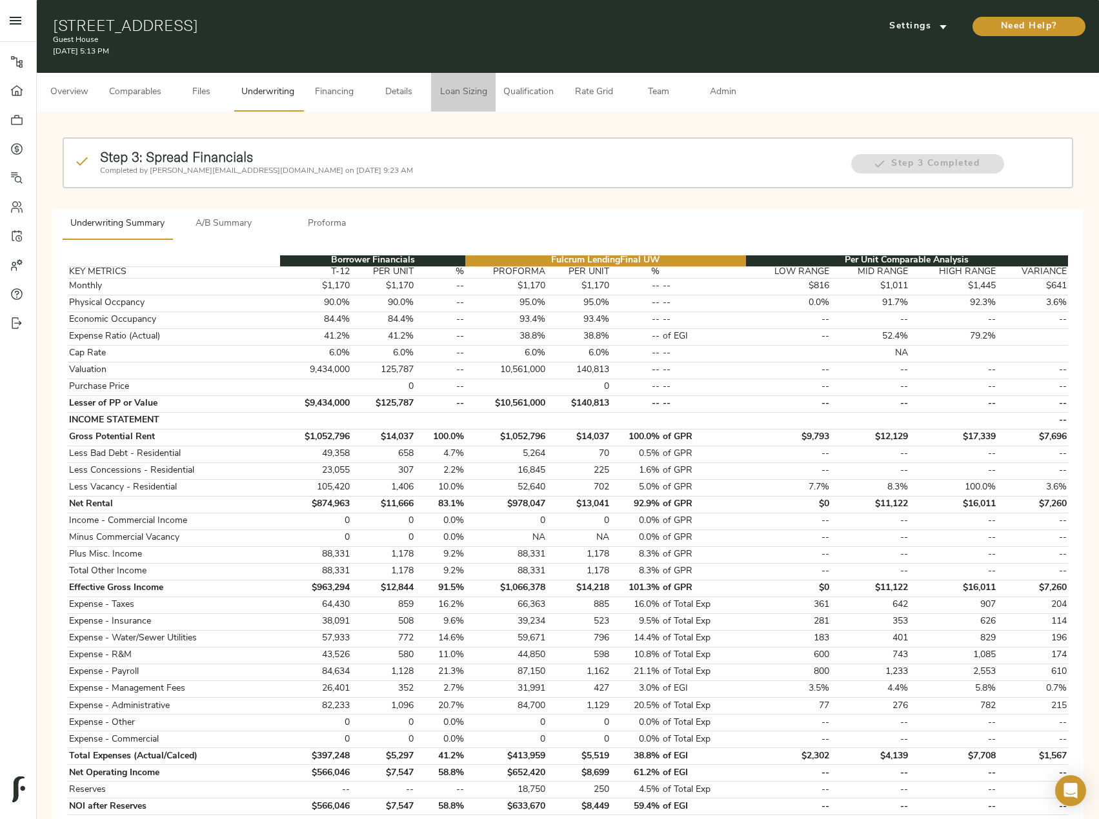
click at [450, 93] on span "Loan Sizing" at bounding box center [463, 93] width 49 height 16
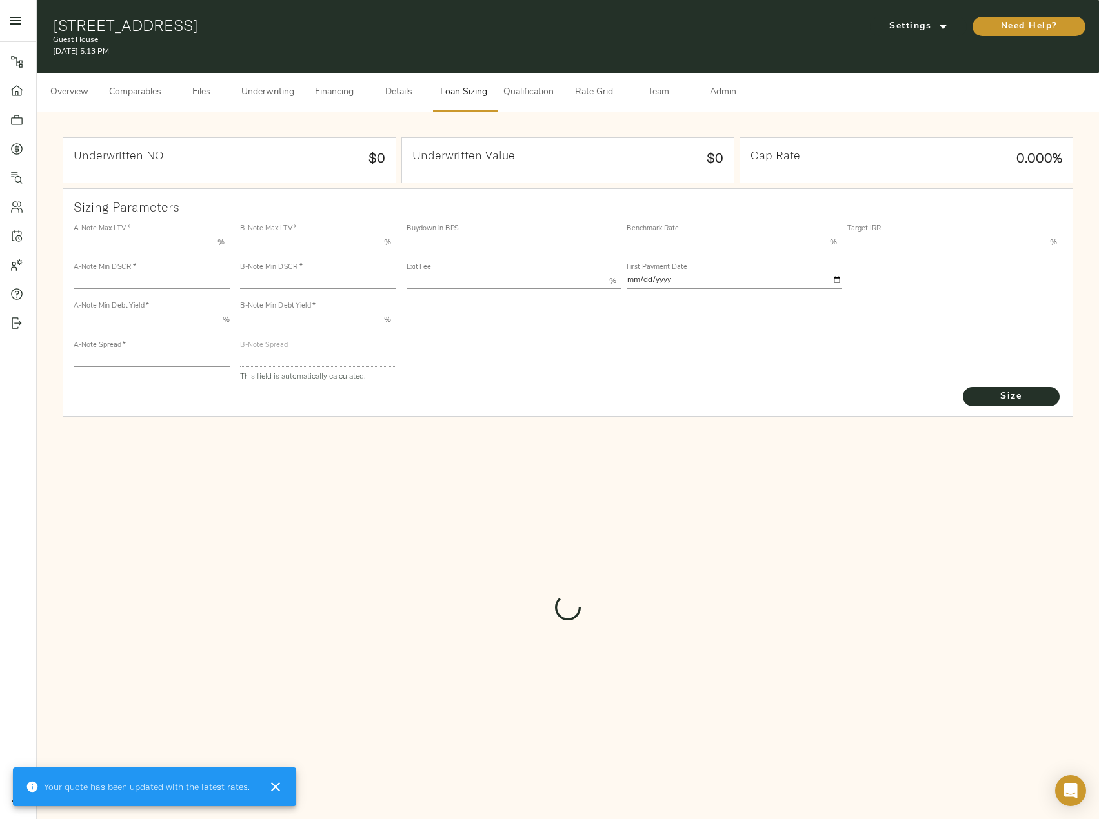
type input "55.000"
type input "1.4"
type input "10.00"
type input "245"
type input "80.000"
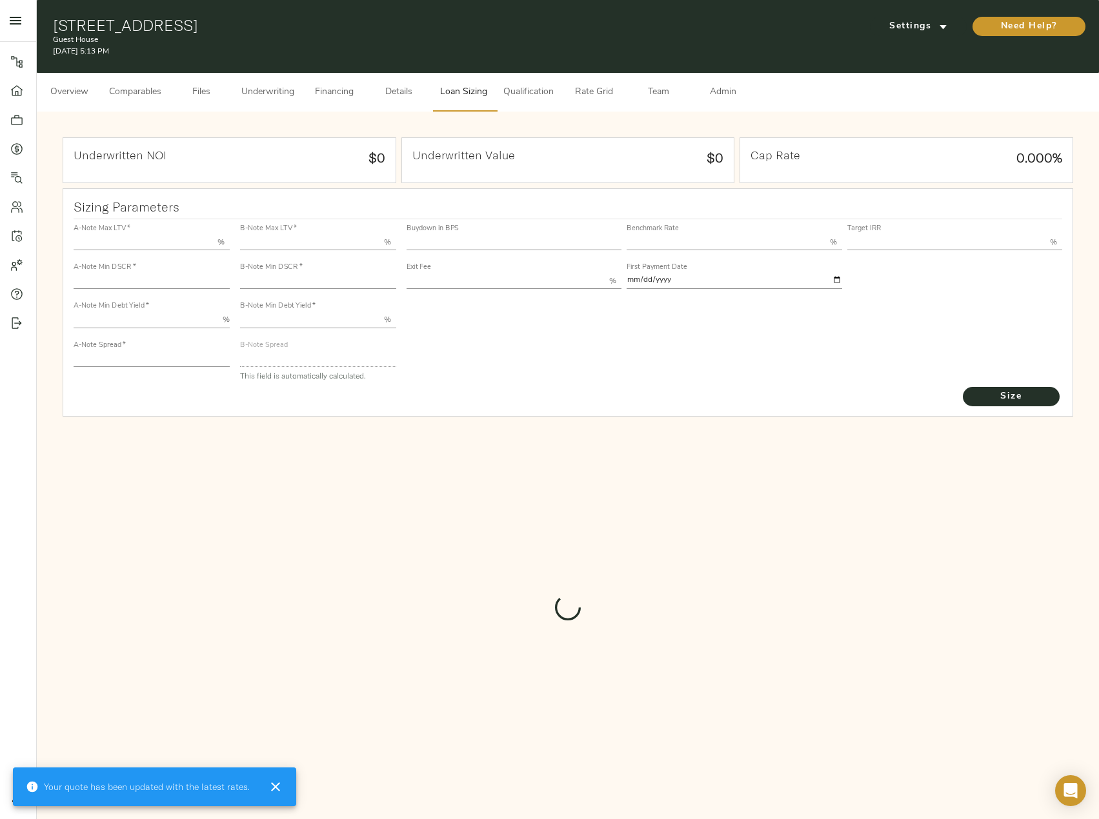
type input "1"
type input "2.00"
type input "820"
type input "0"
type input "3.76"
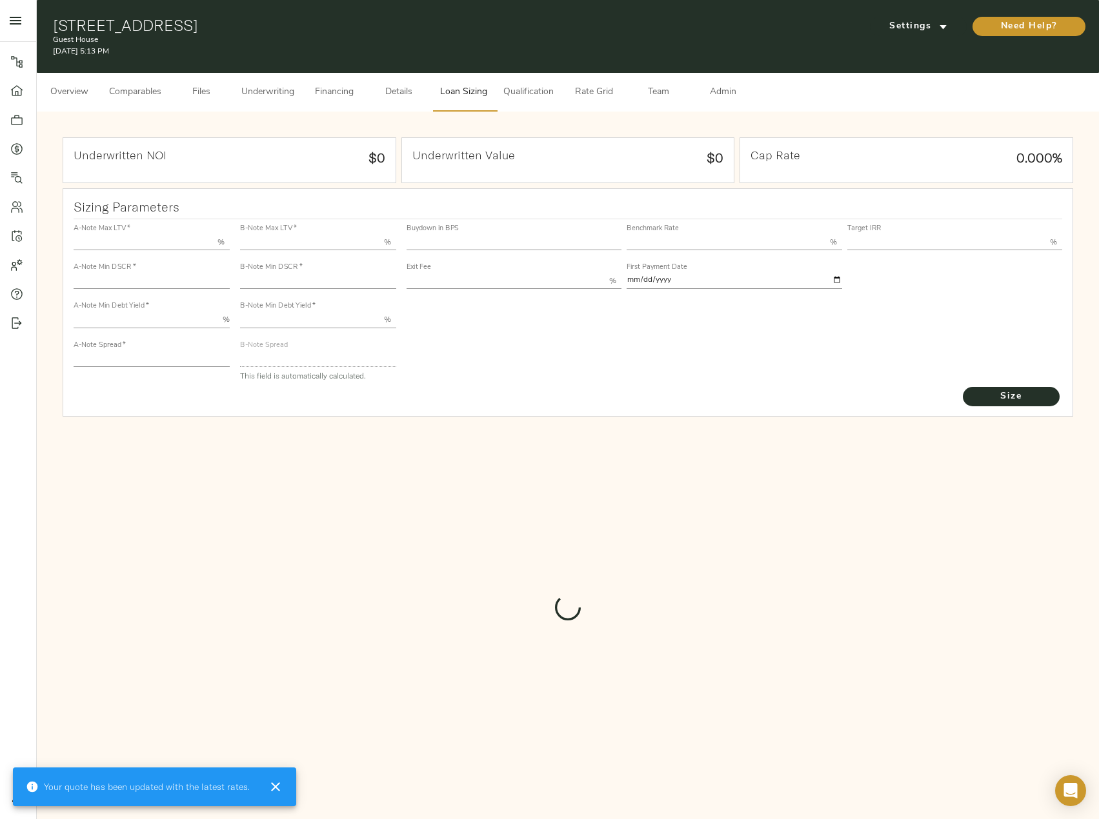
type input "13.00"
type input "1.00"
type input "[DATE]"
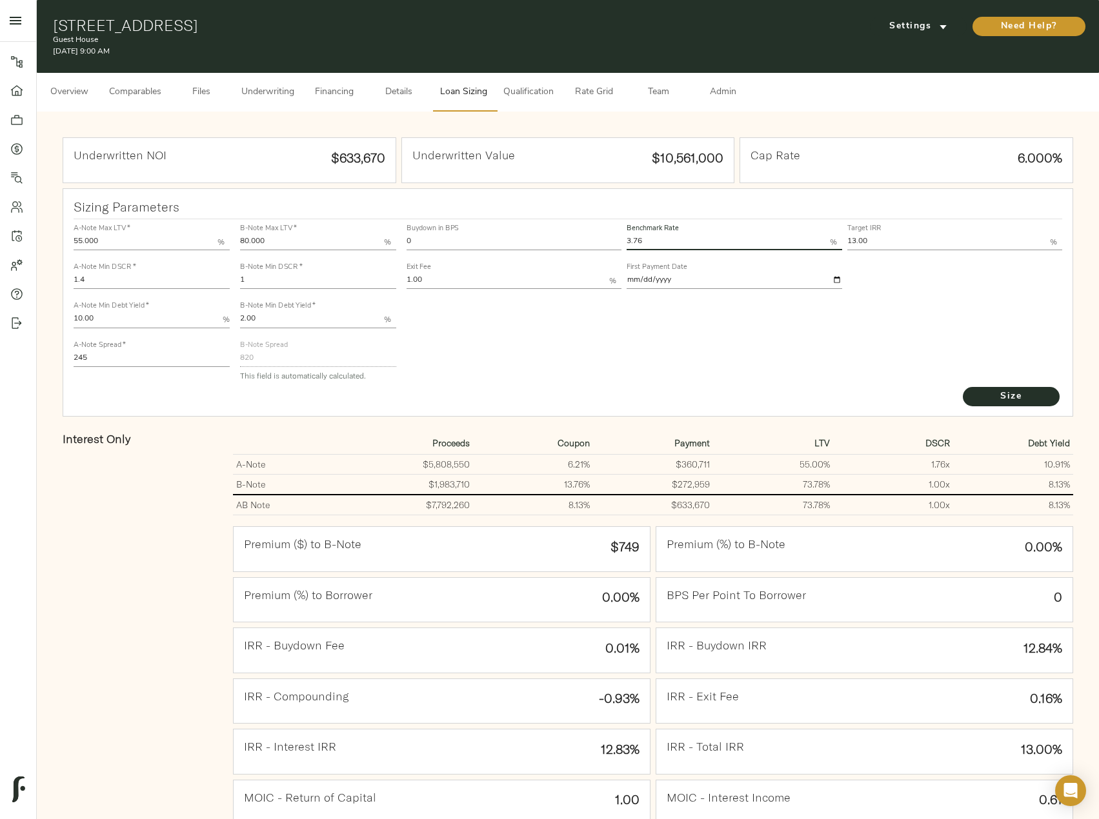
drag, startPoint x: 669, startPoint y: 242, endPoint x: 623, endPoint y: 236, distance: 46.3
click at [623, 236] on div "Buydown in BPS 0 Benchmark Rate 3.76 % Target IRR 13.00 % Exit Fee 1.00 % First…" at bounding box center [734, 256] width 661 height 78
type input "3.71"
click at [930, 236] on input "13.00" at bounding box center [948, 242] width 203 height 15
drag, startPoint x: 930, startPoint y: 236, endPoint x: 829, endPoint y: 253, distance: 102.2
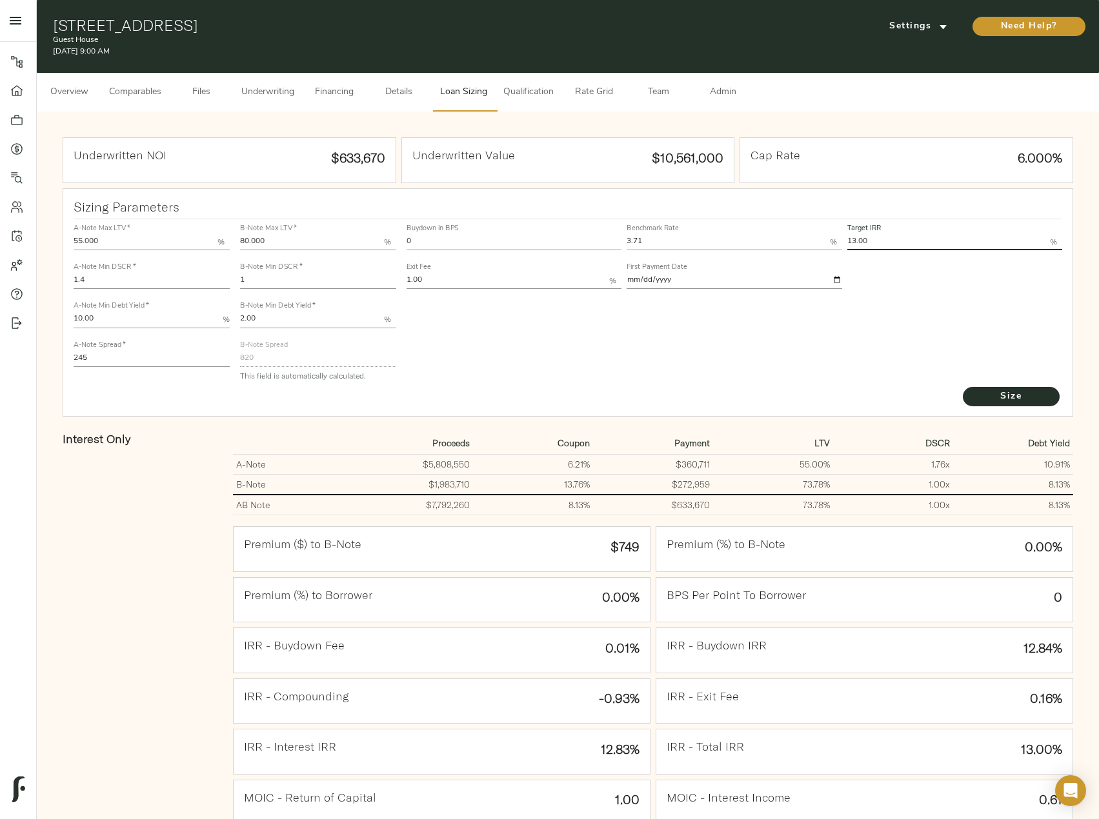
click at [829, 253] on div "Buydown in BPS 0 Benchmark Rate 3.71 % Target IRR 13.00 % Exit Fee 1.00 % First…" at bounding box center [734, 256] width 661 height 78
type input "14.00"
click at [963, 387] on button "Size" at bounding box center [1011, 396] width 97 height 19
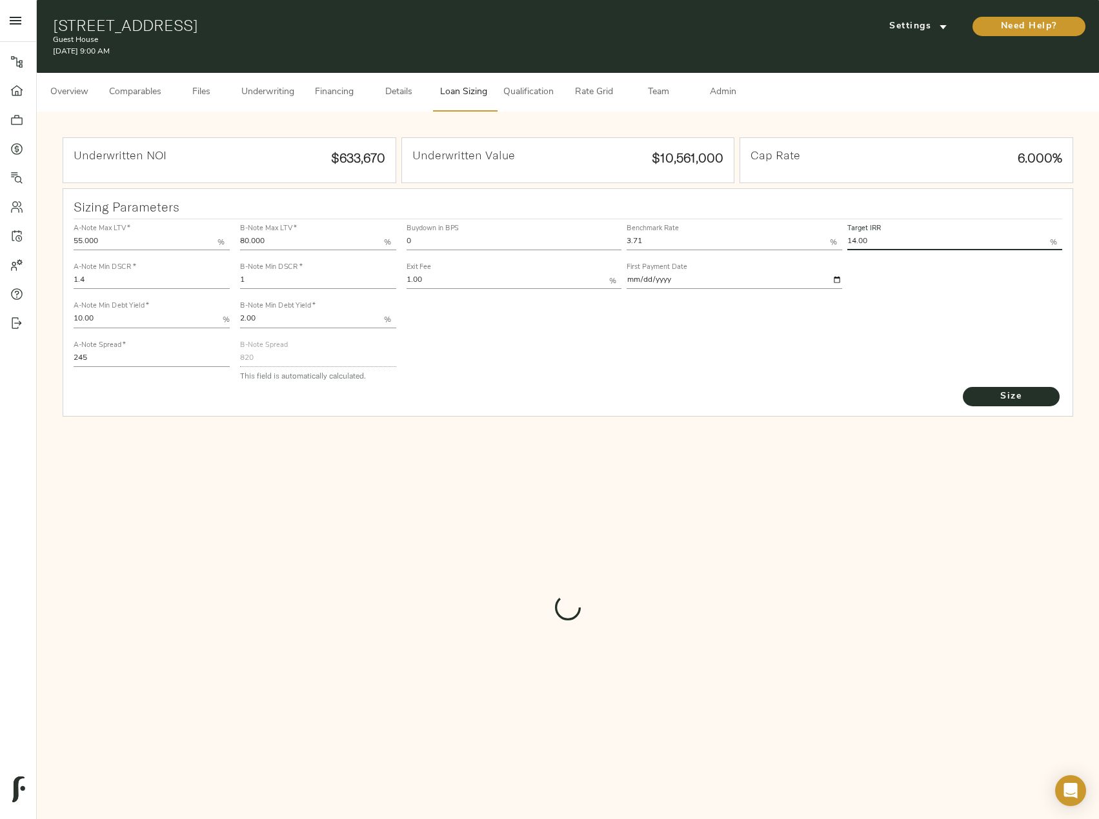
type input "913"
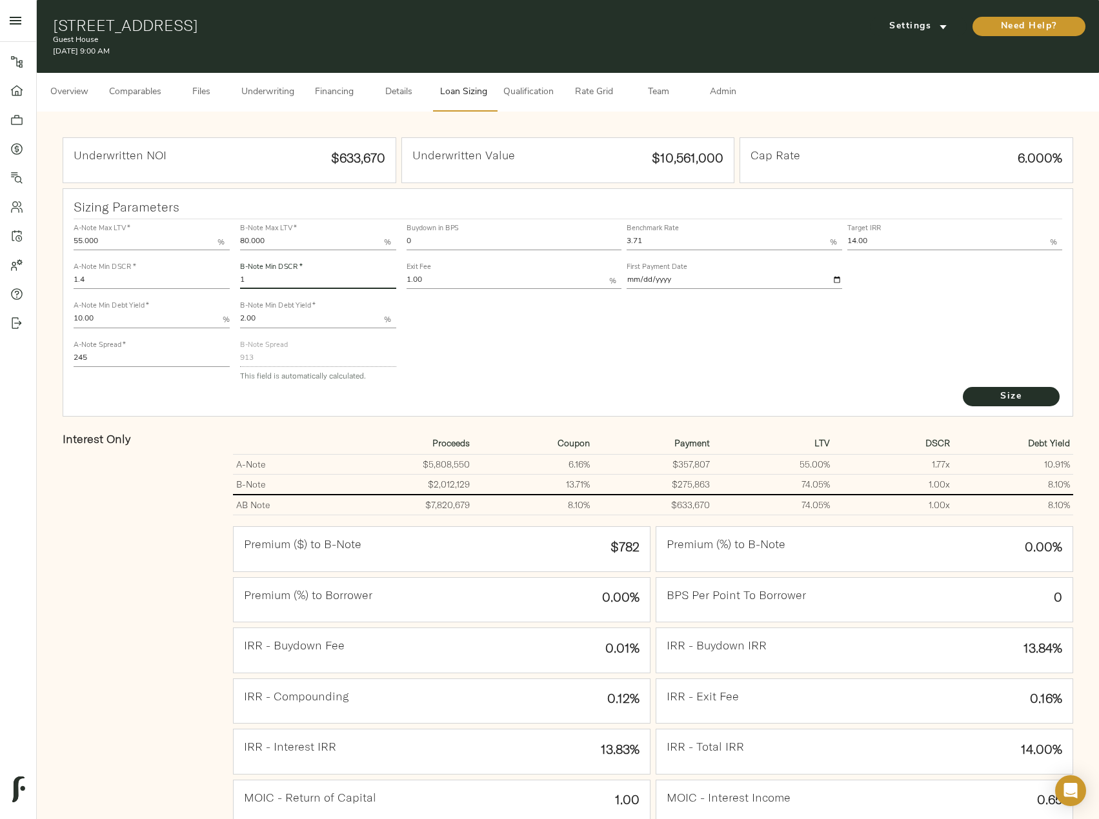
click at [251, 279] on input "1" at bounding box center [318, 281] width 156 height 15
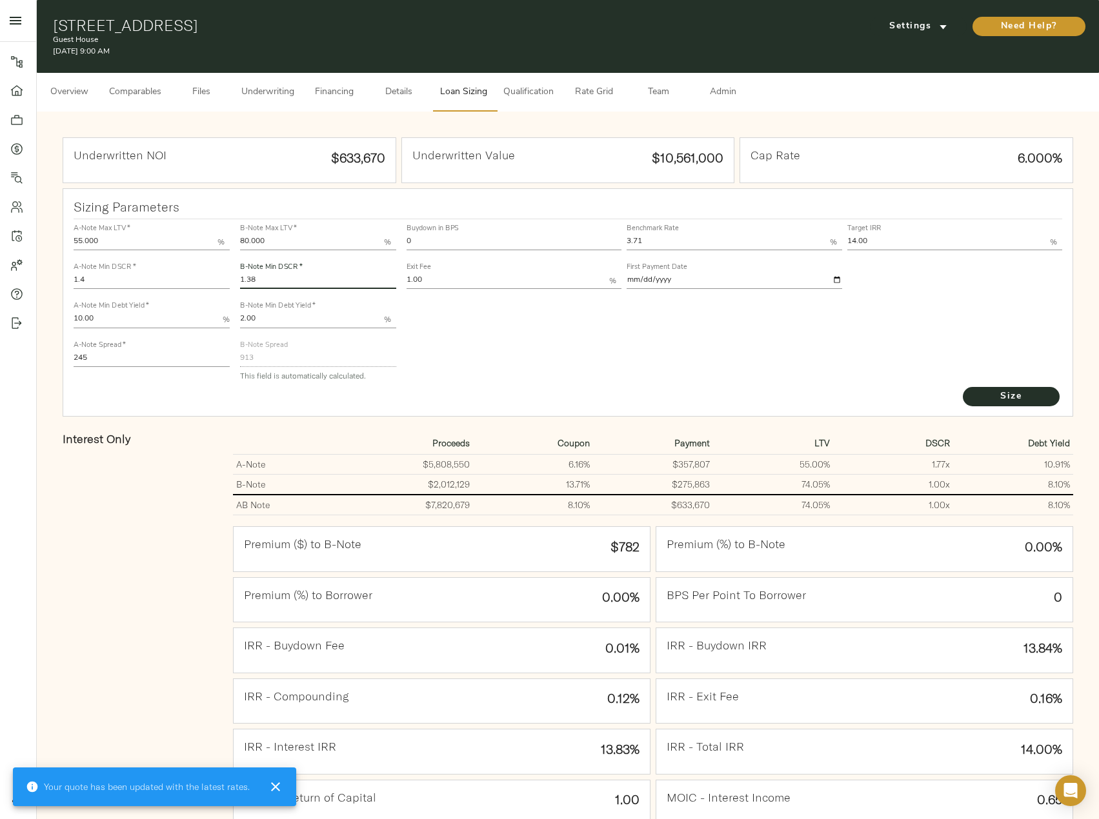
type input "1.38"
click at [963, 387] on button "Size" at bounding box center [1011, 396] width 97 height 19
drag, startPoint x: 108, startPoint y: 363, endPoint x: 63, endPoint y: 359, distance: 45.3
click at [63, 359] on div "Sizing Parameters A-Note Max LTV   * 55.000 % A-Note Min DSCR   * 1.4 A-Note Mi…" at bounding box center [568, 302] width 1010 height 229
type input "235"
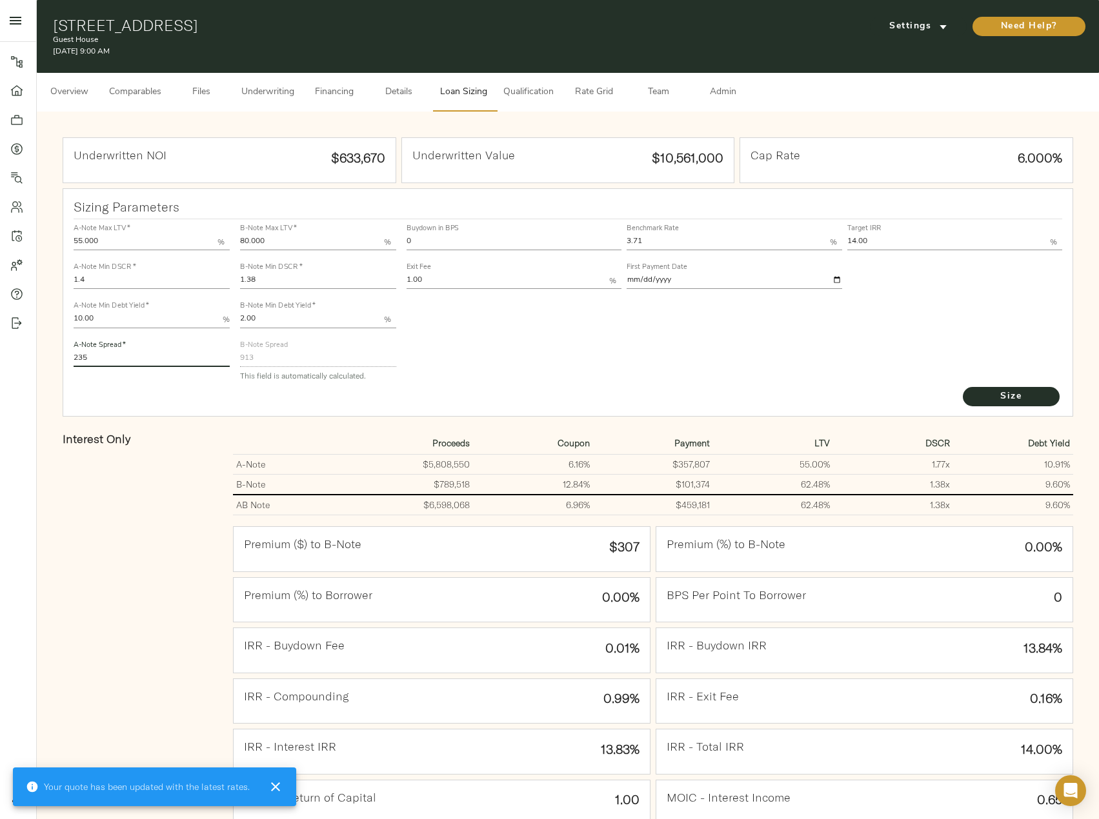
click at [963, 387] on button "Size" at bounding box center [1011, 396] width 97 height 19
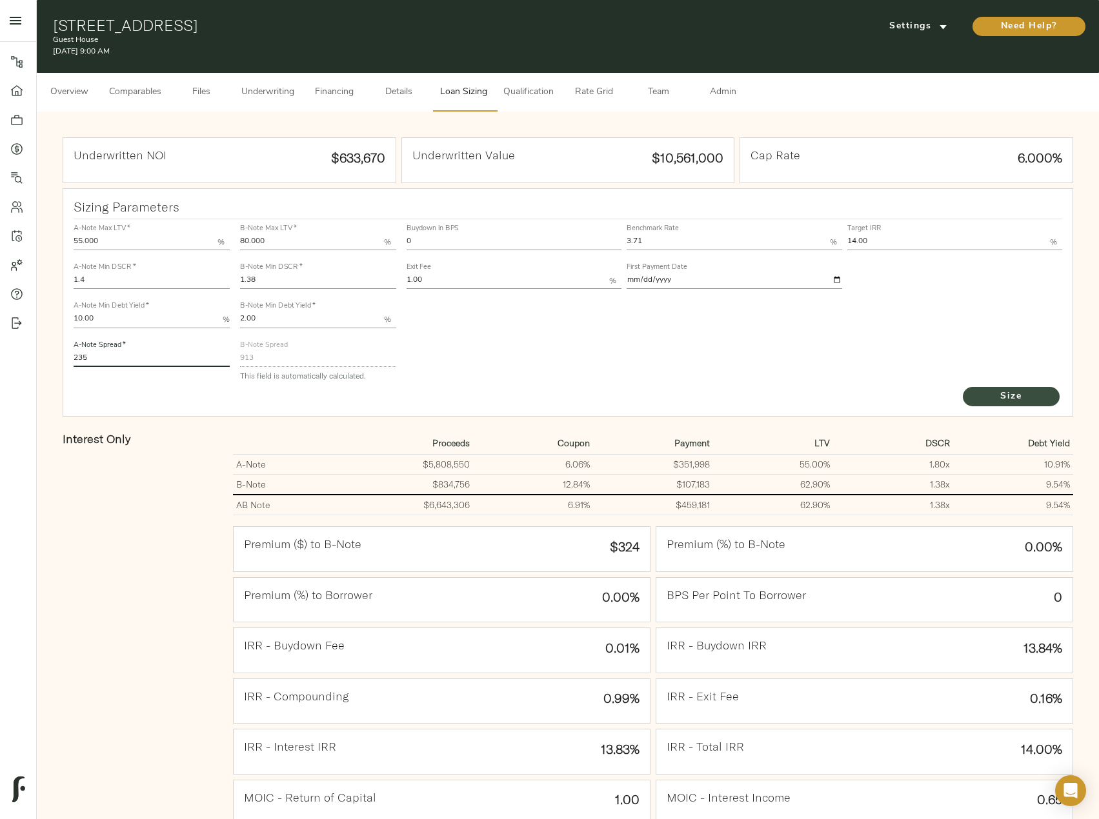
click at [986, 392] on span "Size" at bounding box center [1011, 397] width 71 height 16
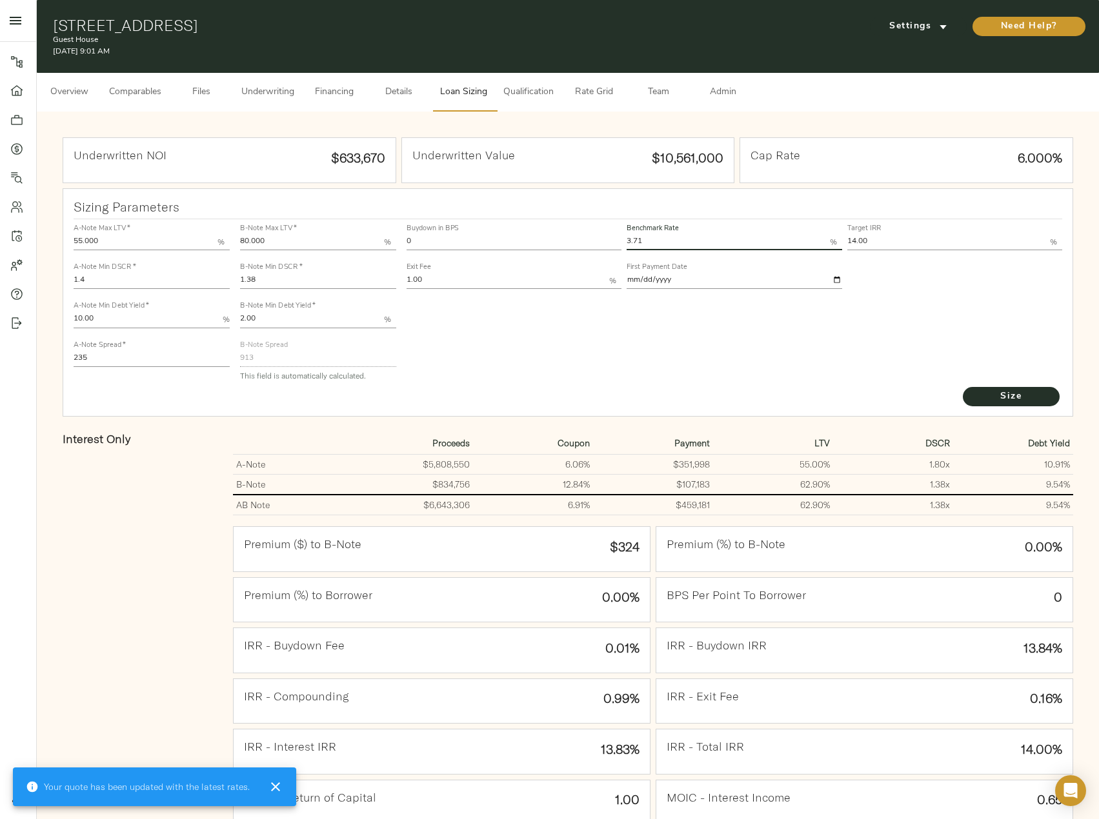
drag, startPoint x: 648, startPoint y: 242, endPoint x: 603, endPoint y: 241, distance: 45.2
click at [603, 241] on div "Buydown in BPS 0 Benchmark Rate 3.71 % Target IRR 14.00 % Exit Fee 1.00 % First…" at bounding box center [734, 256] width 661 height 78
type input "3.66"
click at [963, 387] on button "Size" at bounding box center [1011, 396] width 97 height 19
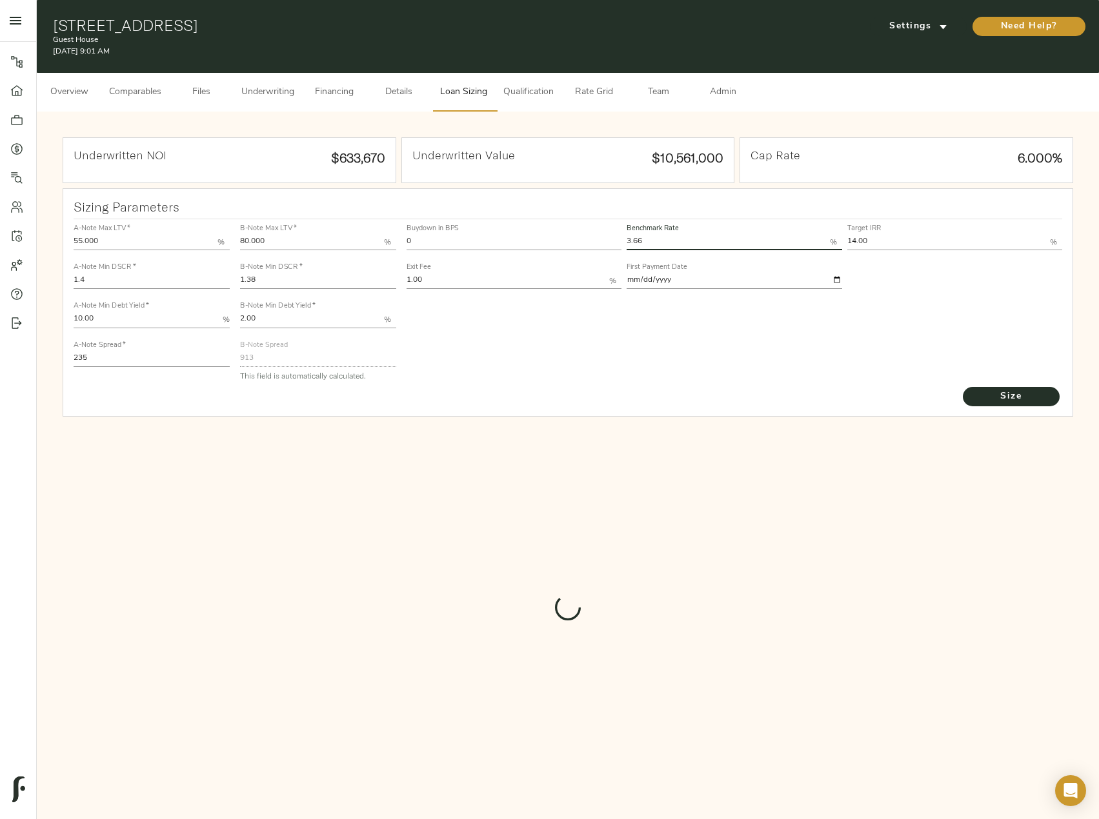
type input "918"
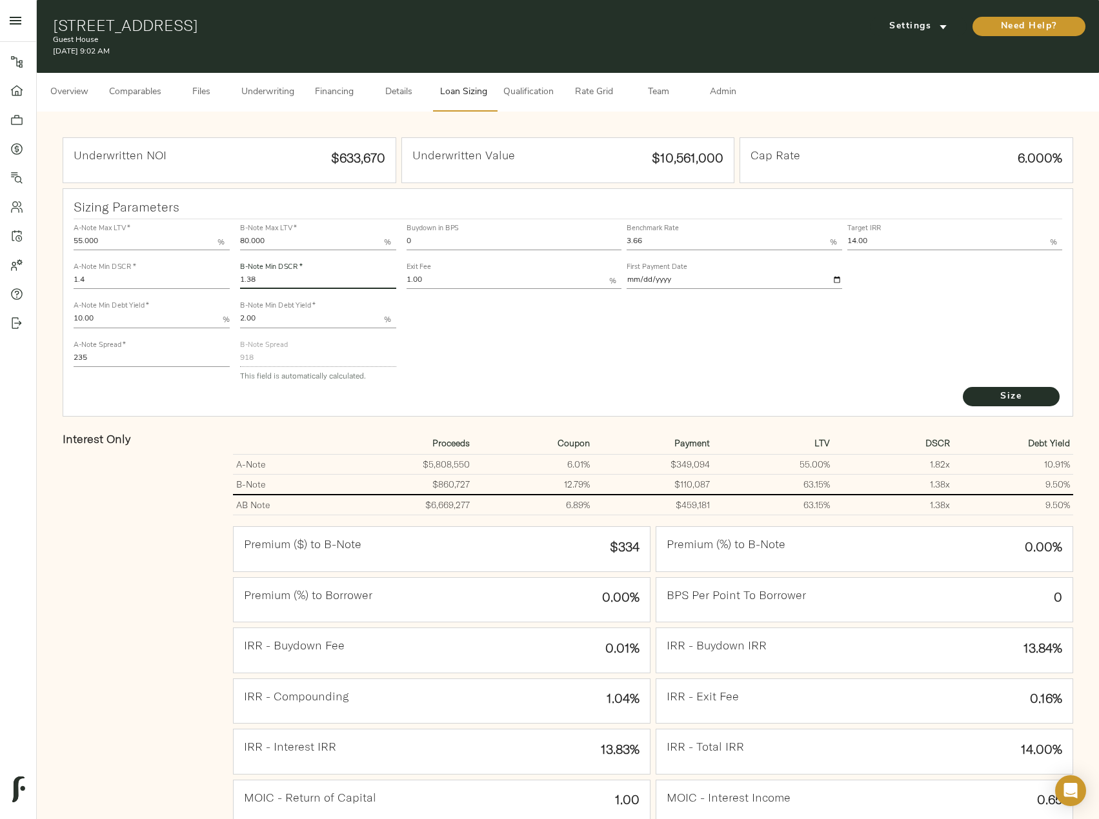
drag, startPoint x: 270, startPoint y: 277, endPoint x: 241, endPoint y: 276, distance: 29.1
click at [241, 276] on input "1.38" at bounding box center [318, 281] width 156 height 15
type input "1.4"
click at [963, 387] on button "Size" at bounding box center [1011, 396] width 97 height 19
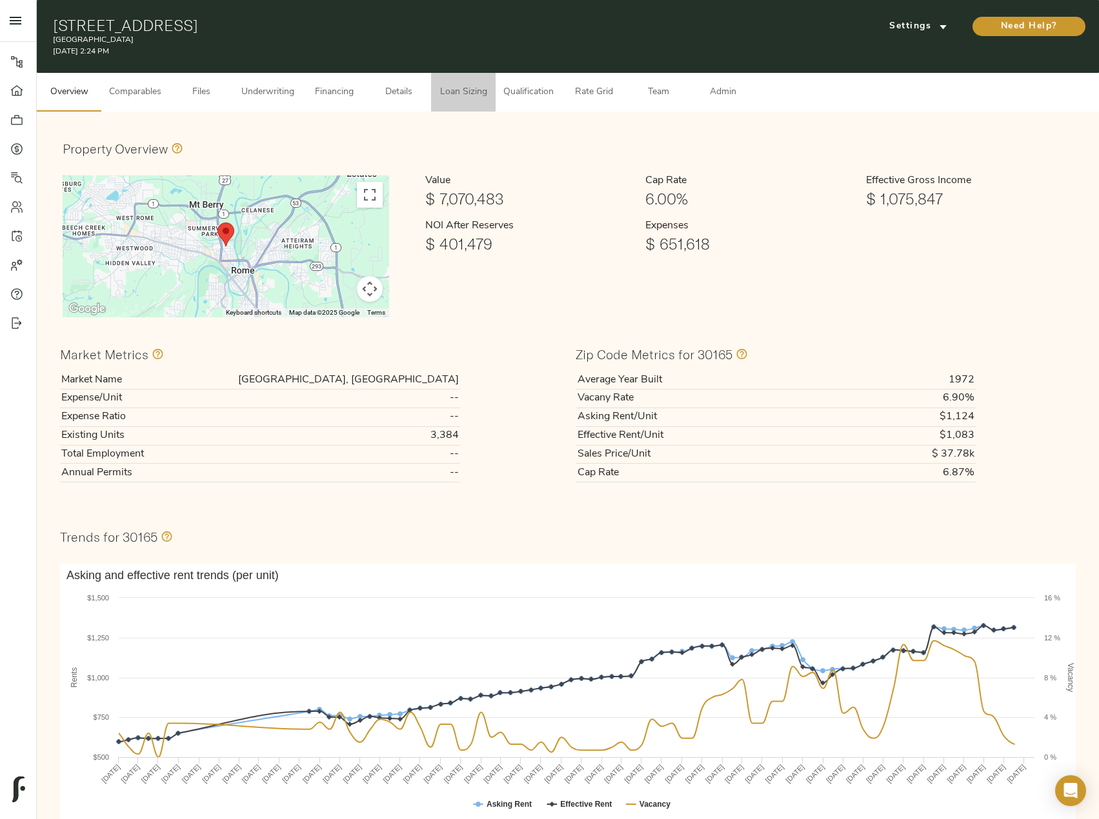
click at [464, 99] on span "Loan Sizing" at bounding box center [463, 93] width 49 height 16
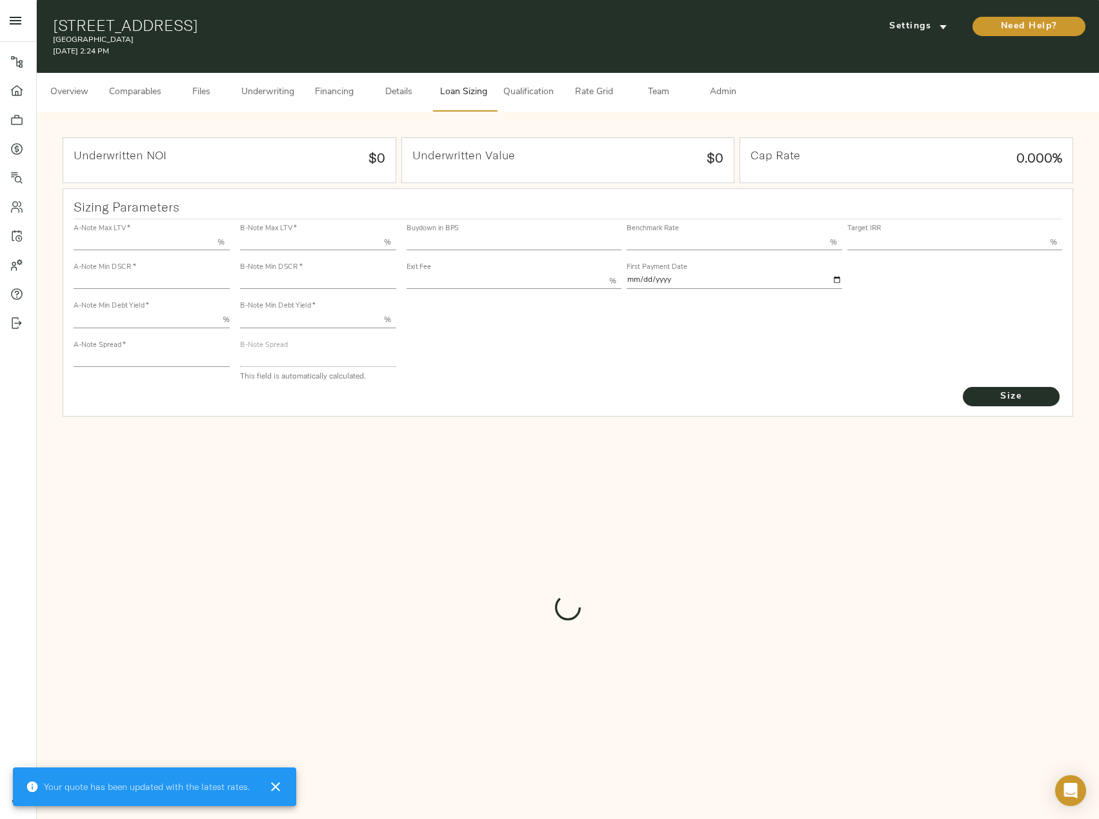
type input "55.000"
type input "1.4"
type input "10.00"
type input "245"
type input "80.000"
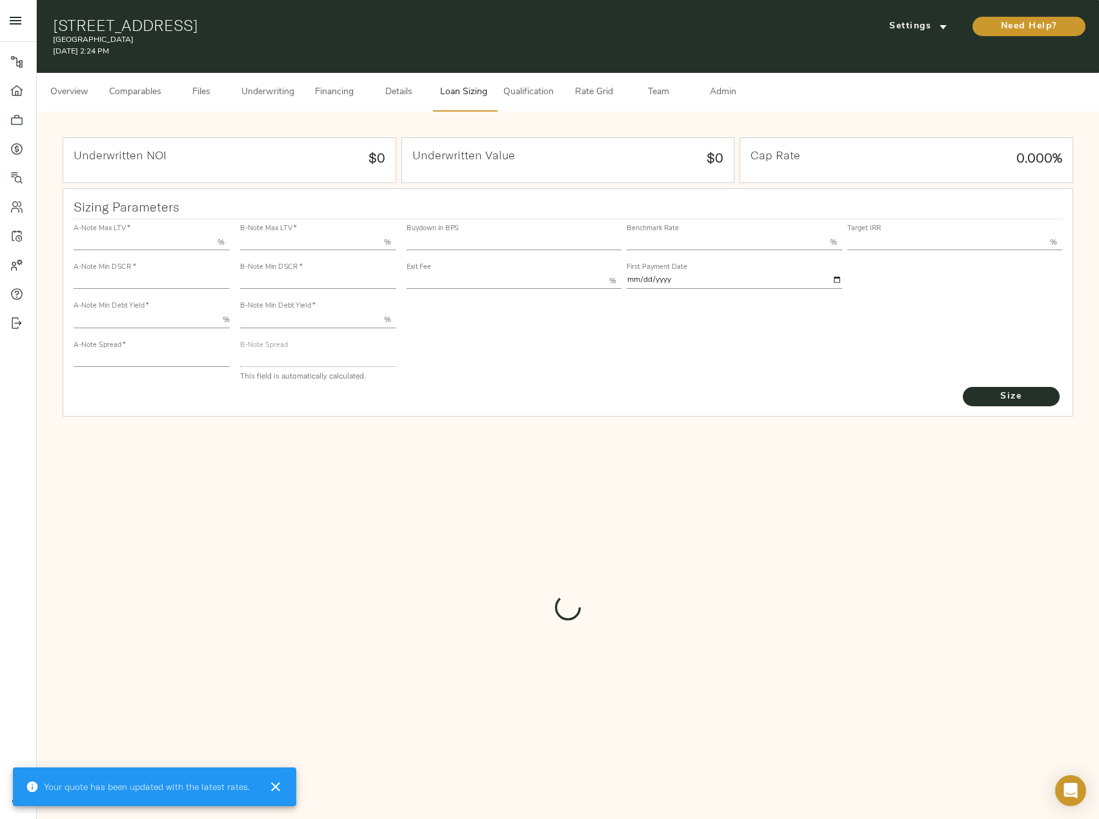
type input "1"
type input "2.00"
type input "820"
type input "0"
type input "3.76"
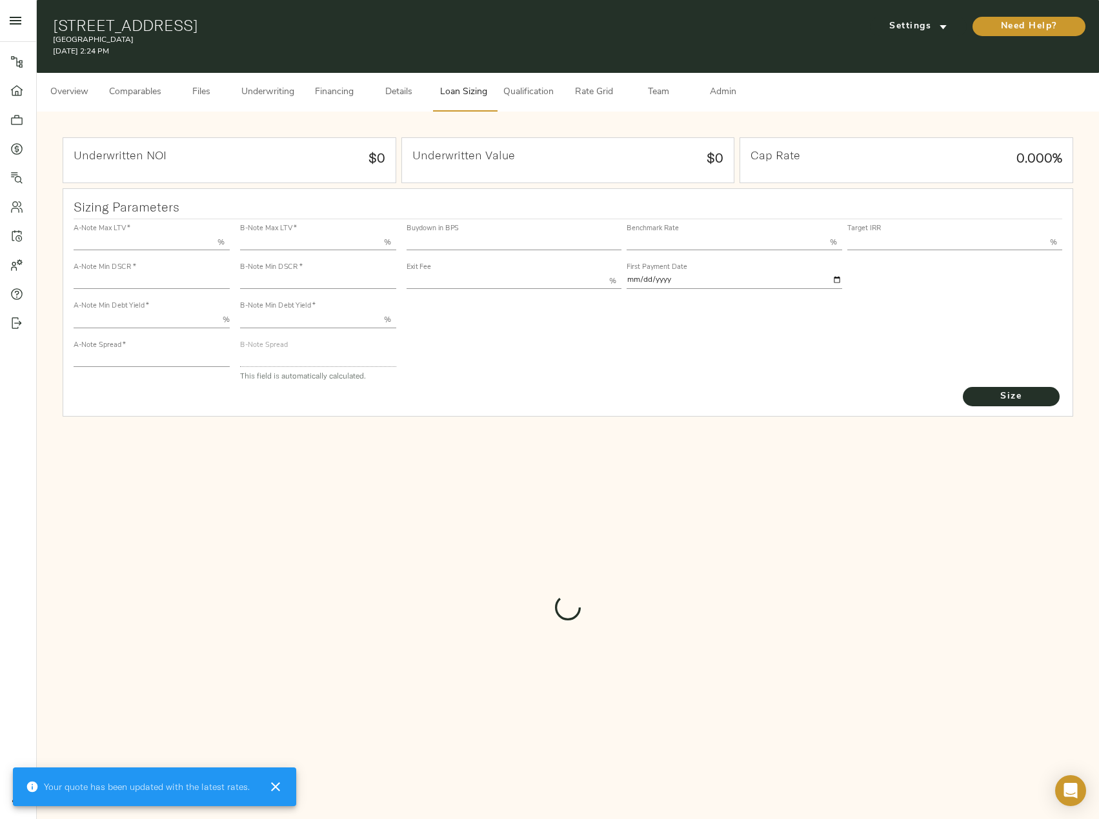
type input "13.00"
type input "1.00"
type input "[DATE]"
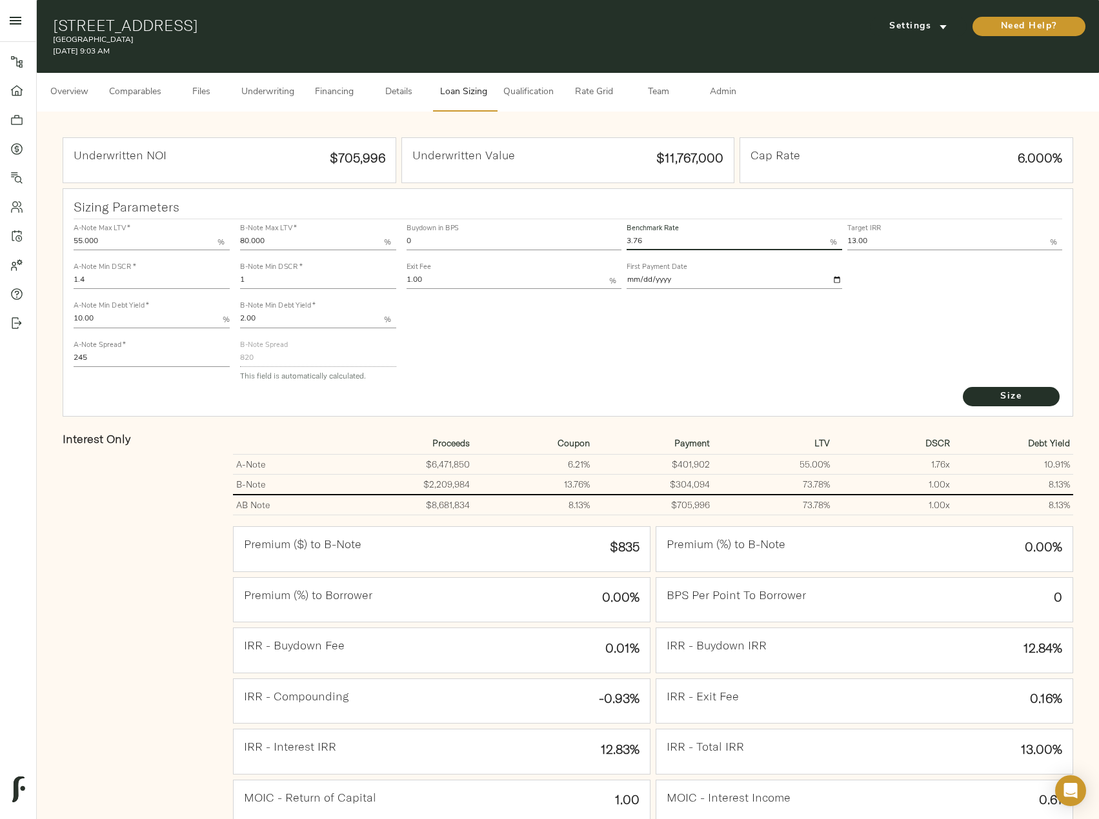
click at [656, 240] on input "3.76" at bounding box center [728, 242] width 203 height 15
type input "3.77"
drag, startPoint x: 885, startPoint y: 245, endPoint x: 825, endPoint y: 243, distance: 59.4
click at [825, 243] on div "Buydown in BPS 0 Benchmark Rate 3.77 % Target IRR 13.00 % Exit Fee 1.00 % First…" at bounding box center [734, 256] width 661 height 78
type input "14.00"
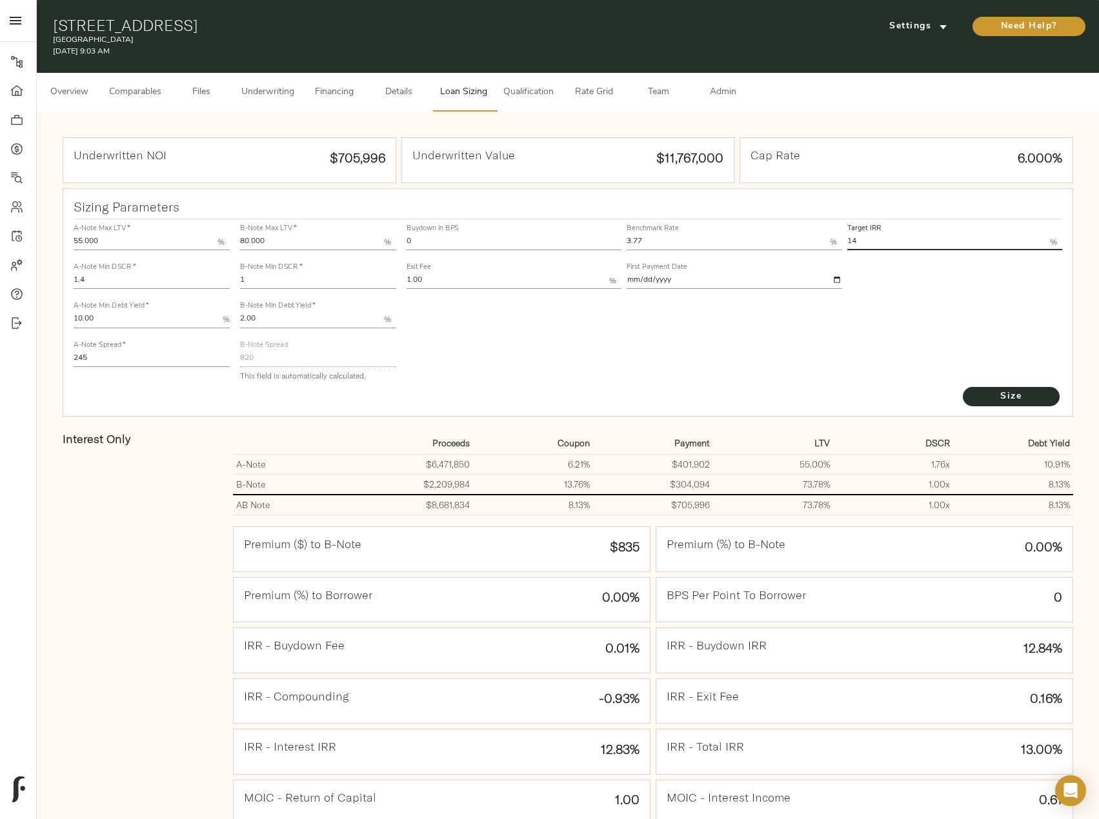
click at [963, 387] on button "Size" at bounding box center [1011, 396] width 97 height 19
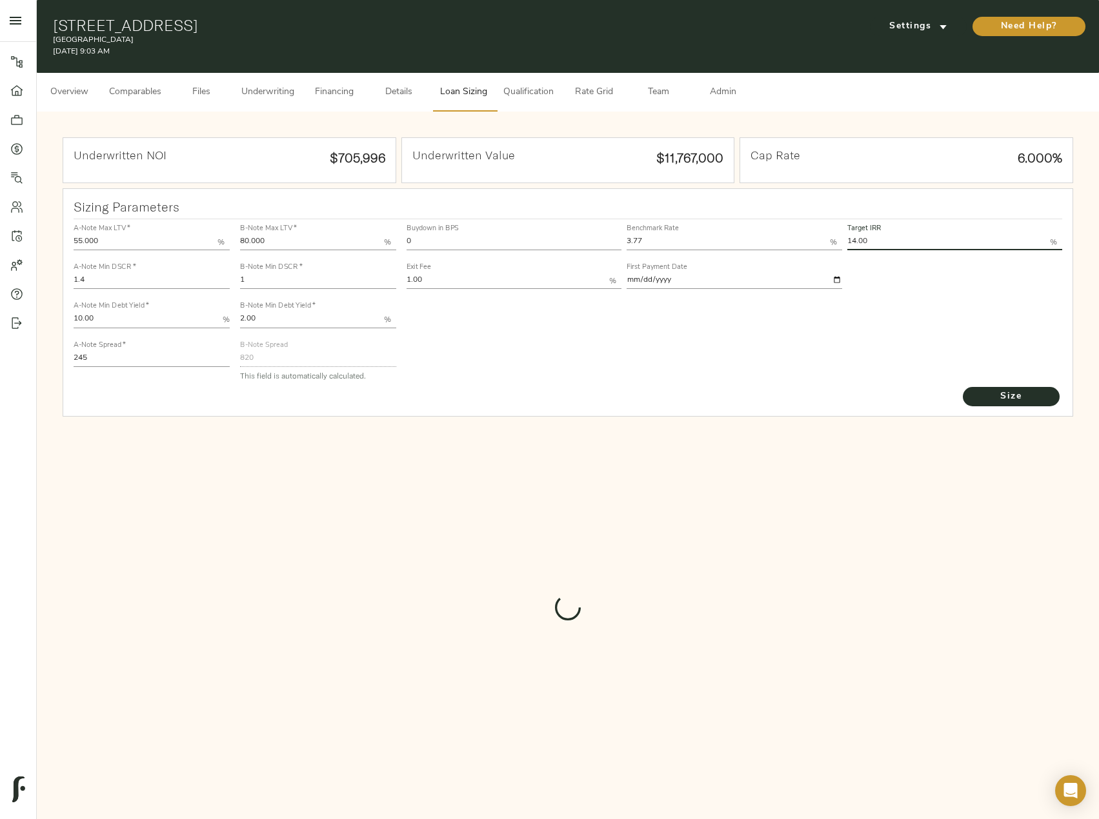
type input "907"
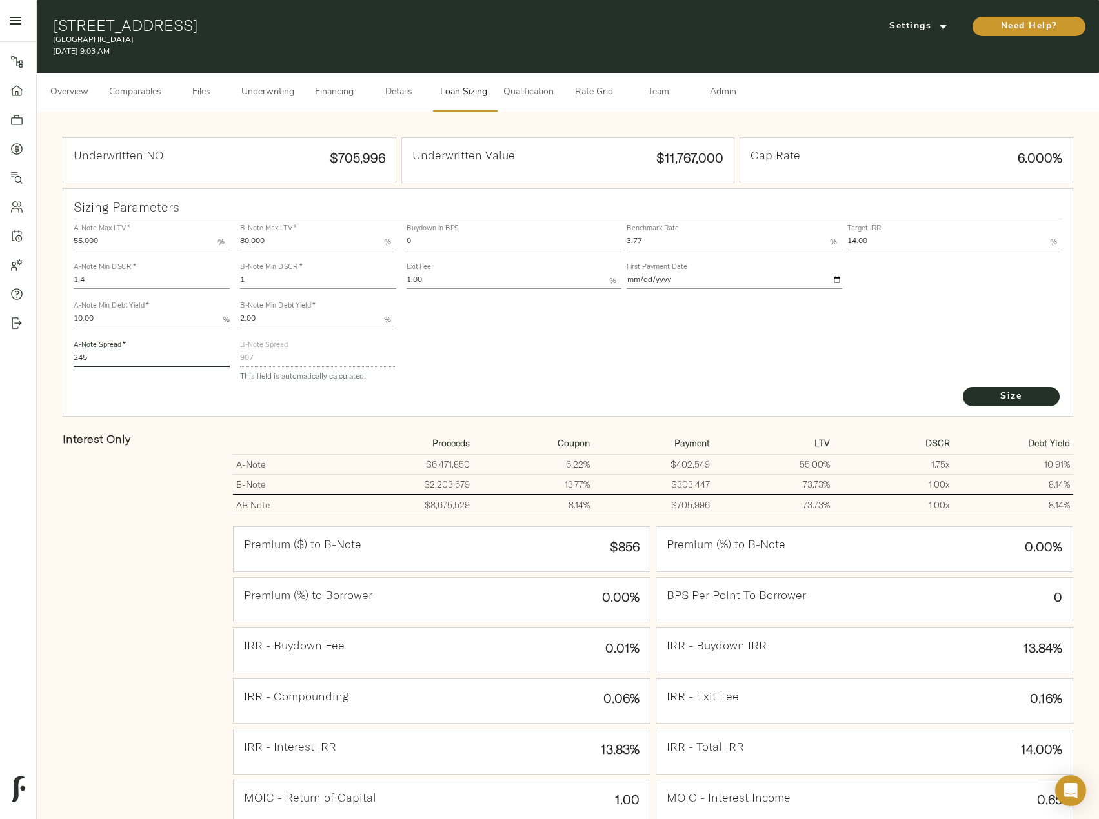
drag, startPoint x: 93, startPoint y: 354, endPoint x: 58, endPoint y: 356, distance: 34.9
click at [58, 356] on div "Underwritten NOI $705,996 Underwritten Value $11,767,000 Cap Rate 6.000% Sizing…" at bounding box center [568, 532] width 1036 height 815
type input "235"
click at [963, 387] on button "Size" at bounding box center [1011, 396] width 97 height 19
drag, startPoint x: 439, startPoint y: 239, endPoint x: 374, endPoint y: 237, distance: 65.9
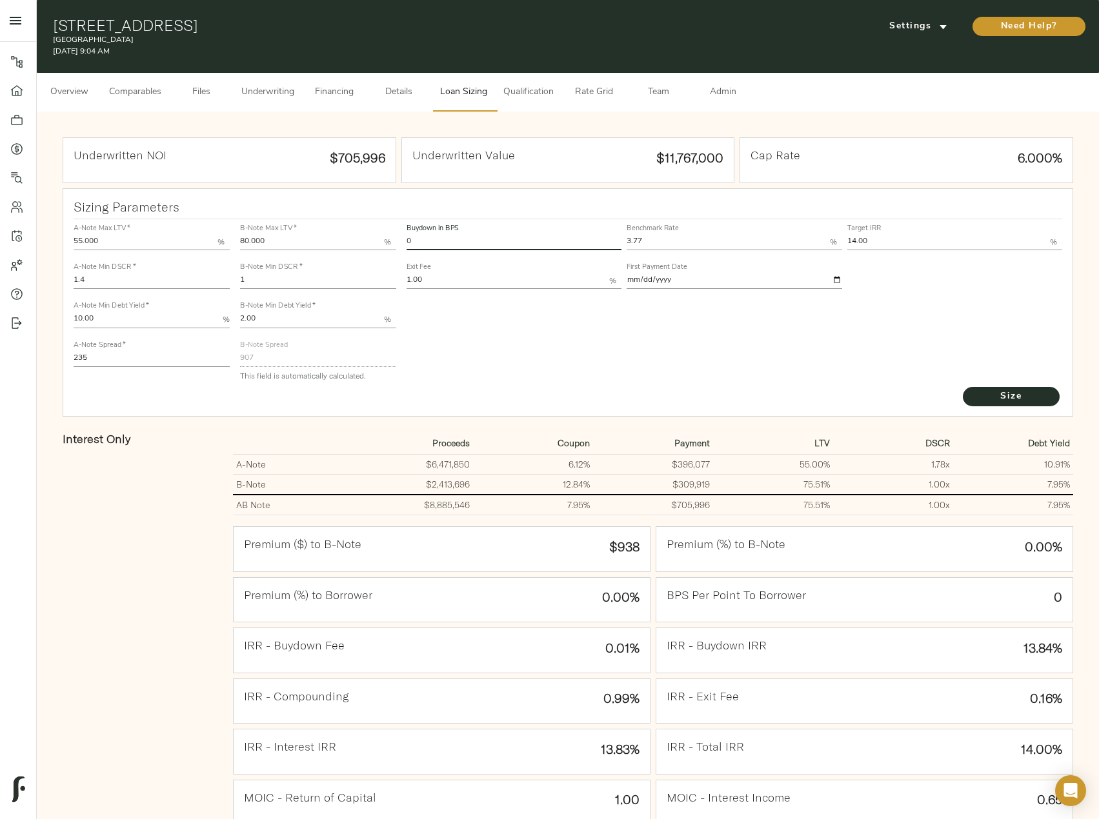
click at [374, 237] on div "A-Note Max LTV   * 55.000 % A-Note Min DSCR   * 1.4 A-Note Min Debt Yield   * 1…" at bounding box center [568, 302] width 1000 height 176
type input "60"
click at [963, 387] on button "Size" at bounding box center [1011, 396] width 97 height 19
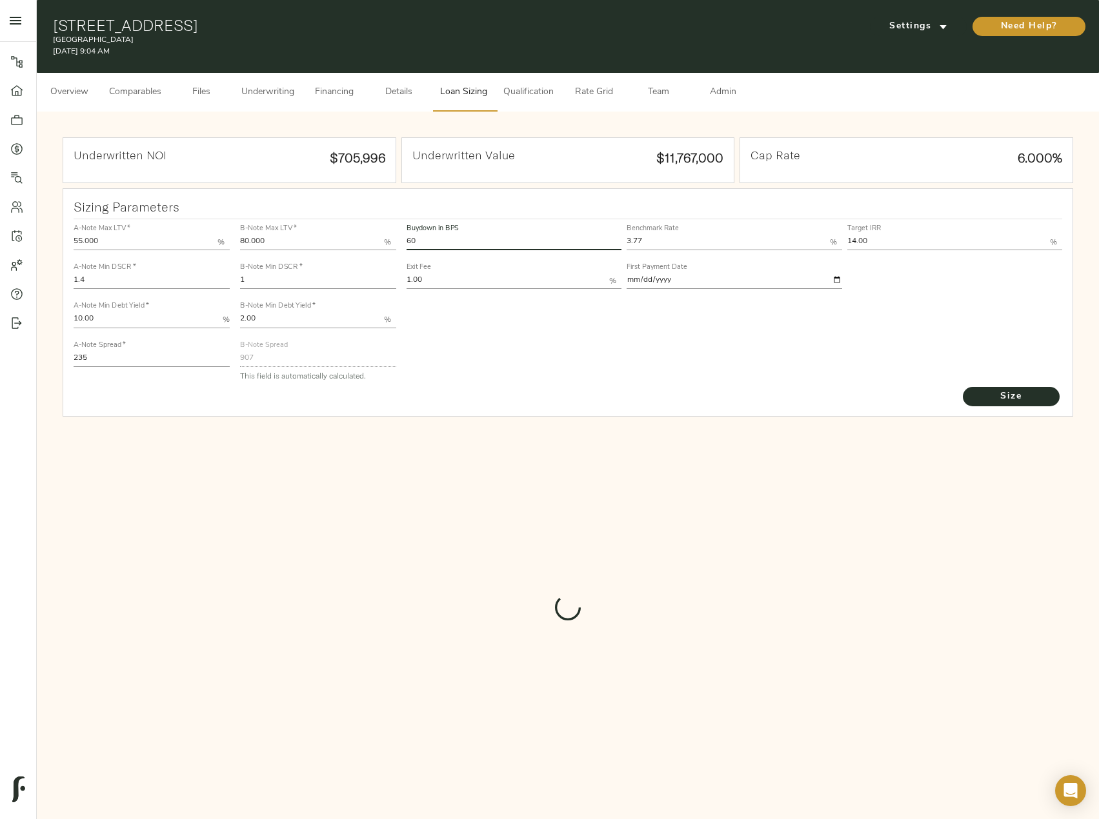
type input "627.1409367056152"
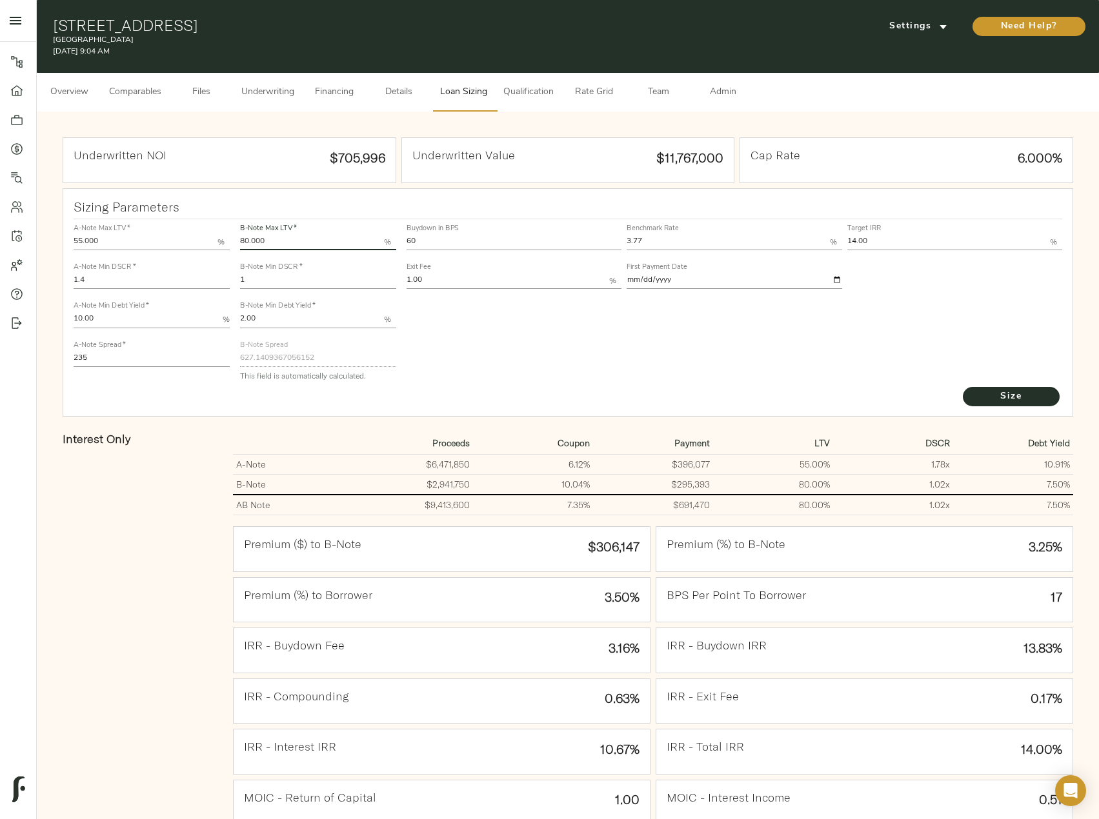
drag, startPoint x: 287, startPoint y: 238, endPoint x: 241, endPoint y: 230, distance: 47.2
click at [241, 230] on div "B-Note Max LTV   * 80.000 %" at bounding box center [318, 238] width 156 height 26
click at [665, 243] on input "3.77" at bounding box center [728, 242] width 203 height 15
type input "3.71"
click at [963, 387] on button "Size" at bounding box center [1011, 396] width 97 height 19
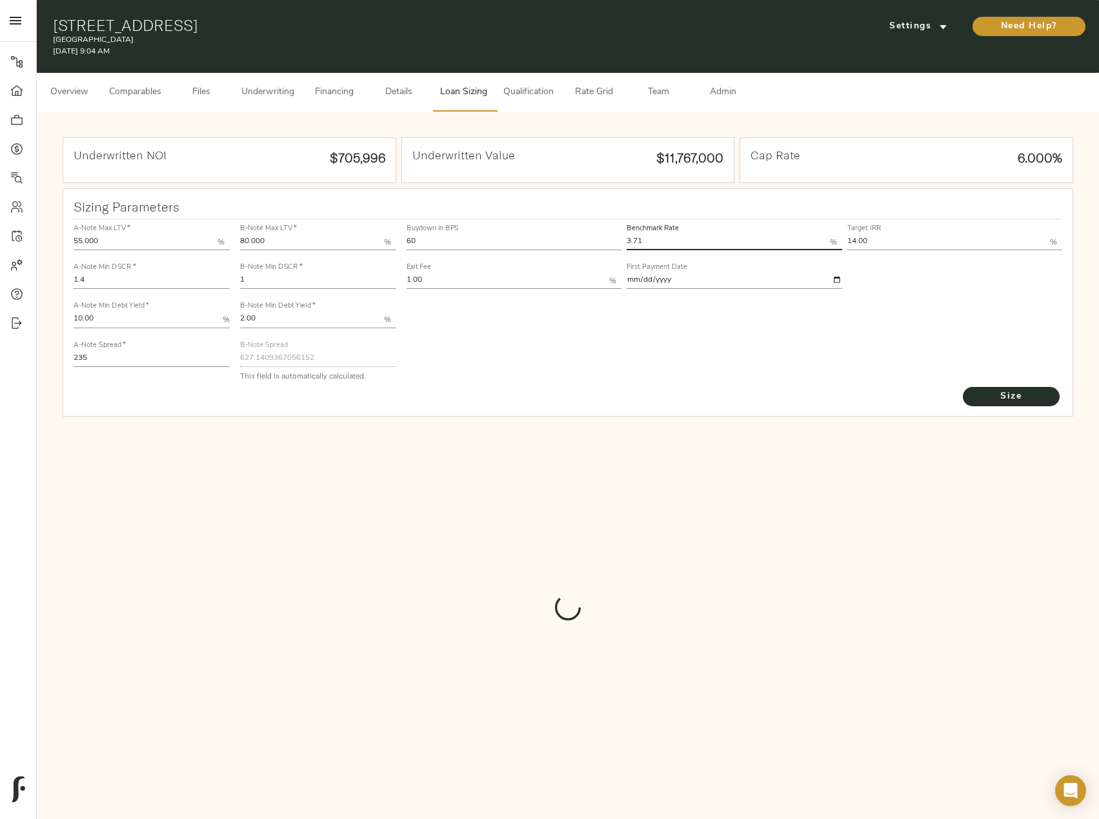
type input "634.459904291103"
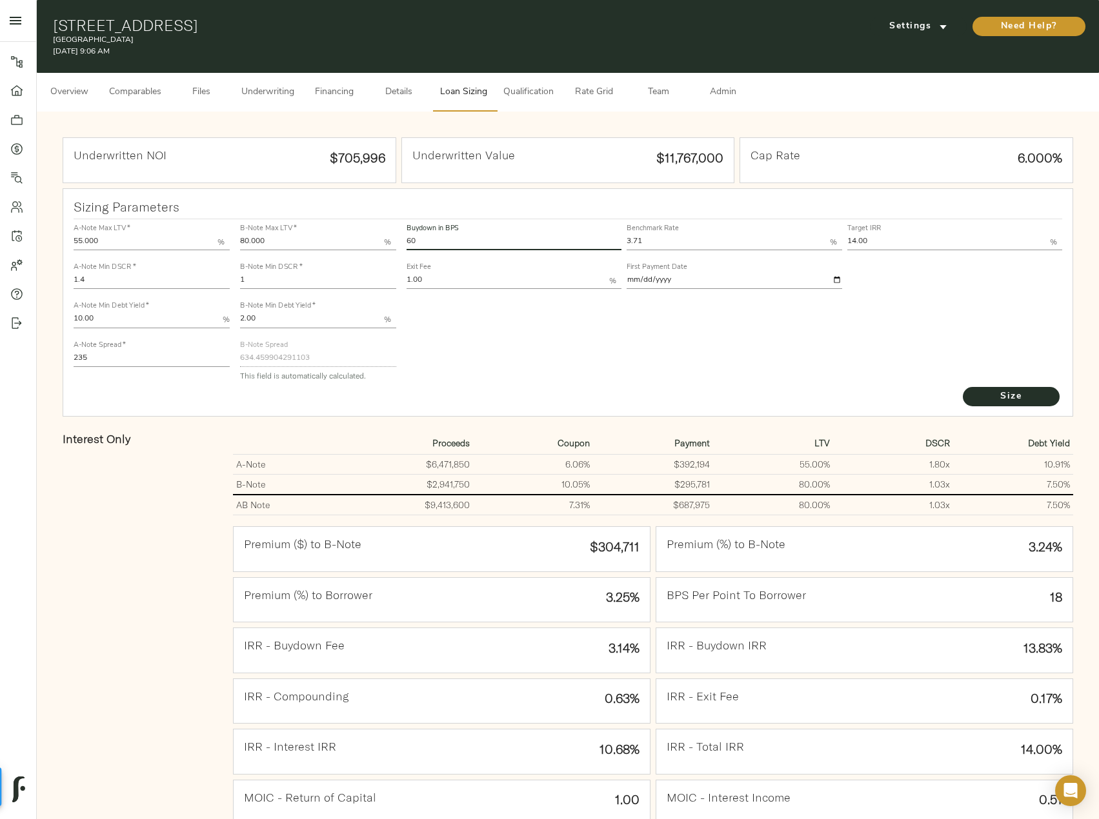
drag, startPoint x: 423, startPoint y: 245, endPoint x: 385, endPoint y: 240, distance: 38.3
click at [385, 240] on div "A-Note Max LTV   * 55.000 % A-Note Min DSCR   * 1.4 A-Note Min Debt Yield   * 1…" at bounding box center [568, 302] width 1000 height 176
type input "0"
click at [963, 387] on button "Size" at bounding box center [1011, 396] width 97 height 19
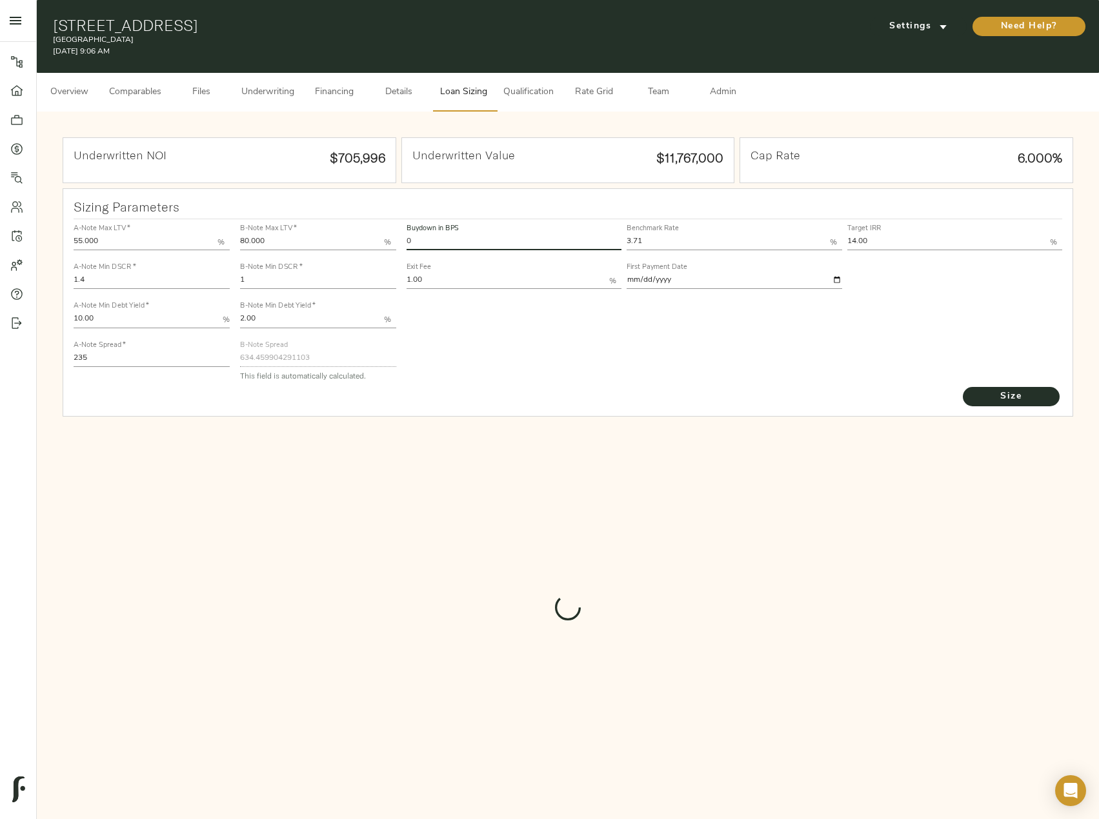
type input "913"
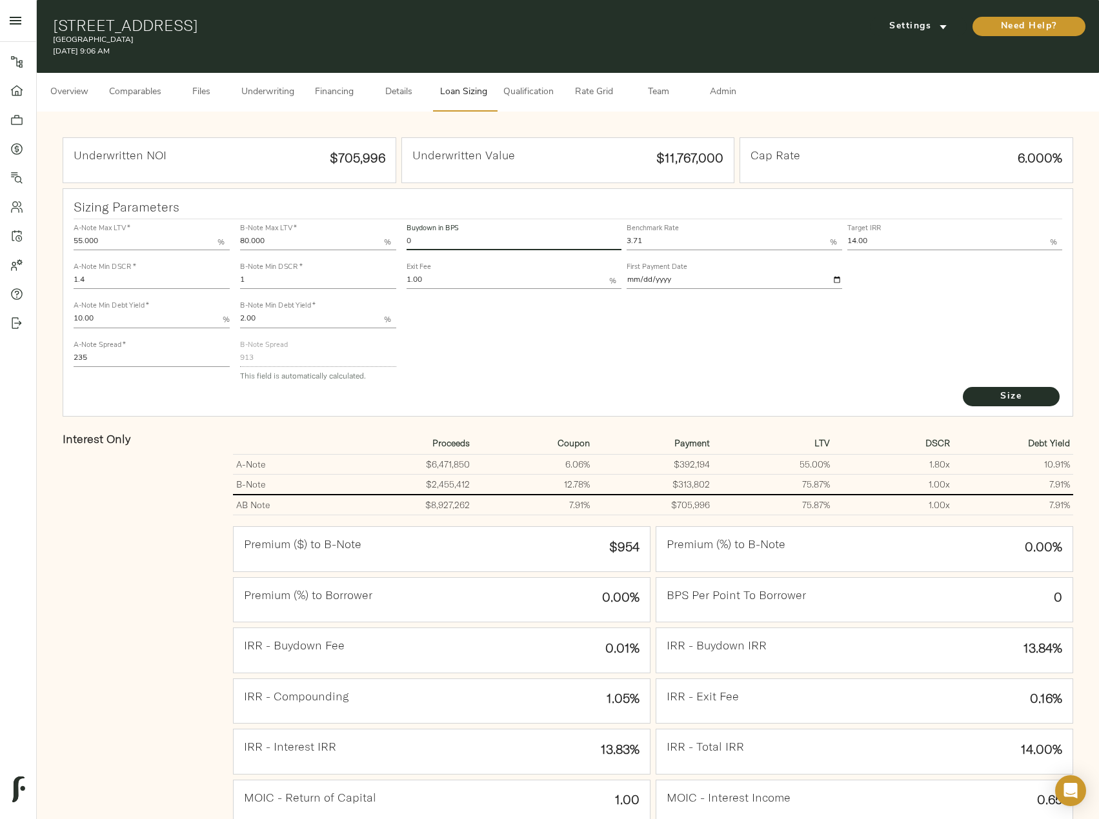
drag, startPoint x: 430, startPoint y: 245, endPoint x: 405, endPoint y: 245, distance: 25.2
click at [405, 245] on div "Buydown in BPS 0" at bounding box center [514, 236] width 220 height 39
type input "60"
click at [963, 387] on button "Size" at bounding box center [1011, 396] width 97 height 19
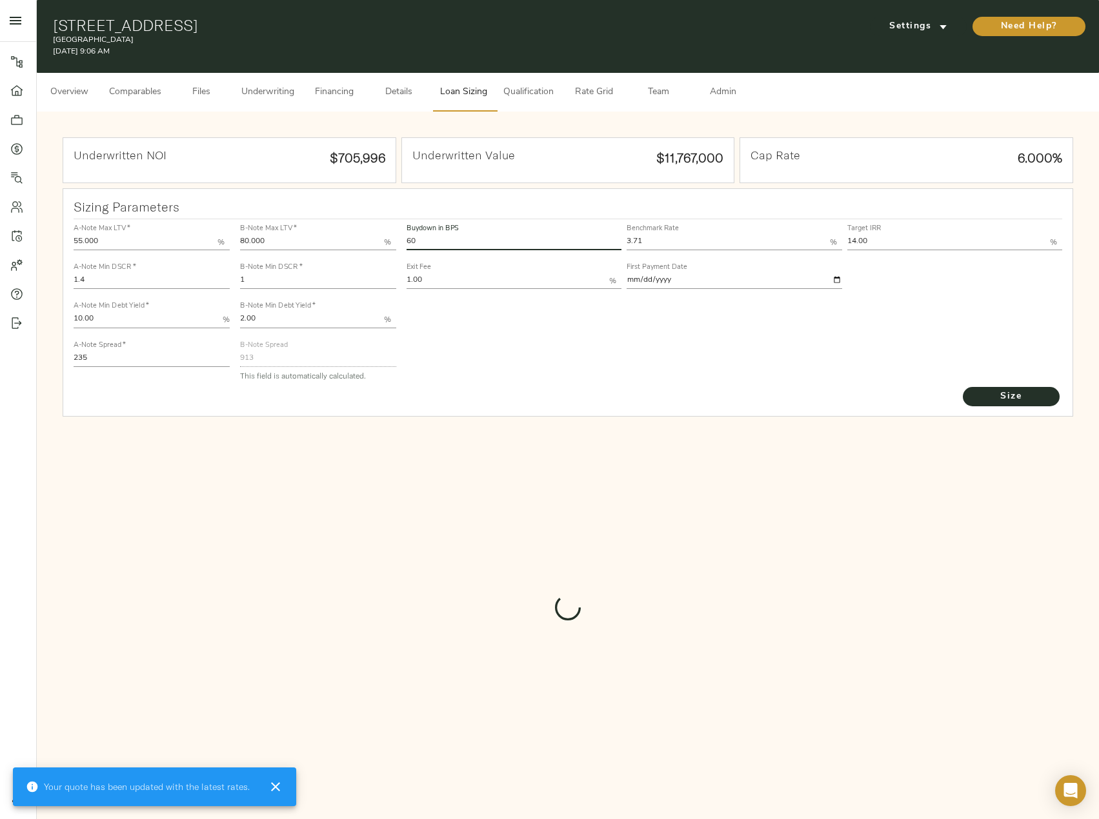
type input "637.7166557032808"
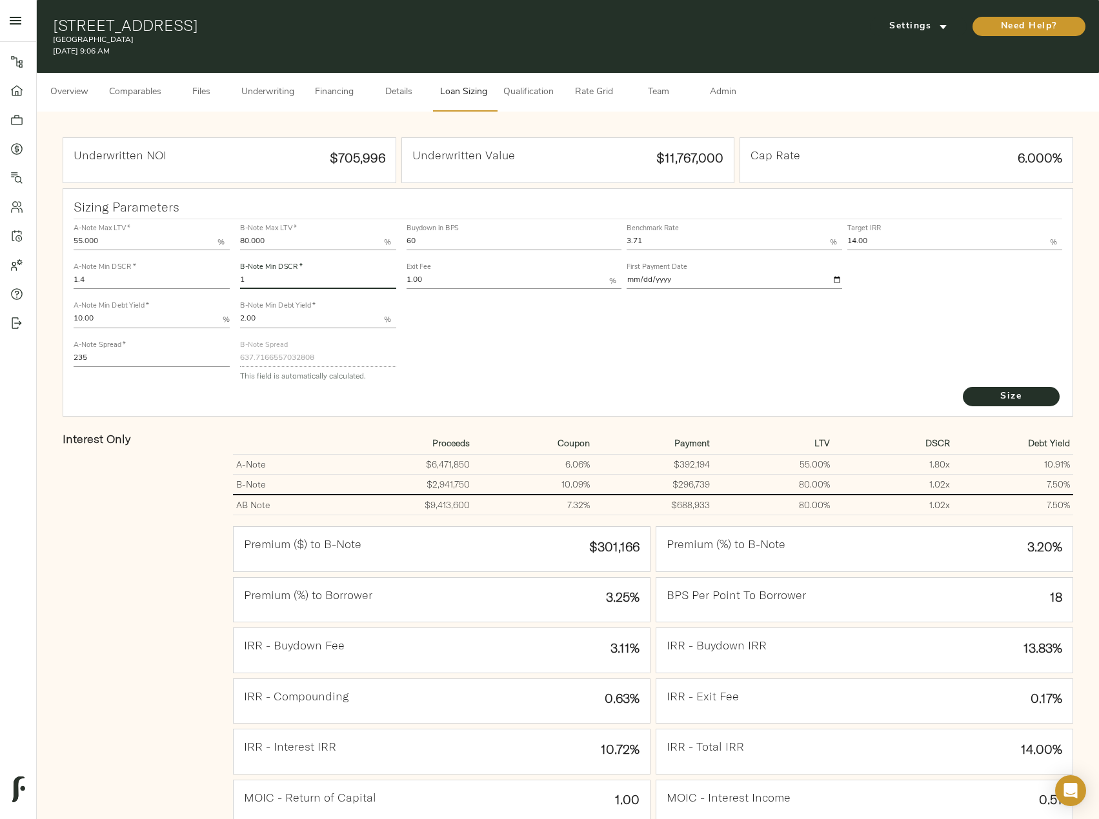
drag, startPoint x: 256, startPoint y: 275, endPoint x: 597, endPoint y: 353, distance: 350.2
click at [597, 353] on div "Buydown in BPS 60 Benchmark Rate 3.71 % Target IRR 14.00 % Exit Fee 1.00 % Firs…" at bounding box center [734, 302] width 667 height 176
click at [1022, 391] on span "Size" at bounding box center [1011, 397] width 71 height 16
click at [263, 283] on input "1" at bounding box center [318, 281] width 156 height 15
type input "1.043"
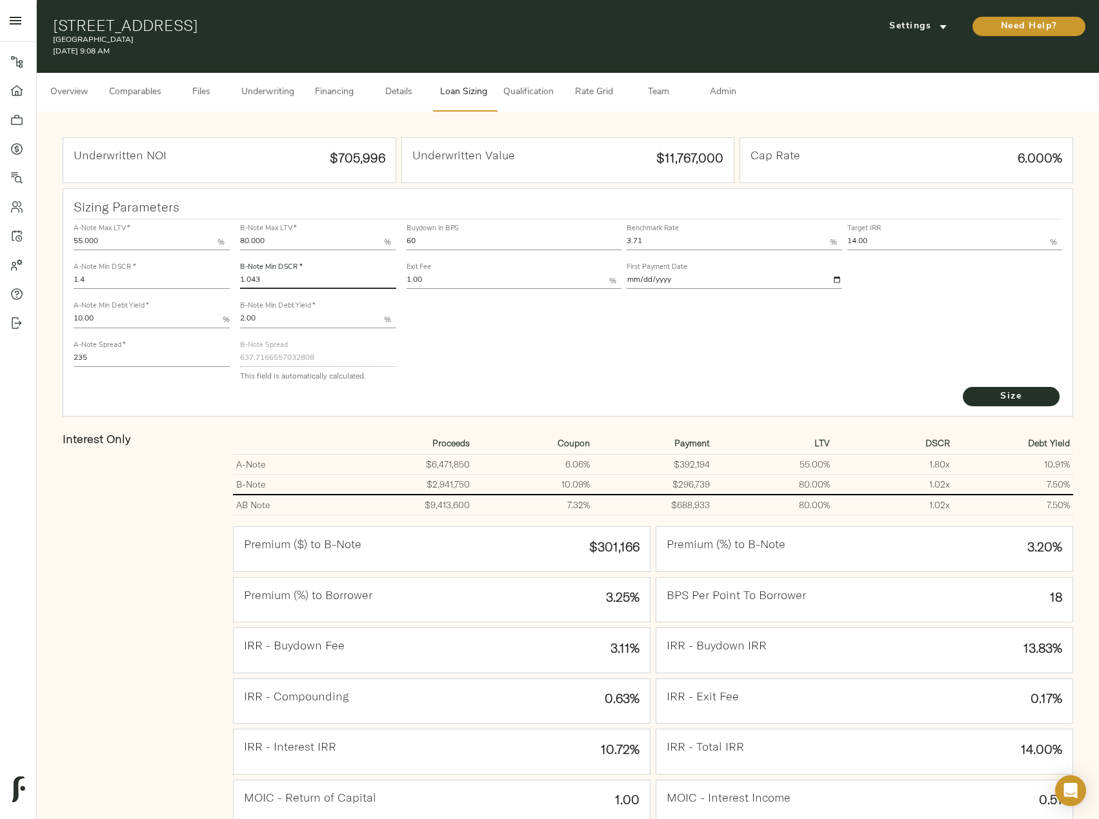
click at [963, 387] on button "Size" at bounding box center [1011, 396] width 97 height 19
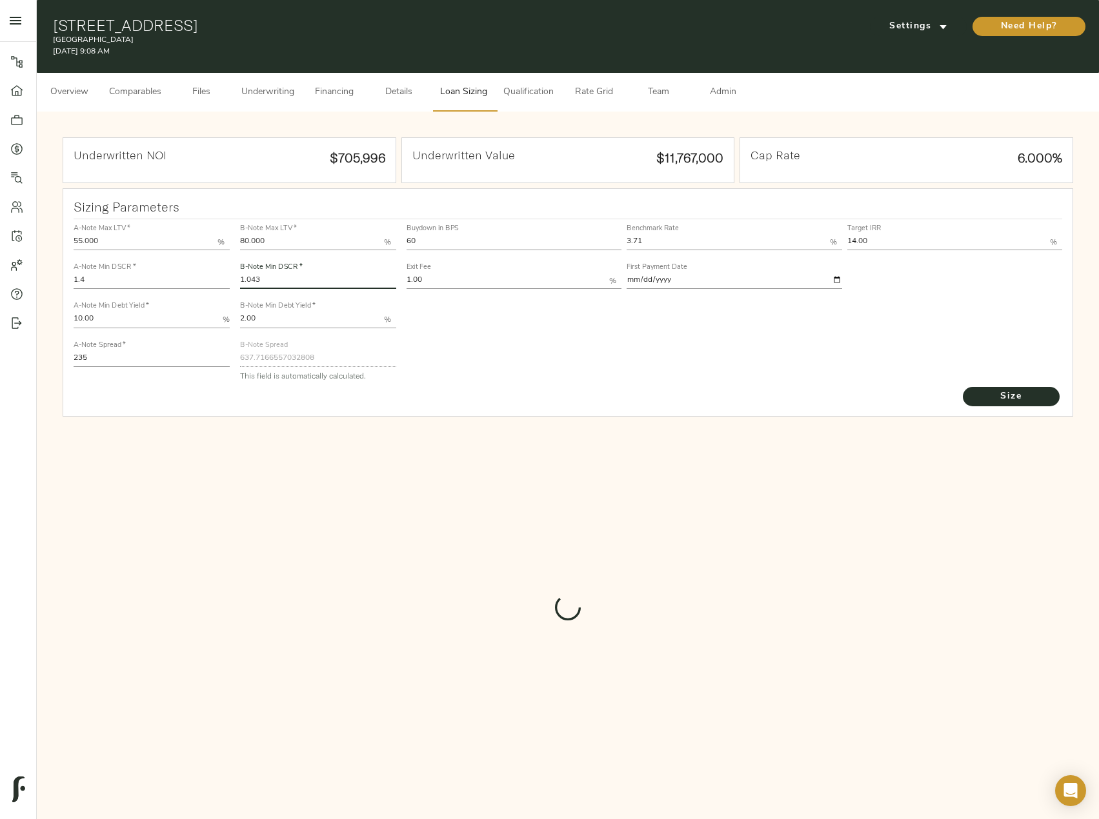
type input "596.6305851104826"
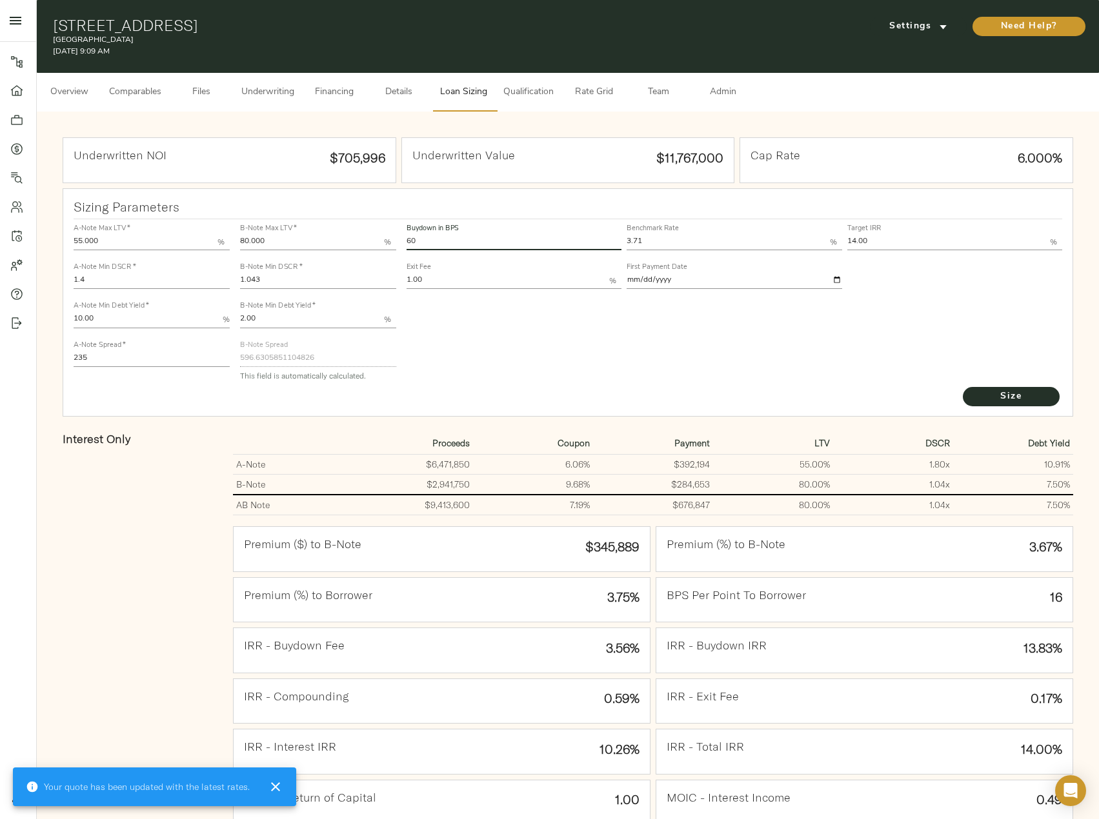
drag, startPoint x: 458, startPoint y: 243, endPoint x: 393, endPoint y: 243, distance: 65.2
click at [393, 243] on div "A-Note Max LTV   * 55.000 % A-Note Min DSCR   * 1.4 A-Note Min Debt Yield   * 1…" at bounding box center [568, 302] width 1000 height 176
type input "0"
click at [963, 387] on button "Size" at bounding box center [1011, 396] width 97 height 19
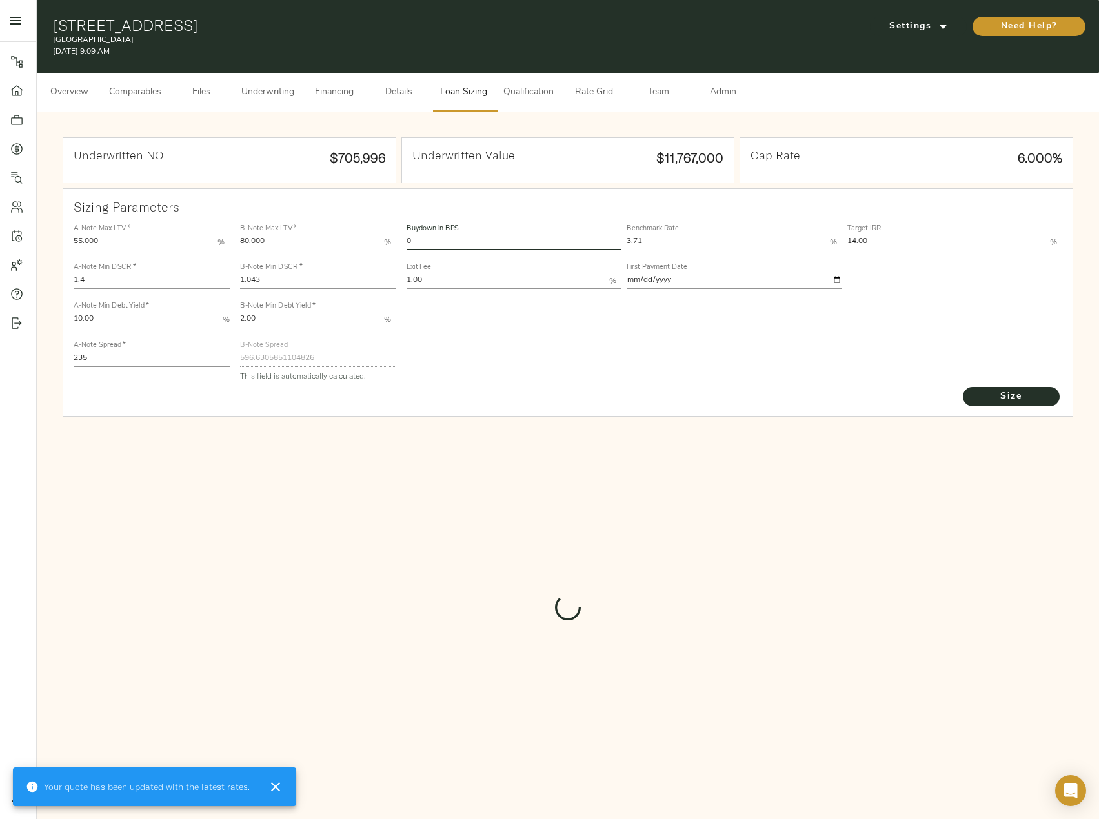
type input "913"
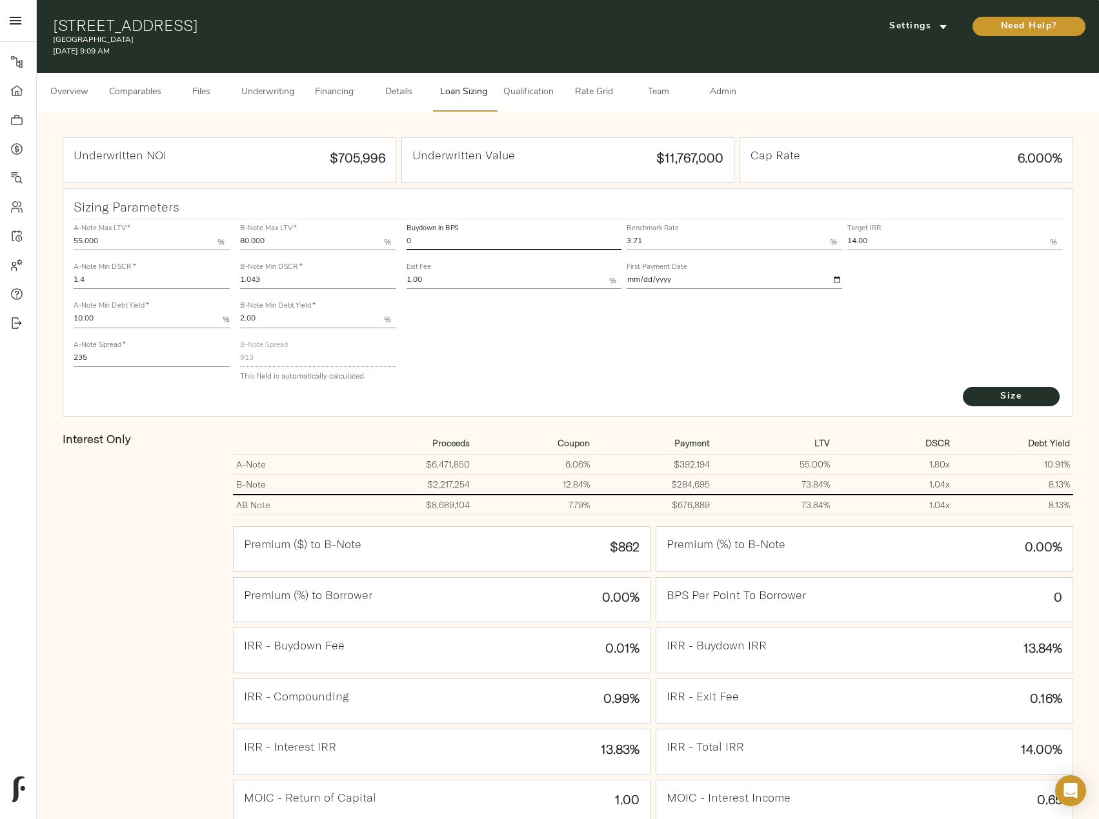
drag, startPoint x: 491, startPoint y: 239, endPoint x: 402, endPoint y: 247, distance: 89.4
click at [402, 247] on div "Buydown in BPS 0 Benchmark Rate 3.71 % Target IRR 14.00 % Exit Fee 1.00 % First…" at bounding box center [734, 302] width 667 height 176
type input "60"
click at [963, 387] on button "Size" at bounding box center [1011, 396] width 97 height 19
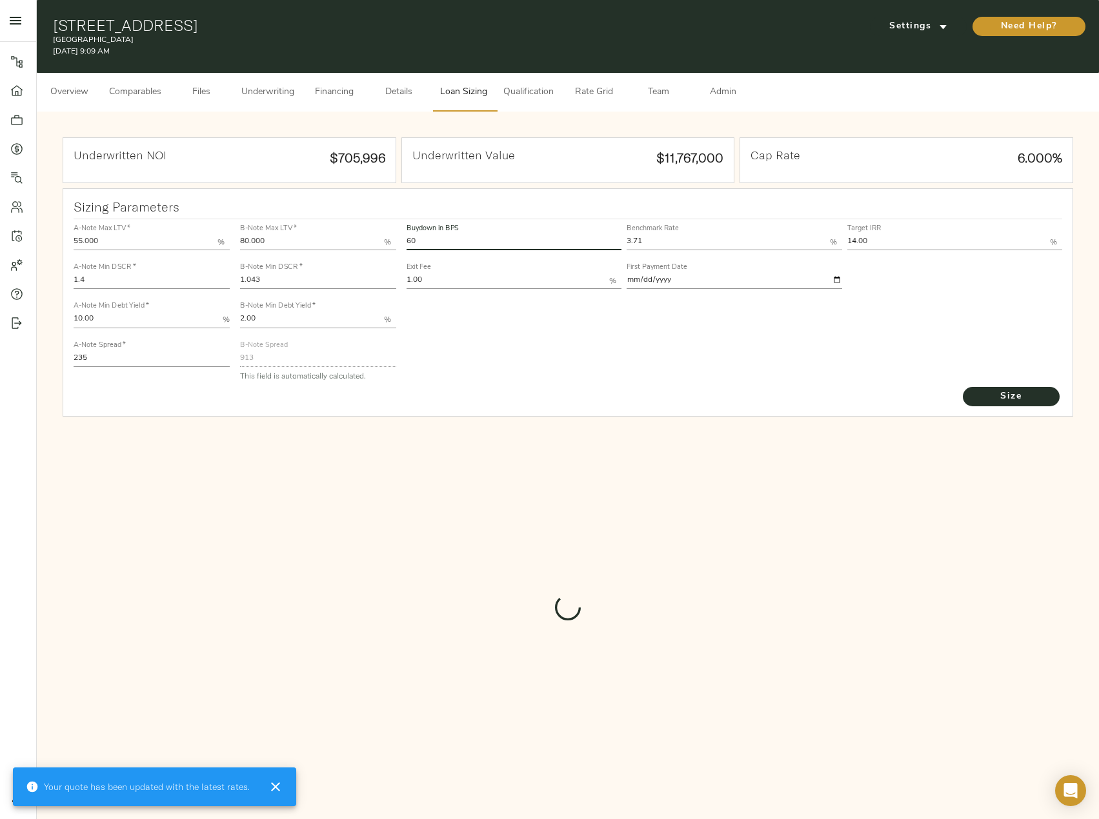
type input "596.6305851104826"
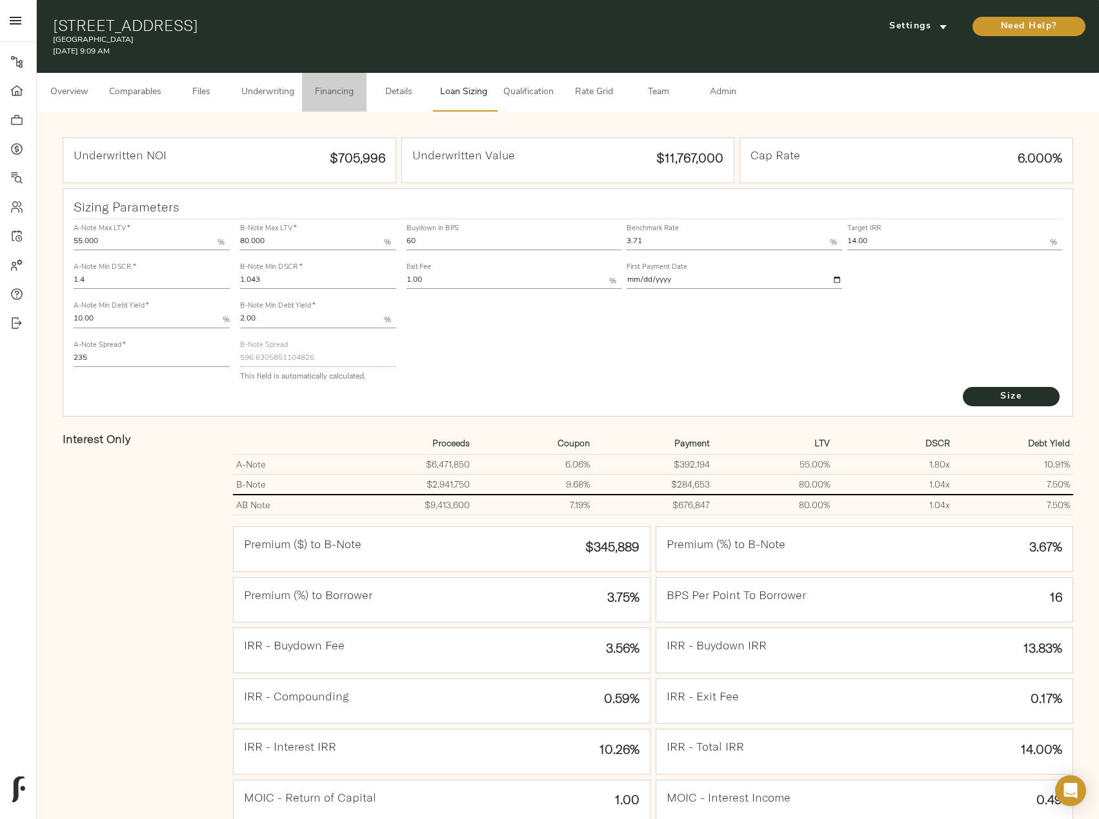
click at [342, 86] on span "Financing" at bounding box center [334, 93] width 49 height 16
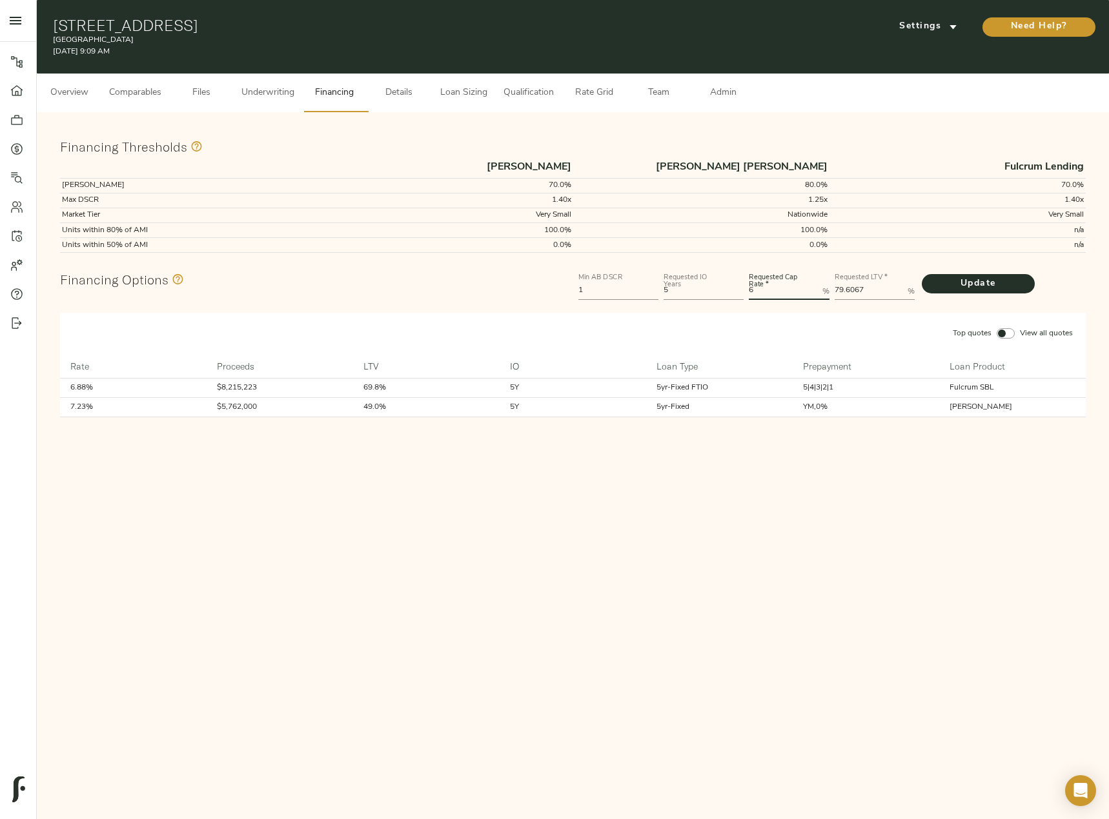
drag, startPoint x: 778, startPoint y: 295, endPoint x: 721, endPoint y: 297, distance: 56.8
click at [721, 297] on div "Min AB DSCR 1 Requested IO Years 5 Requested Cap Rate   * 6 % Requested LTV   *…" at bounding box center [832, 285] width 512 height 39
type Rate "5.75"
click at [921, 274] on button "Update" at bounding box center [977, 283] width 113 height 19
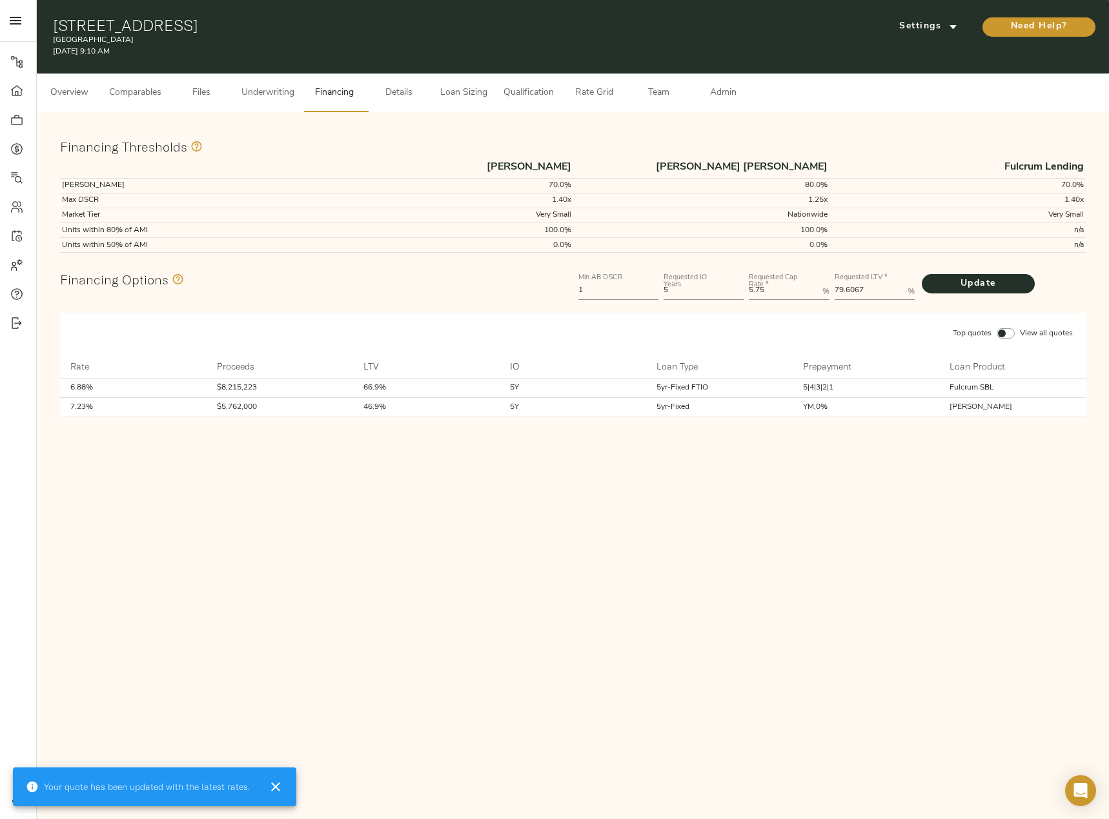
click at [454, 94] on span "Loan Sizing" at bounding box center [463, 93] width 49 height 16
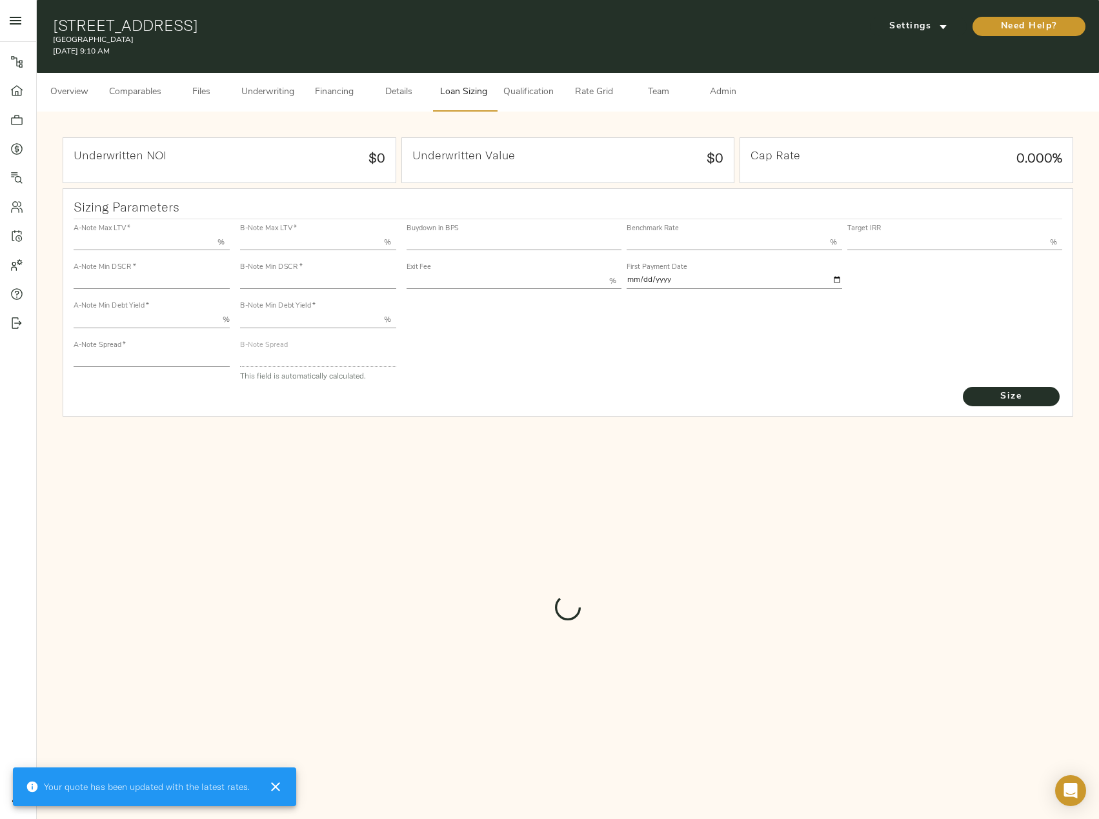
type input "55.000"
type input "1.4"
type input "10.00"
type input "235"
type input "80.000"
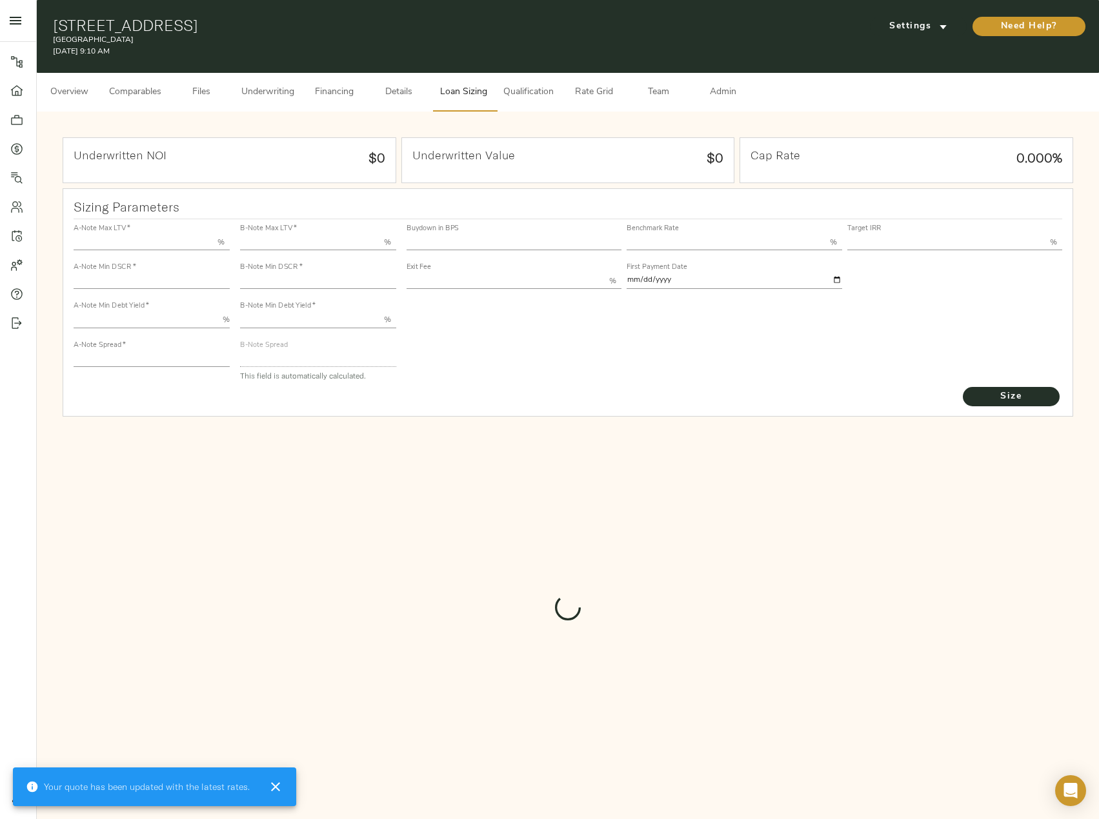
type input "1.043"
type input "2.00"
type input "572.8910435147905"
type input "60"
type input "3.71"
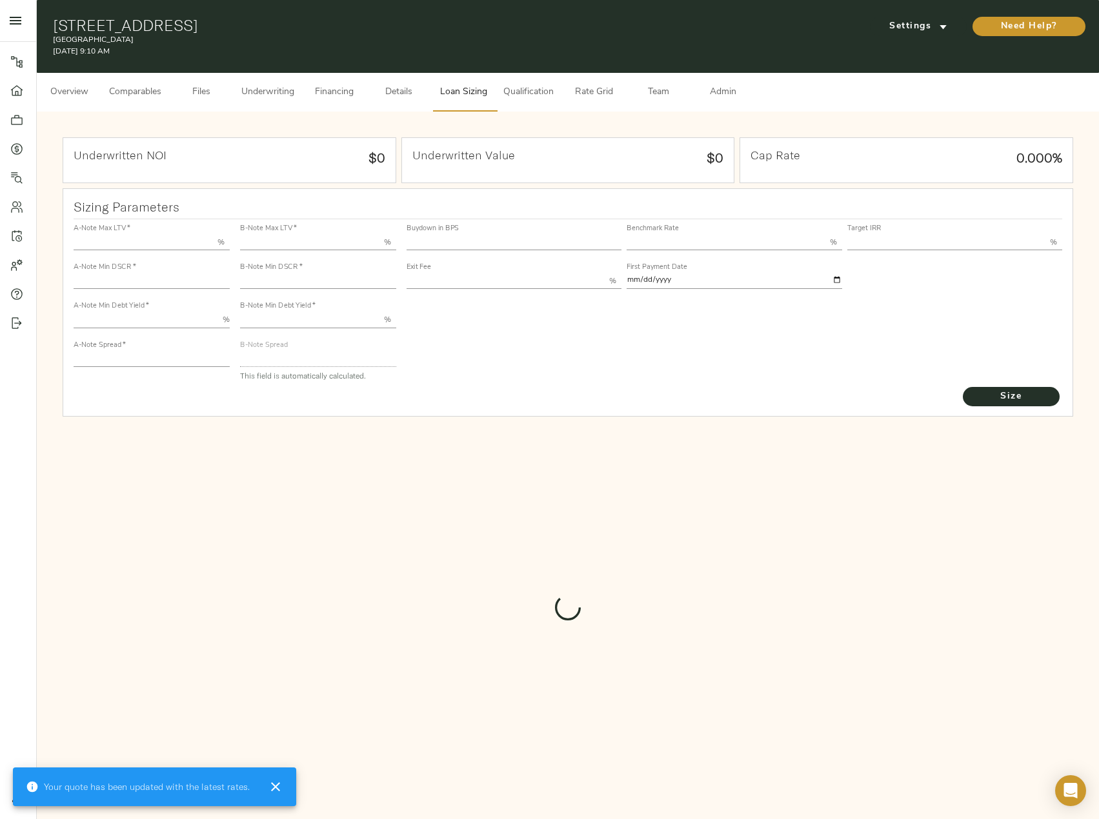
type input "14.00"
type input "1.00"
type input "[DATE]"
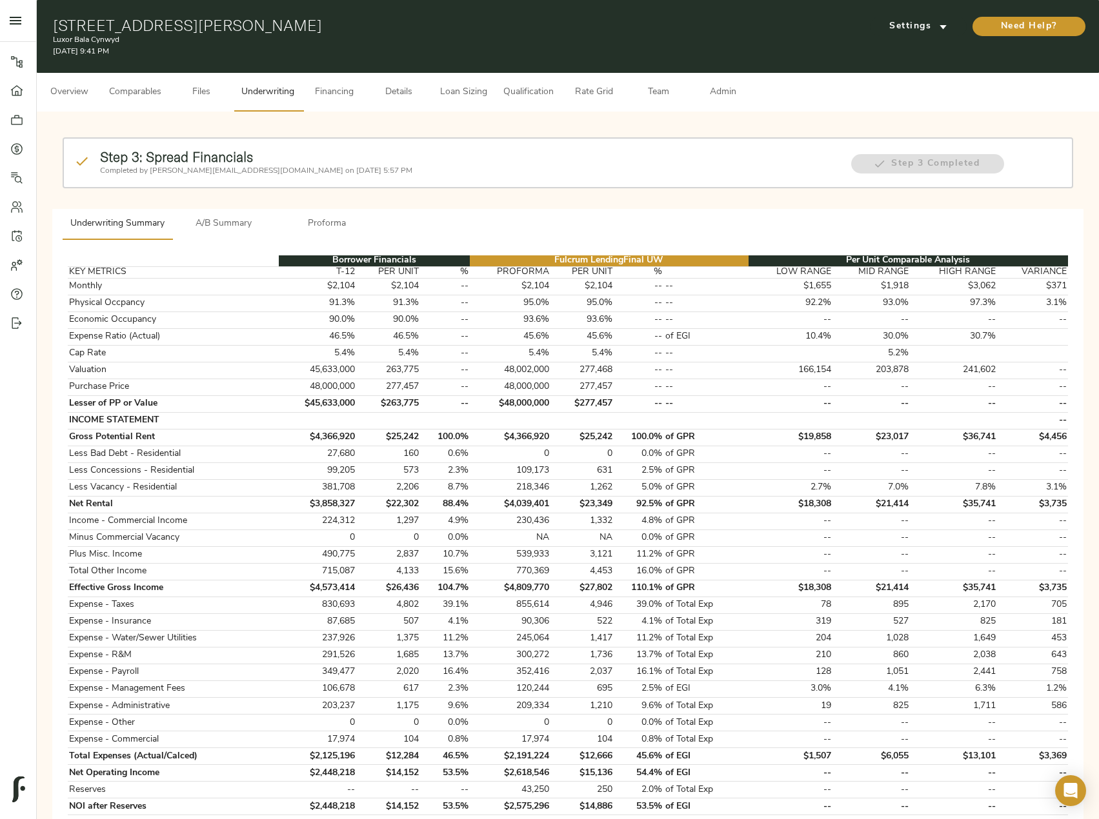
click at [488, 95] on span "Loan Sizing" at bounding box center [463, 93] width 49 height 16
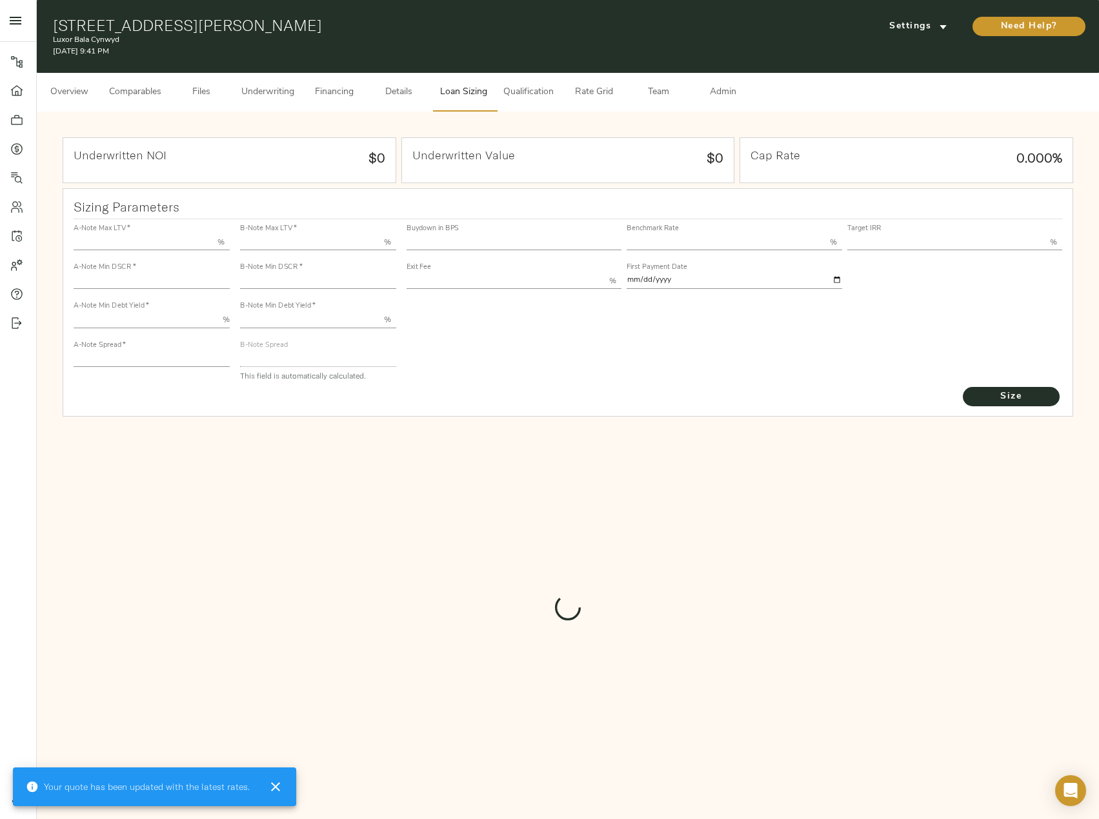
type input "55.000"
type input "1.4"
type input "10.00"
type input "245"
type input "80.000"
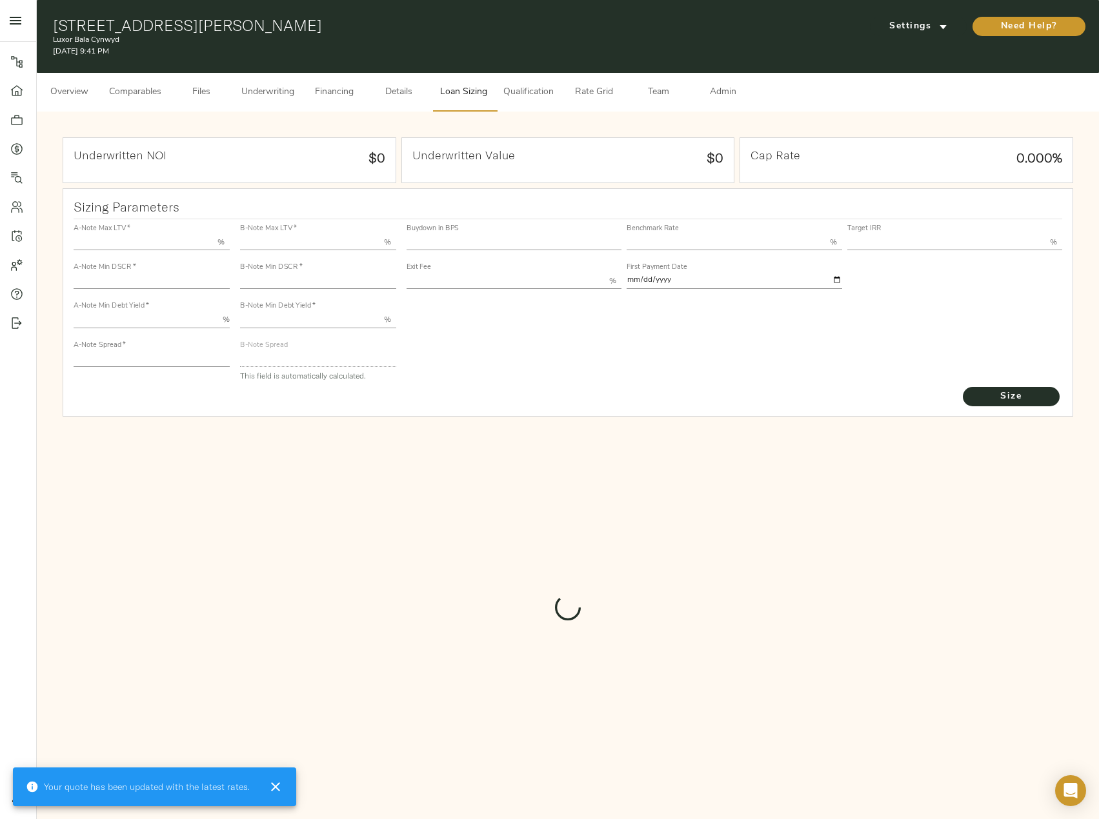
type input "1"
type input "2.00"
type input "820"
type input "0"
type input "3.76"
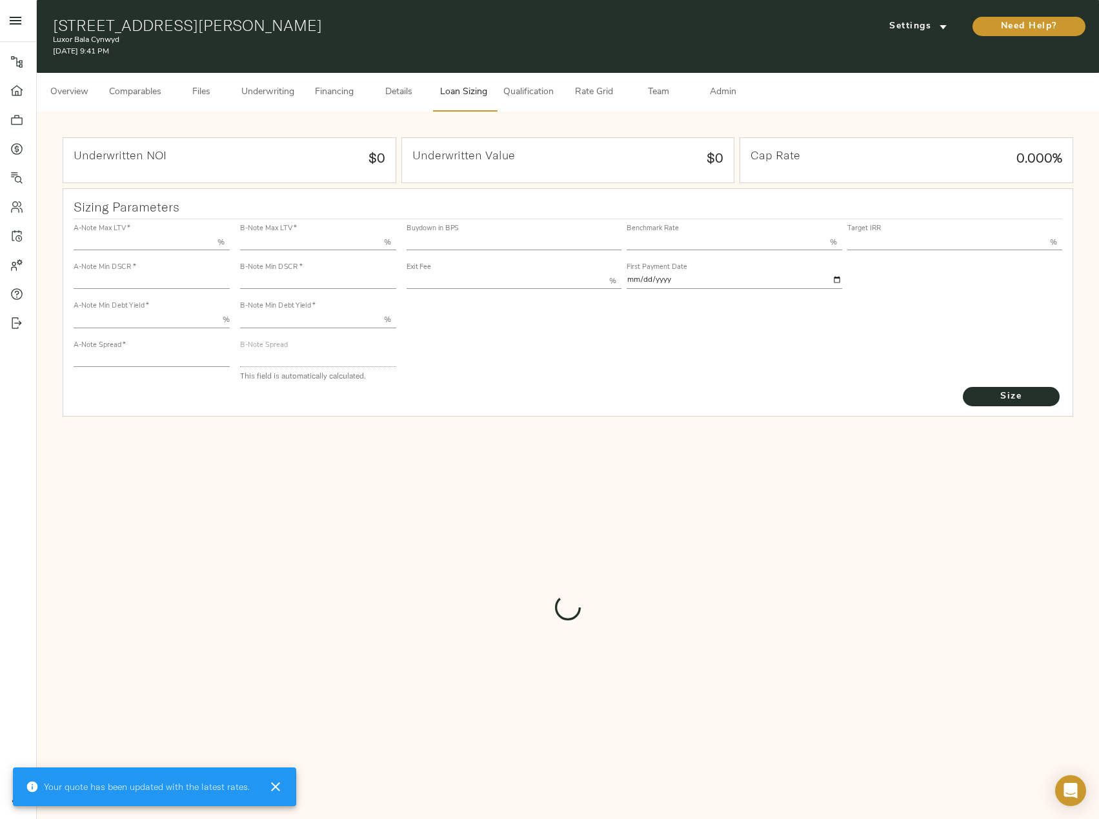
type input "13.00"
type input "1.00"
type input "2025-09-01"
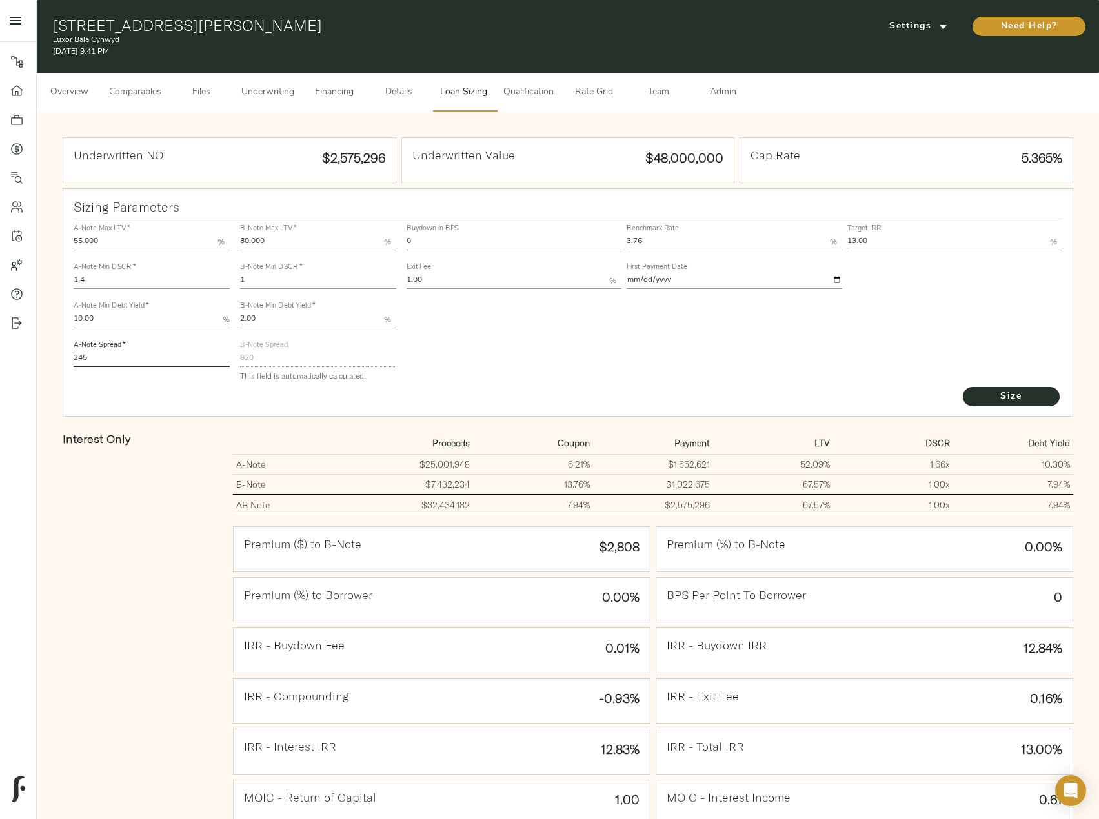
drag, startPoint x: 102, startPoint y: 356, endPoint x: 81, endPoint y: 356, distance: 21.3
click at [81, 356] on input "245" at bounding box center [152, 359] width 156 height 15
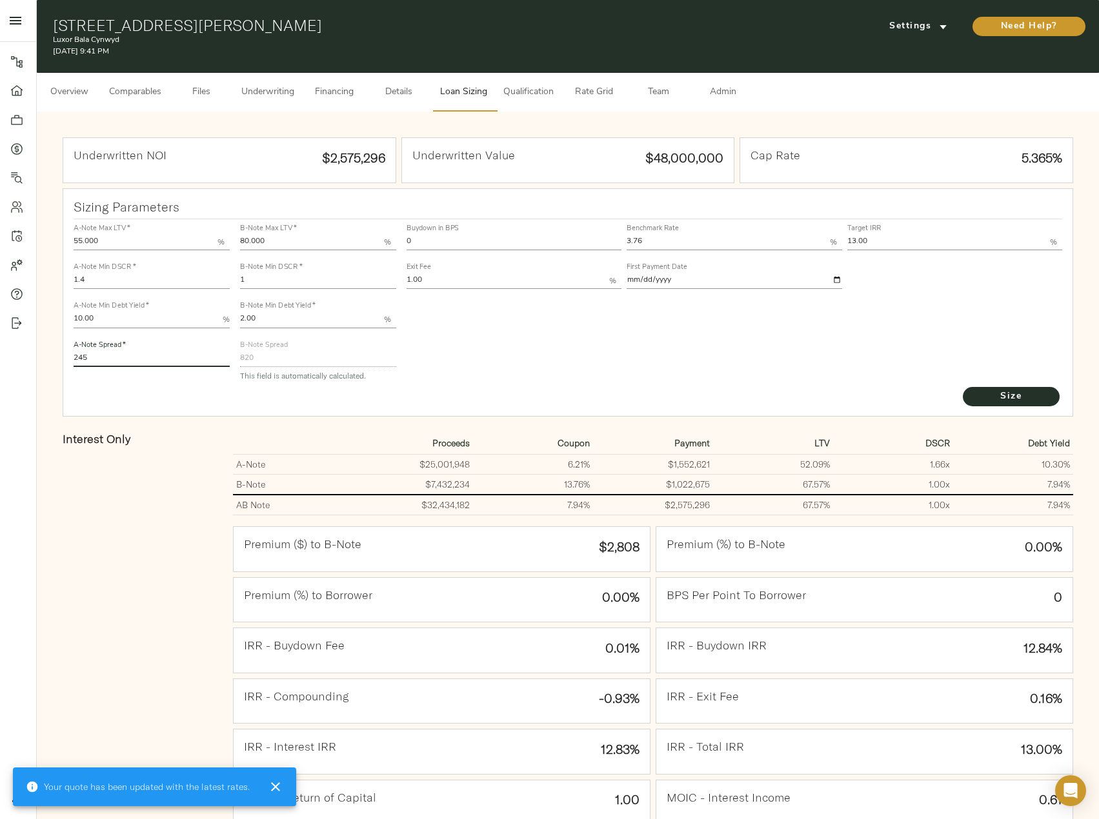
click at [93, 361] on input "245" at bounding box center [152, 359] width 156 height 15
drag, startPoint x: 96, startPoint y: 359, endPoint x: 66, endPoint y: 359, distance: 29.7
click at [66, 359] on div "Sizing Parameters A-Note Max LTV   * 55.000 % A-Note Min DSCR   * 1.4 A-Note Mi…" at bounding box center [568, 302] width 1010 height 229
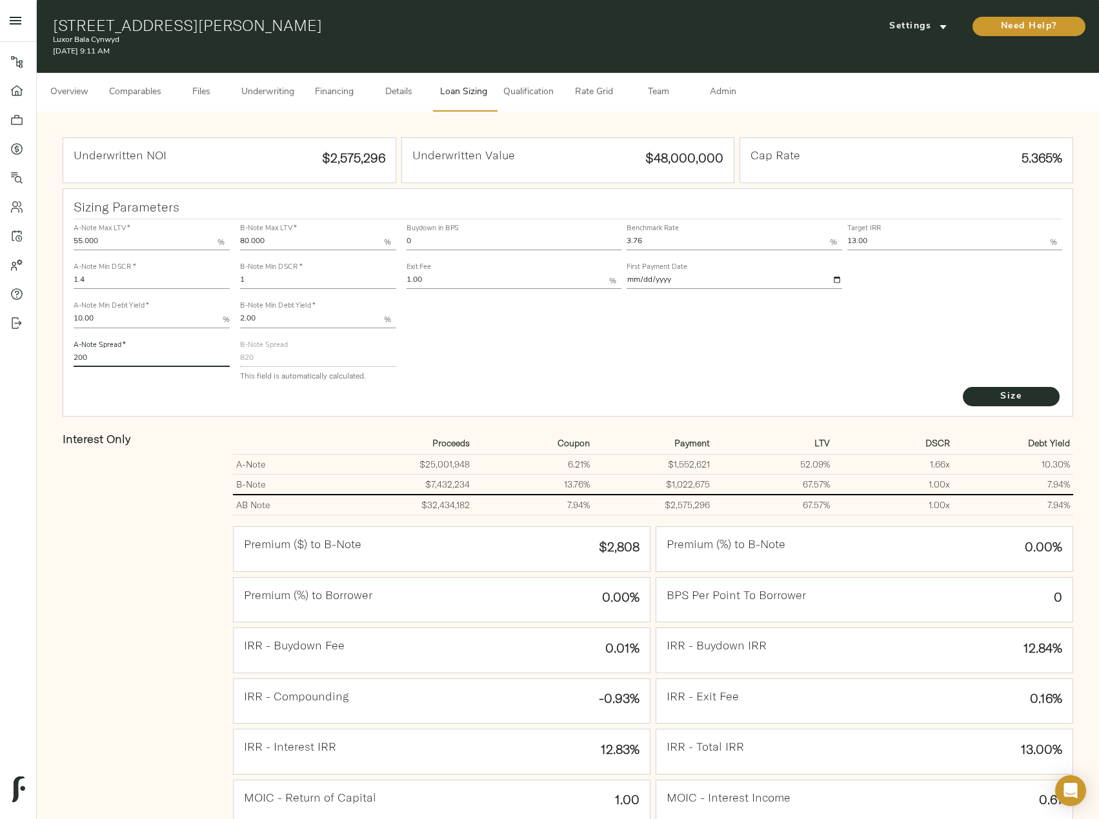
type input "200"
drag, startPoint x: 892, startPoint y: 237, endPoint x: 823, endPoint y: 242, distance: 69.2
click at [823, 242] on div "Buydown in BPS 0 Benchmark Rate 3.76 % Target IRR 13.00 % Exit Fee 1.00 % First…" at bounding box center [734, 256] width 661 height 78
type input "11.00"
click at [963, 387] on button "Size" at bounding box center [1011, 396] width 97 height 19
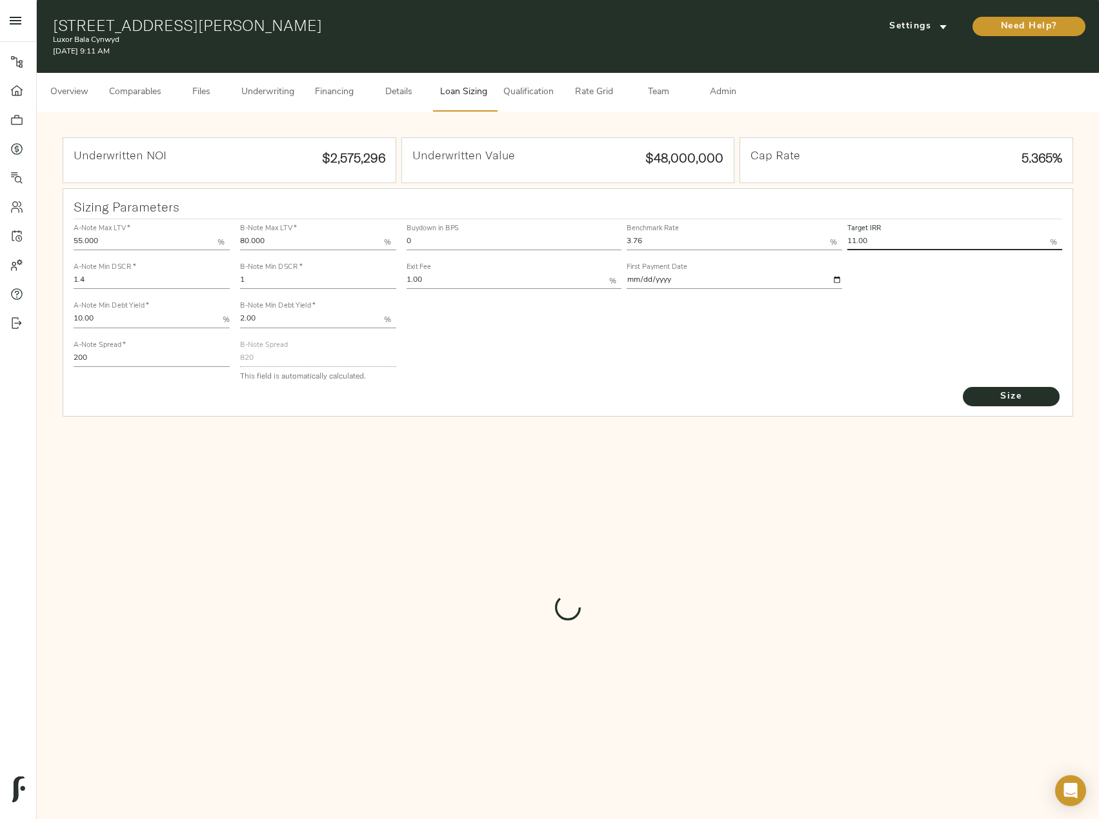
type input "641"
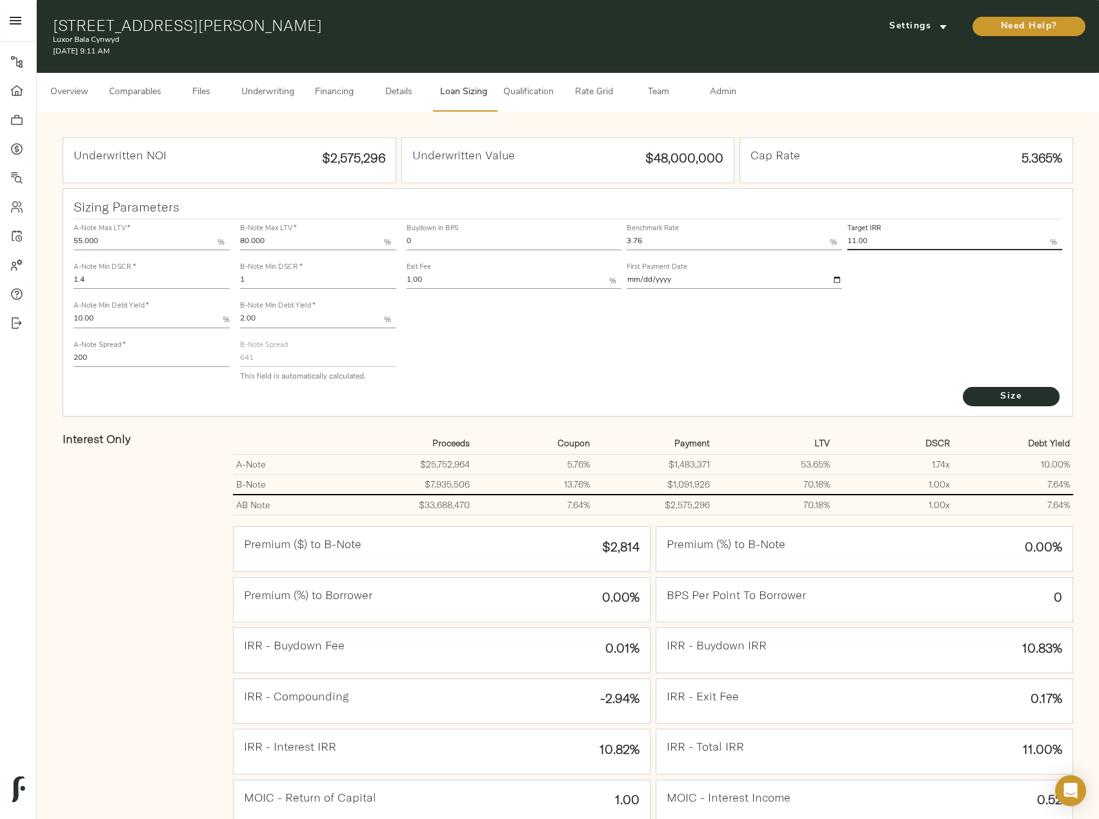
click at [285, 283] on input "1" at bounding box center [318, 281] width 156 height 15
type input "1.14"
click at [963, 387] on button "Size" at bounding box center [1011, 396] width 97 height 19
drag, startPoint x: 423, startPoint y: 239, endPoint x: 381, endPoint y: 237, distance: 42.0
click at [381, 237] on div "A-Note Max LTV   * 55.000 % A-Note Min DSCR   * 1.4 A-Note Min Debt Yield   * 1…" at bounding box center [568, 302] width 1000 height 176
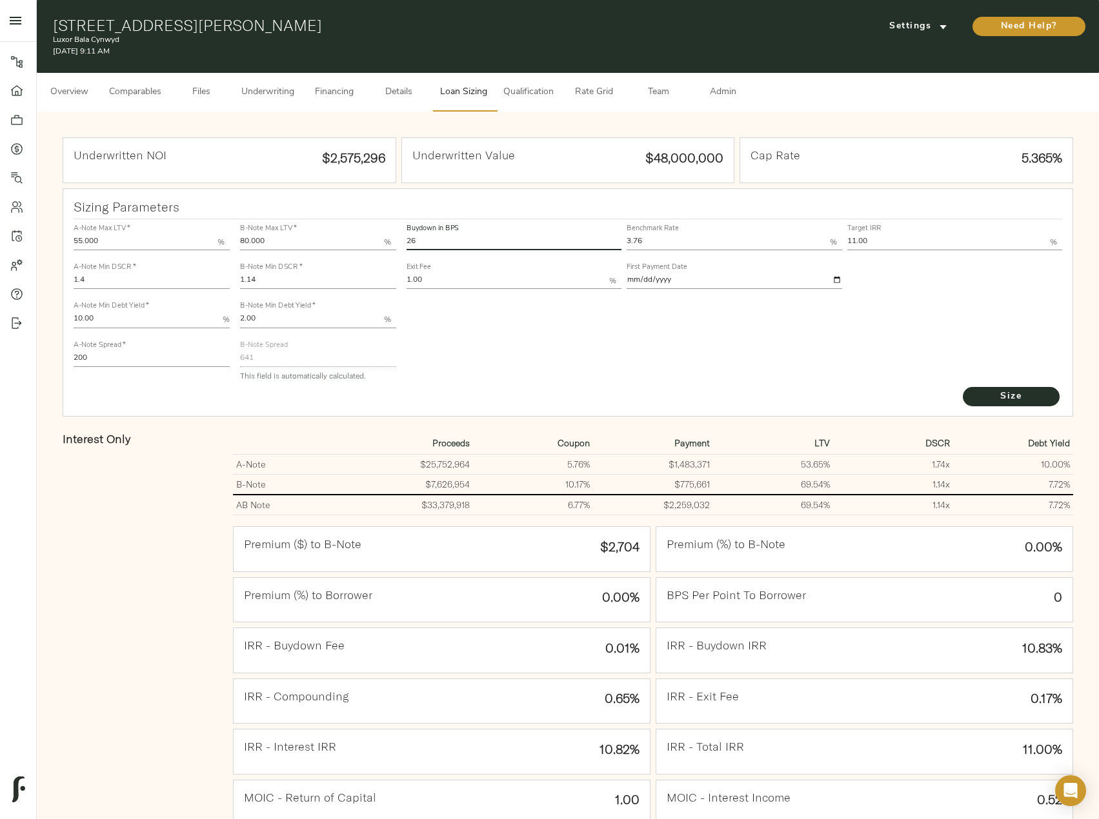
type input "26"
click at [963, 387] on button "Size" at bounding box center [1011, 396] width 97 height 19
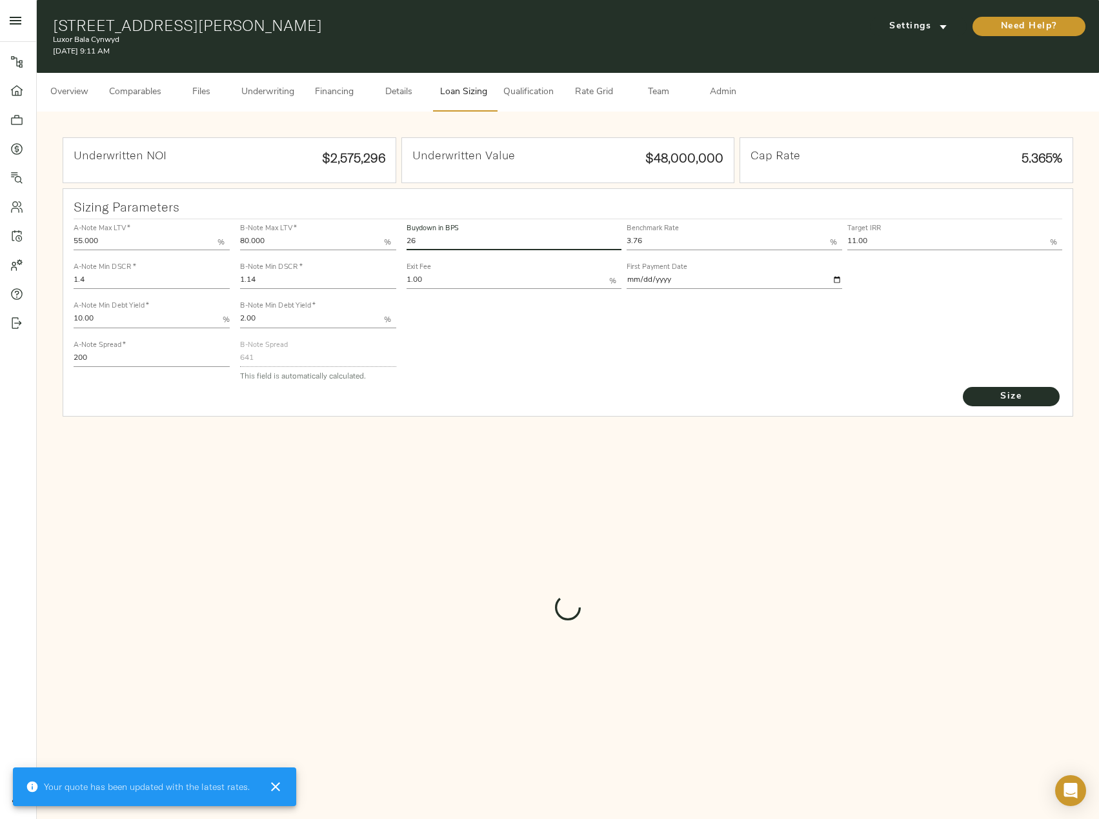
type input "489.63693863524435"
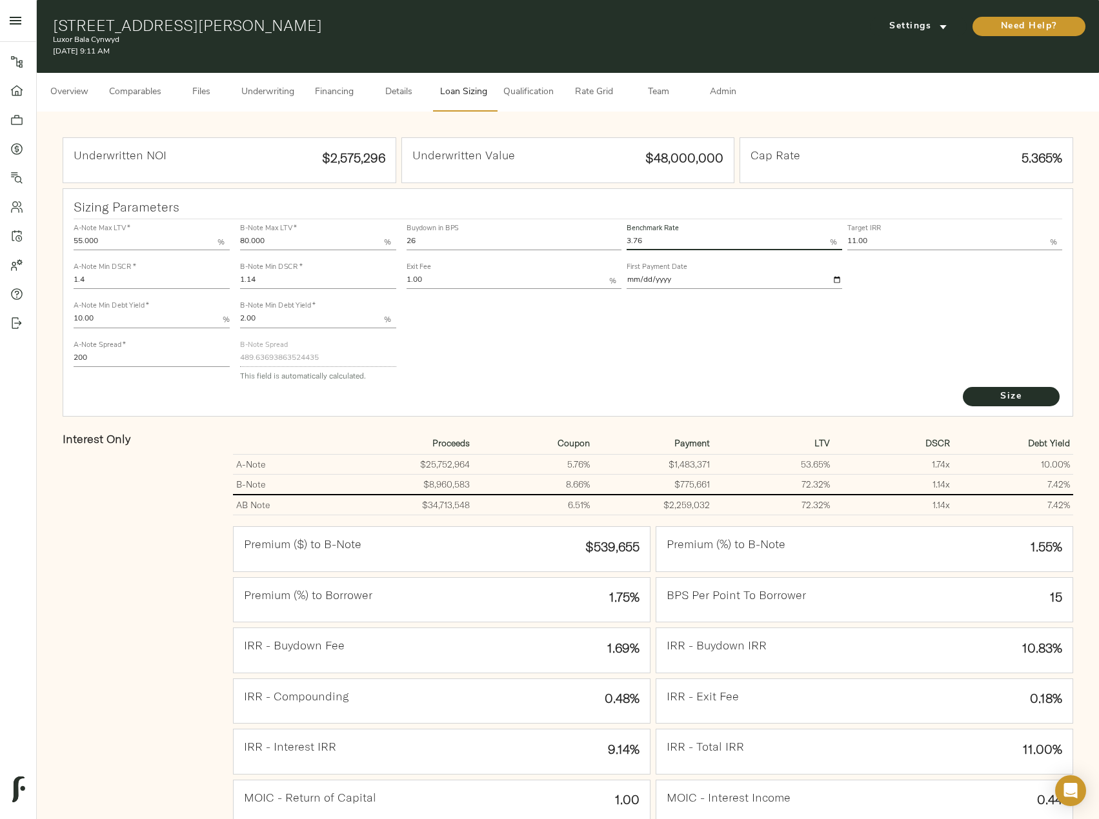
drag, startPoint x: 663, startPoint y: 236, endPoint x: 614, endPoint y: 236, distance: 49.0
click at [614, 236] on div "Buydown in BPS 26 Benchmark Rate 3.76 % Target IRR 11.00 % Exit Fee 1.00 % Firs…" at bounding box center [734, 256] width 661 height 78
type input "3.67"
click at [963, 387] on button "Size" at bounding box center [1011, 396] width 97 height 19
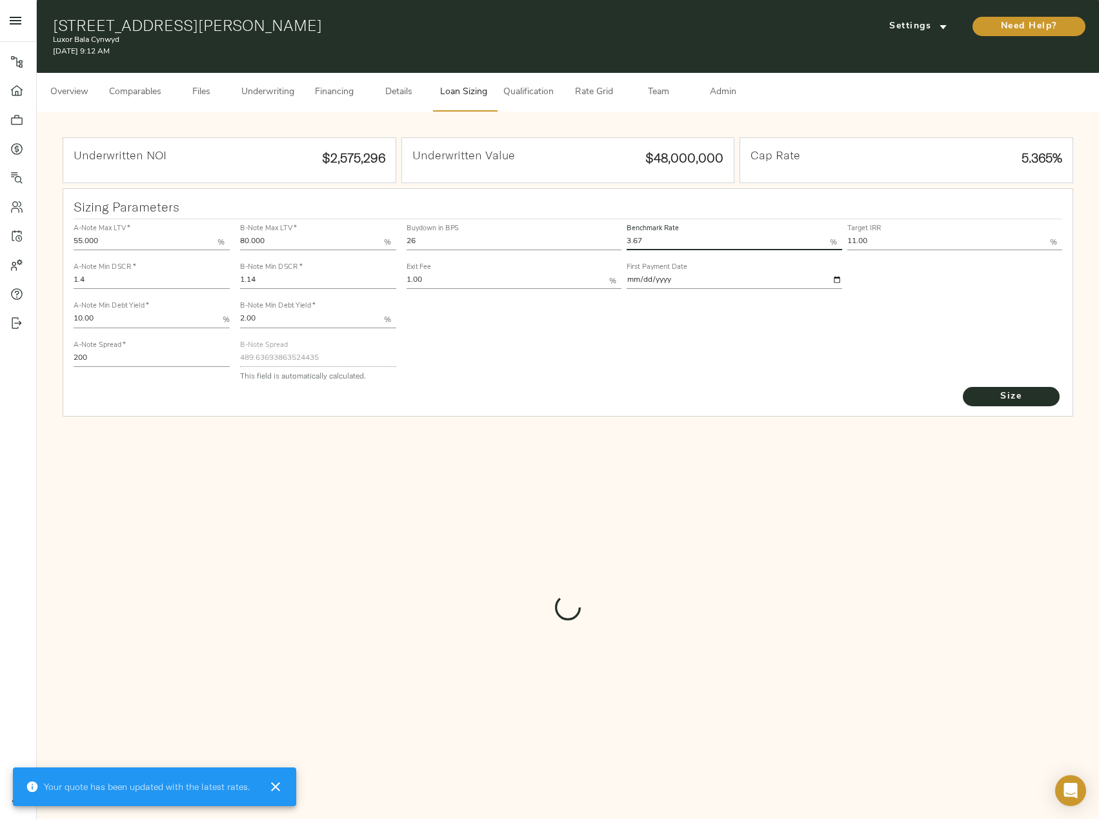
type input "493.53733113093966"
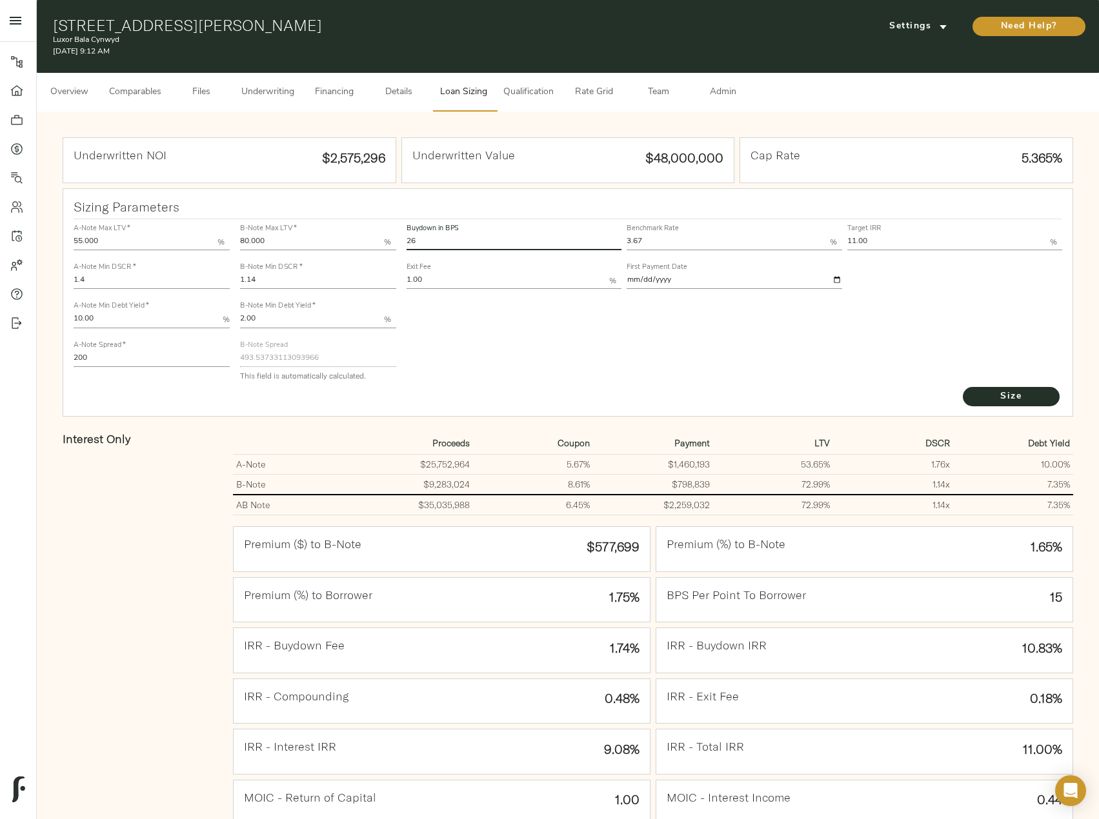
drag, startPoint x: 423, startPoint y: 243, endPoint x: 378, endPoint y: 246, distance: 45.3
click at [378, 246] on div "A-Note Max LTV   * 55.000 % A-Note Min DSCR   * 1.4 A-Note Min Debt Yield   * 1…" at bounding box center [568, 302] width 1000 height 176
type input "0"
click at [963, 387] on button "Size" at bounding box center [1011, 396] width 97 height 19
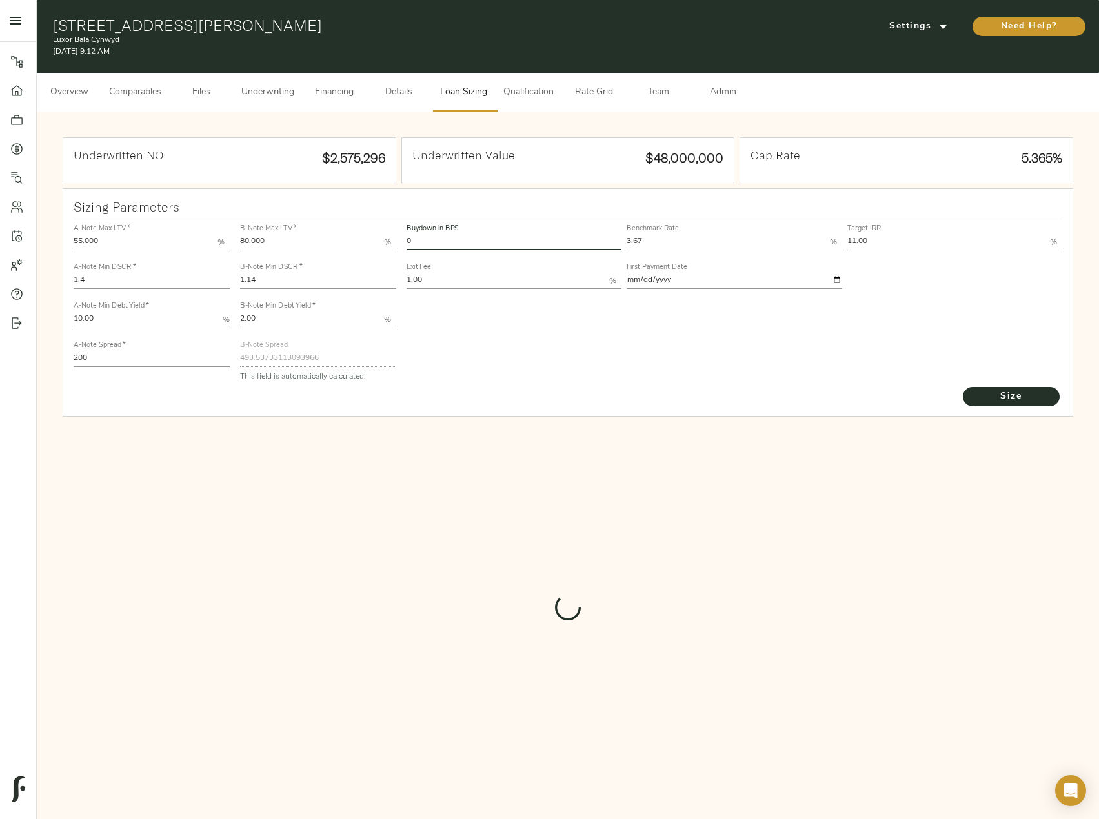
type input "650"
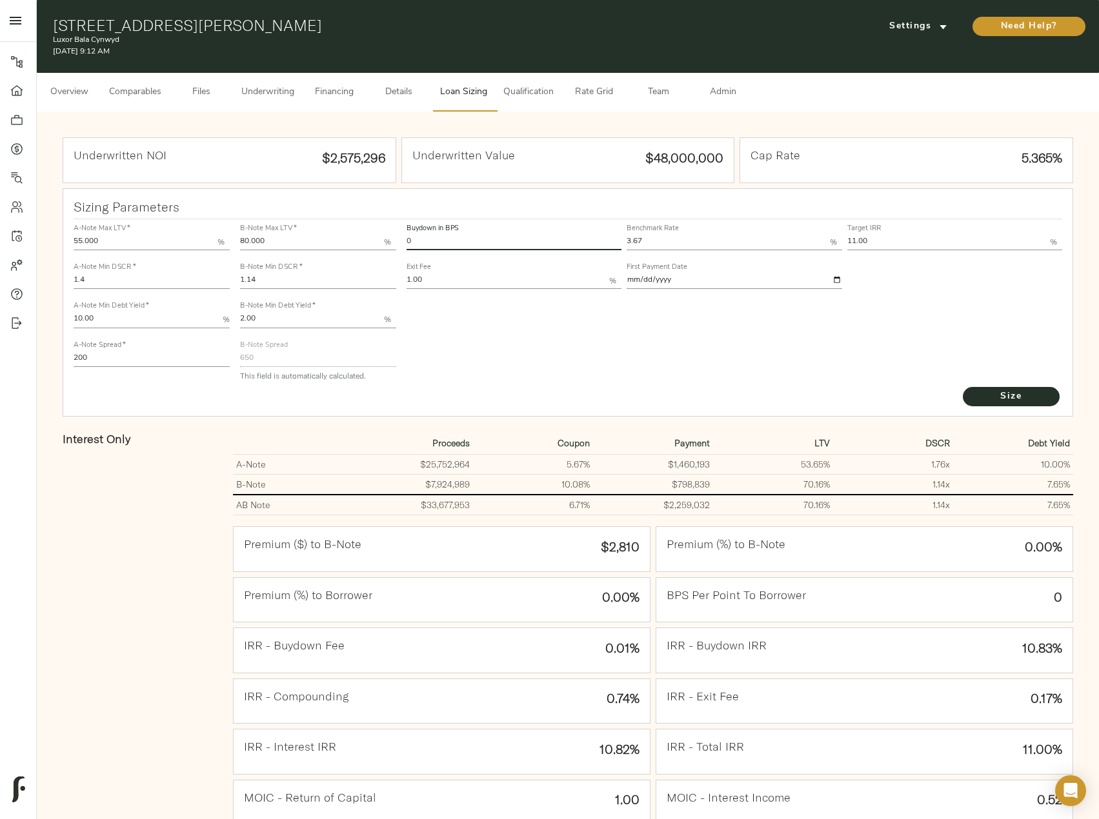
drag, startPoint x: 434, startPoint y: 248, endPoint x: 400, endPoint y: 251, distance: 34.4
click at [400, 251] on div "A-Note Max LTV   * 55.000 % A-Note Min DSCR   * 1.4 A-Note Min Debt Yield   * 1…" at bounding box center [568, 302] width 1000 height 176
type input "3"
type input "26"
click at [963, 387] on button "Size" at bounding box center [1011, 396] width 97 height 19
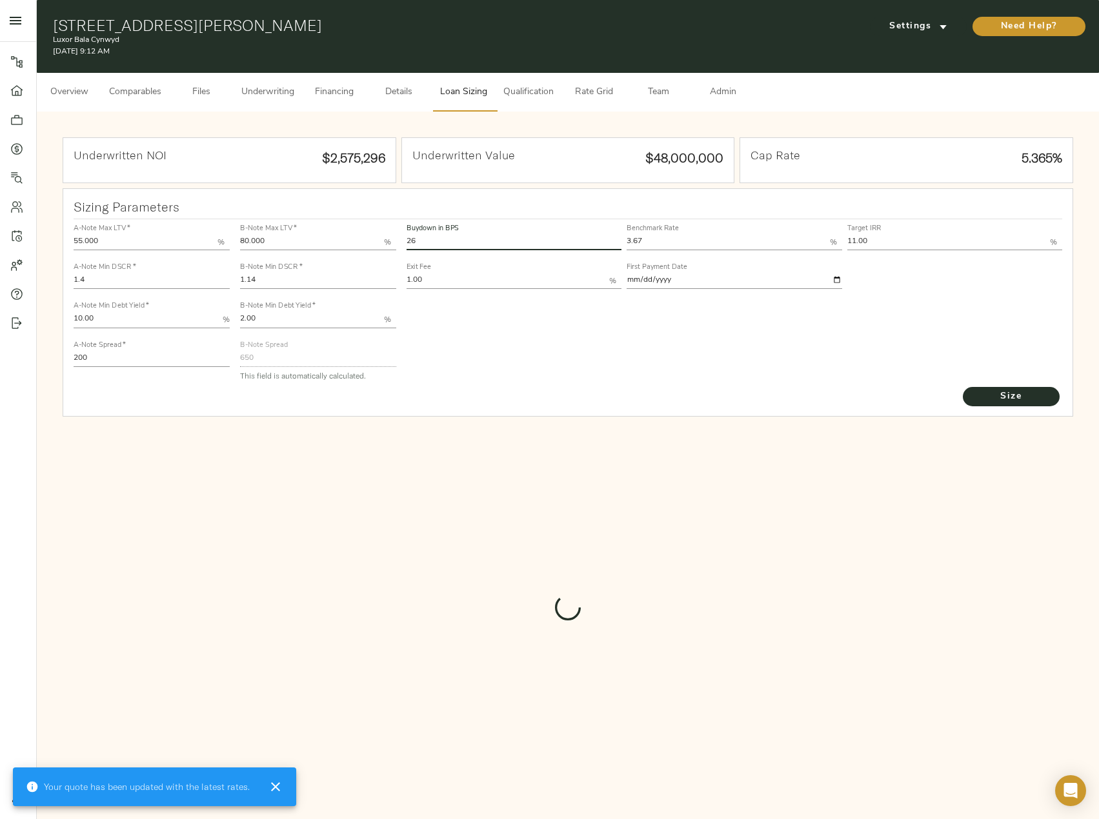
type input "500.6309306917852"
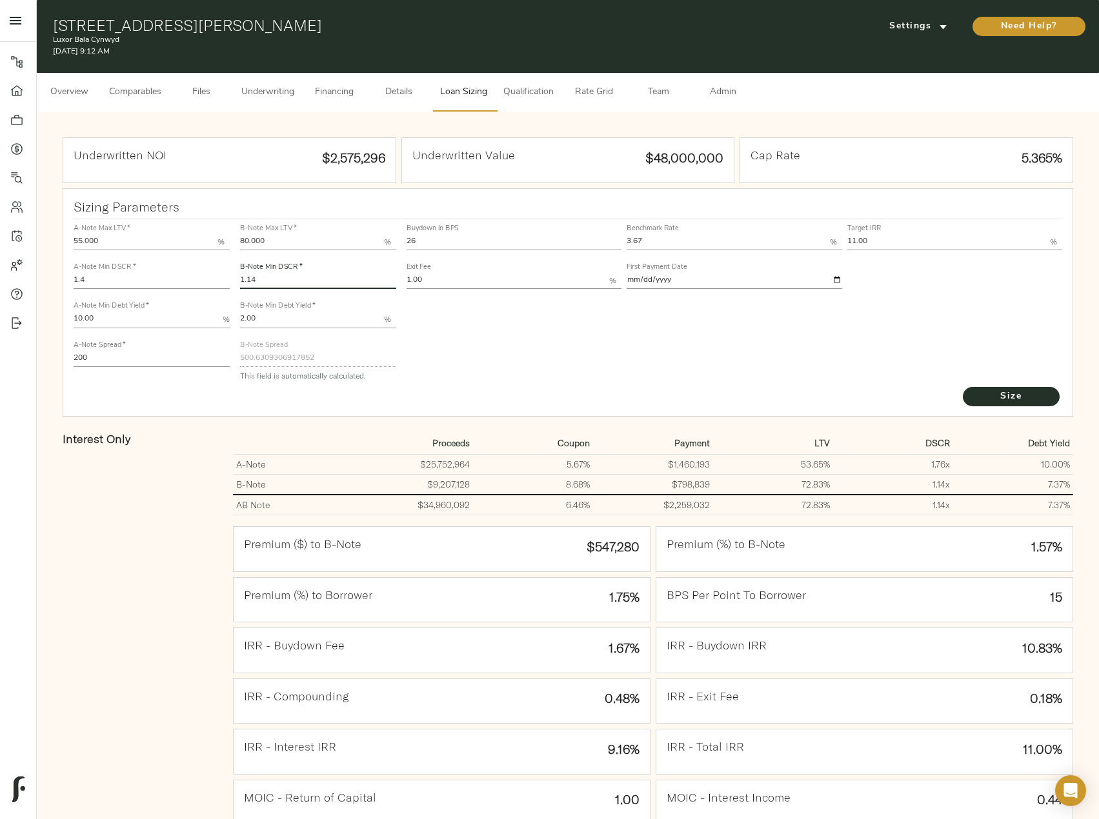
click at [349, 283] on input "1.14" at bounding box center [318, 281] width 156 height 15
type input "1.144"
click at [1042, 394] on span "Size" at bounding box center [1011, 397] width 71 height 16
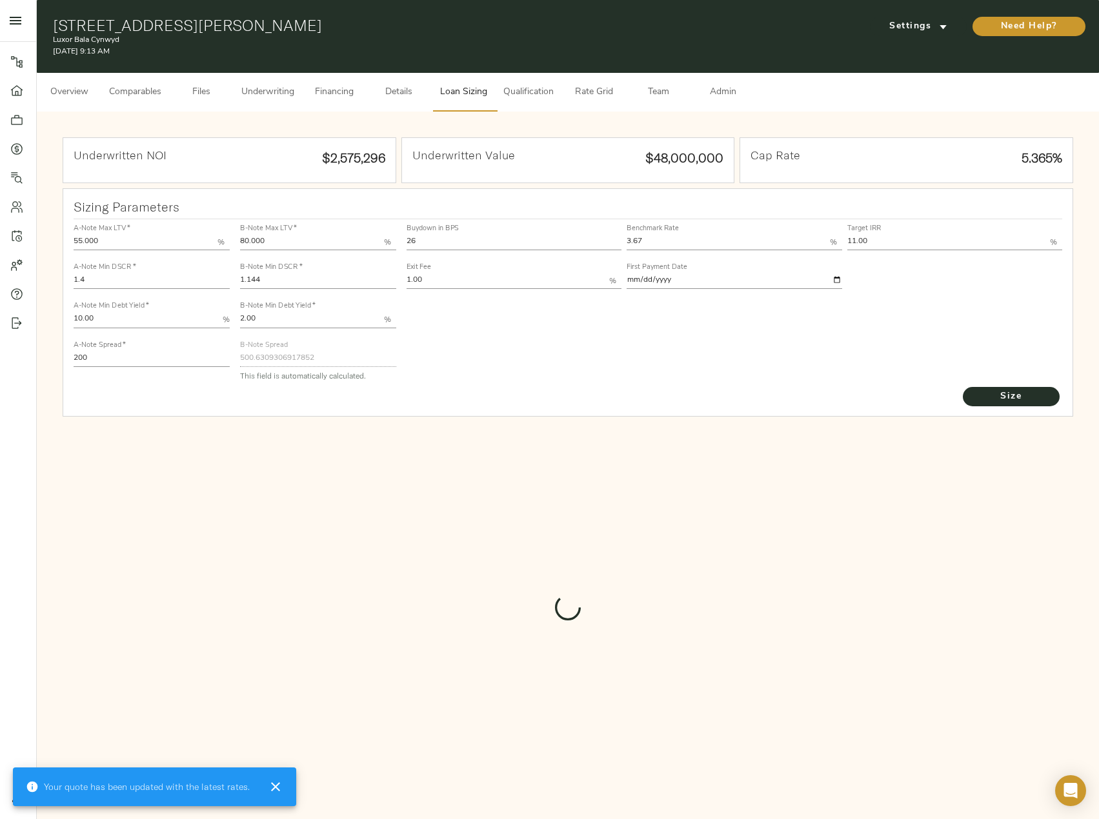
type input "499.49833693051414"
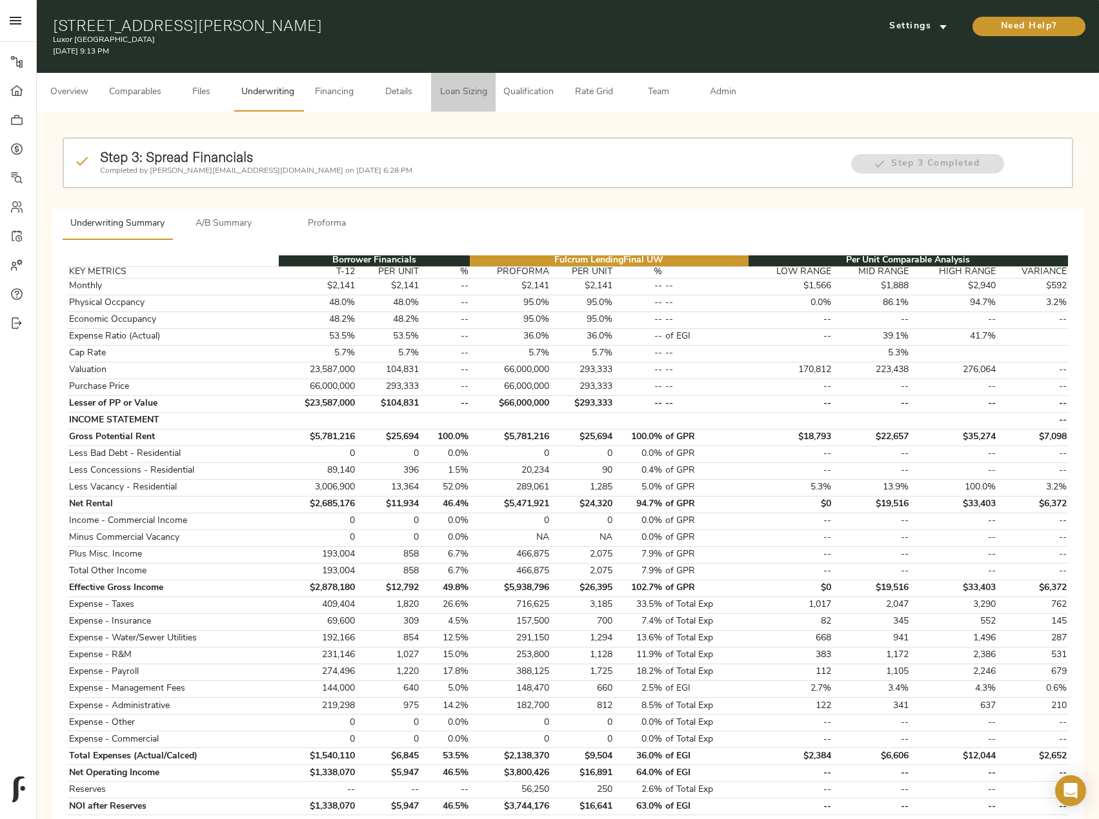
click at [445, 86] on span "Loan Sizing" at bounding box center [463, 93] width 49 height 16
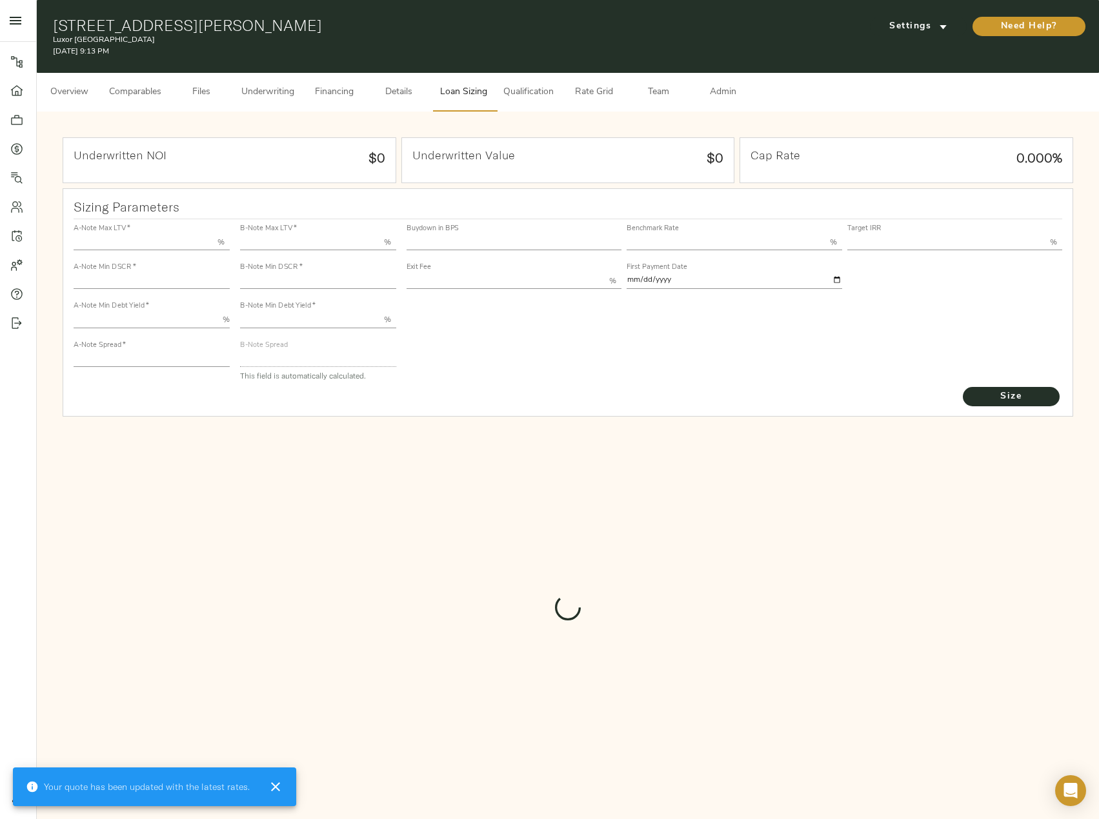
type input "55.000"
type input "1.4"
type input "10.00"
type input "245"
type input "80.000"
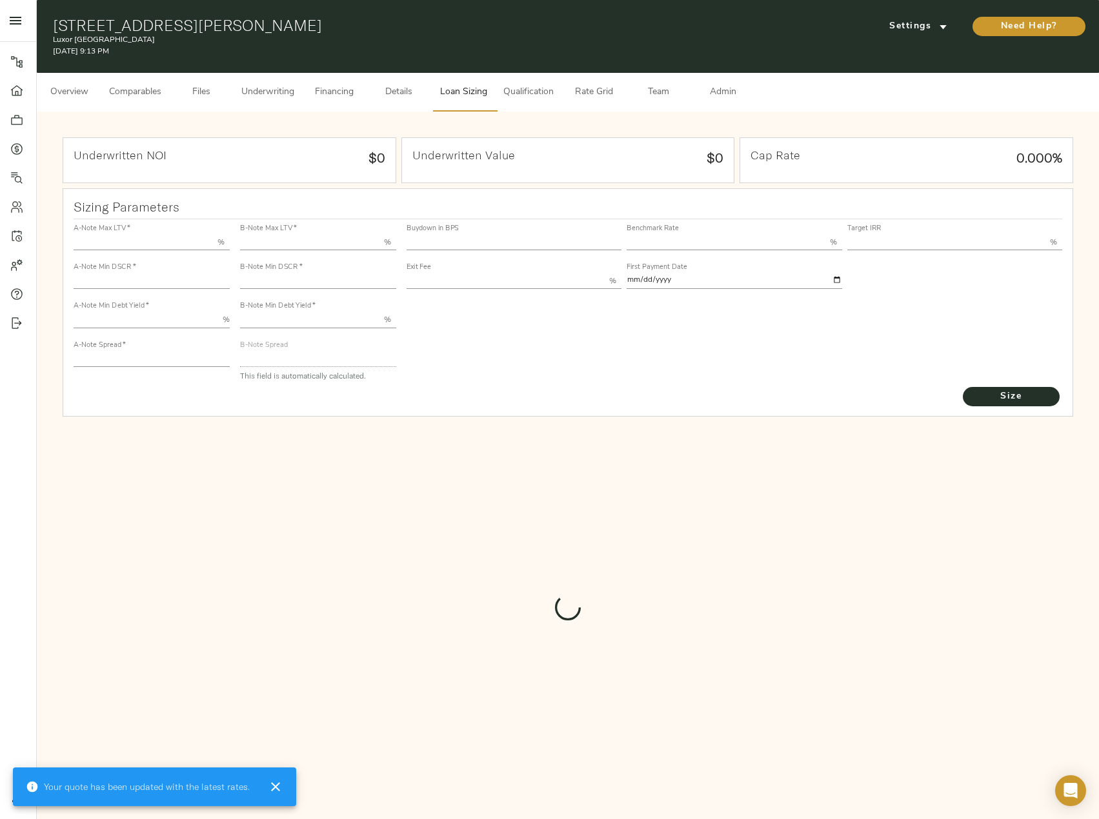
type input "1"
type input "2.00"
type input "820"
type input "0"
type input "3.76"
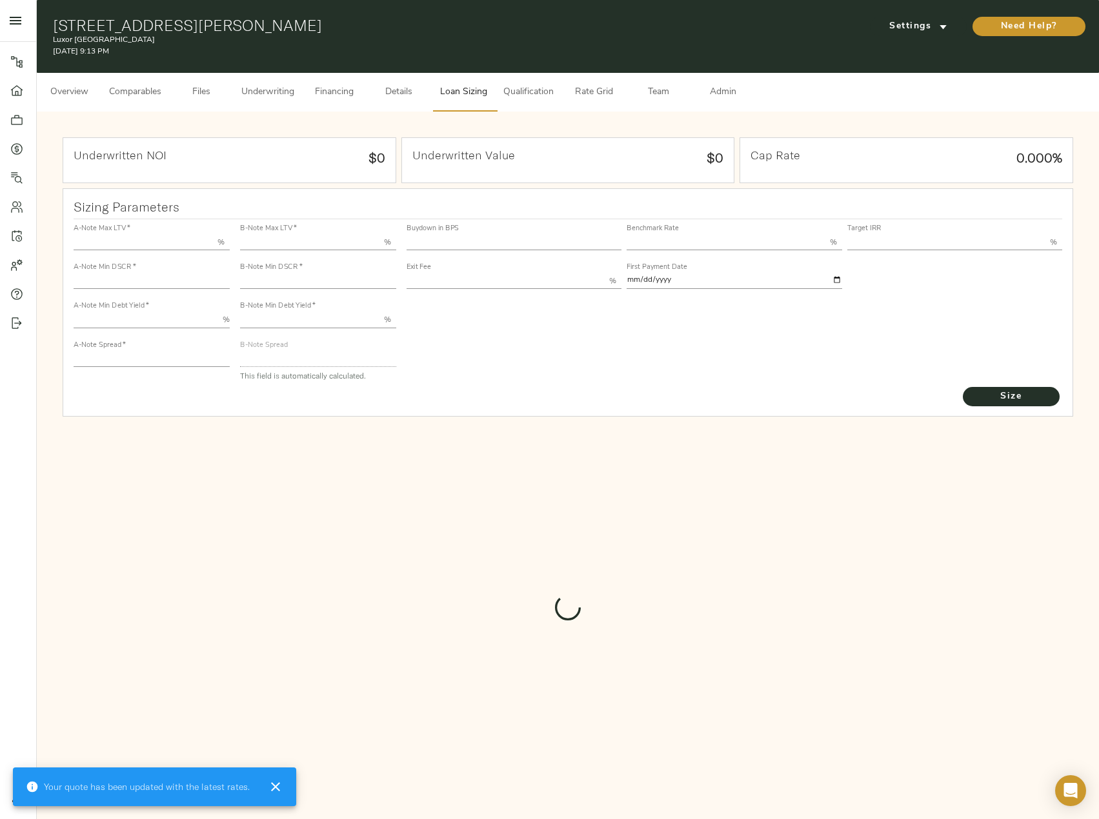
type input "13.00"
type input "1.00"
type input "[DATE]"
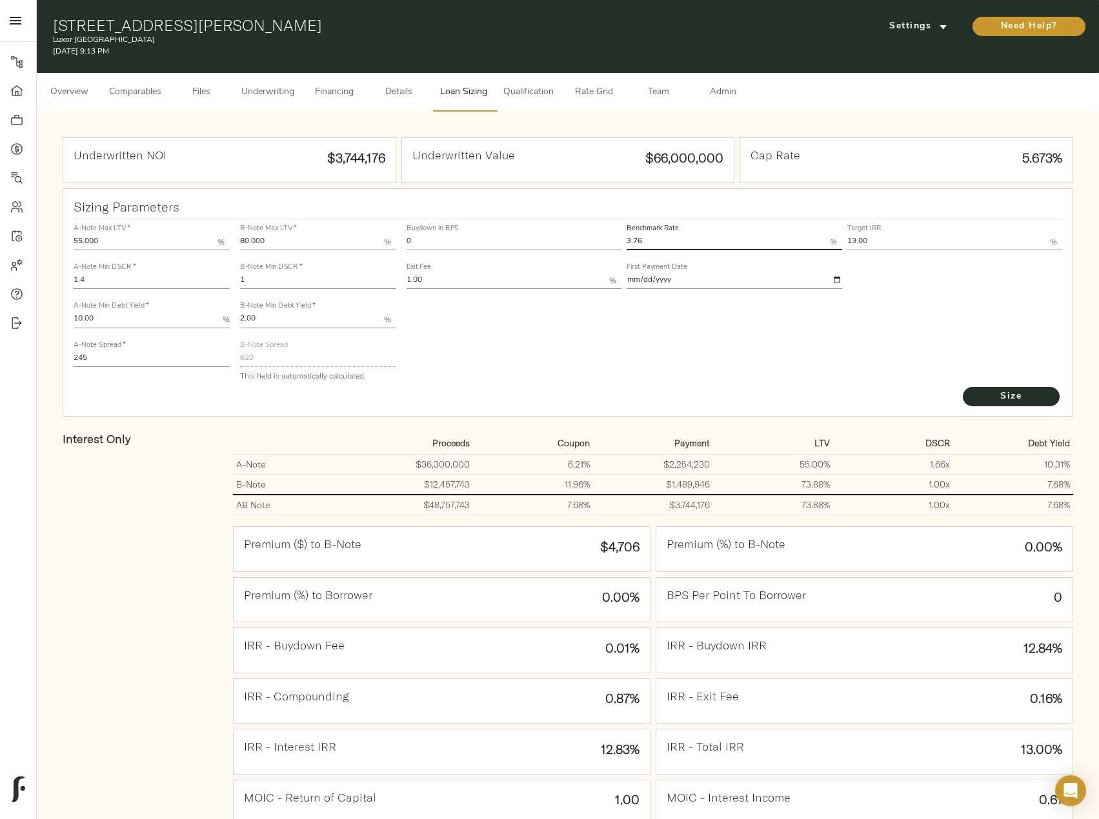
drag, startPoint x: 683, startPoint y: 242, endPoint x: 623, endPoint y: 243, distance: 60.0
click at [623, 243] on div "Buydown in BPS 0 Benchmark Rate 3.76 % Target IRR 13.00 % Exit Fee 1.00 % First…" at bounding box center [734, 256] width 661 height 78
type input "3.67"
click at [963, 387] on button "Size" at bounding box center [1011, 396] width 97 height 19
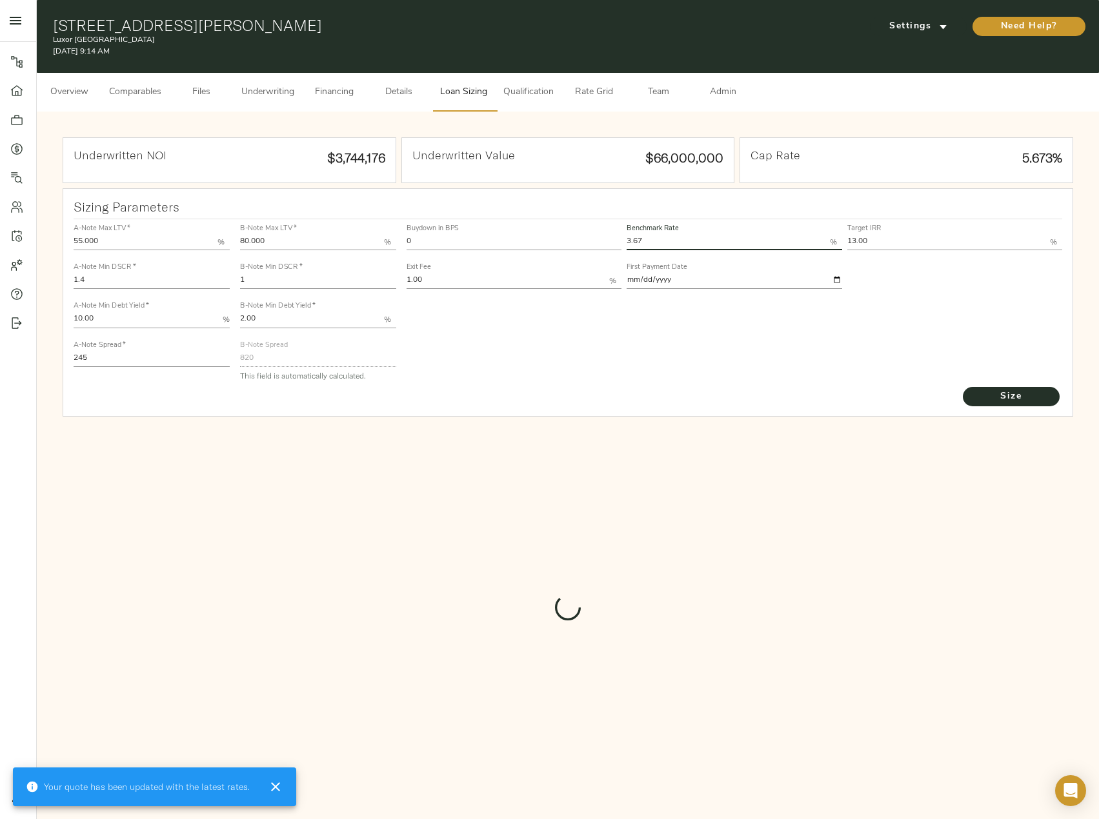
type input "829"
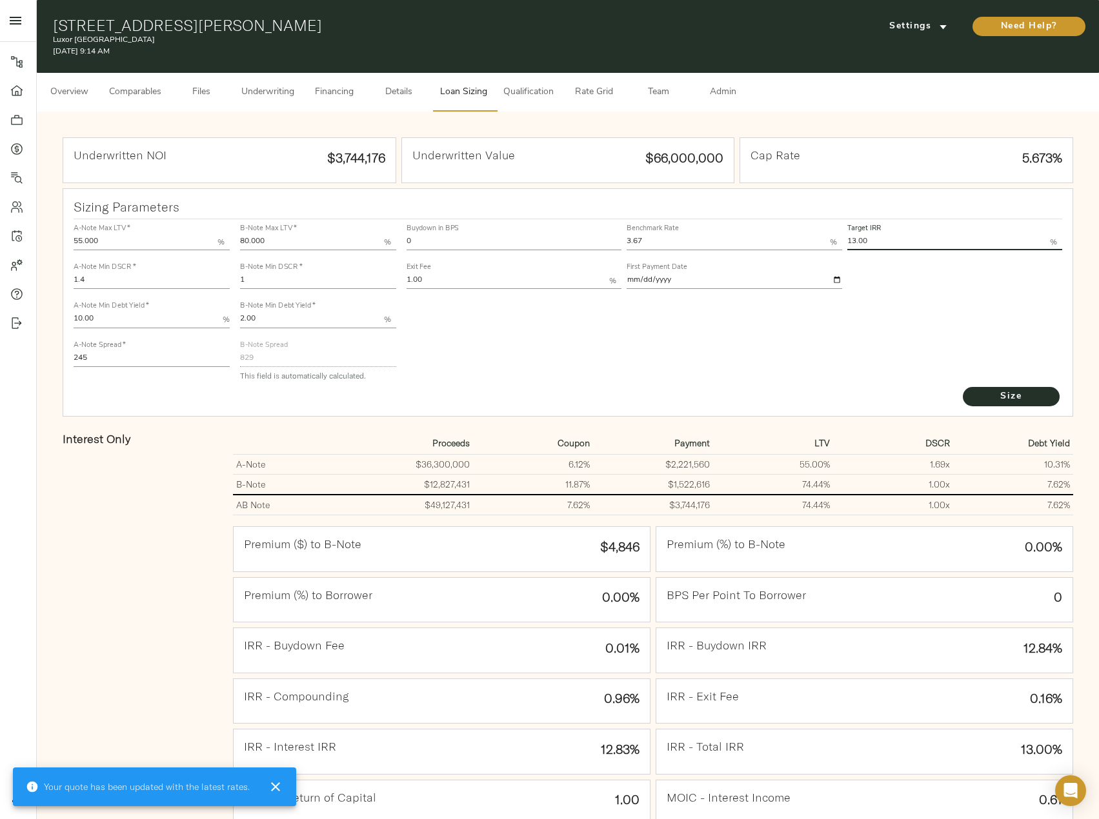
drag, startPoint x: 880, startPoint y: 236, endPoint x: 827, endPoint y: 236, distance: 52.9
click at [827, 236] on div "Buydown in BPS 0 Benchmark Rate 3.67 % Target IRR 13.00 % Exit Fee 1.00 % First…" at bounding box center [734, 256] width 661 height 78
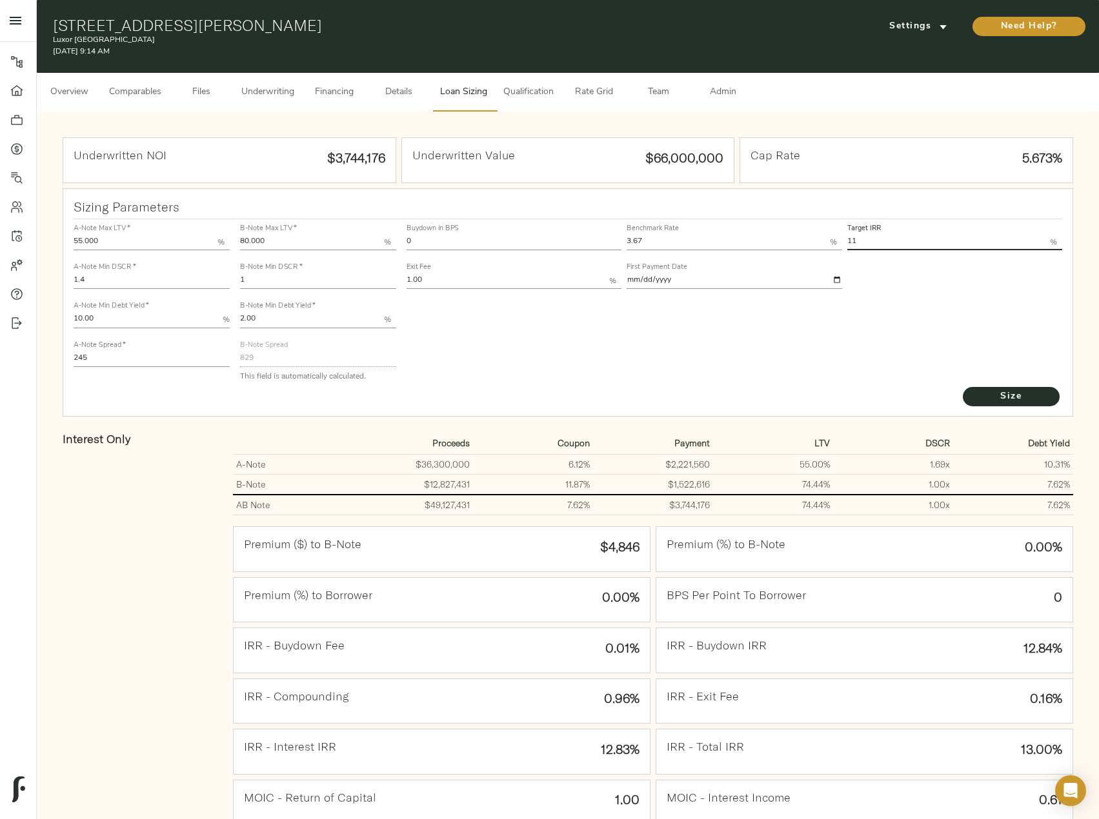
type input "11.00"
drag, startPoint x: 157, startPoint y: 362, endPoint x: 70, endPoint y: 364, distance: 87.1
click at [70, 364] on div "A-Note Max LTV   * 55.000 % A-Note Min DSCR   * 1.4 A-Note Min Debt Yield   * 1…" at bounding box center [151, 302] width 166 height 176
type input "200"
click at [288, 274] on input "1" at bounding box center [318, 281] width 156 height 15
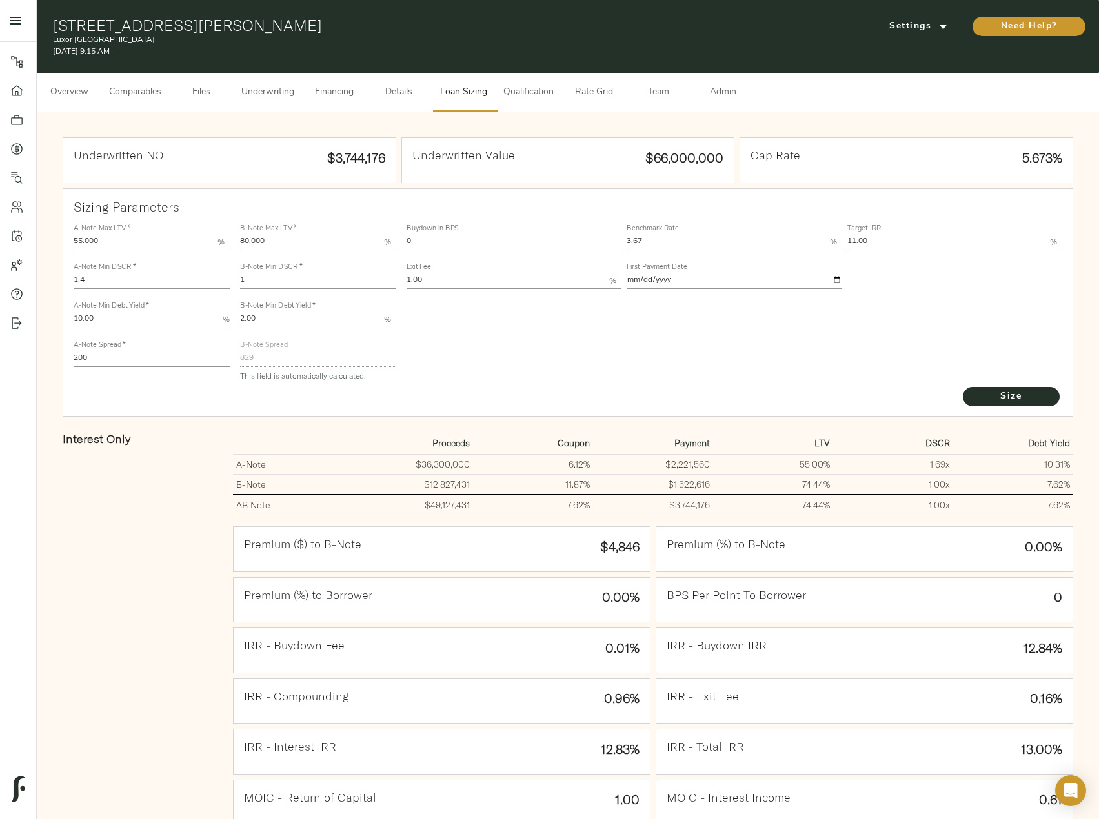
click at [327, 272] on div "B-Note Min DSCR   * 1" at bounding box center [318, 276] width 156 height 26
type input "1.209"
drag, startPoint x: 443, startPoint y: 244, endPoint x: 421, endPoint y: 246, distance: 22.7
click at [421, 246] on input "0" at bounding box center [514, 242] width 215 height 15
drag, startPoint x: 422, startPoint y: 239, endPoint x: 393, endPoint y: 239, distance: 29.0
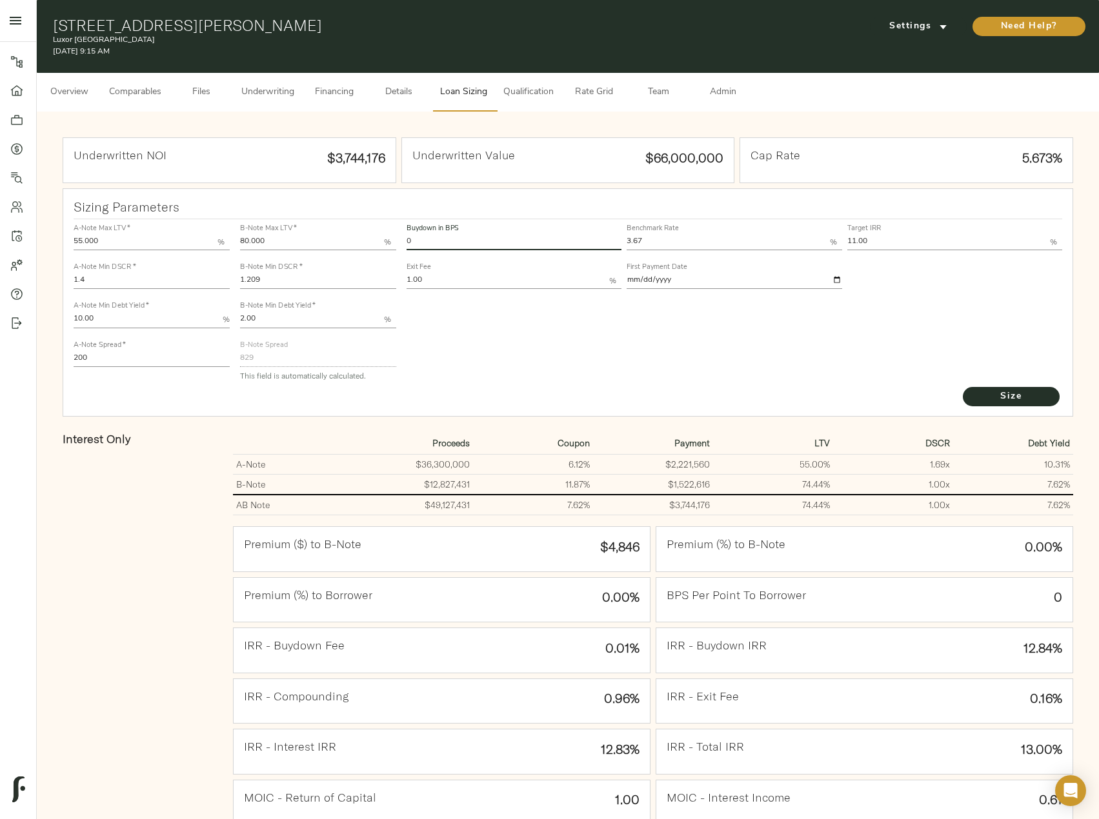
click at [393, 239] on div "A-Note Max LTV   * 55.000 % A-Note Min DSCR   * 1.4 A-Note Min Debt Yield   * 1…" at bounding box center [568, 302] width 1000 height 176
type input "26"
click at [963, 387] on button "Size" at bounding box center [1011, 396] width 97 height 19
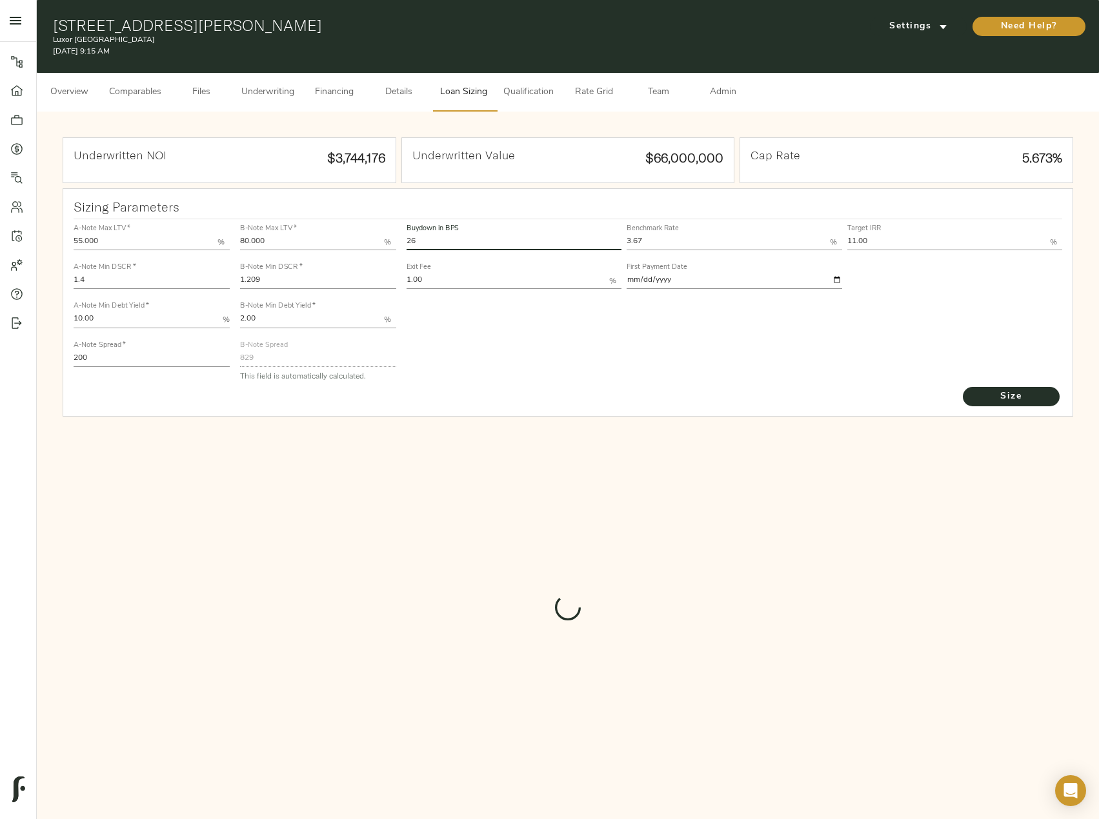
type input "650"
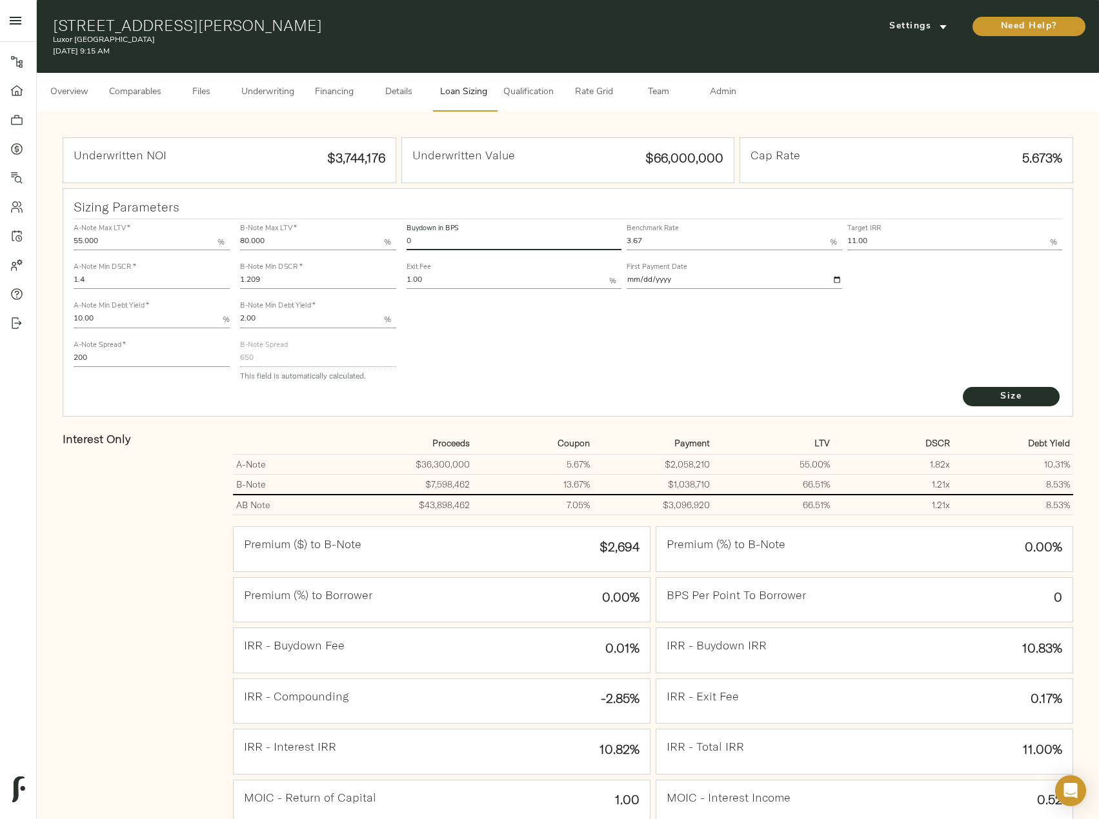
drag, startPoint x: 419, startPoint y: 240, endPoint x: 408, endPoint y: 235, distance: 11.5
click at [408, 235] on input "0" at bounding box center [514, 242] width 215 height 15
type input "26"
click at [963, 387] on button "Size" at bounding box center [1011, 396] width 97 height 19
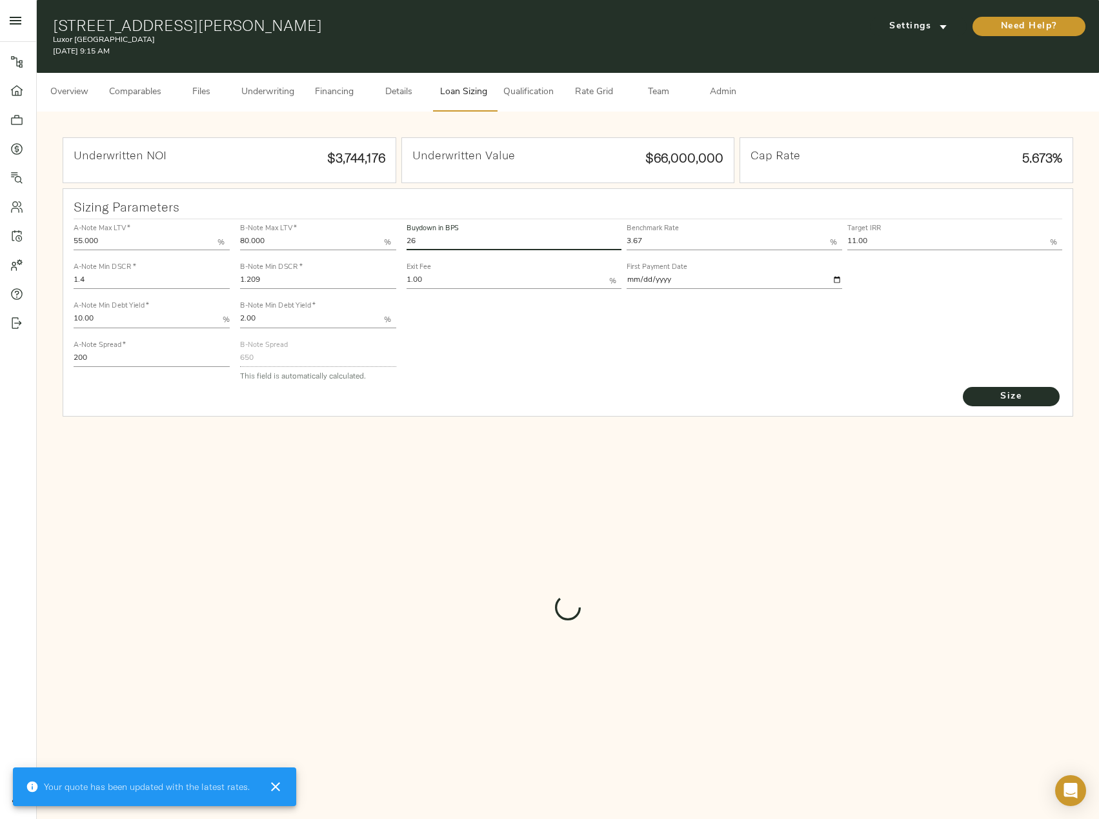
type input "491.17999292757855"
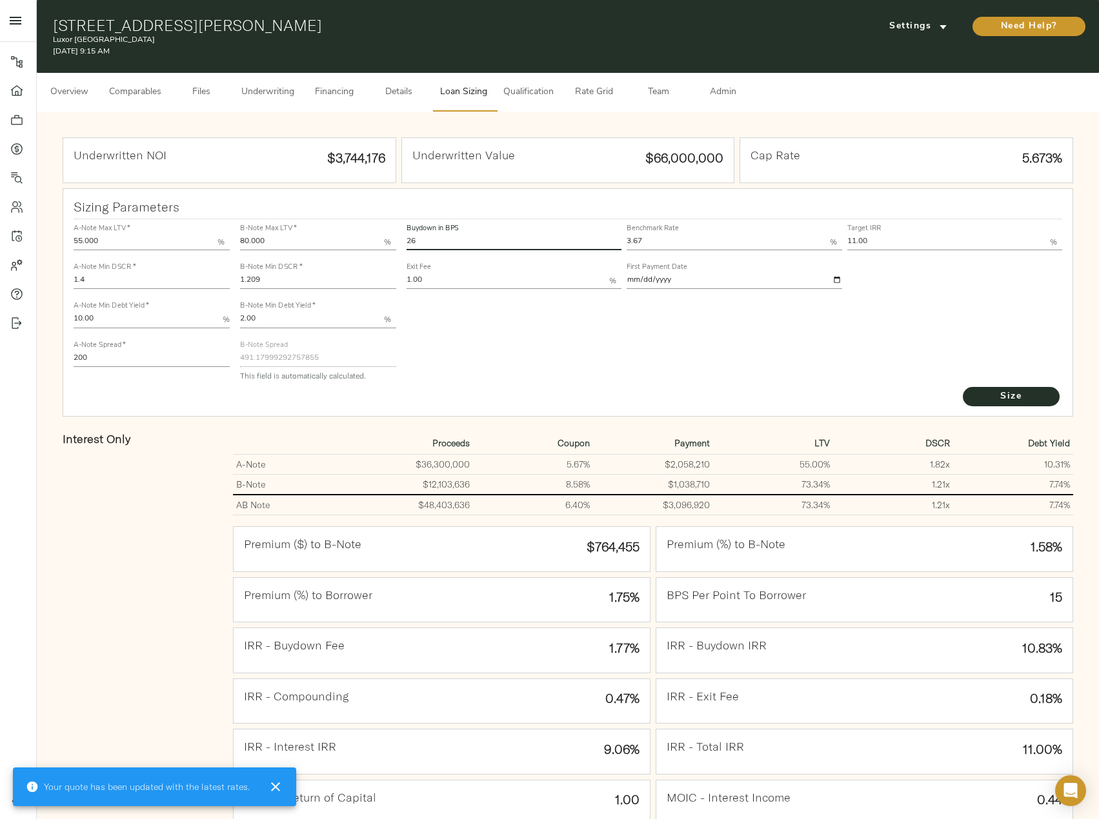
drag, startPoint x: 419, startPoint y: 243, endPoint x: 396, endPoint y: 239, distance: 24.2
click at [396, 239] on div "A-Note Max LTV   * 55.000 % A-Note Min DSCR   * 1.4 A-Note Min Debt Yield   * 1…" at bounding box center [568, 302] width 1000 height 176
type input "0"
click at [963, 387] on button "Size" at bounding box center [1011, 396] width 97 height 19
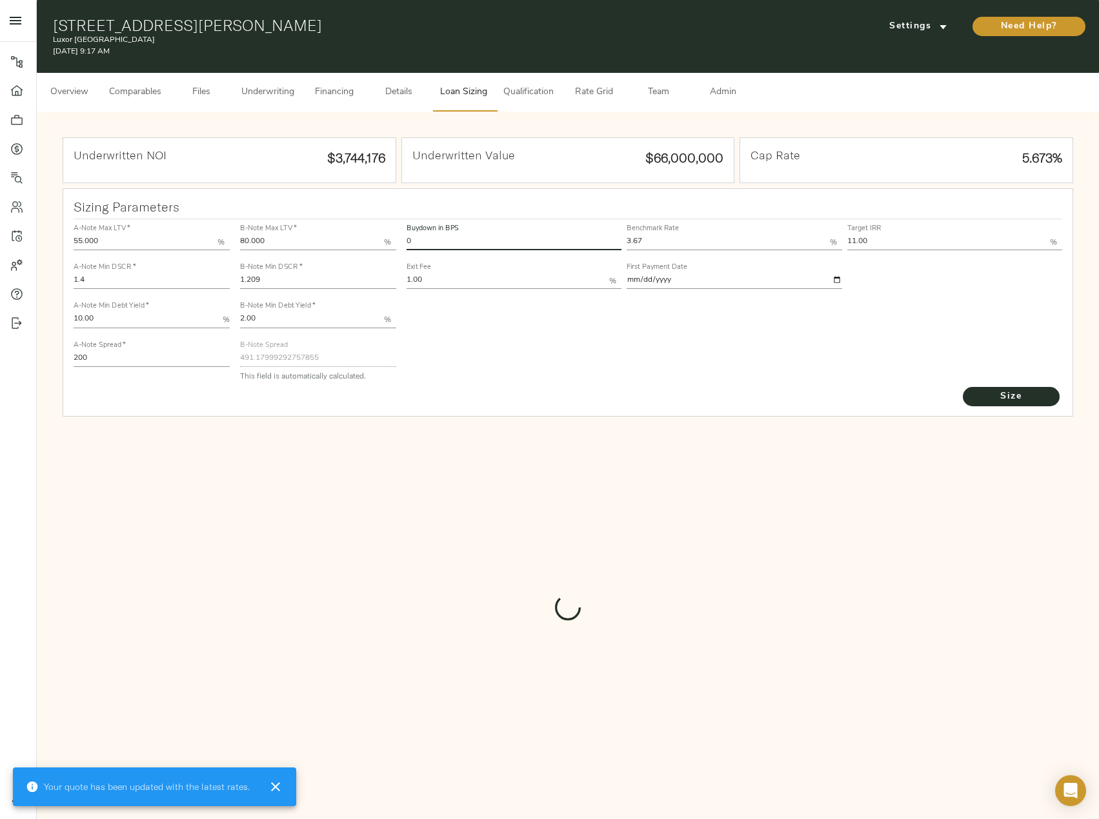
type input "650"
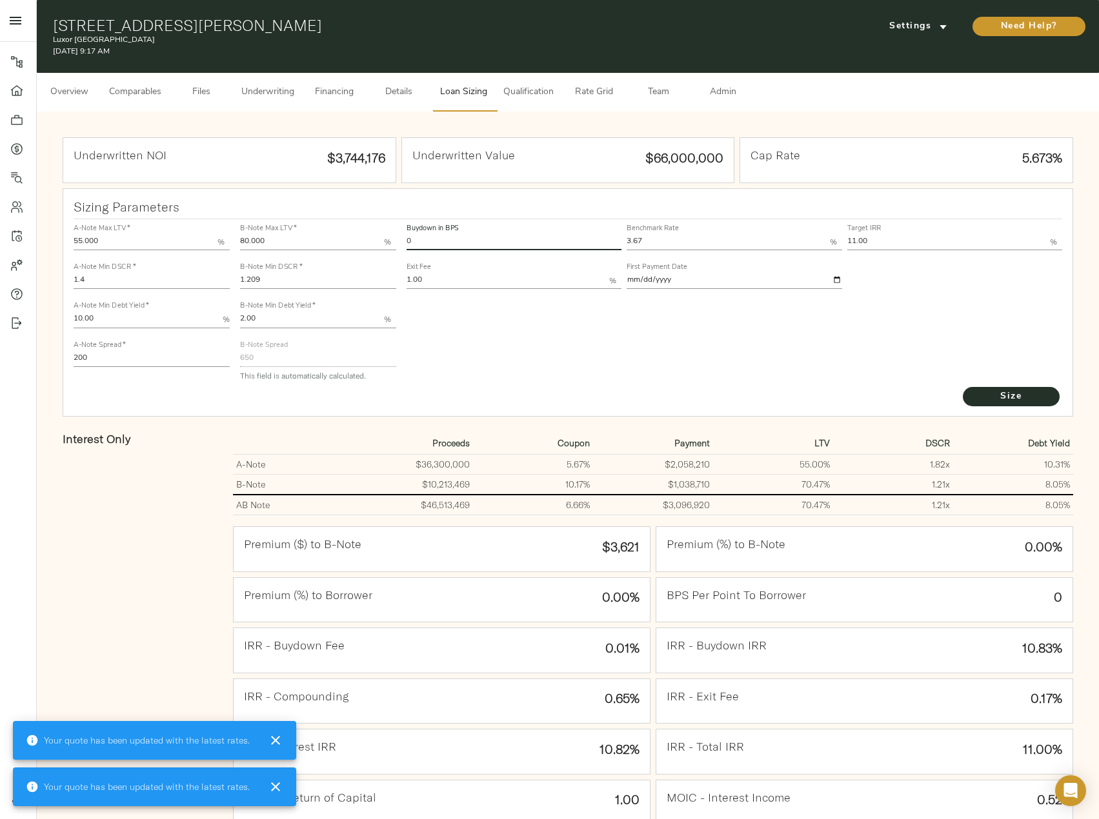
drag, startPoint x: 419, startPoint y: 239, endPoint x: 404, endPoint y: 238, distance: 14.9
click at [404, 238] on div "Buydown in BPS 0" at bounding box center [514, 236] width 220 height 39
type input "26"
click at [963, 387] on button "Size" at bounding box center [1011, 396] width 97 height 19
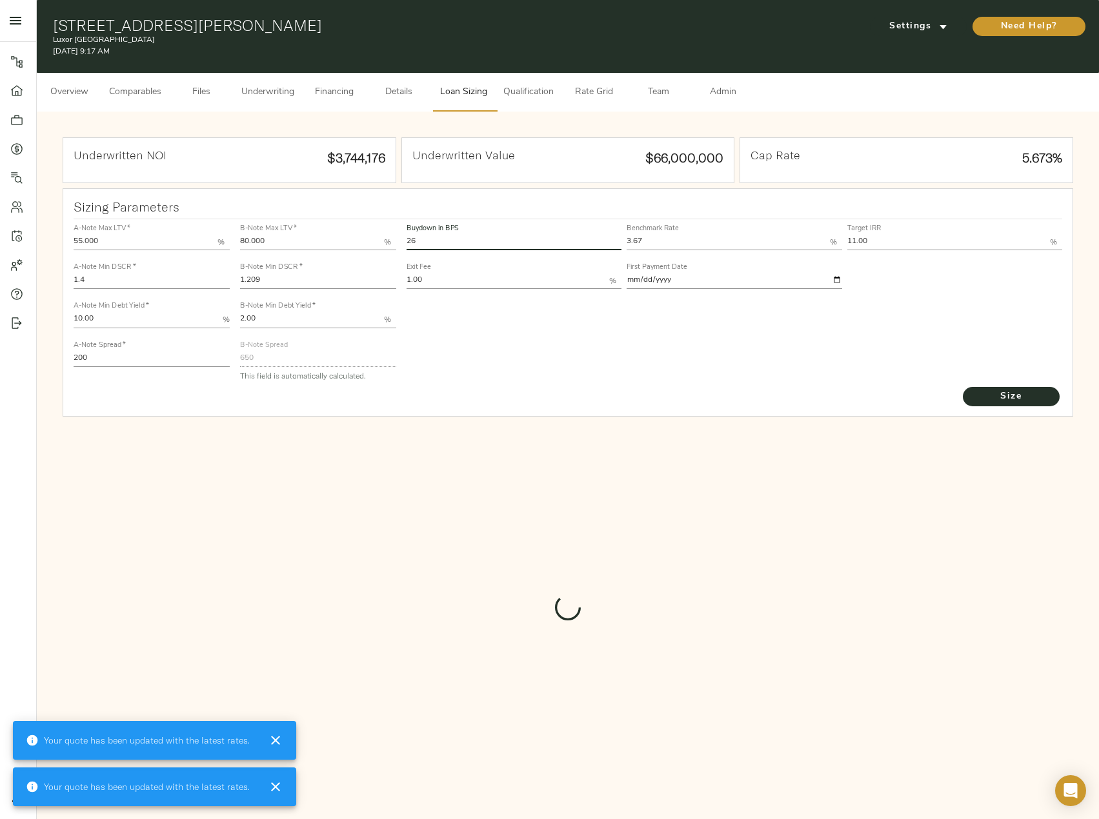
type input "491.17999292757855"
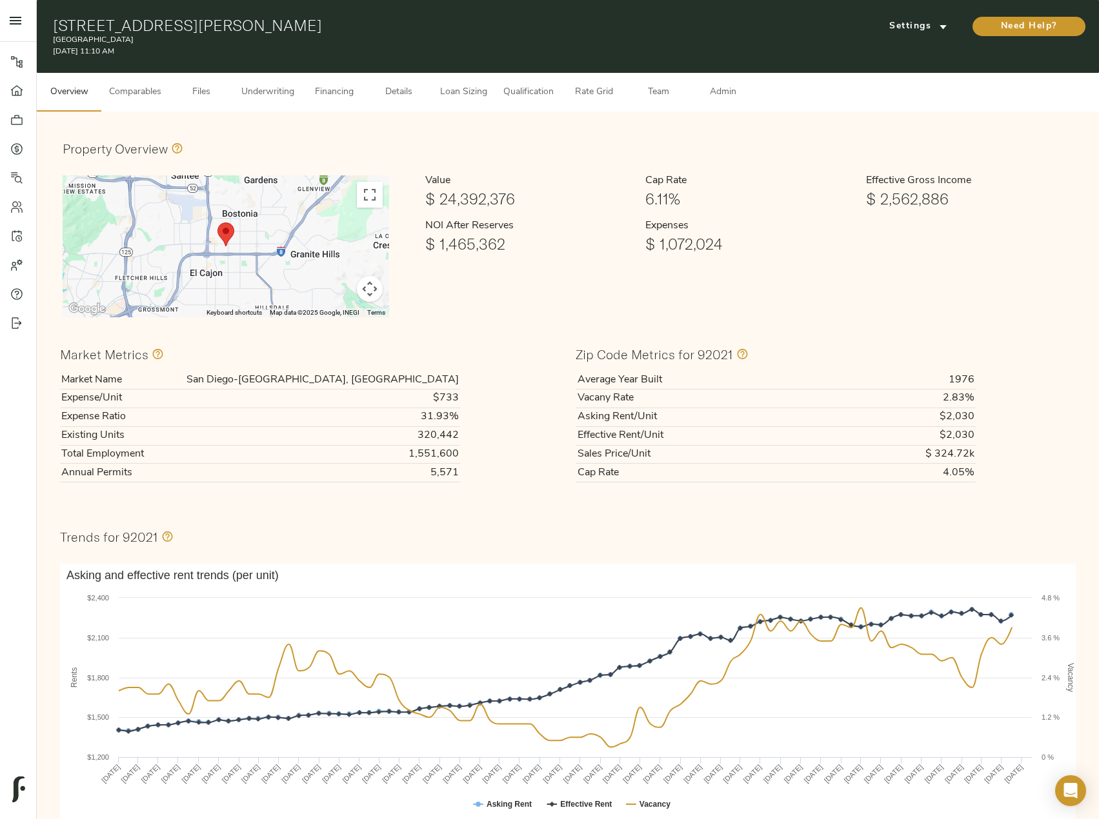
click at [468, 96] on span "Loan Sizing" at bounding box center [463, 93] width 49 height 16
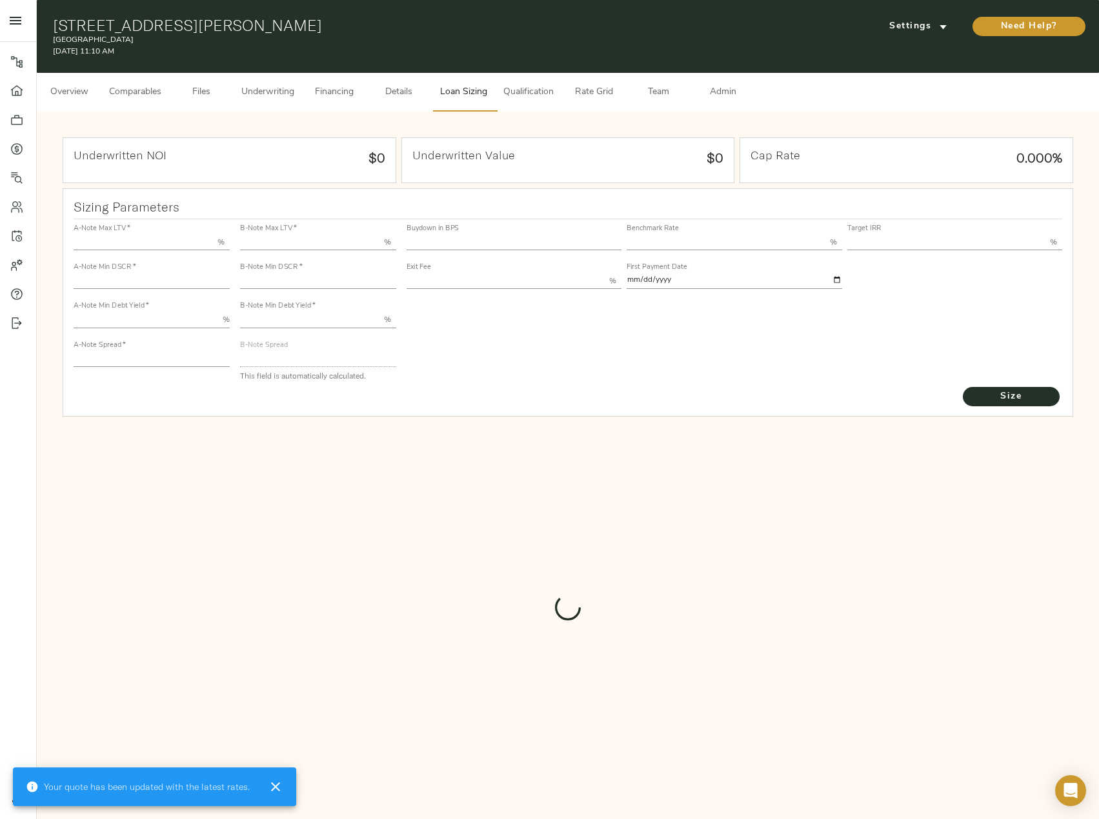
type input "55.000"
type input "1.4"
type input "10.00"
type input "245"
type input "80.000"
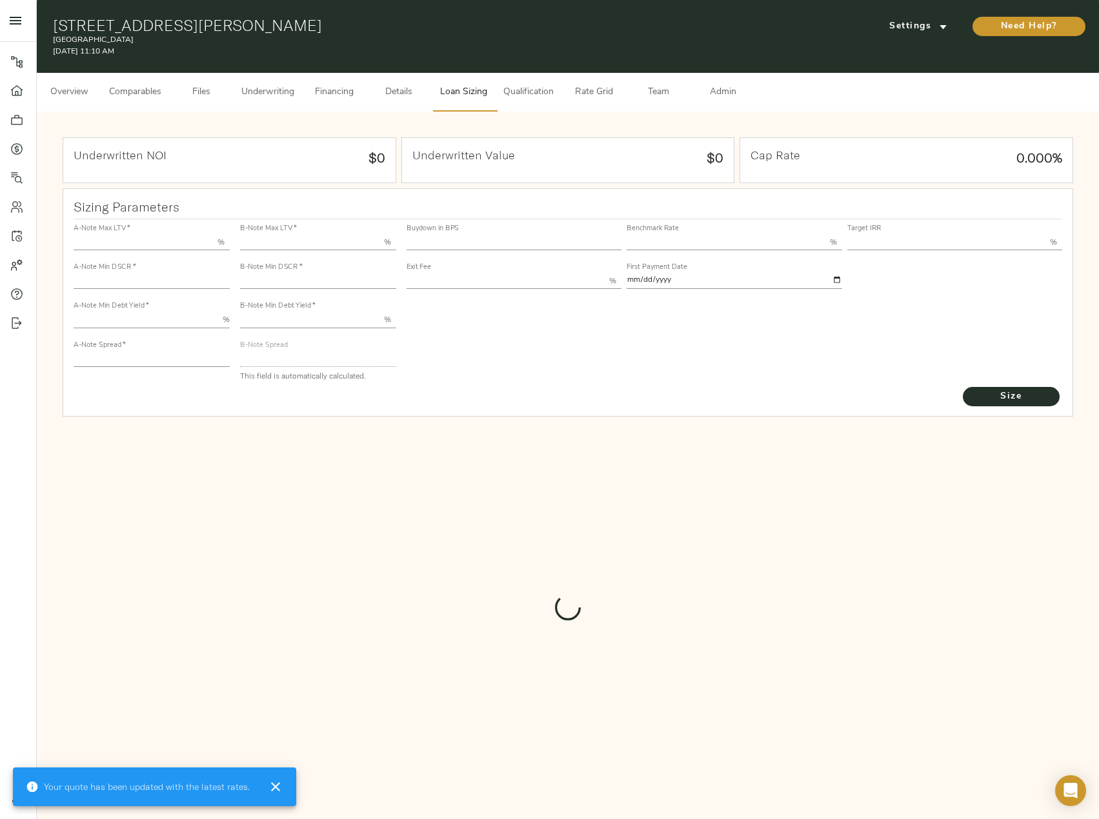
type input "1"
type input "2.00"
type input "820"
type input "0"
type input "3.76"
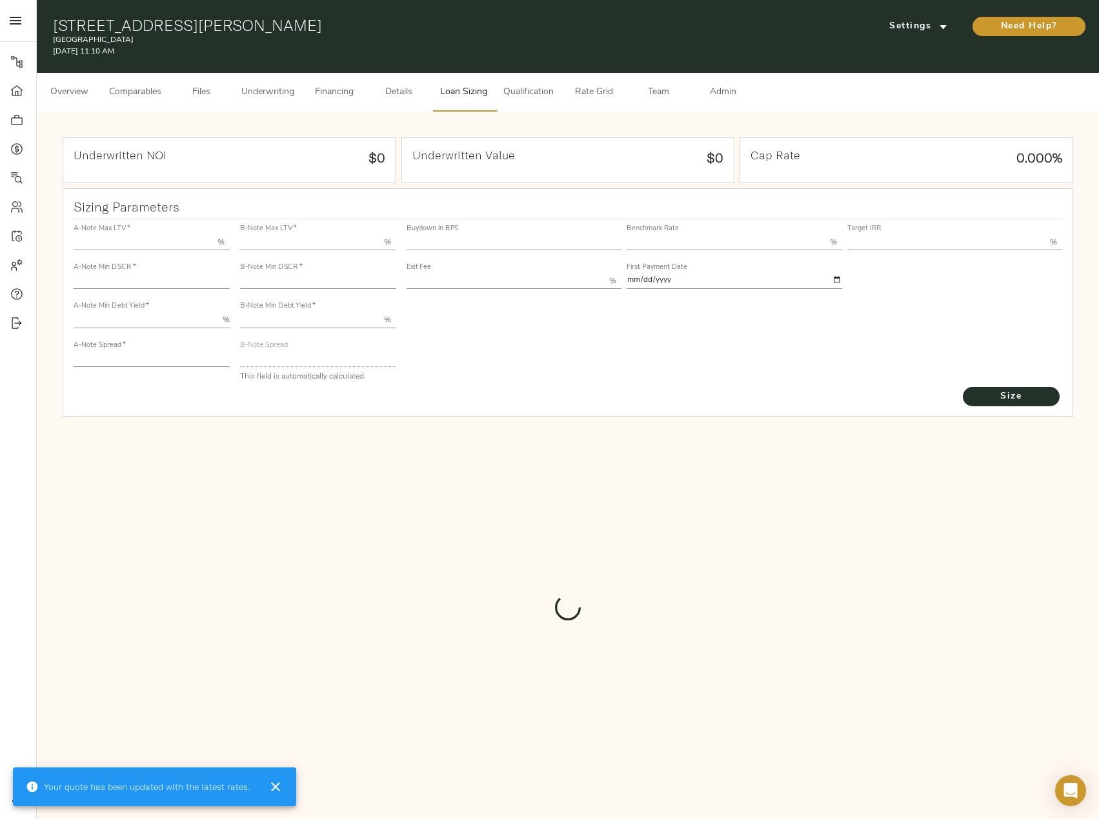
type input "13.00"
type input "1.00"
type input "2025-09-01"
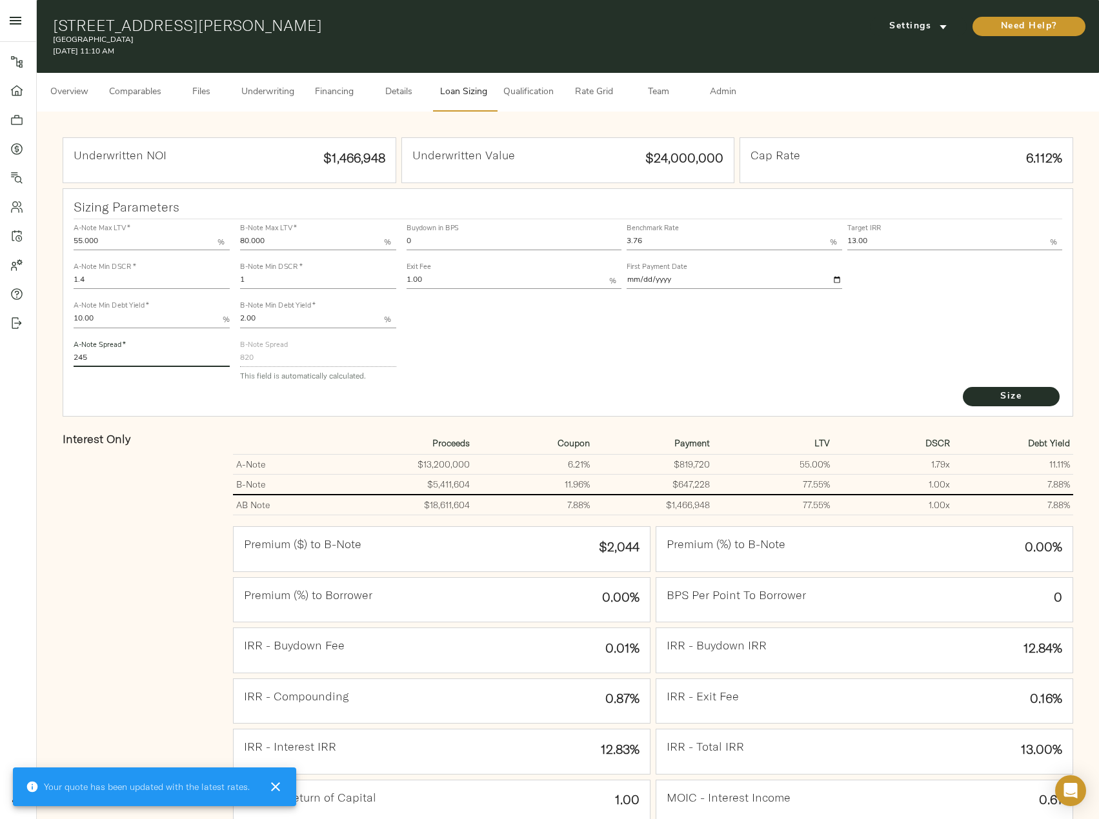
drag, startPoint x: 142, startPoint y: 359, endPoint x: 19, endPoint y: 365, distance: 123.4
click at [19, 365] on div "Pipeline Dashboard Portfolio Quotes Search Users Activity Account Help Sign Out…" at bounding box center [549, 476] width 1099 height 952
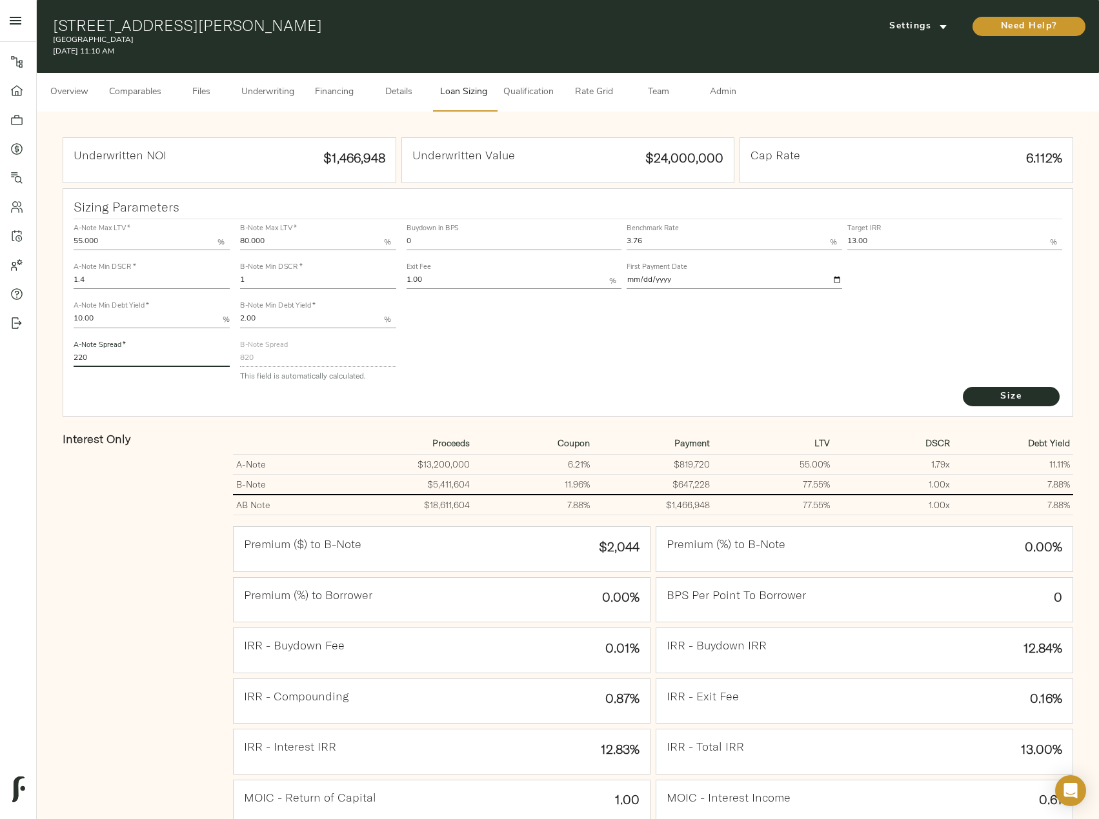
type input "220"
drag, startPoint x: 299, startPoint y: 283, endPoint x: 190, endPoint y: 294, distance: 109.0
click at [190, 294] on div "A-Note Max LTV   * 55.000 % A-Note Min DSCR   * 1.4 A-Note Min Debt Yield   * 1…" at bounding box center [568, 302] width 1000 height 176
type input "1.15"
click at [963, 387] on button "Size" at bounding box center [1011, 396] width 97 height 19
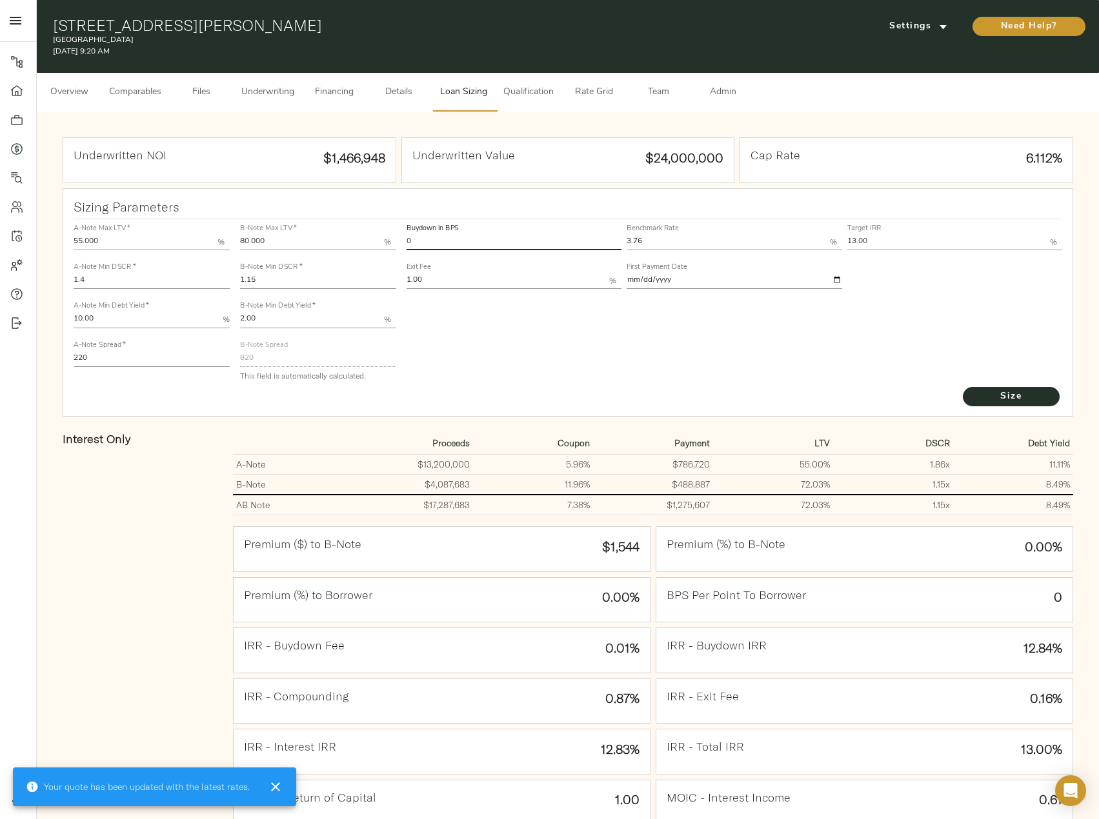
drag, startPoint x: 453, startPoint y: 240, endPoint x: 392, endPoint y: 239, distance: 60.7
click at [392, 239] on div "A-Note Max LTV   * 55.000 % A-Note Min DSCR   * 1.4 A-Note Min Debt Yield   * 1…" at bounding box center [568, 302] width 1000 height 176
type input "45"
click at [963, 387] on button "Size" at bounding box center [1011, 396] width 97 height 19
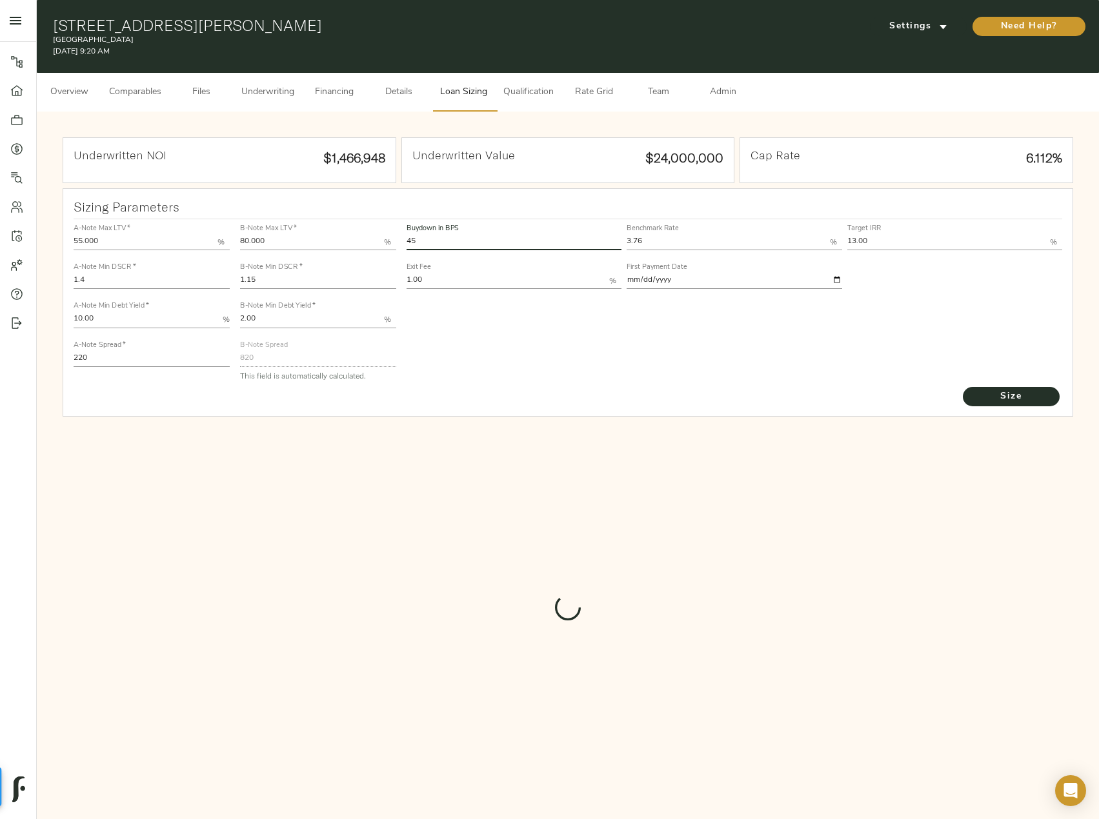
type input "562.2779073459272"
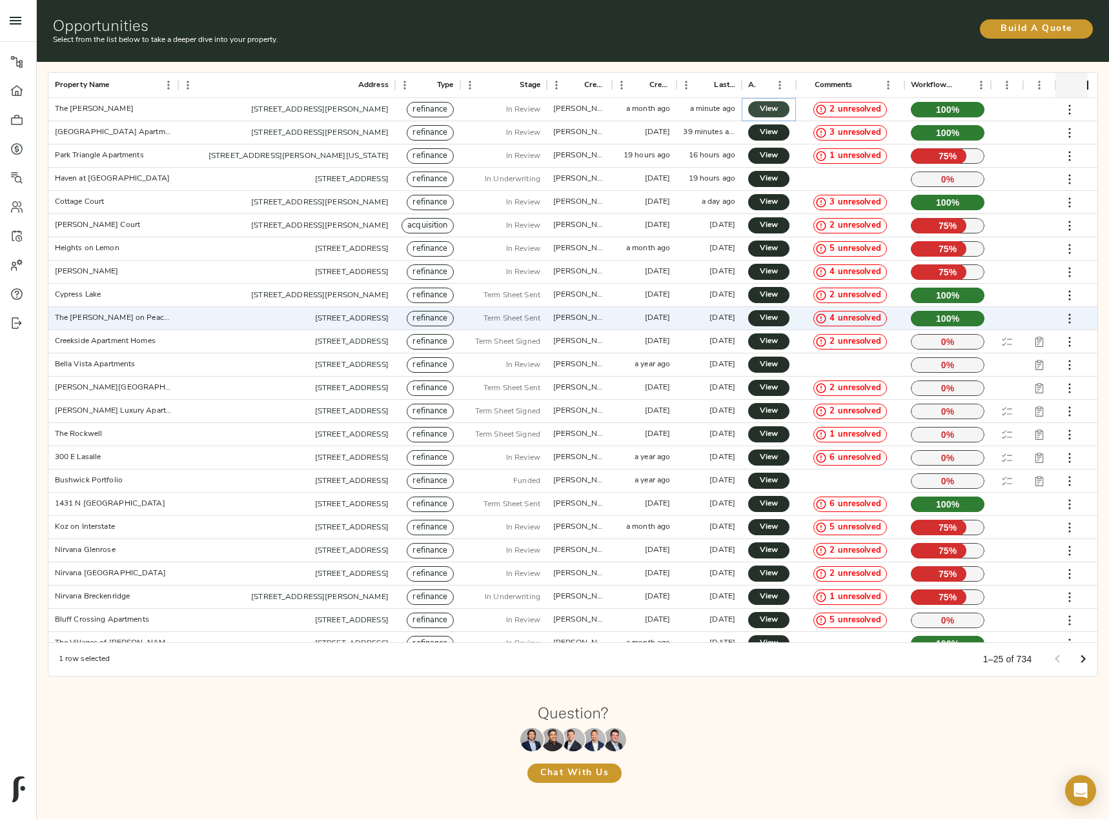
click at [765, 110] on span "View" at bounding box center [768, 110] width 15 height 14
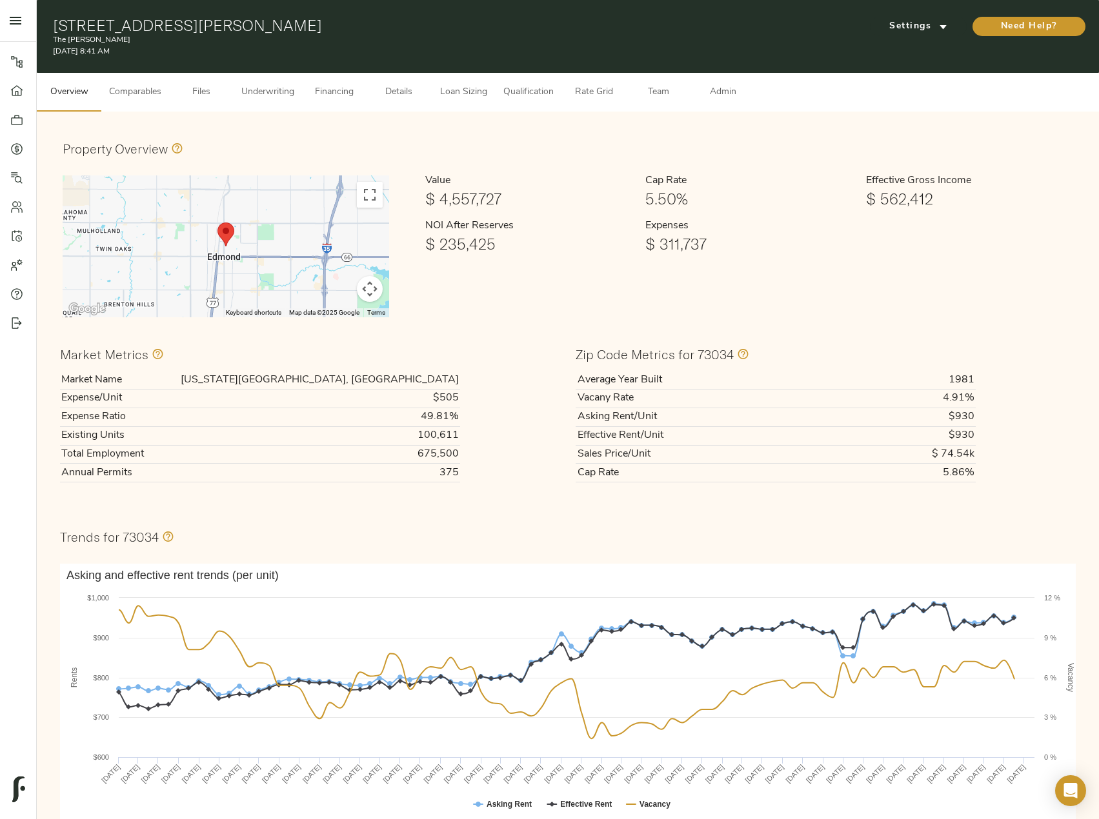
click at [201, 90] on span "Files" at bounding box center [201, 93] width 49 height 16
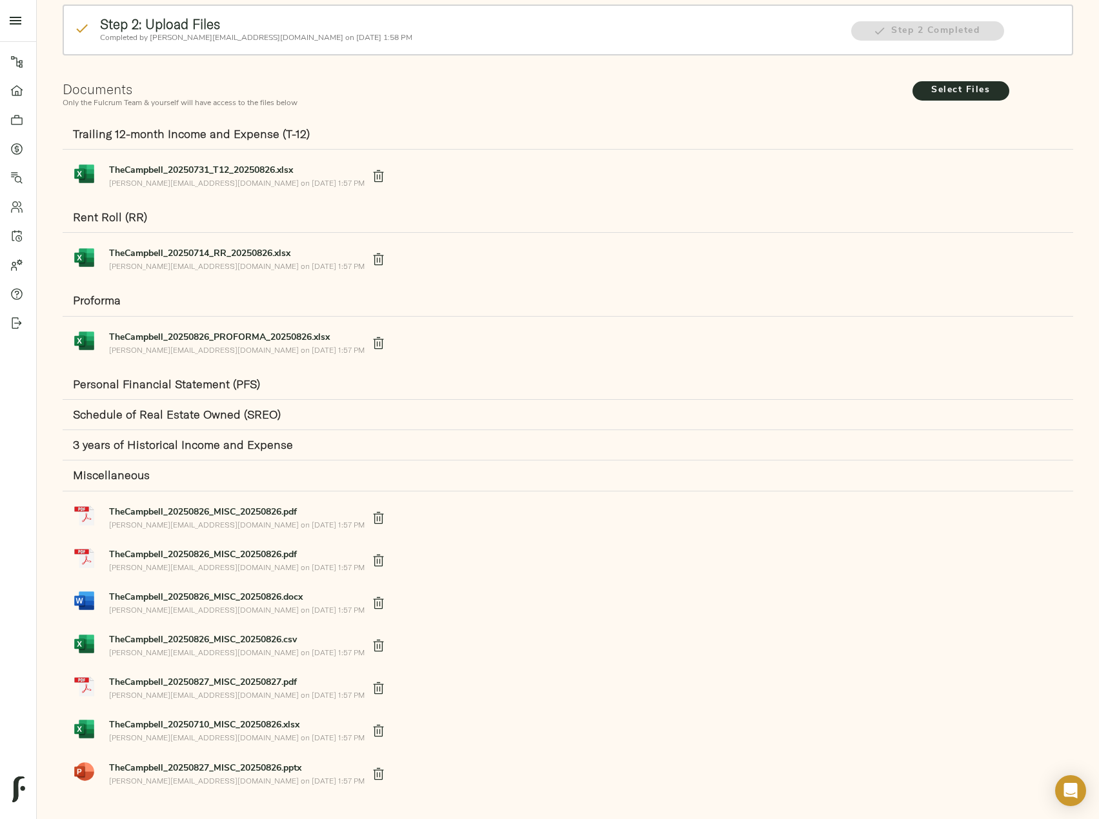
scroll to position [158, 0]
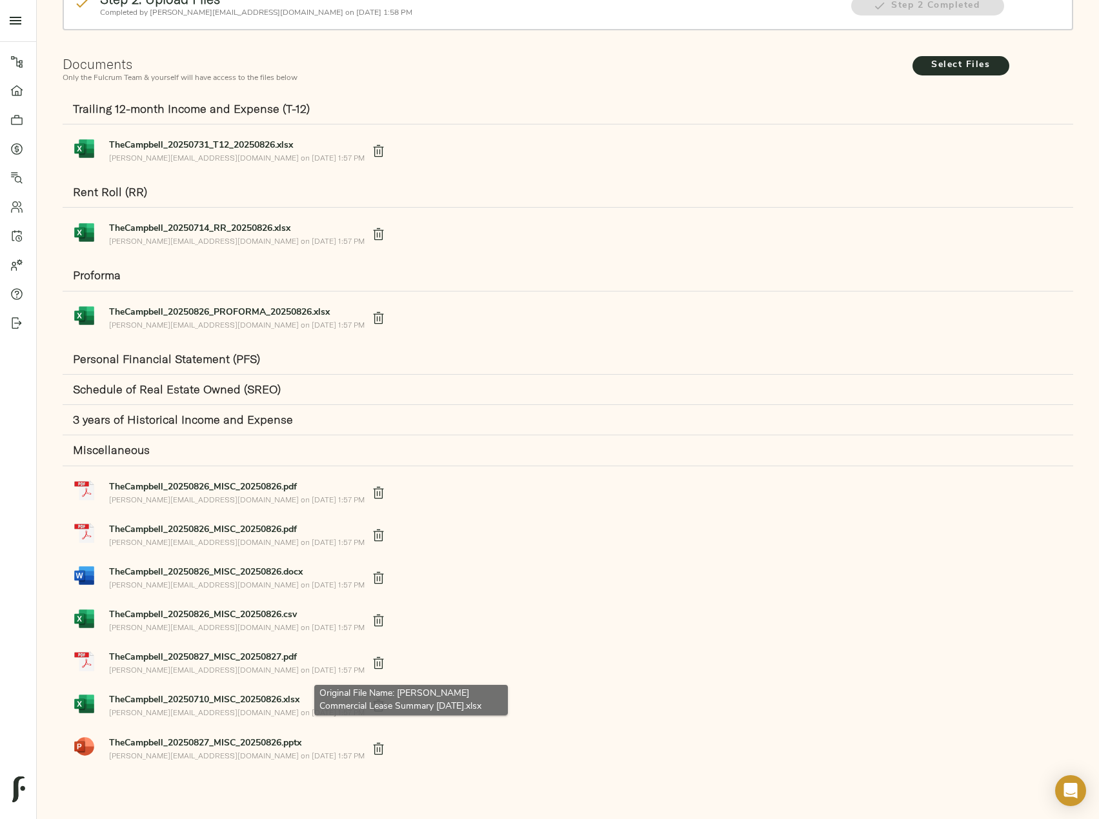
click at [188, 704] on strong "TheCampbell_20250710_MISC_20250826.xlsx" at bounding box center [204, 701] width 190 height 10
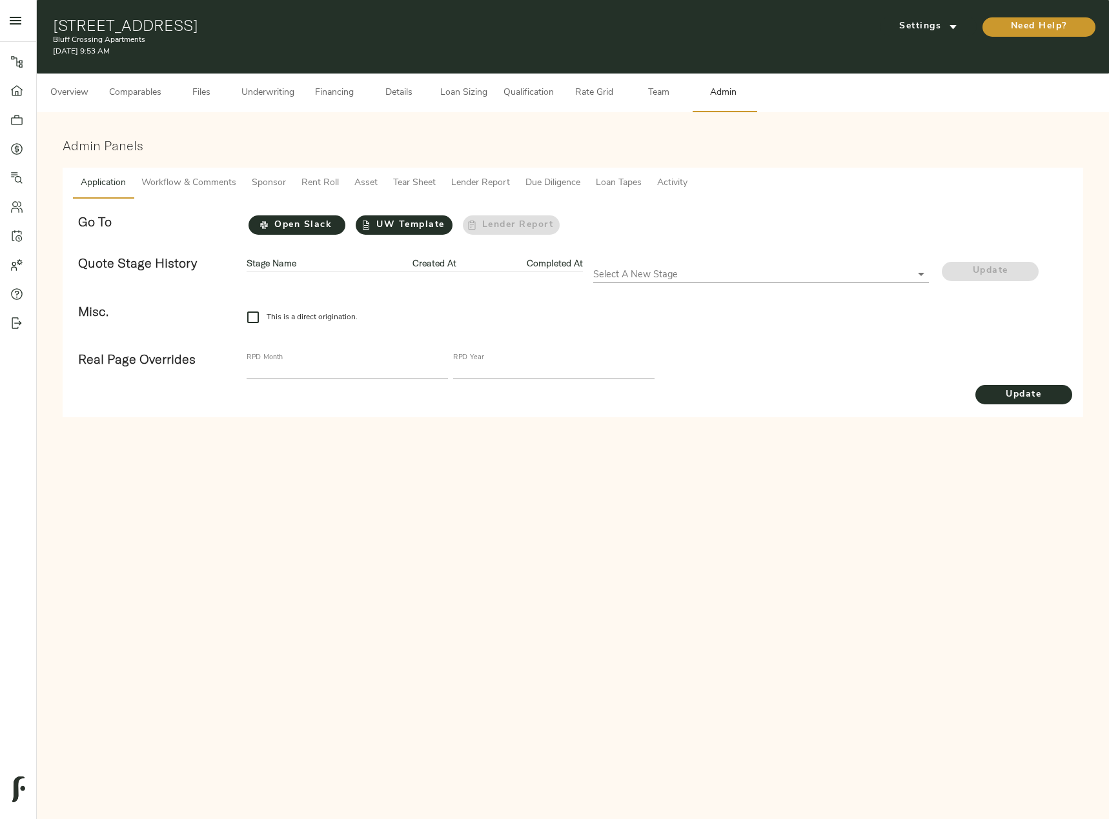
checkbox input "true"
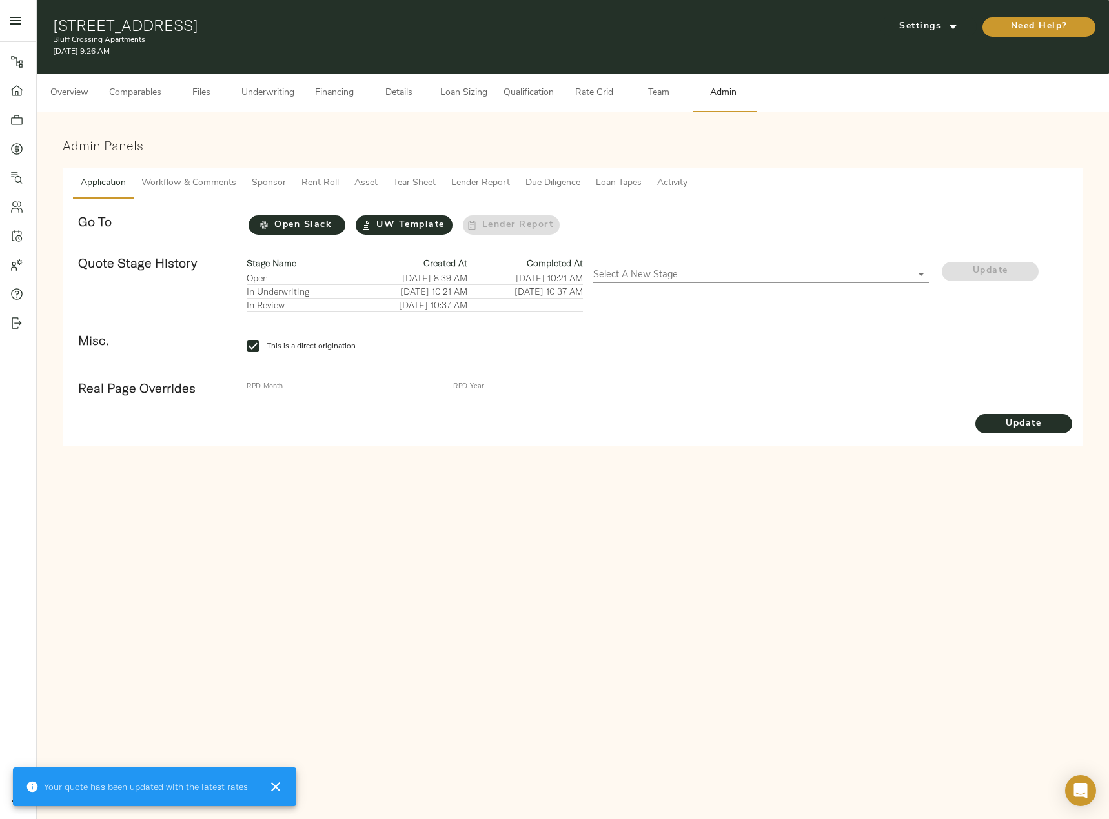
click at [330, 88] on span "Financing" at bounding box center [334, 93] width 49 height 16
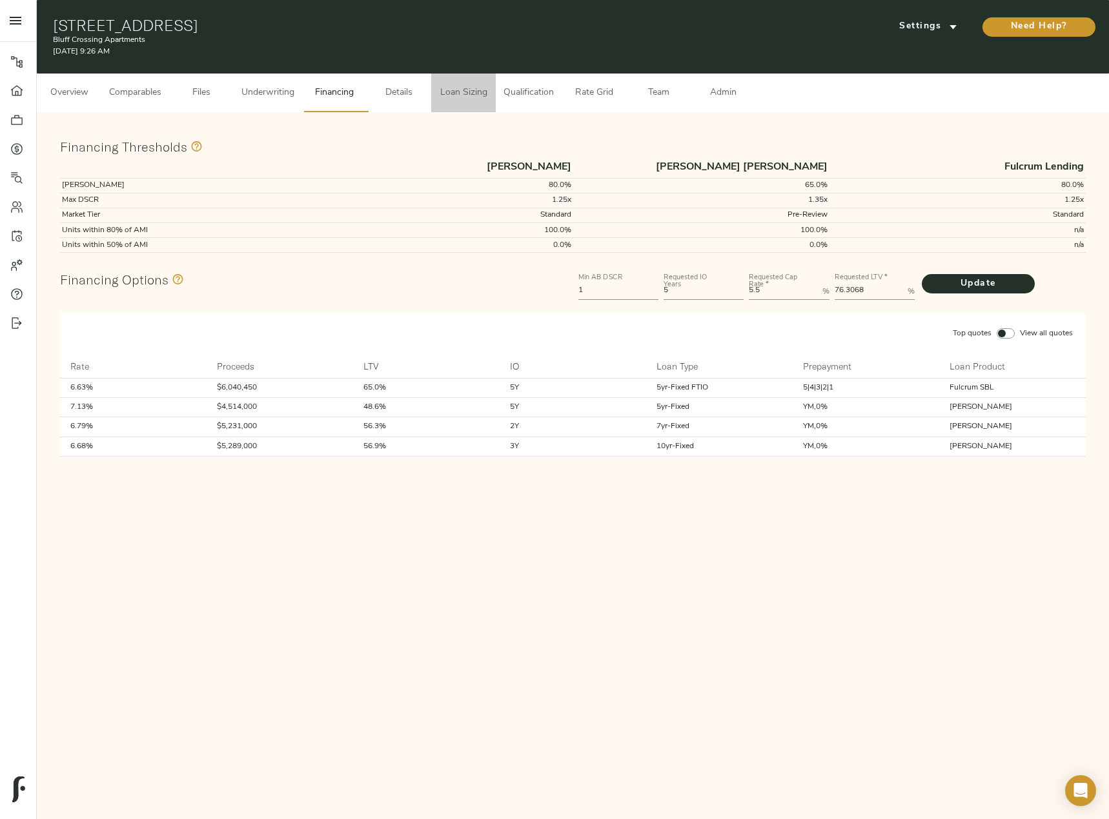
click at [474, 99] on span "Loan Sizing" at bounding box center [463, 93] width 49 height 16
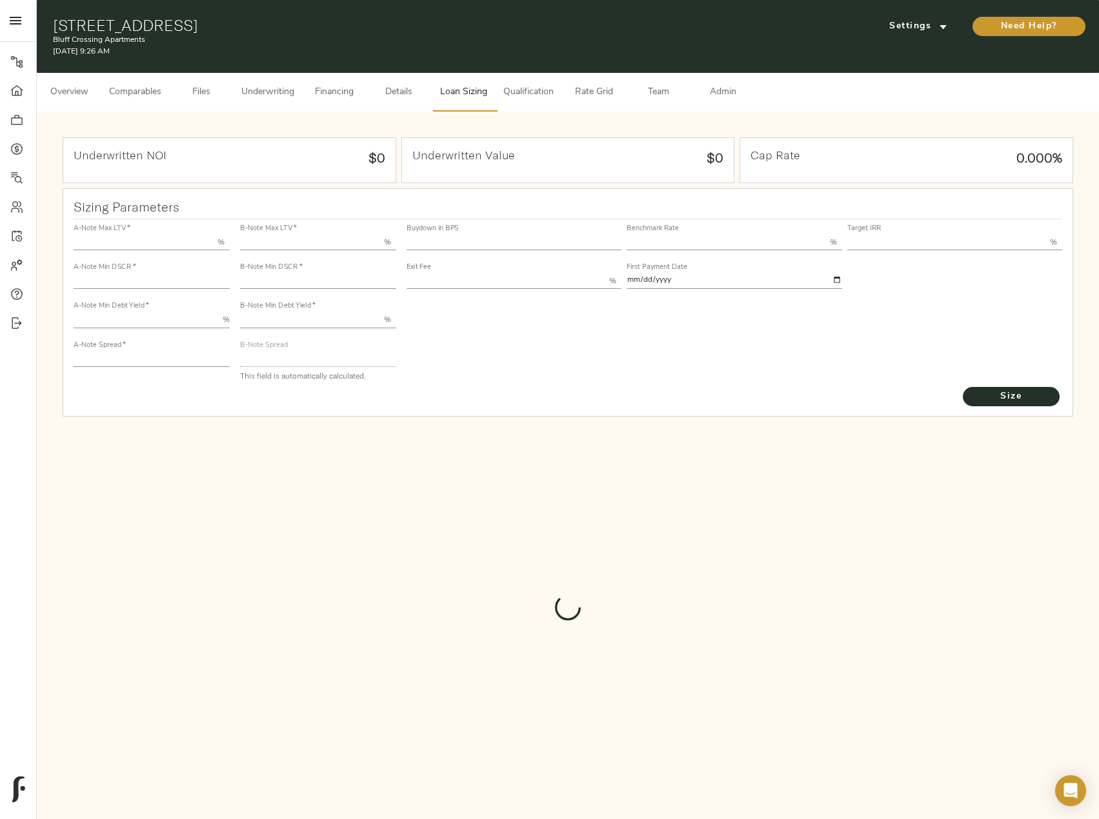
type input "55.000"
type input "1.4"
type input "10.00"
type input "228"
type input "80.000"
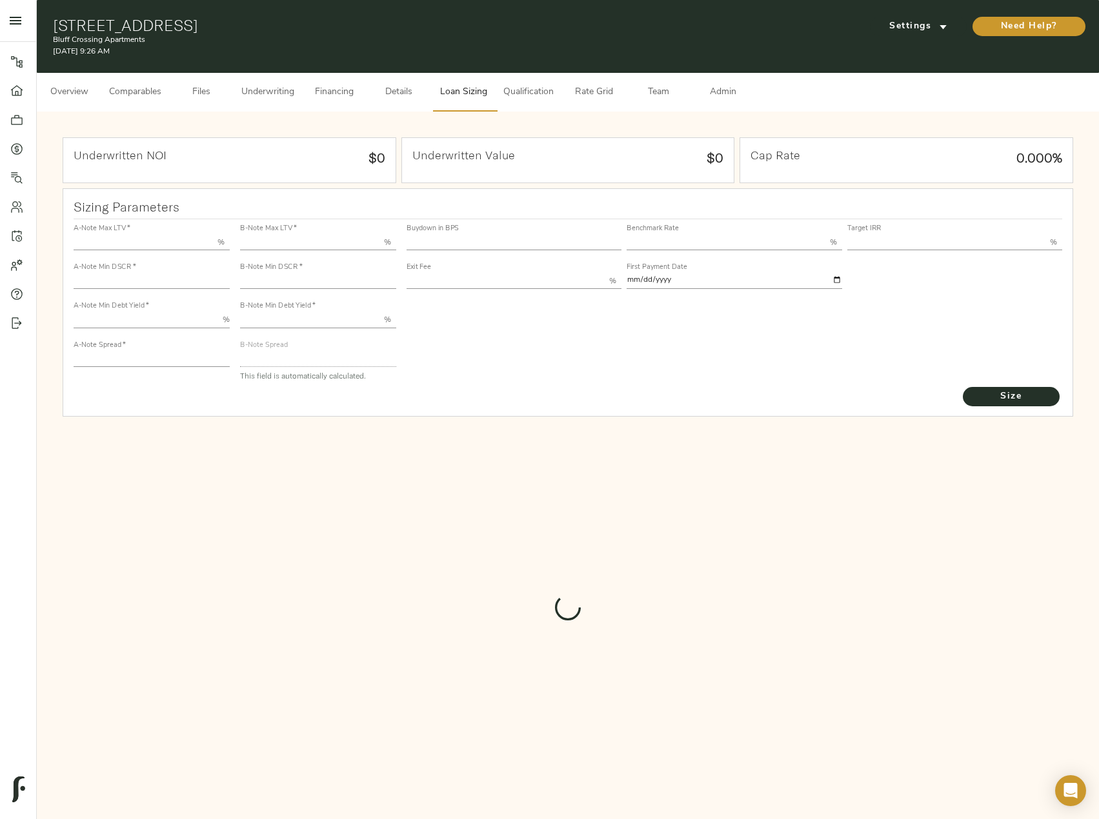
type input "1.141"
type input "2.00"
type input "564.7124899645997"
type input "45"
type input "3.75"
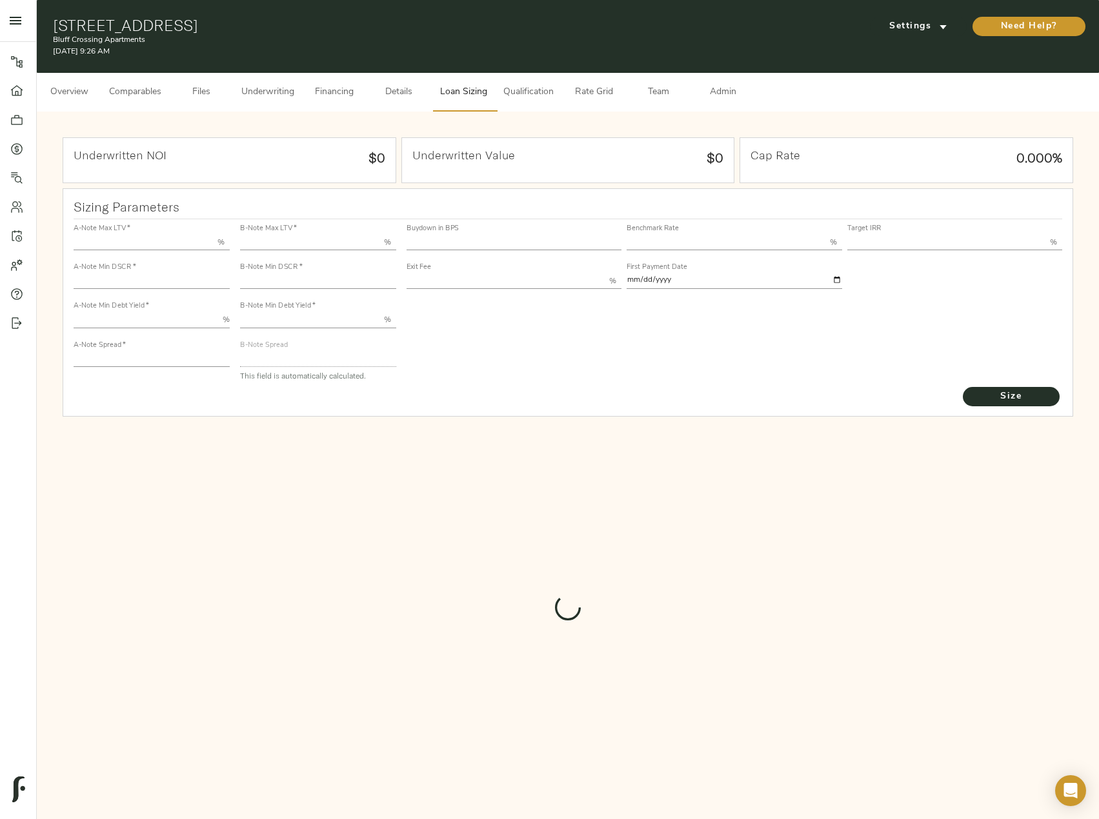
type input "14.00"
type input "1.00"
type input "[DATE]"
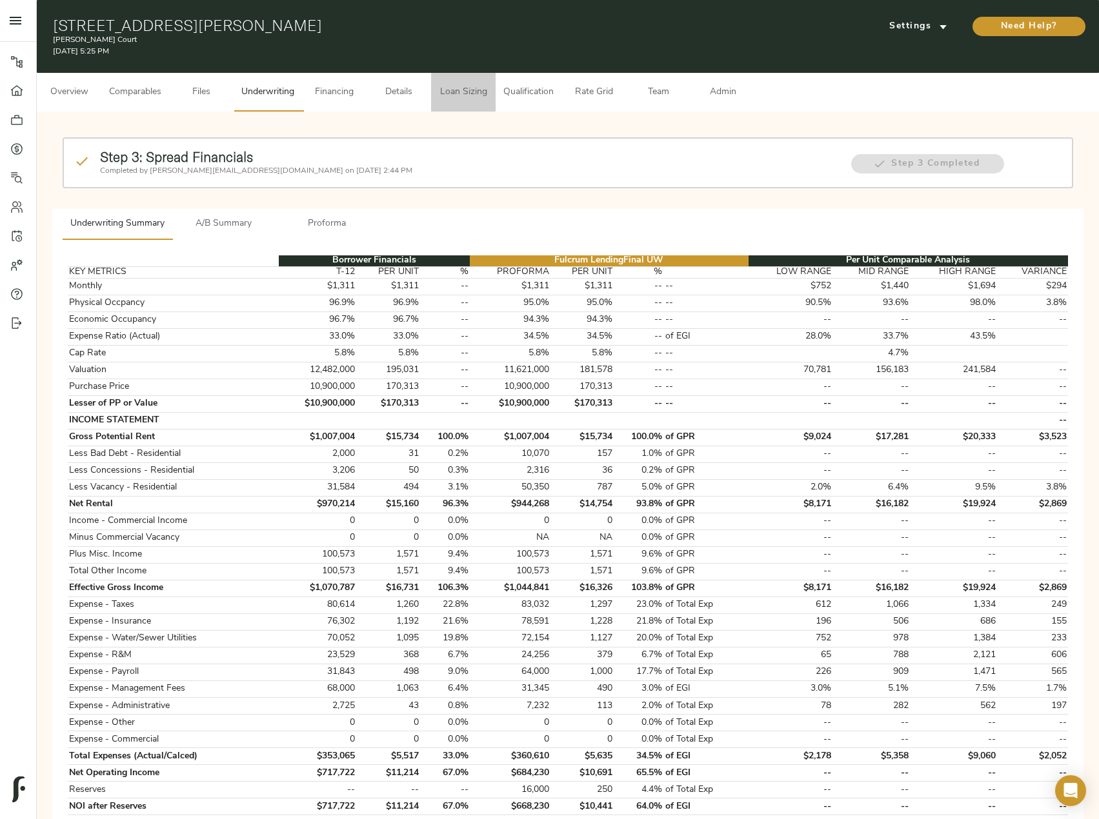
click at [474, 89] on span "Loan Sizing" at bounding box center [463, 93] width 49 height 16
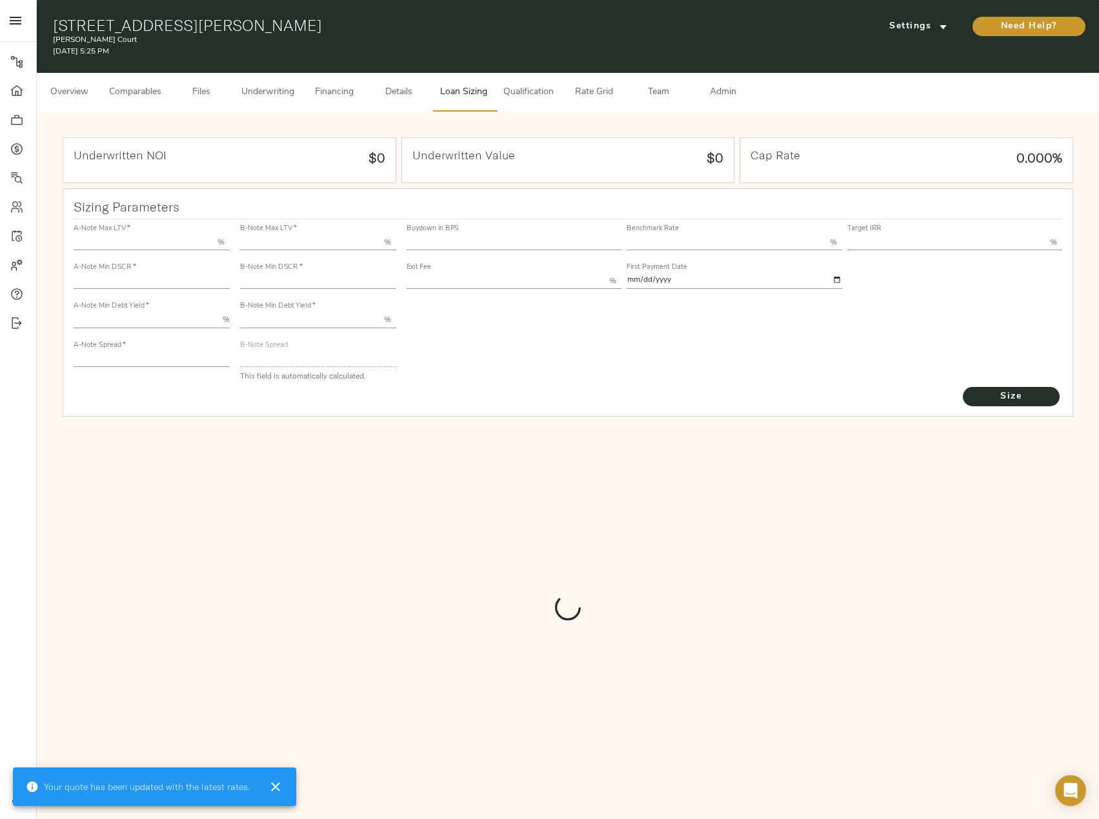
type input "55.000"
type input "1.4"
type input "10.00"
type input "245"
type input "80.000"
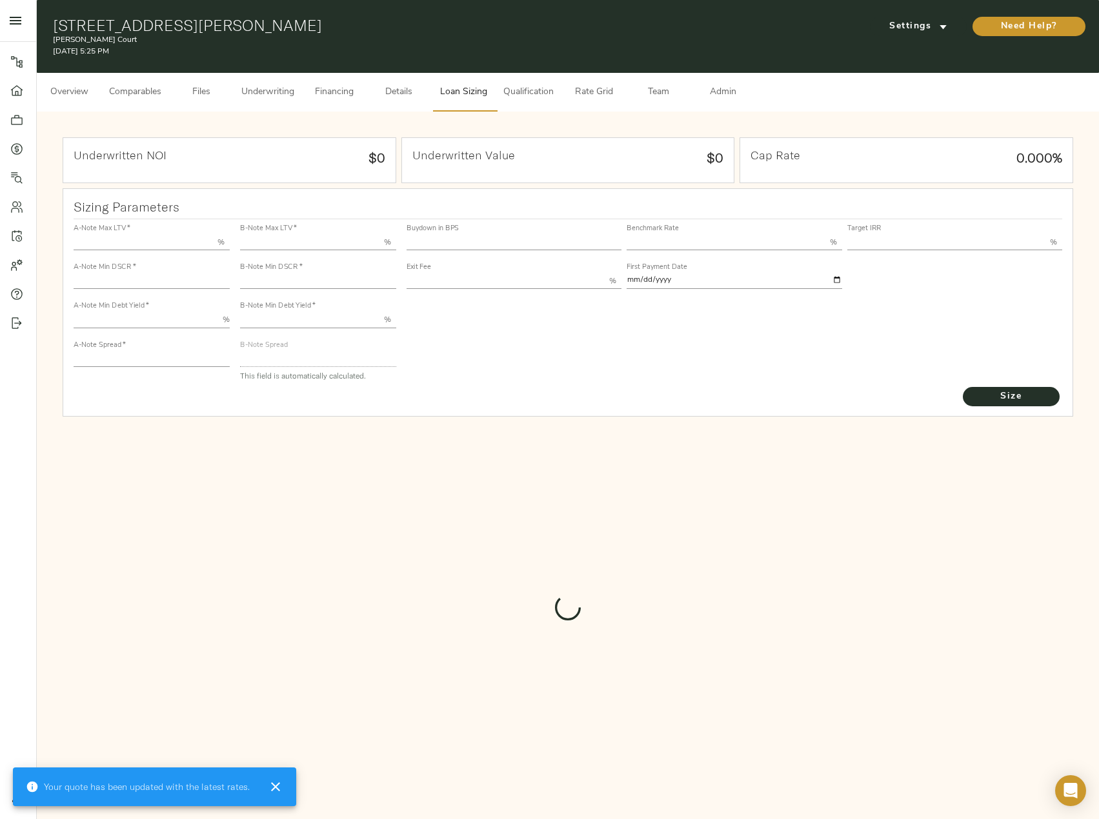
type input "1"
type input "2.00"
type input "820"
type input "0"
type input "3.76"
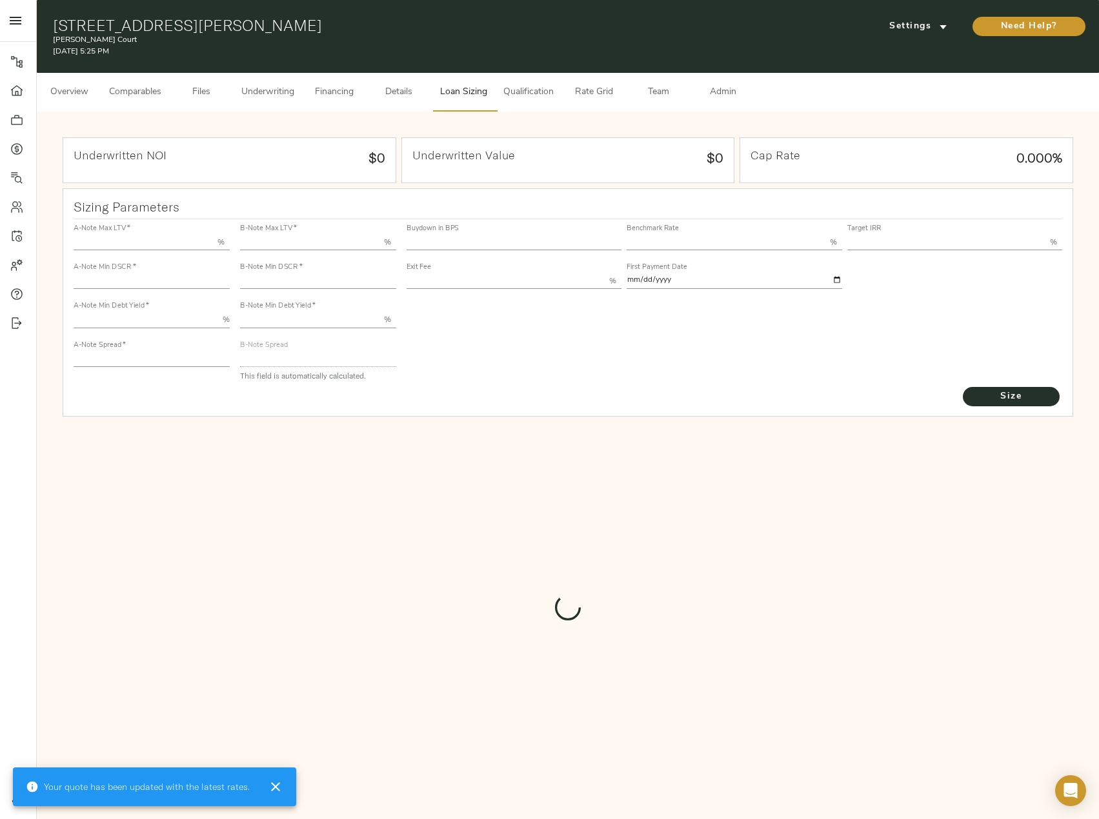
type input "13.00"
type input "1.00"
type input "[DATE]"
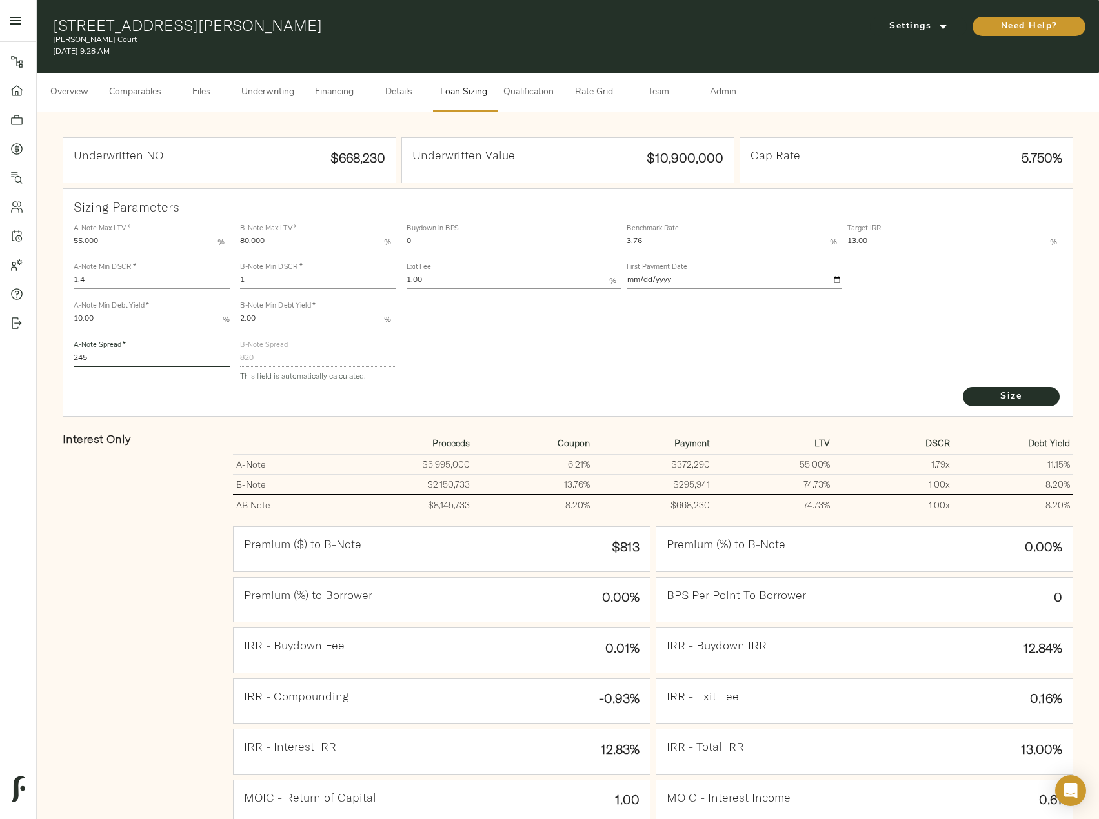
drag, startPoint x: 112, startPoint y: 359, endPoint x: 40, endPoint y: 359, distance: 71.6
click at [40, 359] on div "Underwritten NOI $668,230 Underwritten Value $10,900,000 Cap Rate 5.750% Sizing…" at bounding box center [568, 532] width 1062 height 841
type input "235"
drag, startPoint x: 891, startPoint y: 236, endPoint x: 756, endPoint y: 256, distance: 136.2
click at [756, 256] on div "Buydown in BPS 0 Benchmark Rate 3.76 % Target IRR 13.00 % Exit Fee 1.00 % First…" at bounding box center [734, 256] width 661 height 78
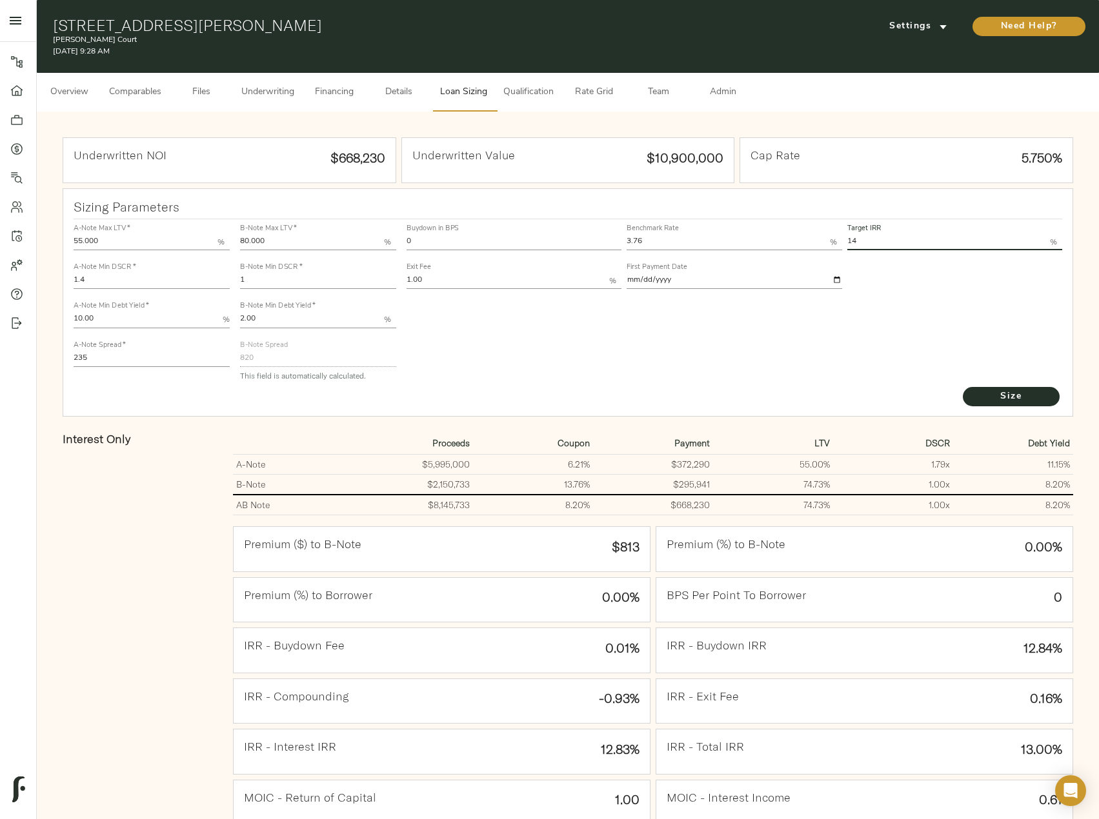
type input "14.00"
click at [963, 387] on button "Size" at bounding box center [1011, 396] width 97 height 19
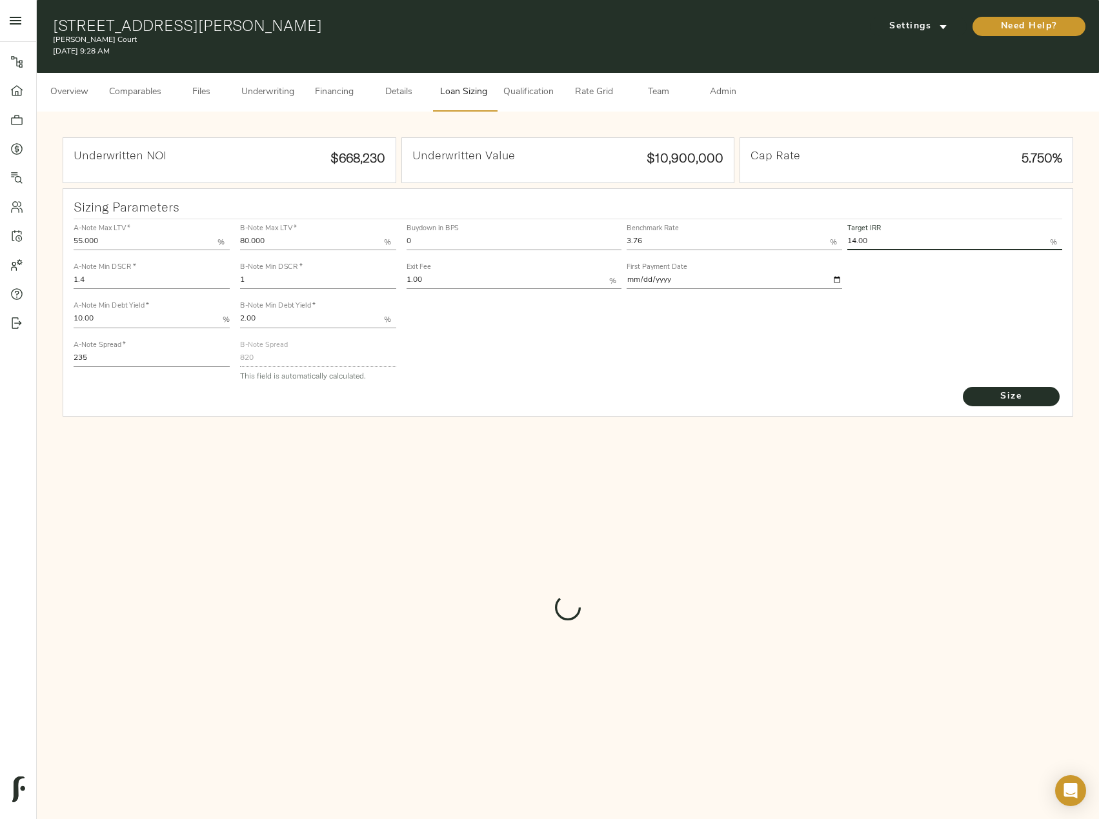
type input "908"
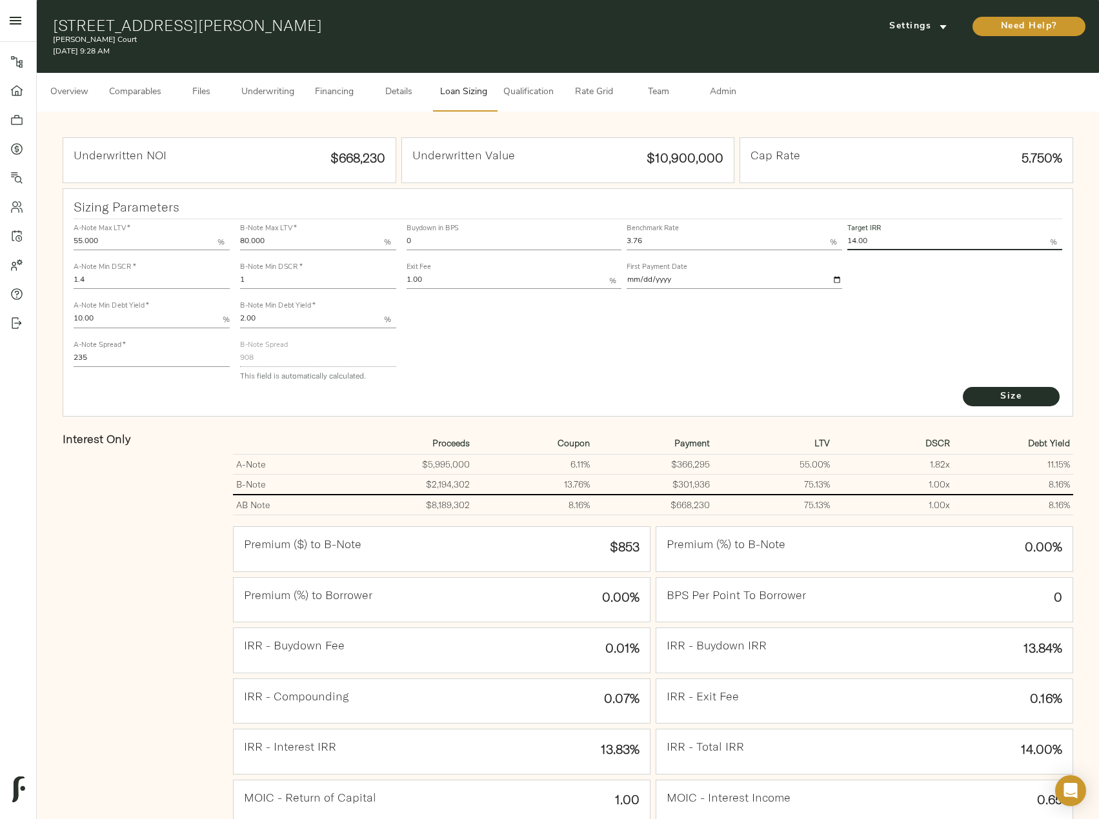
drag, startPoint x: 663, startPoint y: 243, endPoint x: 606, endPoint y: 244, distance: 56.8
click at [606, 244] on div "Buydown in BPS 0 Benchmark Rate 3.76 % Target IRR 14.00 % Exit Fee 1.00 % First…" at bounding box center [734, 256] width 661 height 78
type input "3.59"
click at [963, 387] on button "Size" at bounding box center [1011, 396] width 97 height 19
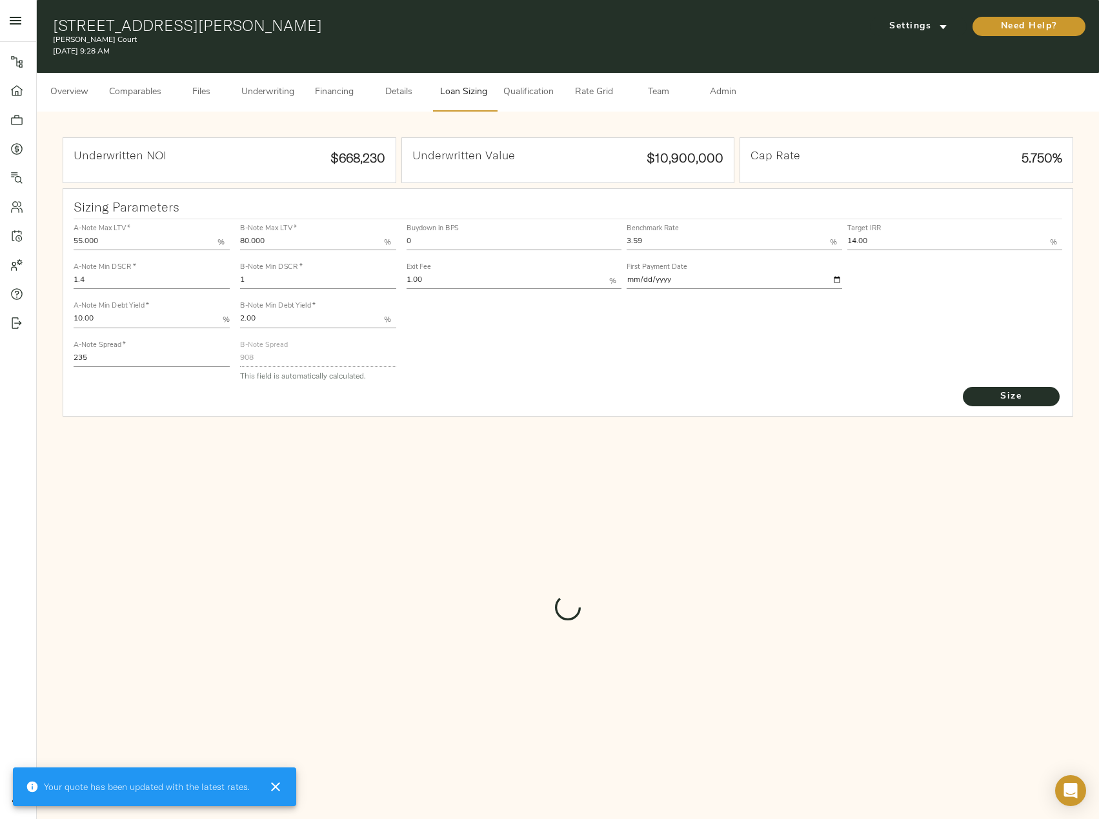
type input "925"
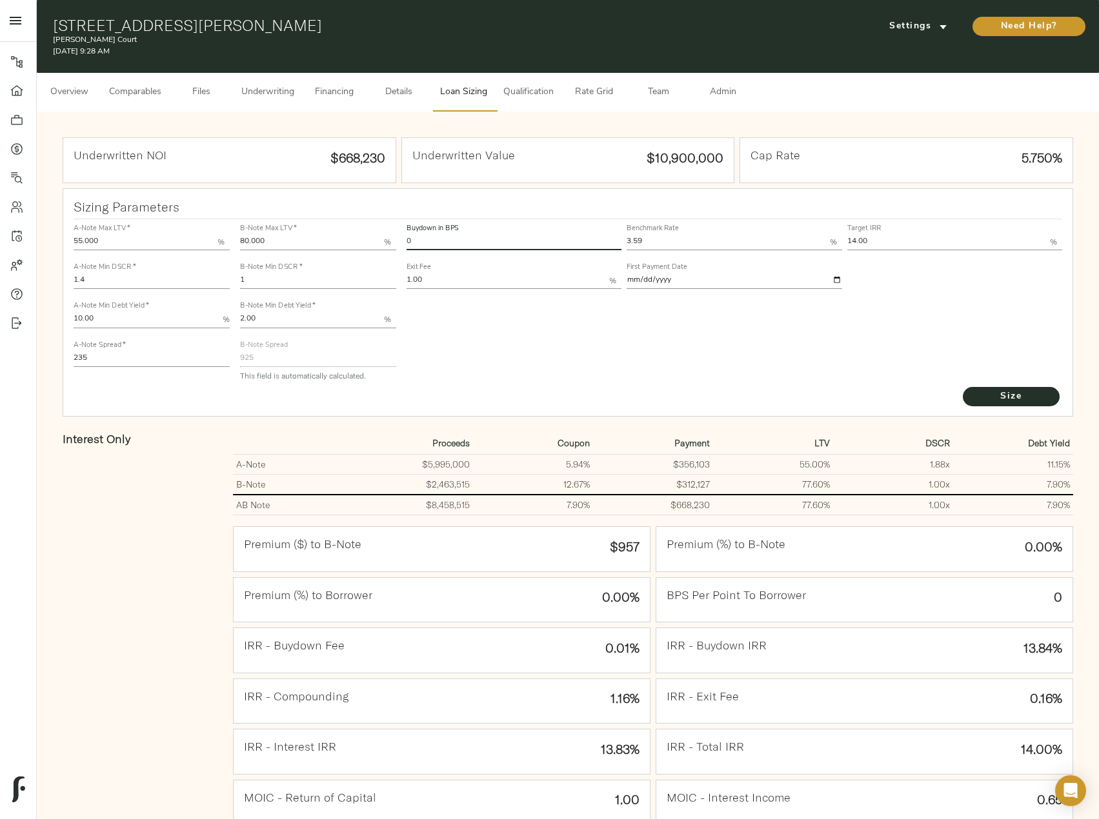
drag, startPoint x: 432, startPoint y: 249, endPoint x: 399, endPoint y: 246, distance: 33.7
click at [399, 246] on div "A-Note Max LTV   * 55.000 % A-Note Min DSCR   * 1.4 A-Note Min Debt Yield   * 1…" at bounding box center [568, 302] width 1000 height 176
type input "60"
click at [293, 283] on input "1" at bounding box center [318, 281] width 156 height 15
click at [1020, 397] on span "Size" at bounding box center [1011, 397] width 71 height 16
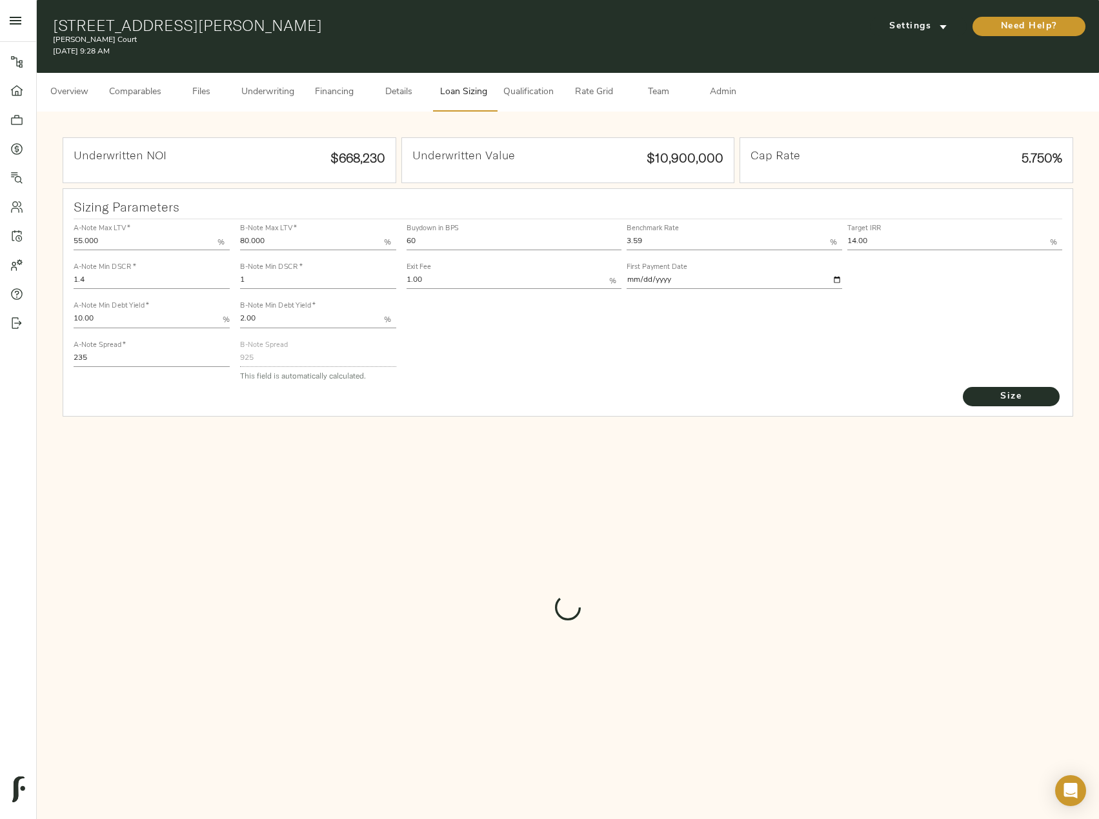
type input "680.0150531030653"
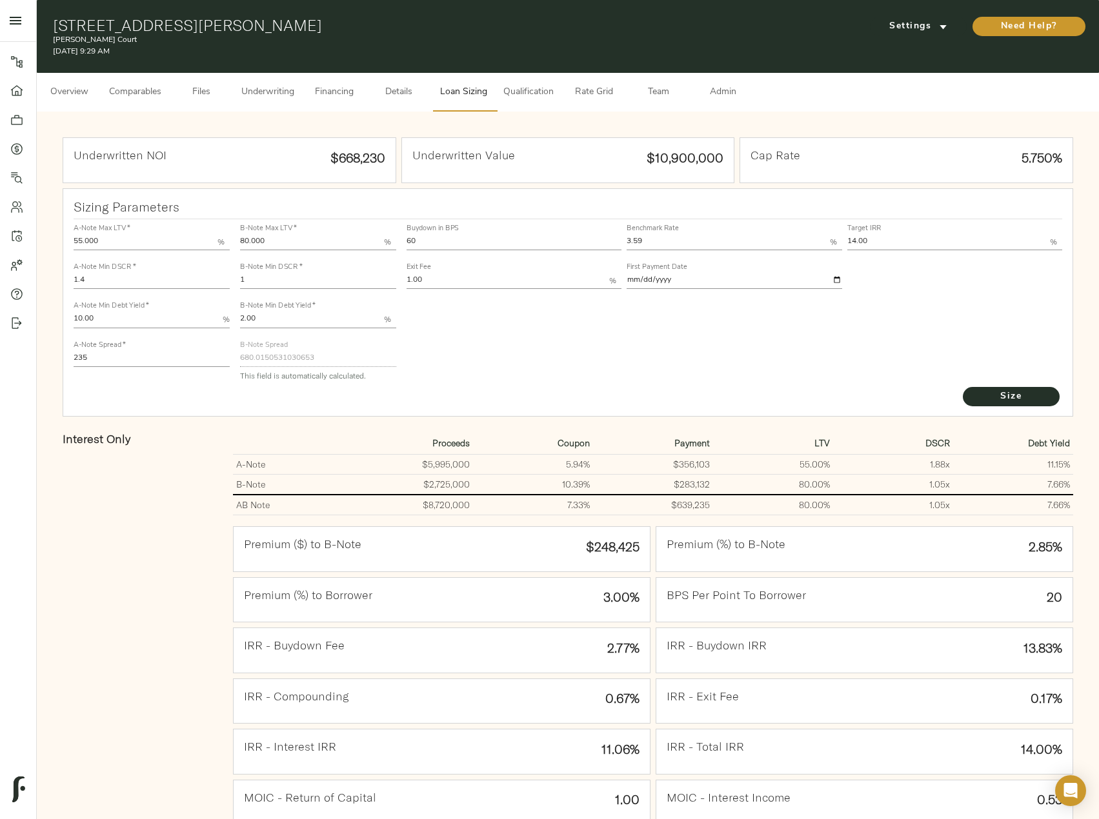
click at [258, 279] on input "1" at bounding box center [318, 281] width 156 height 15
type input "1.1"
click at [963, 387] on button "Size" at bounding box center [1011, 396] width 97 height 19
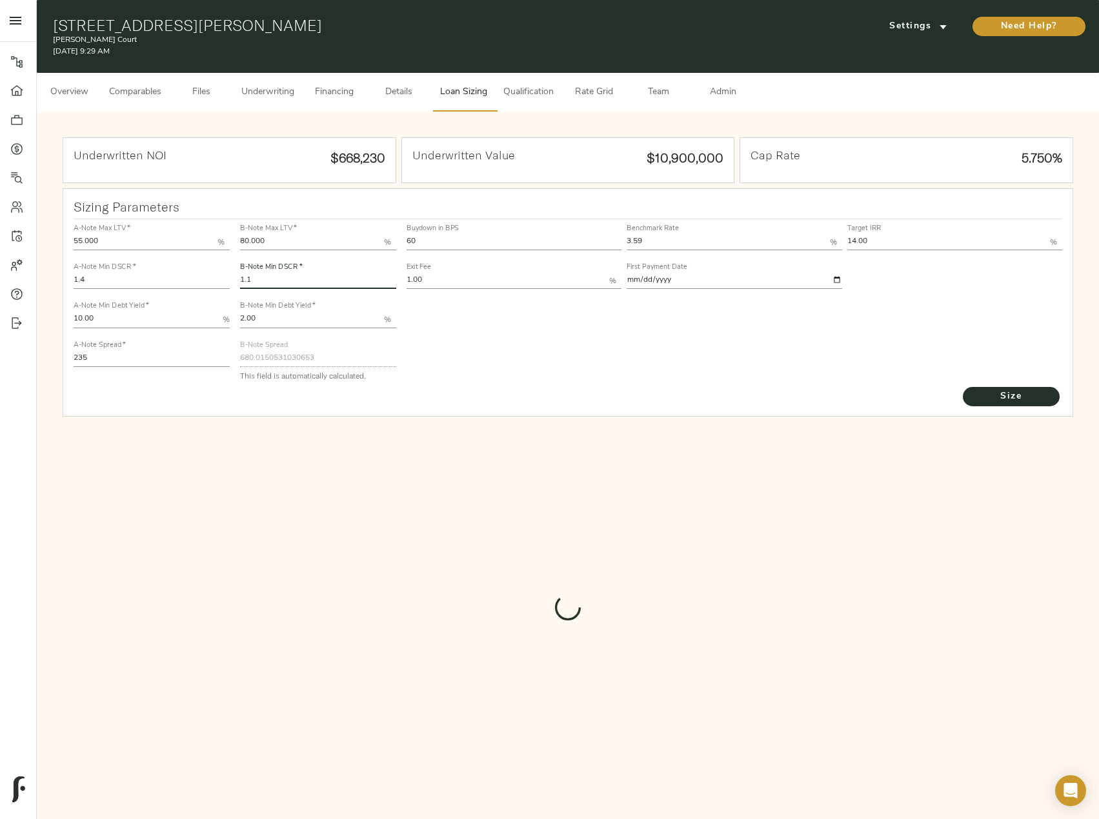
type input "594.7439478210144"
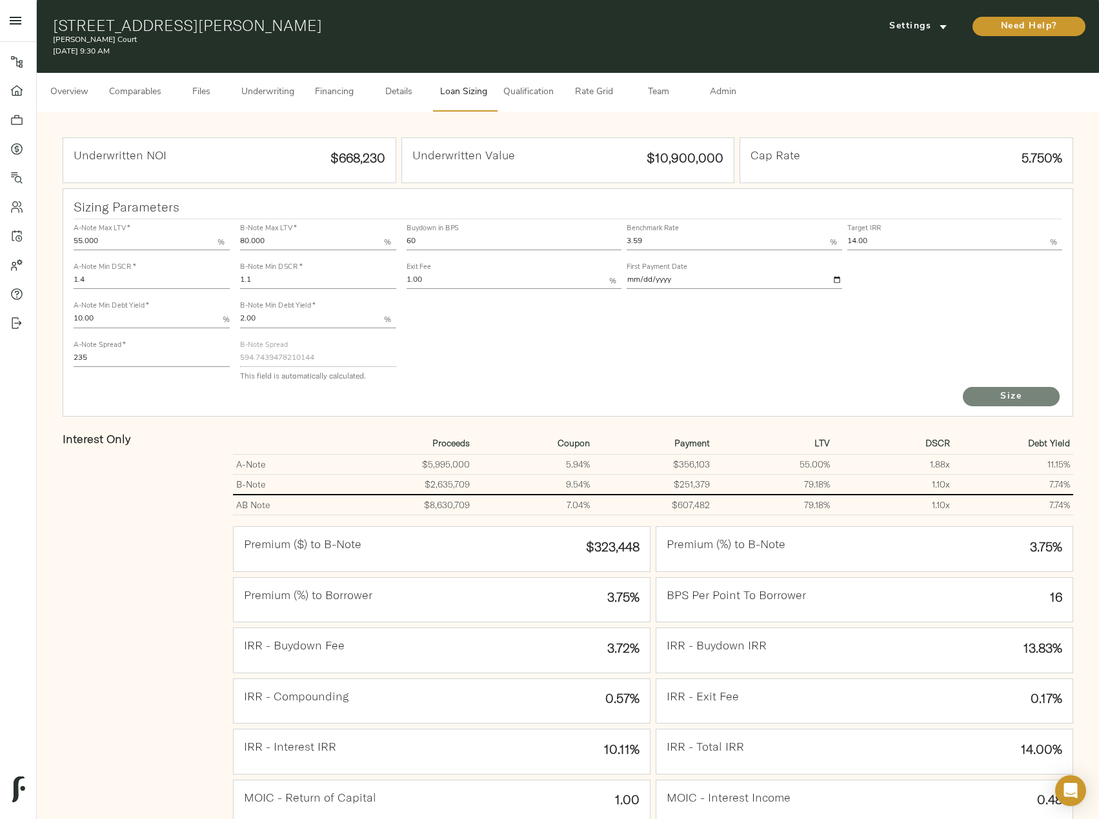
click at [1052, 397] on button "Size" at bounding box center [1011, 396] width 97 height 19
drag, startPoint x: 472, startPoint y: 241, endPoint x: 352, endPoint y: 239, distance: 120.0
click at [352, 239] on div "A-Note Max LTV   * 55.000 % A-Note Min DSCR   * 1.4 A-Note Min Debt Yield   * 1…" at bounding box center [568, 302] width 1000 height 176
type input "0"
click at [963, 387] on button "Size" at bounding box center [1011, 396] width 97 height 19
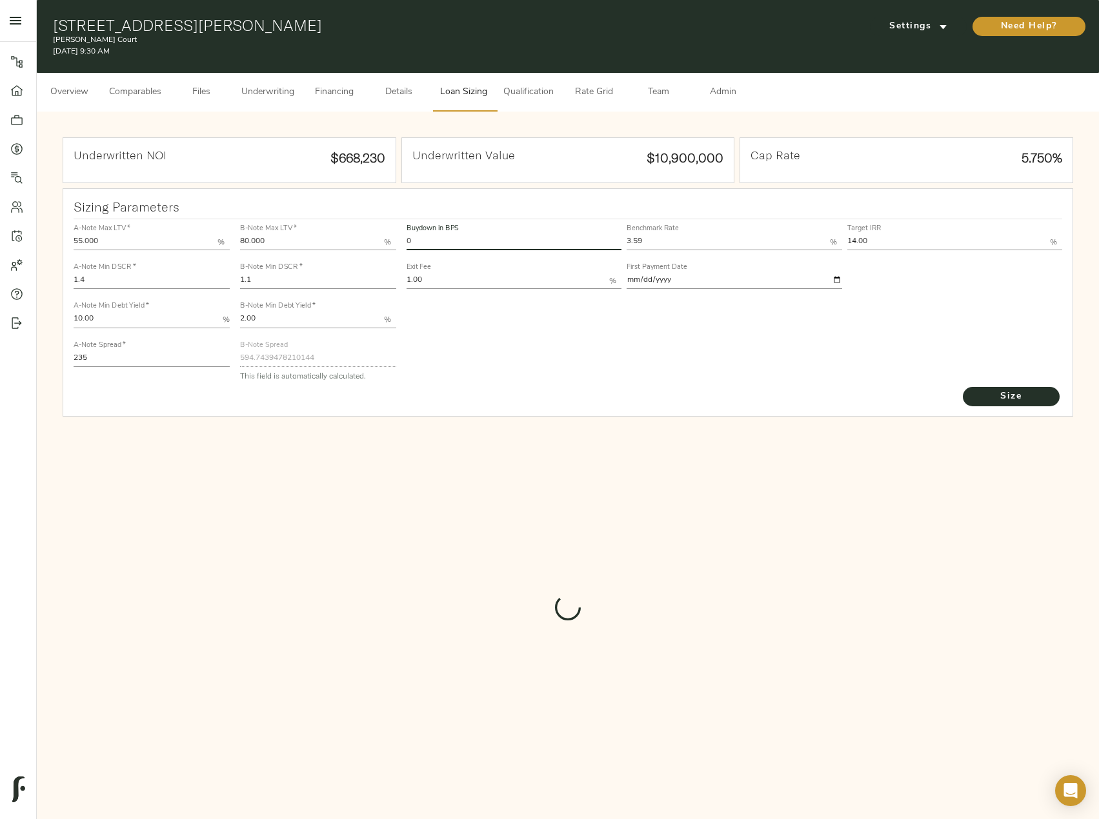
type input "925"
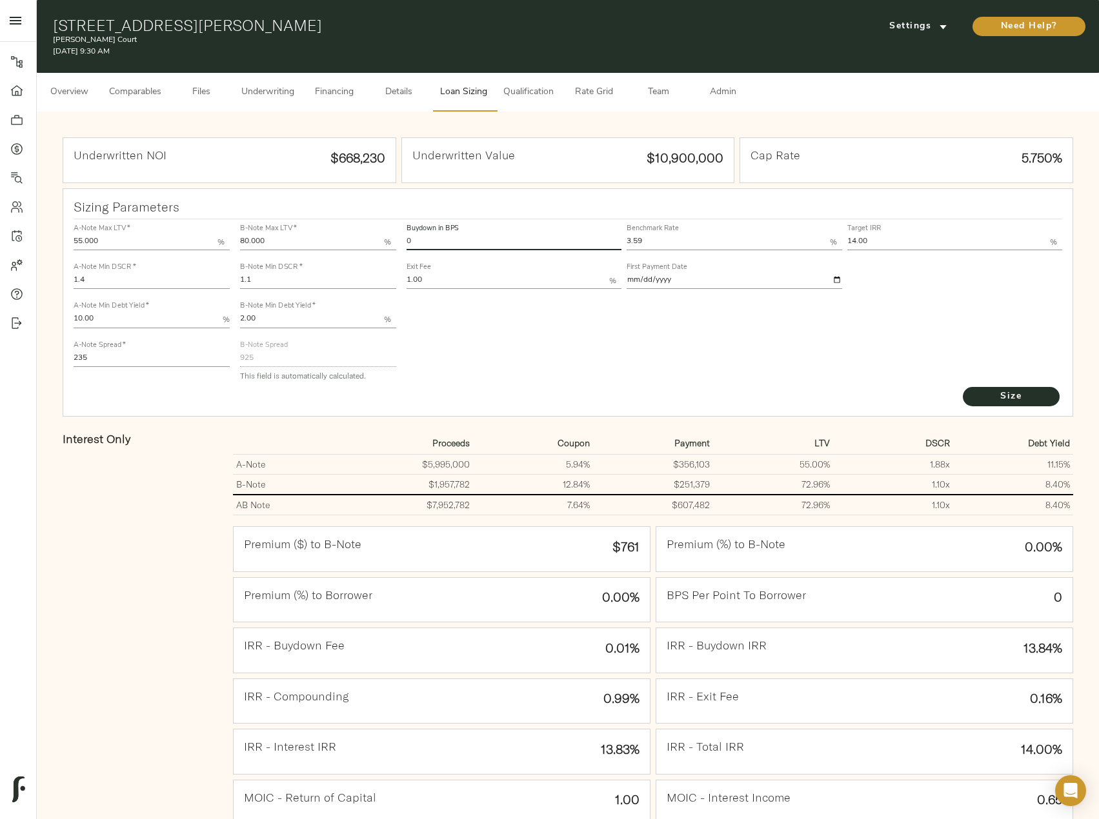
drag, startPoint x: 436, startPoint y: 237, endPoint x: 397, endPoint y: 231, distance: 39.2
click at [397, 231] on div "A-Note Max LTV   * 55.000 % A-Note Min DSCR   * 1.4 A-Note Min Debt Yield   * 1…" at bounding box center [568, 302] width 1000 height 176
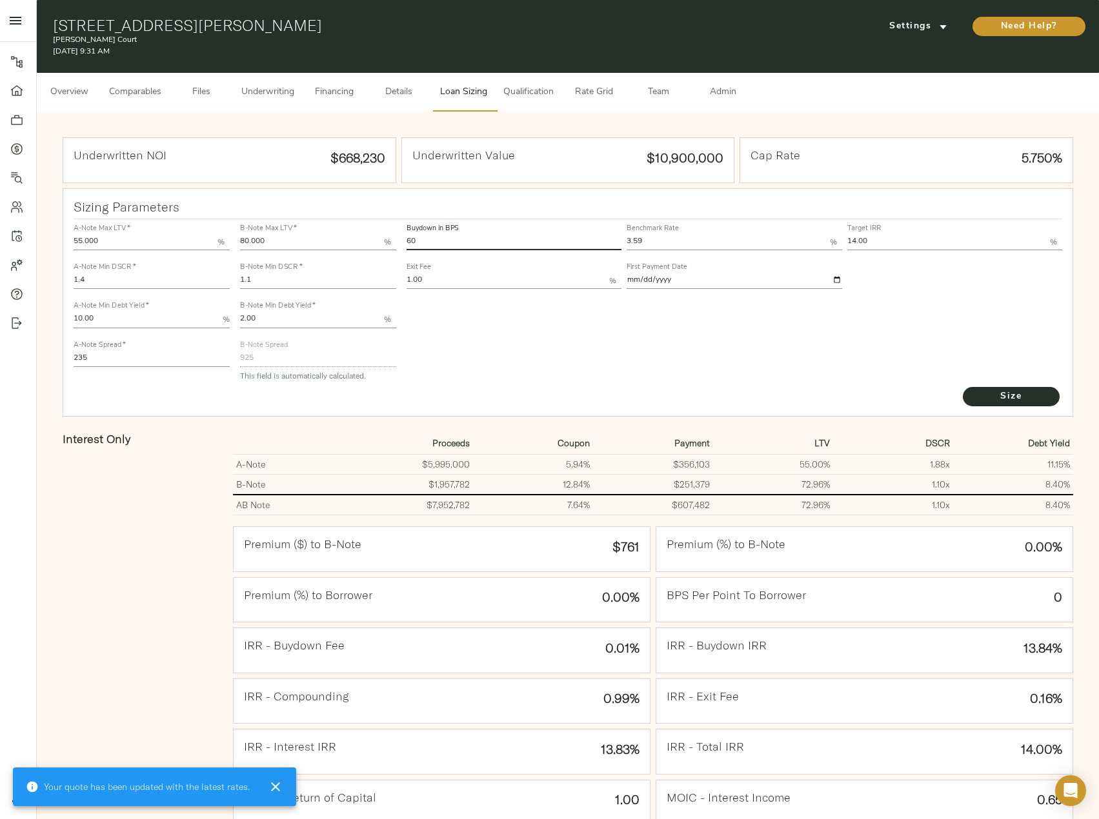
type input "60"
click at [963, 387] on button "Size" at bounding box center [1011, 396] width 97 height 19
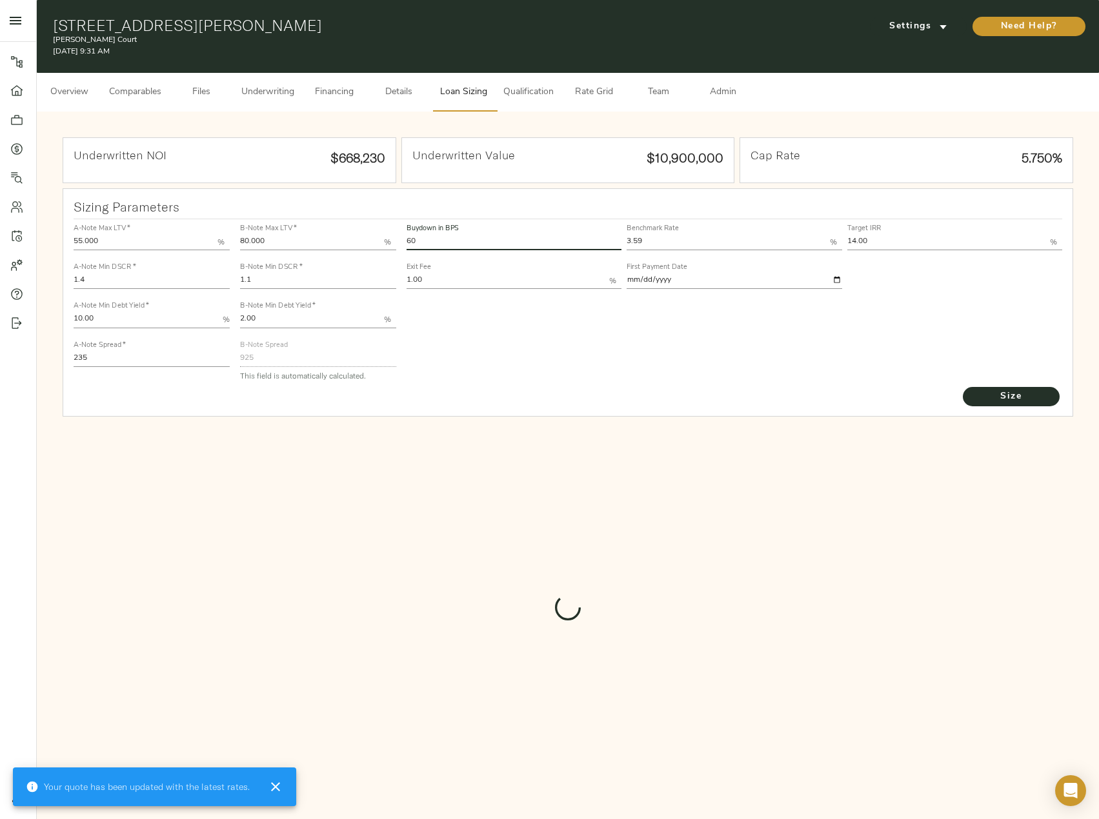
type input "594.7439478210144"
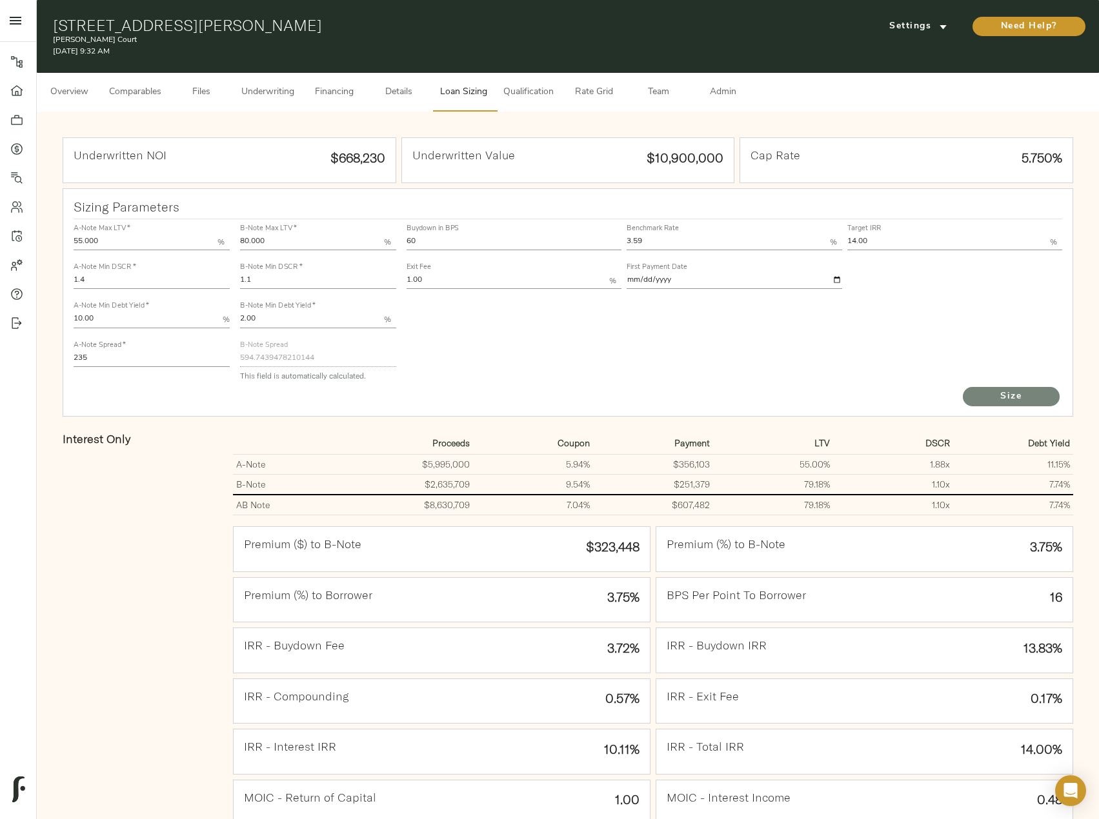
click at [1045, 389] on span "Size" at bounding box center [1011, 397] width 71 height 16
click at [252, 83] on button "Underwriting" at bounding box center [268, 92] width 68 height 39
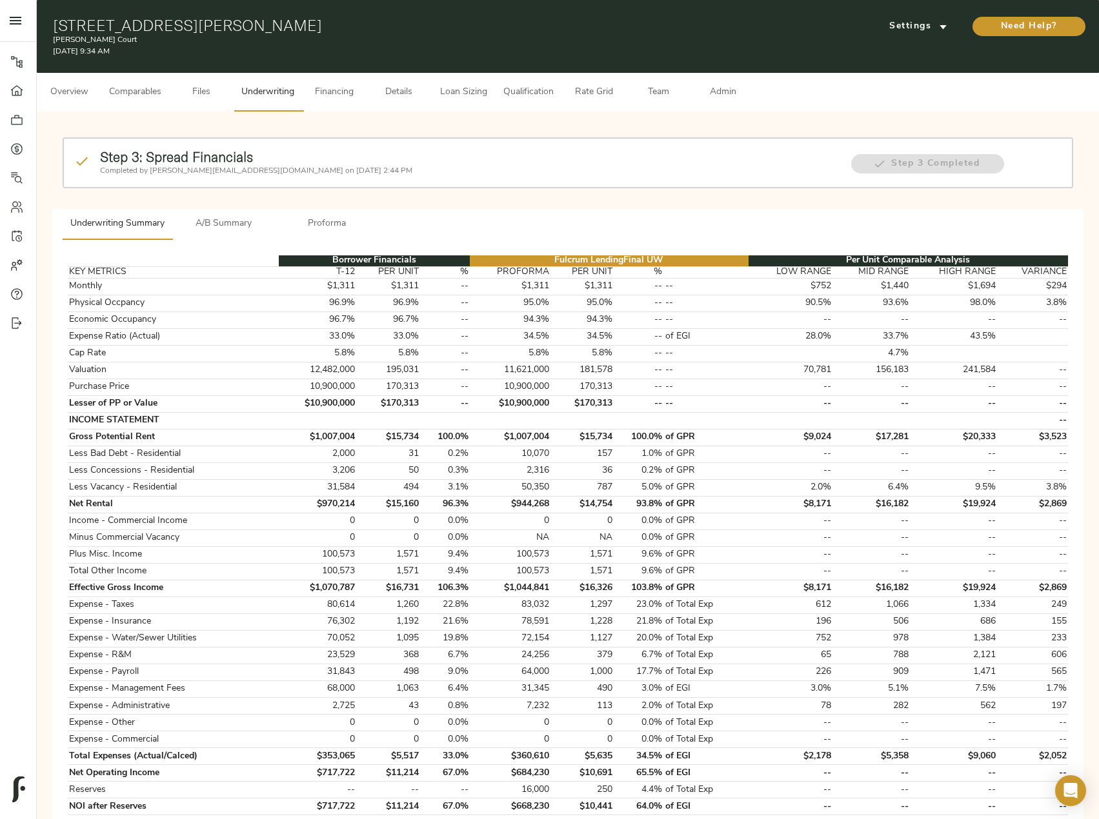
click at [226, 228] on span "A/B Summary" at bounding box center [224, 224] width 88 height 16
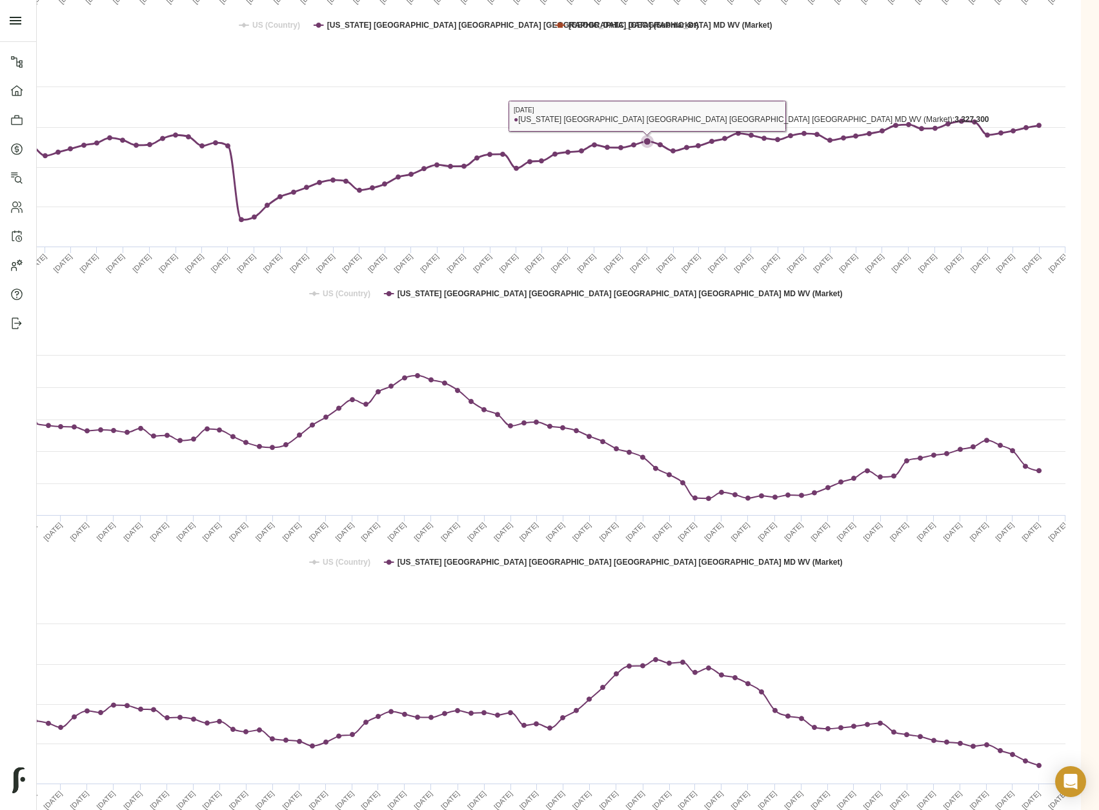
scroll to position [2646, 234]
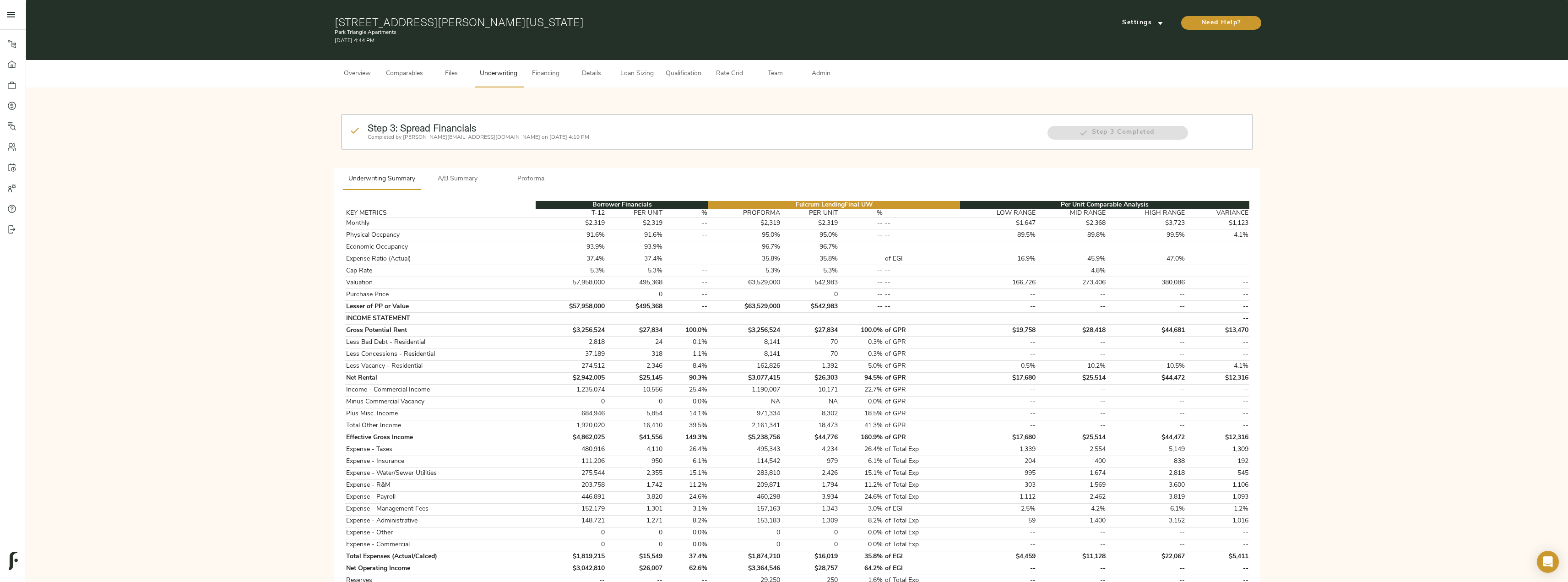
click at [417, 73] on span "Comparables" at bounding box center [404, 74] width 37 height 11
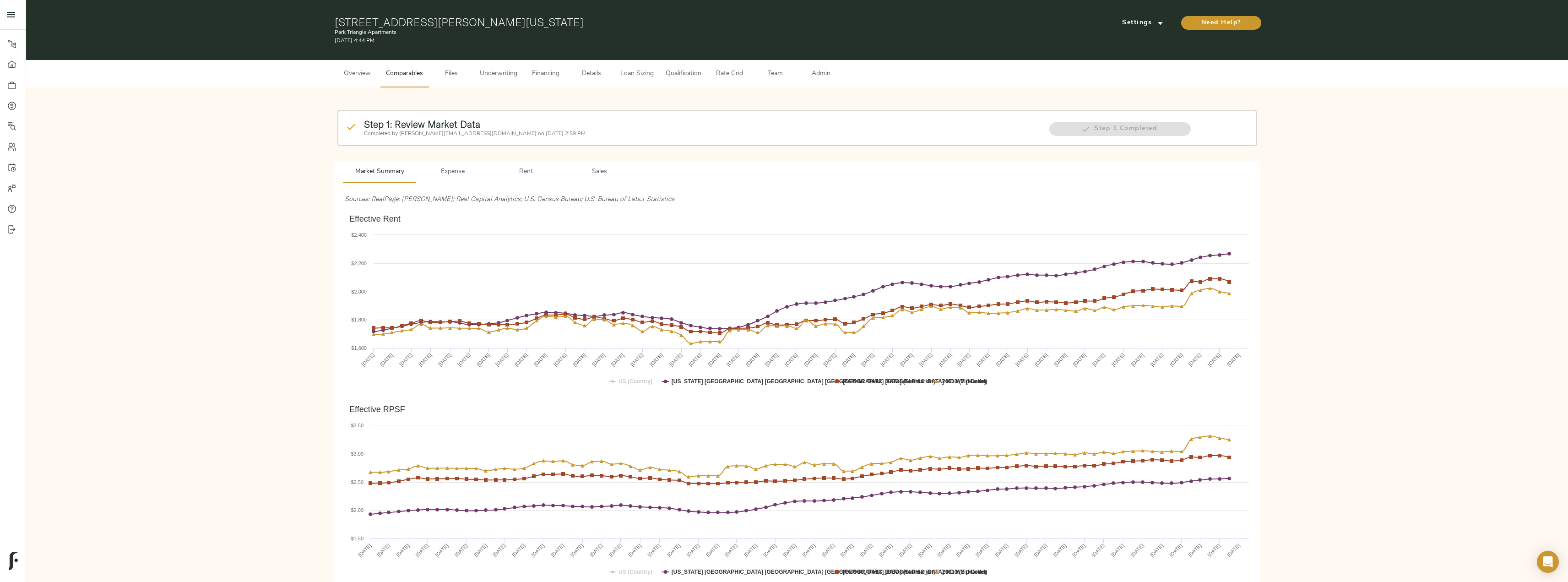
click at [595, 177] on span "Sales" at bounding box center [600, 172] width 62 height 11
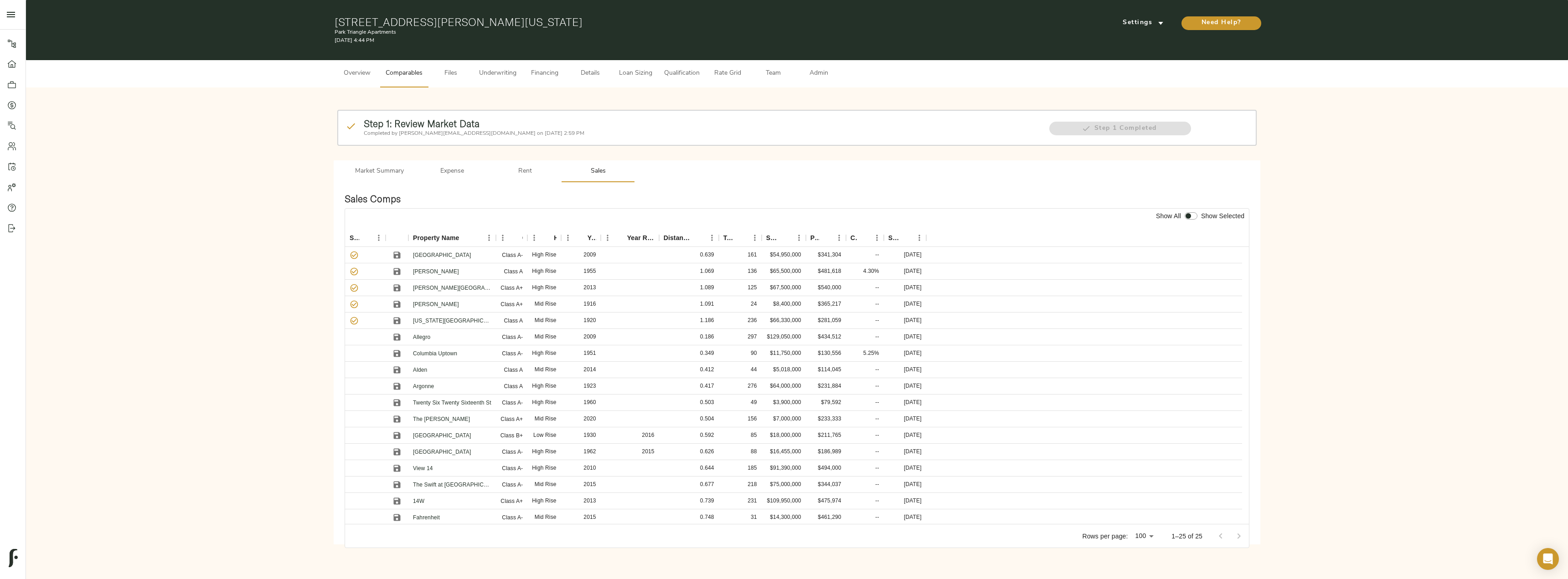
click at [812, 75] on span "Admin" at bounding box center [819, 73] width 35 height 11
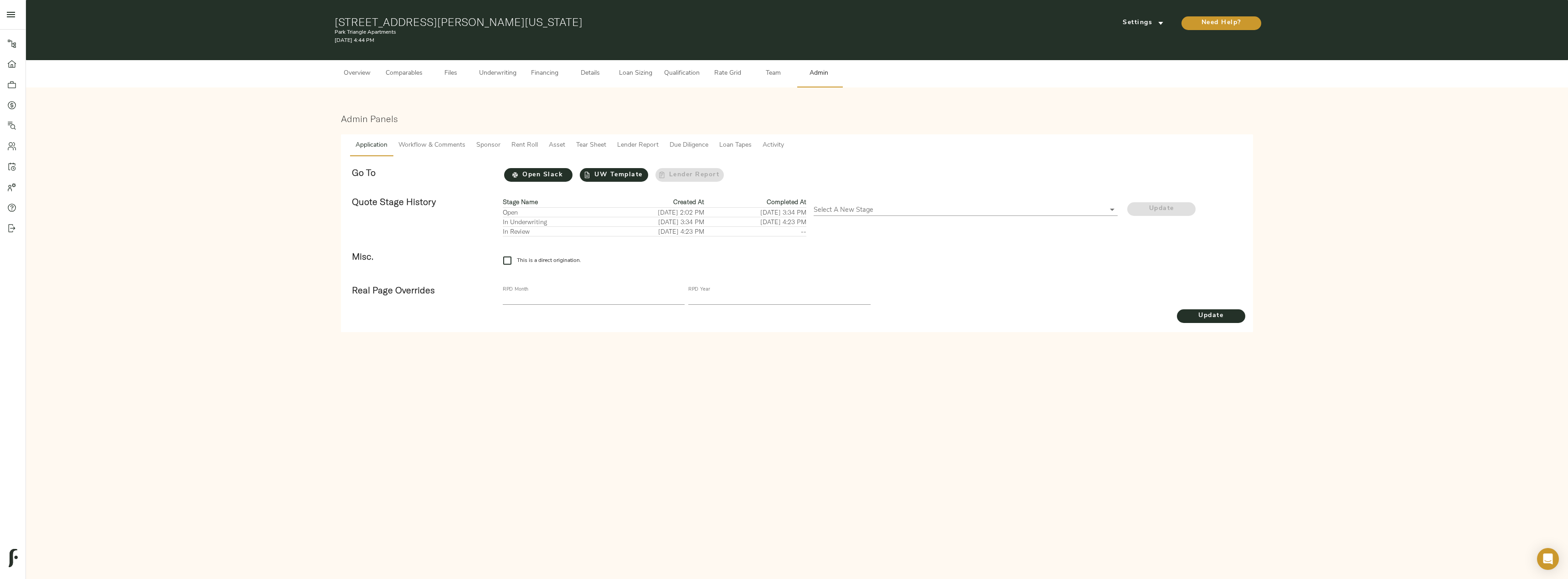
click at [604, 144] on span "Tear Sheet" at bounding box center [591, 145] width 30 height 11
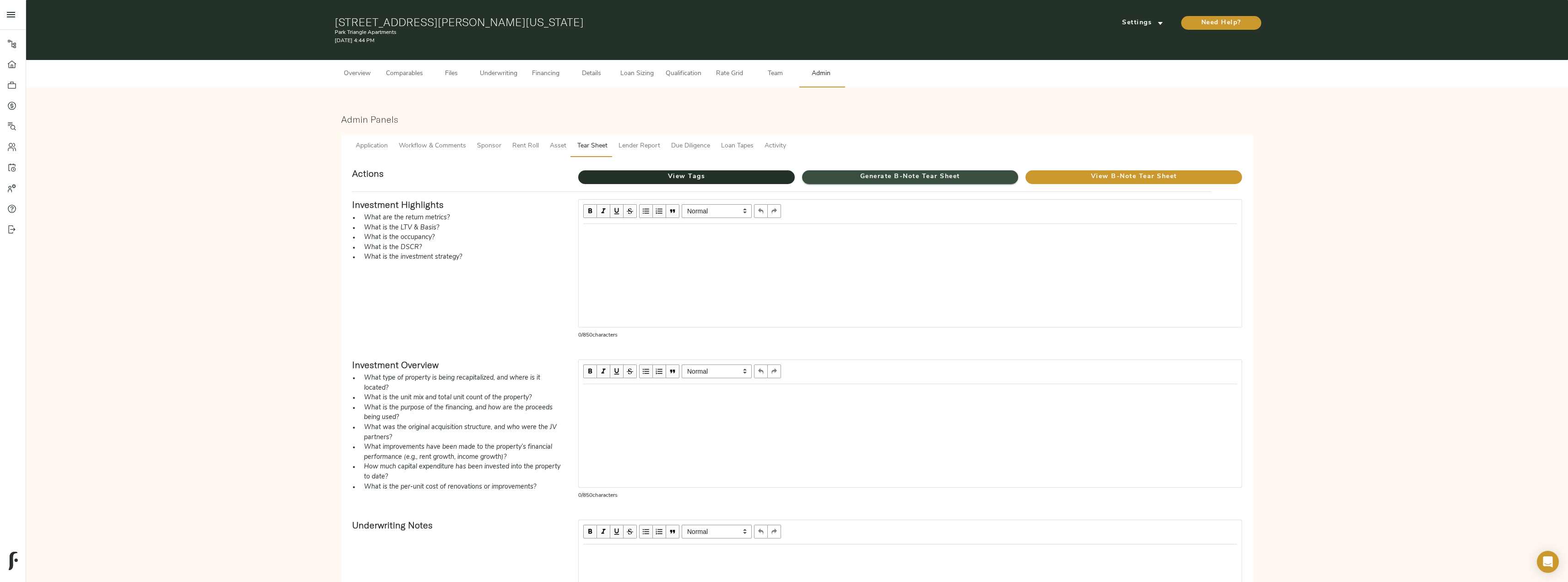
click at [871, 175] on span "Generate B-Note Tear Sheet" at bounding box center [910, 177] width 216 height 11
click at [1132, 172] on span "View B-Note Tear Sheet" at bounding box center [1133, 177] width 216 height 11
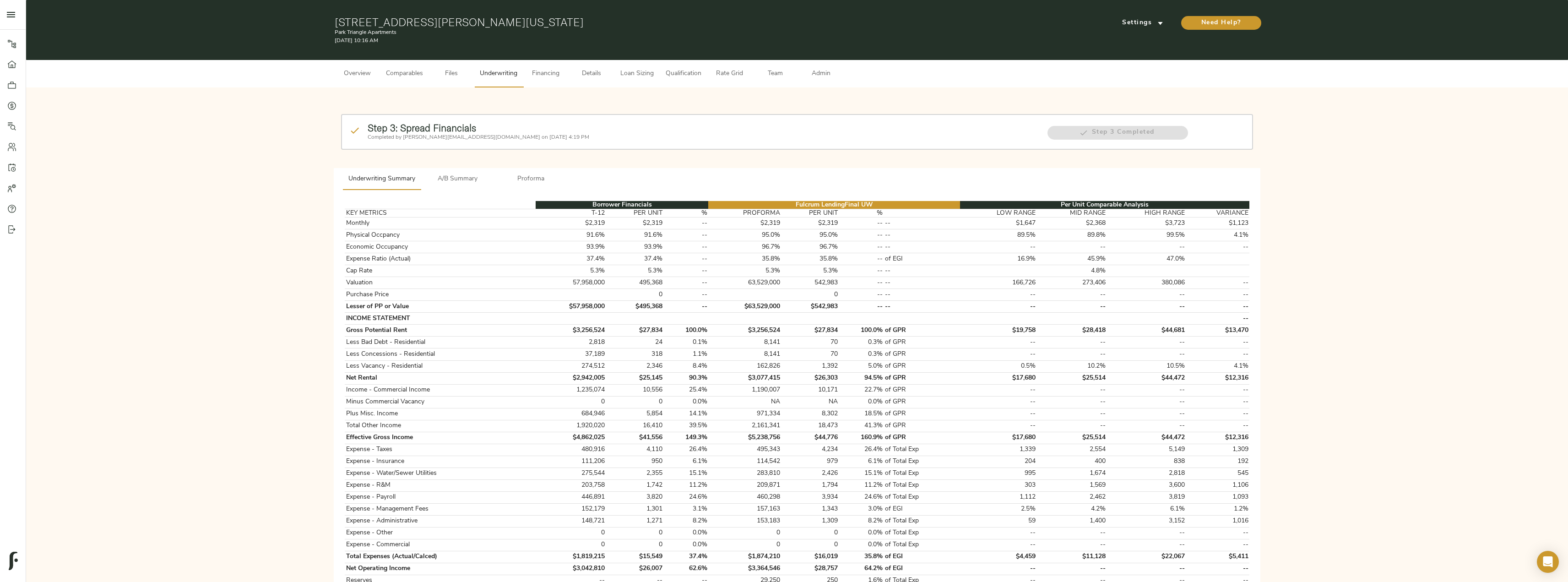
click at [823, 78] on span "Admin" at bounding box center [821, 74] width 35 height 11
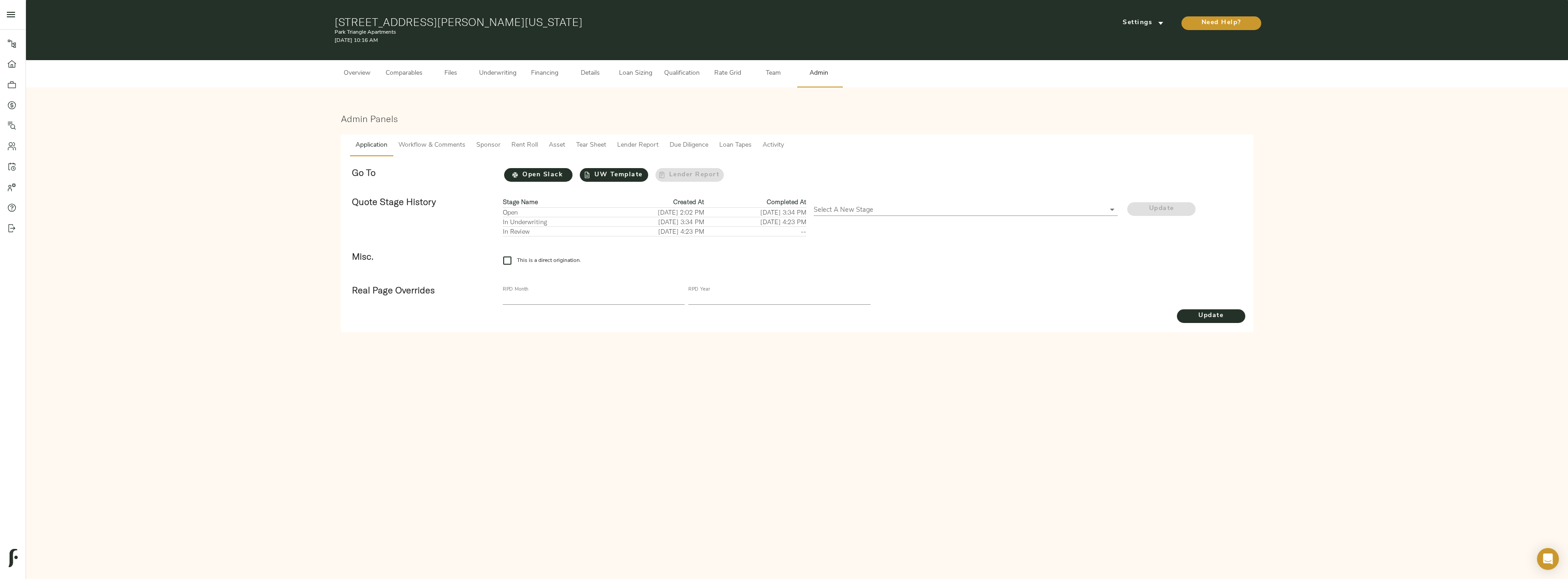
click at [783, 142] on span "Activity" at bounding box center [773, 145] width 21 height 11
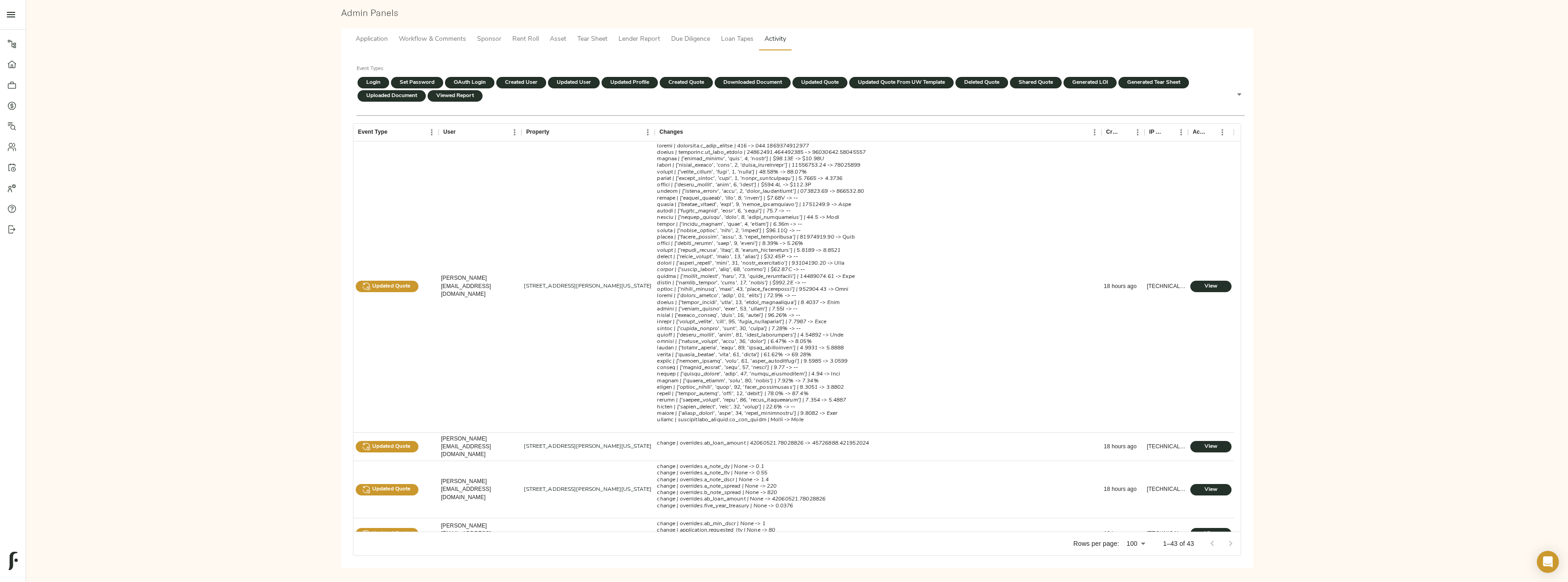
scroll to position [128, 0]
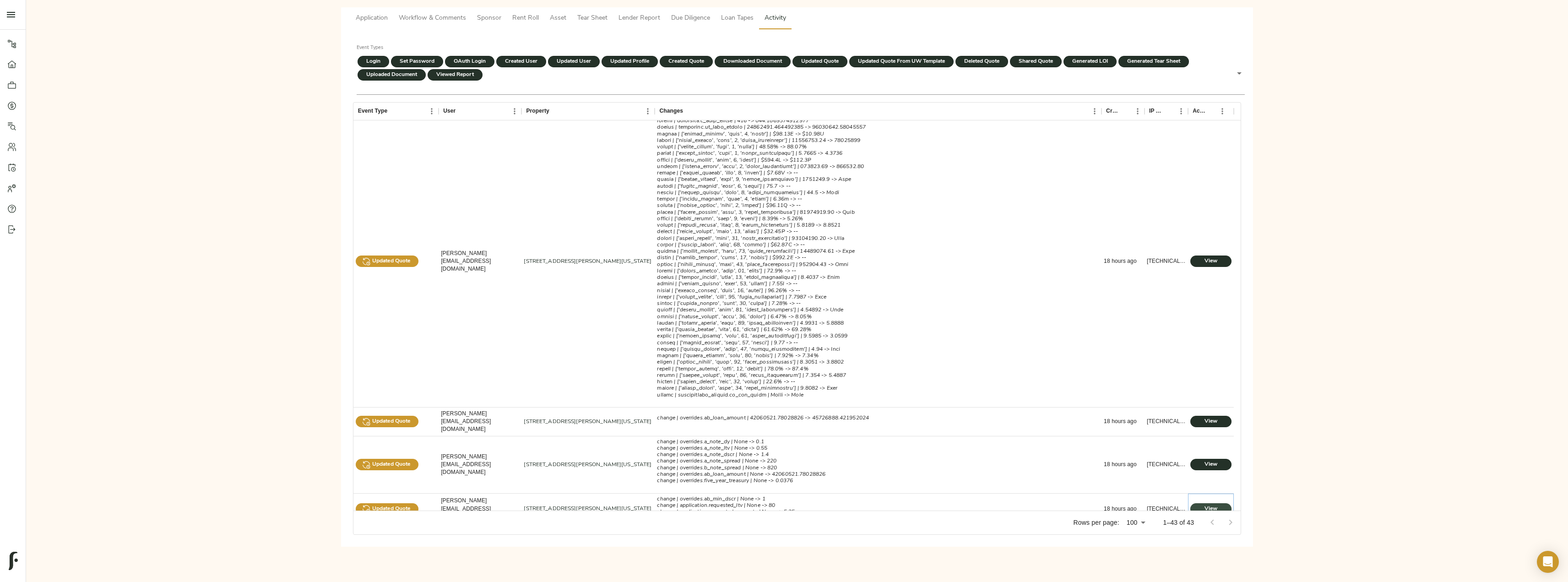
click at [1192, 503] on button "View" at bounding box center [1211, 509] width 41 height 11
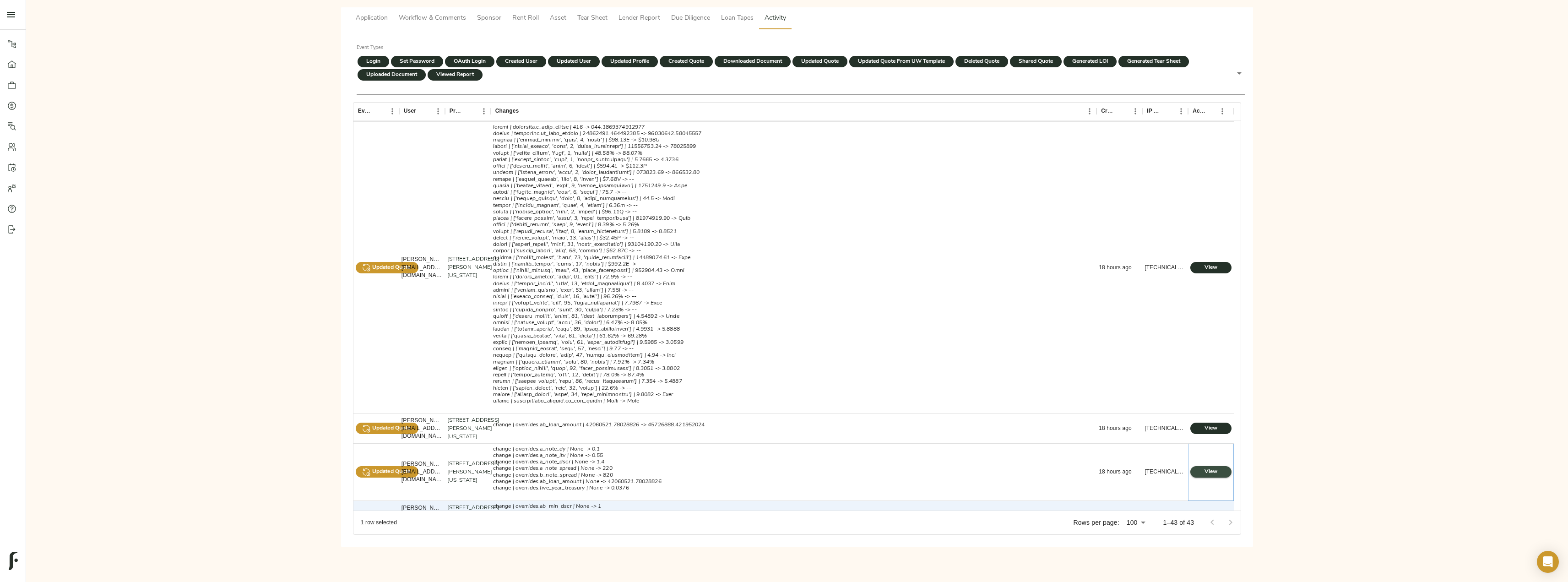
click at [1203, 477] on span "View" at bounding box center [1211, 472] width 23 height 10
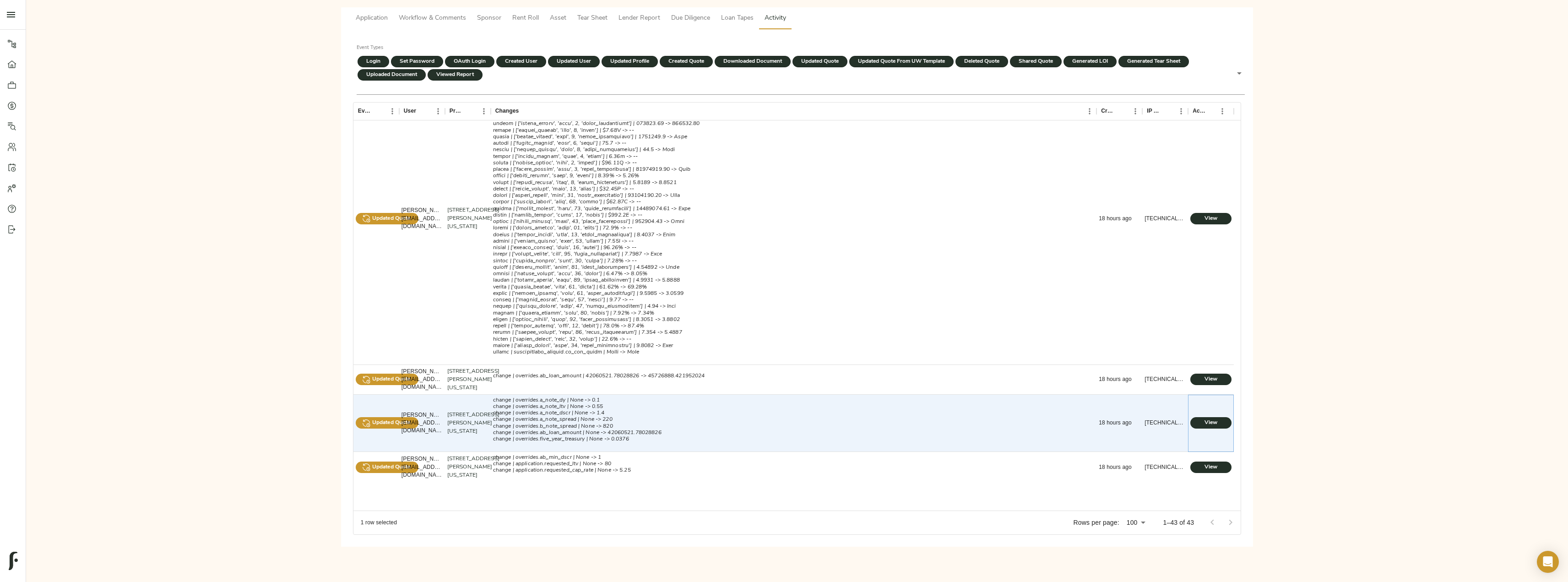
scroll to position [977, 0]
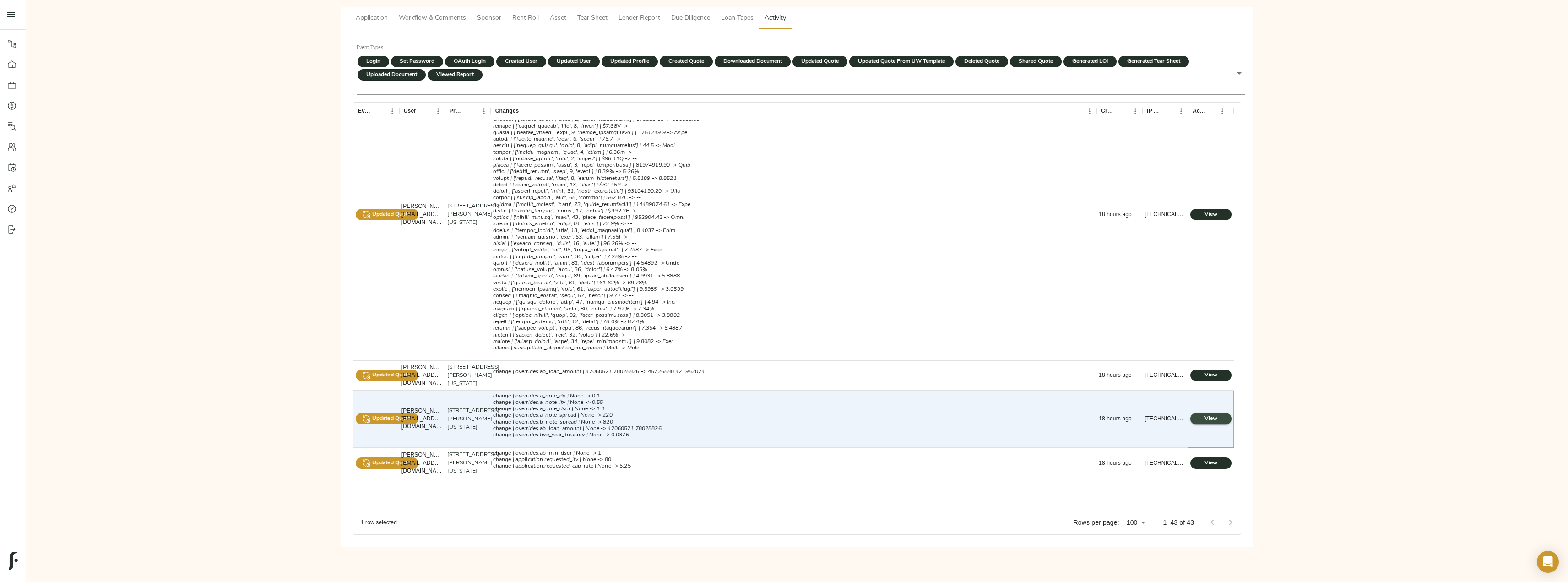
click at [1201, 424] on span "View" at bounding box center [1211, 419] width 23 height 10
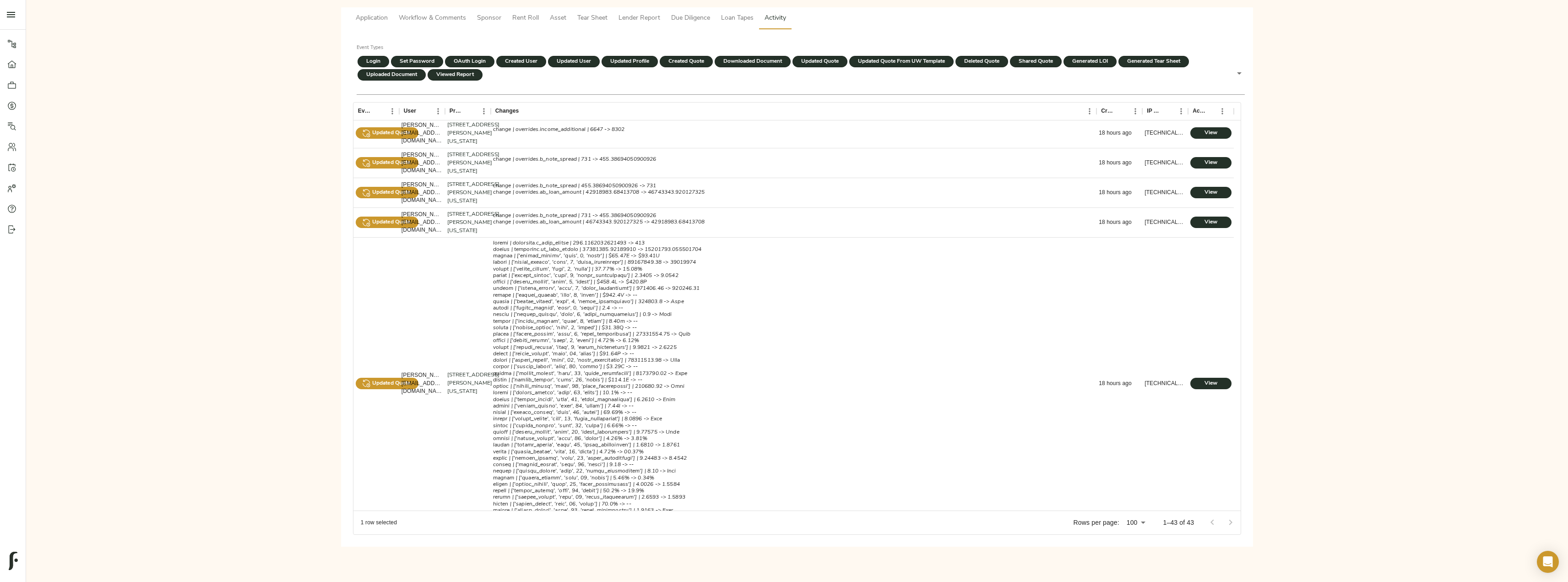
scroll to position [619, 0]
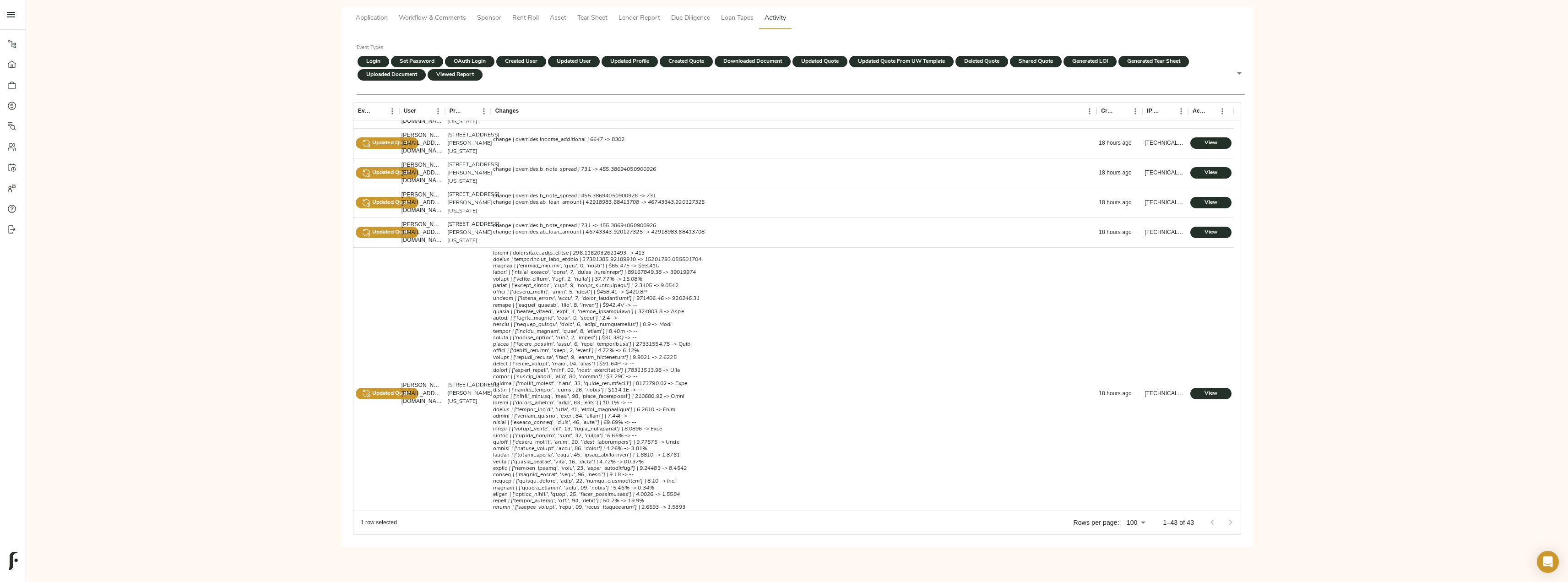
click at [1266, 264] on div "Admin Panels Application Workflow & Comments Sponsor Rent Roll Asset Tear Sheet…" at bounding box center [797, 266] width 1528 height 598
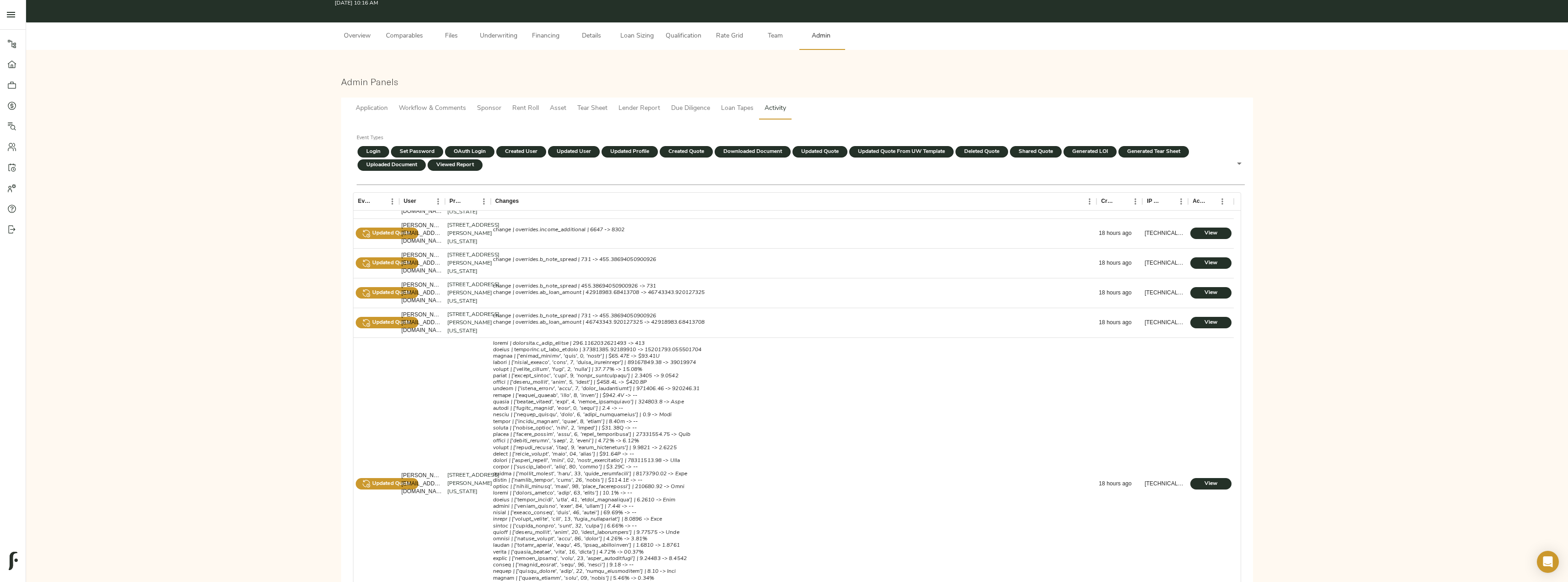
scroll to position [0, 0]
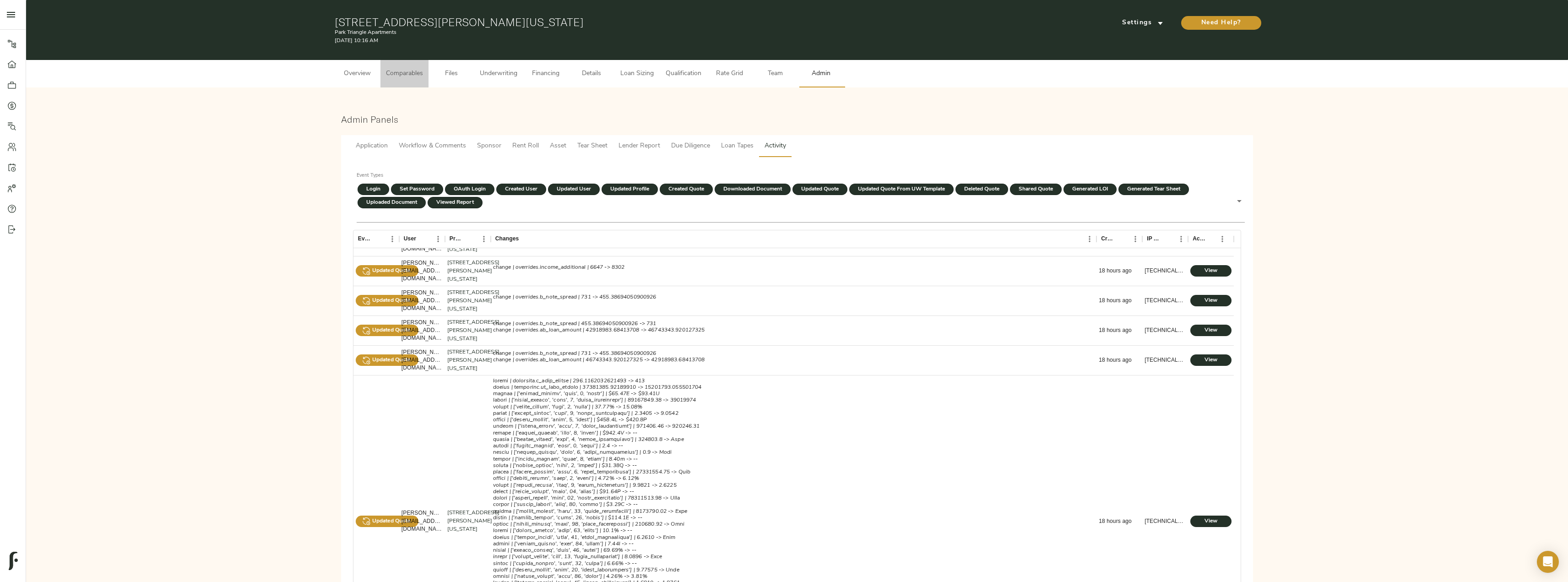
click at [417, 72] on span "Comparables" at bounding box center [404, 74] width 37 height 11
